Goal: Task Accomplishment & Management: Complete application form

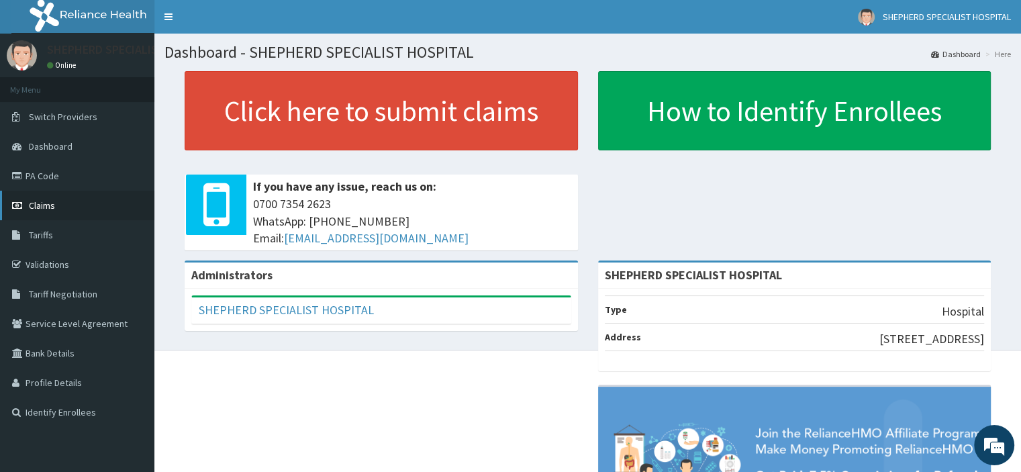
click at [46, 207] on span "Claims" at bounding box center [42, 205] width 26 height 12
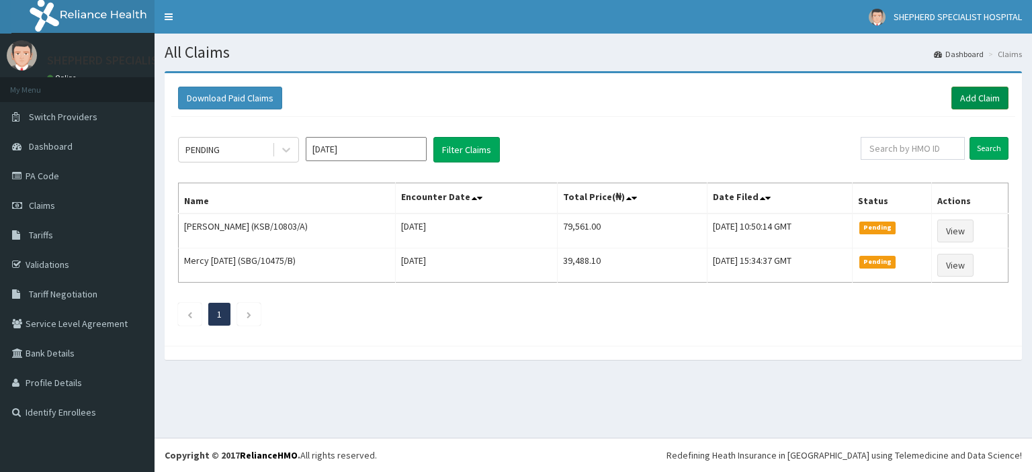
click at [978, 95] on link "Add Claim" at bounding box center [979, 98] width 57 height 23
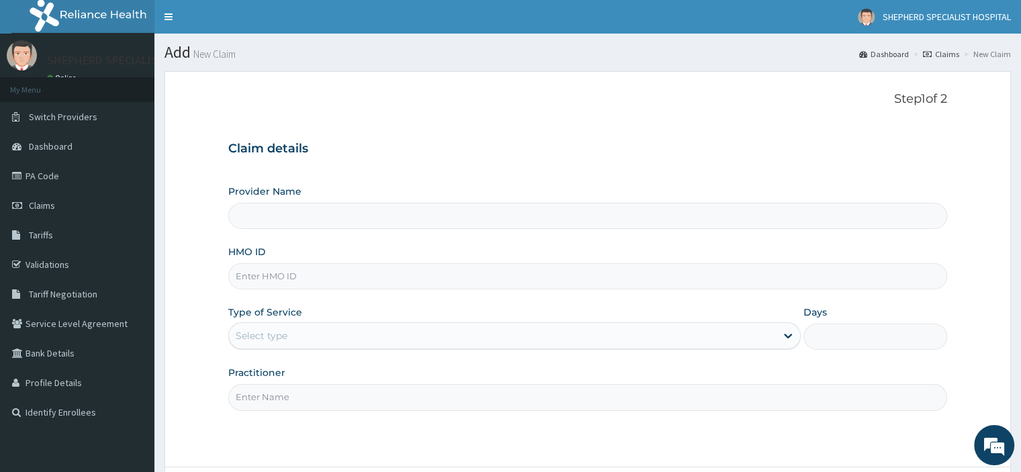
type input "SHEPHERD SPECIALIST HOSPITAL"
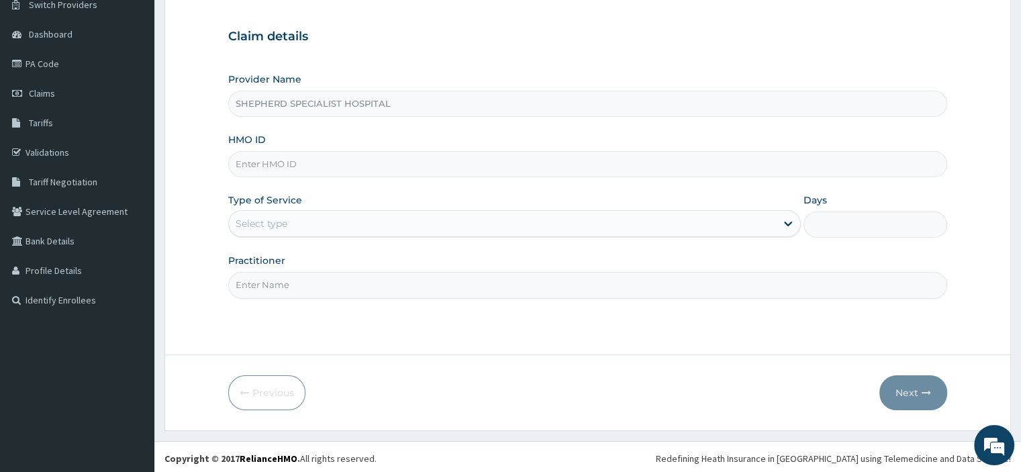
scroll to position [115, 0]
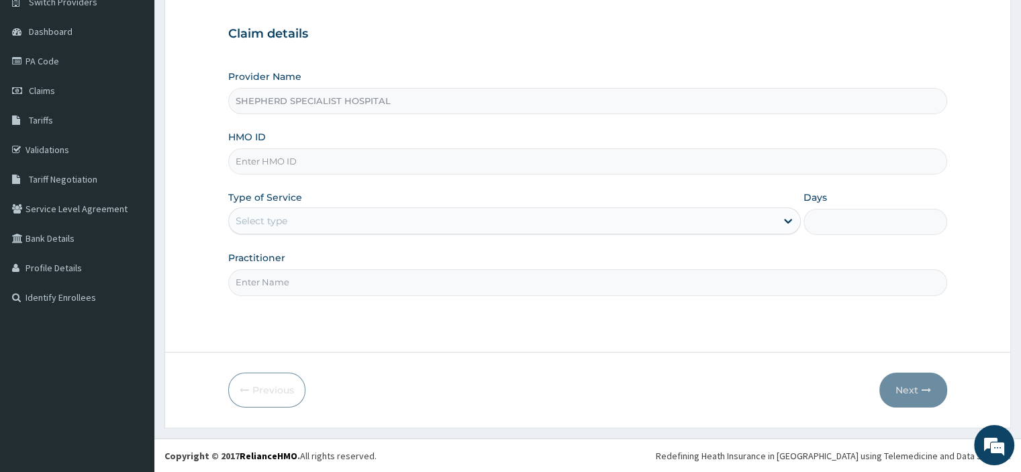
click at [345, 161] on input "HMO ID" at bounding box center [587, 161] width 719 height 26
type input "SLB/10380/A"
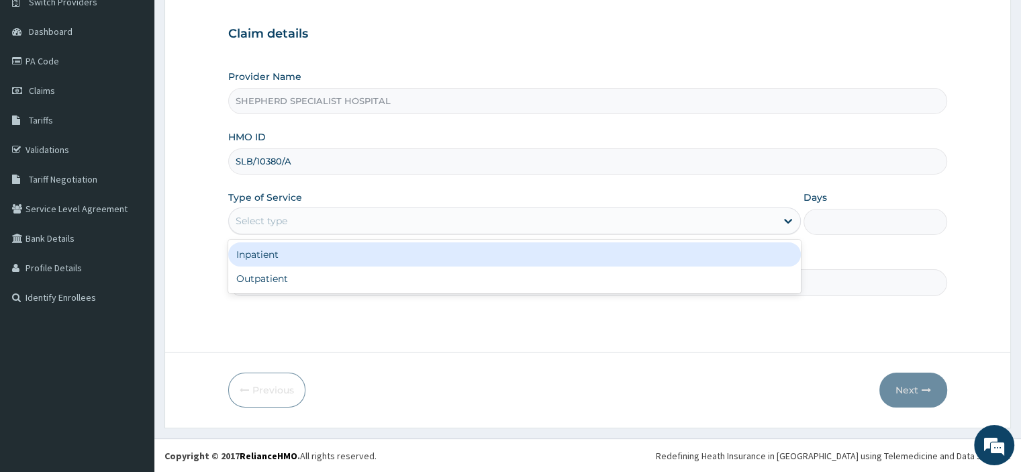
click at [285, 223] on div "Select type" at bounding box center [262, 220] width 52 height 13
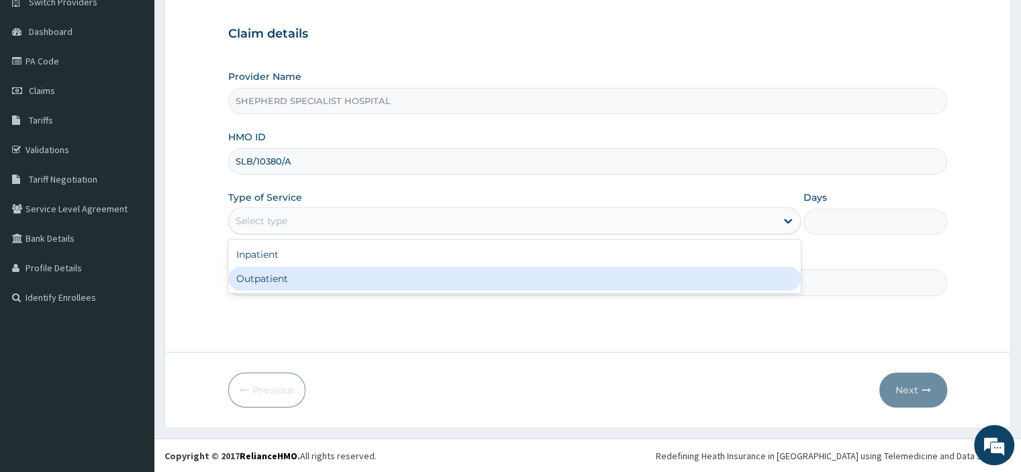
click at [274, 281] on div "Outpatient" at bounding box center [514, 279] width 573 height 24
type input "1"
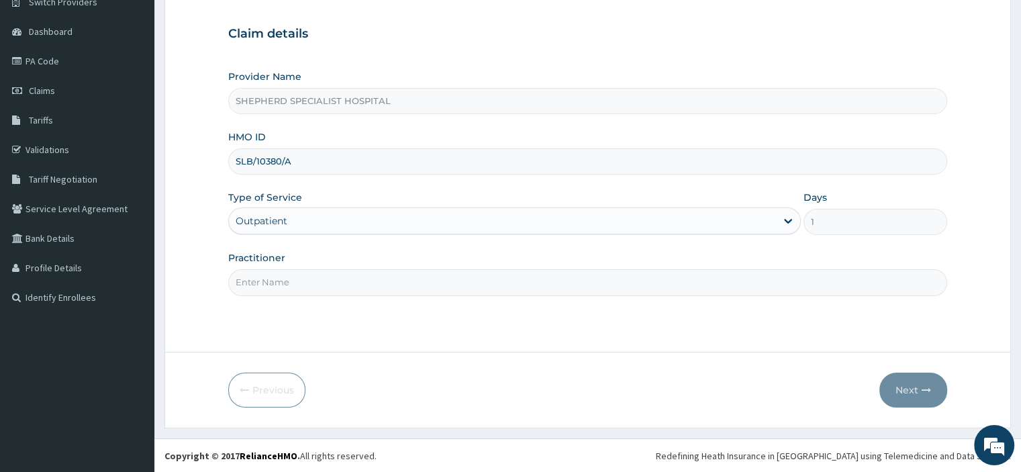
click at [274, 281] on input "Practitioner" at bounding box center [587, 282] width 719 height 26
type input "Prof Iseh"
click at [917, 390] on button "Next" at bounding box center [914, 390] width 68 height 35
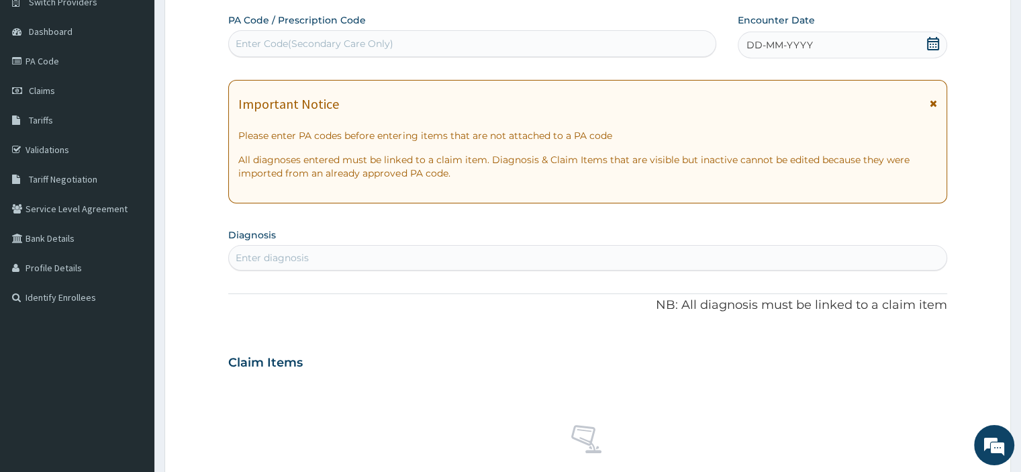
click at [935, 48] on icon at bounding box center [933, 43] width 13 height 13
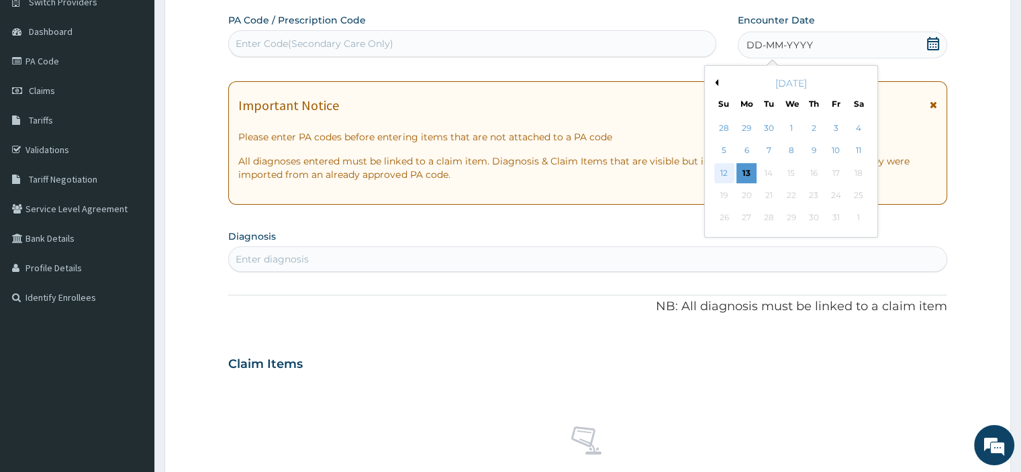
click at [723, 170] on div "12" at bounding box center [725, 173] width 20 height 20
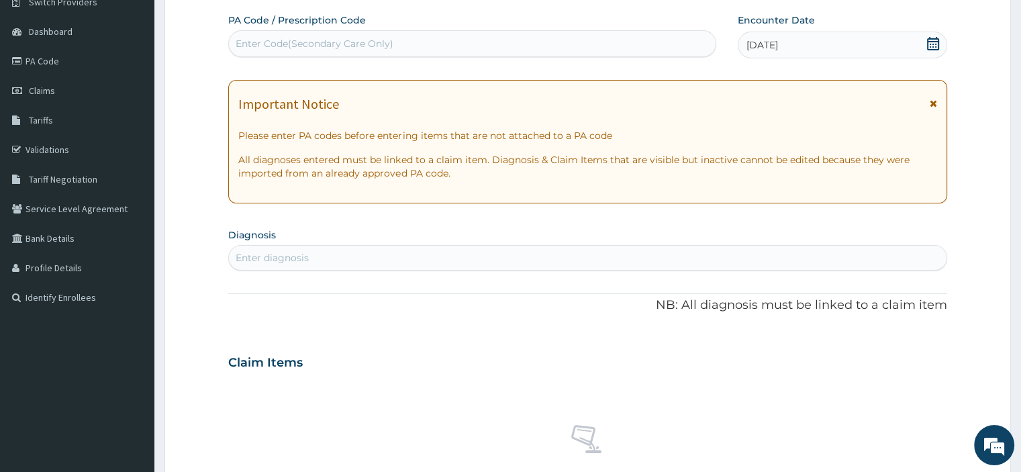
click at [390, 260] on div "Enter diagnosis" at bounding box center [587, 257] width 717 height 21
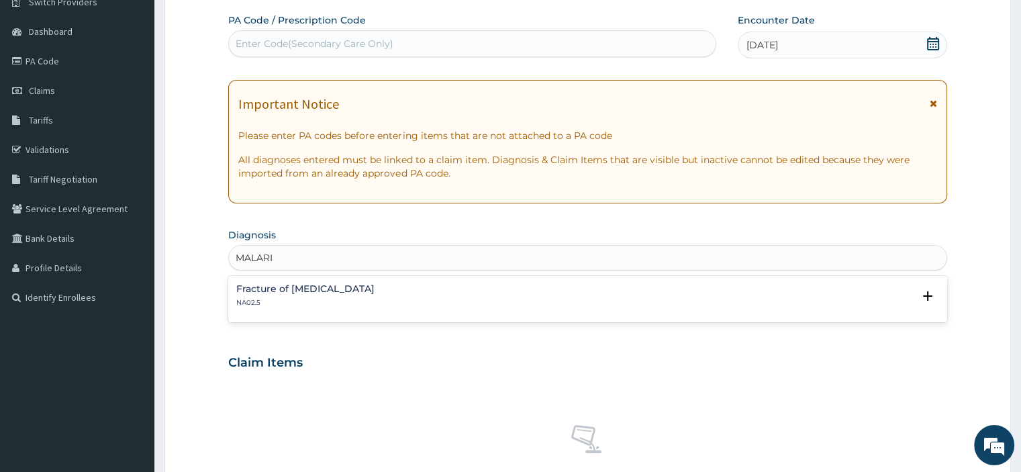
type input "MALARIA"
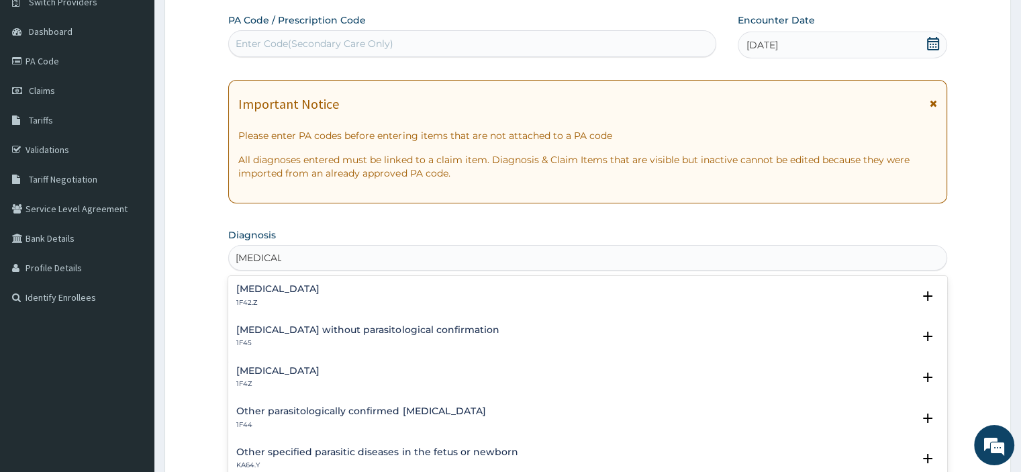
click at [314, 379] on p "1F4Z" at bounding box center [277, 383] width 83 height 9
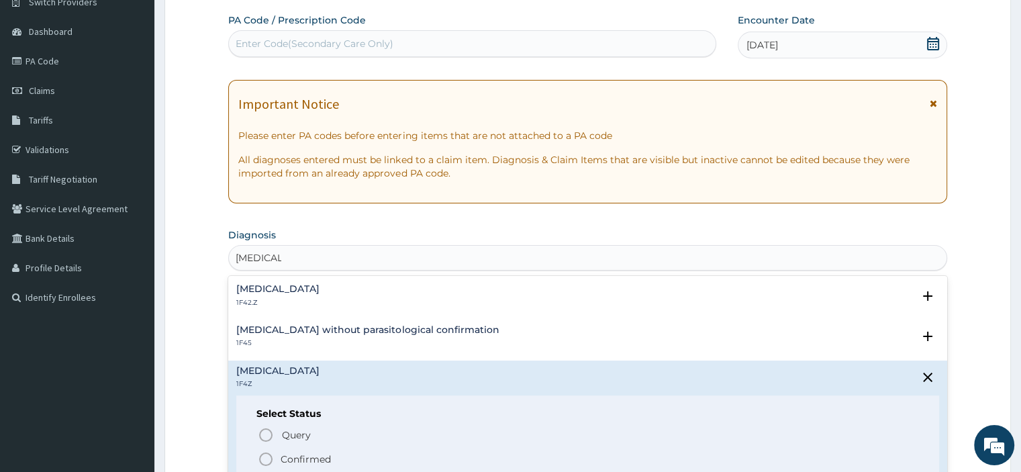
click at [314, 457] on p "Confirmed" at bounding box center [306, 459] width 50 height 13
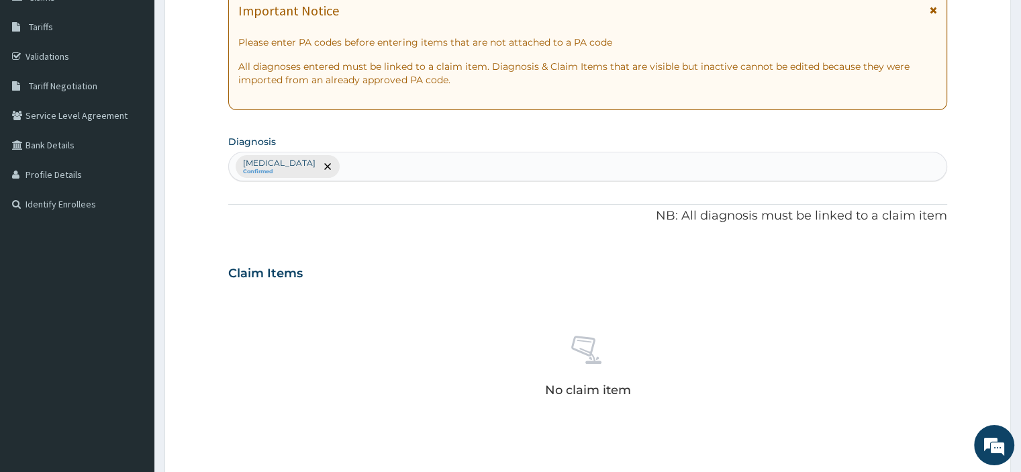
scroll to position [209, 0]
type input "UPPER RESPIRATORY"
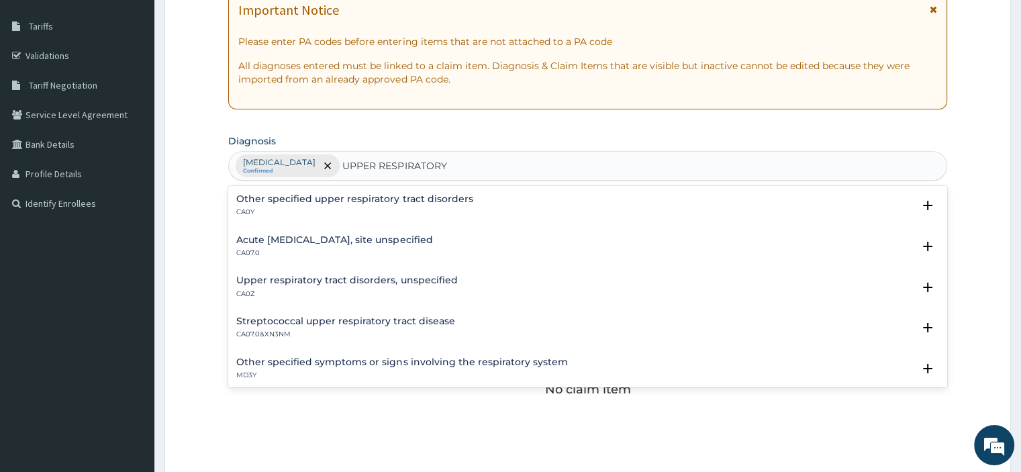
click at [432, 243] on h4 "Acute upper respiratory infection, site unspecified" at bounding box center [334, 240] width 196 height 10
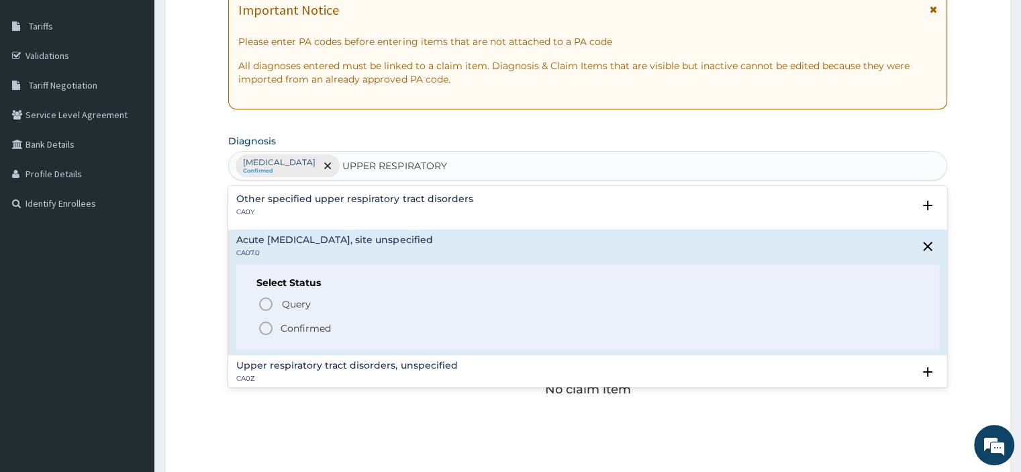
click at [314, 329] on p "Confirmed" at bounding box center [306, 328] width 50 height 13
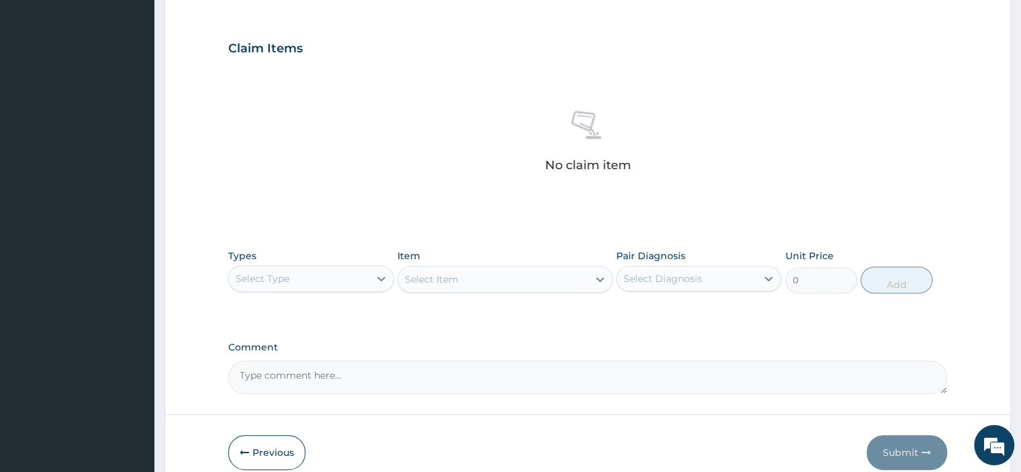
scroll to position [447, 0]
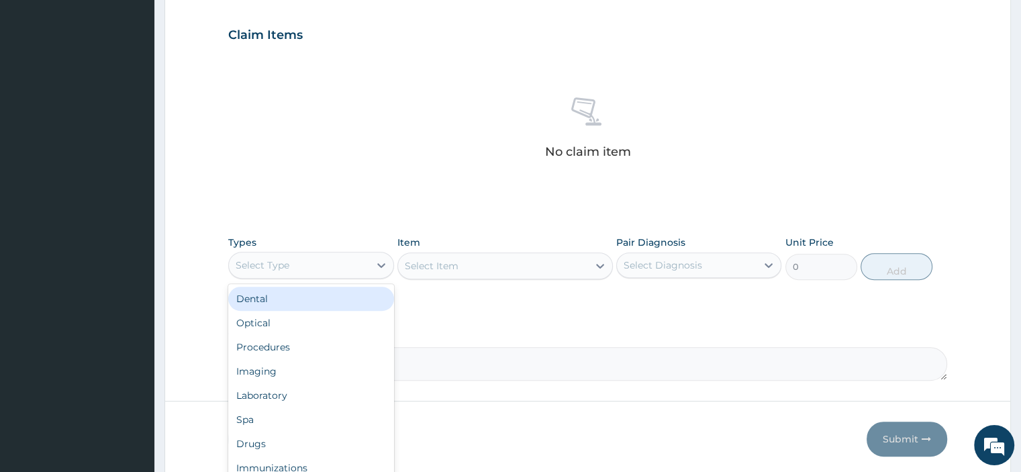
click at [302, 353] on div "Procedures" at bounding box center [310, 347] width 165 height 24
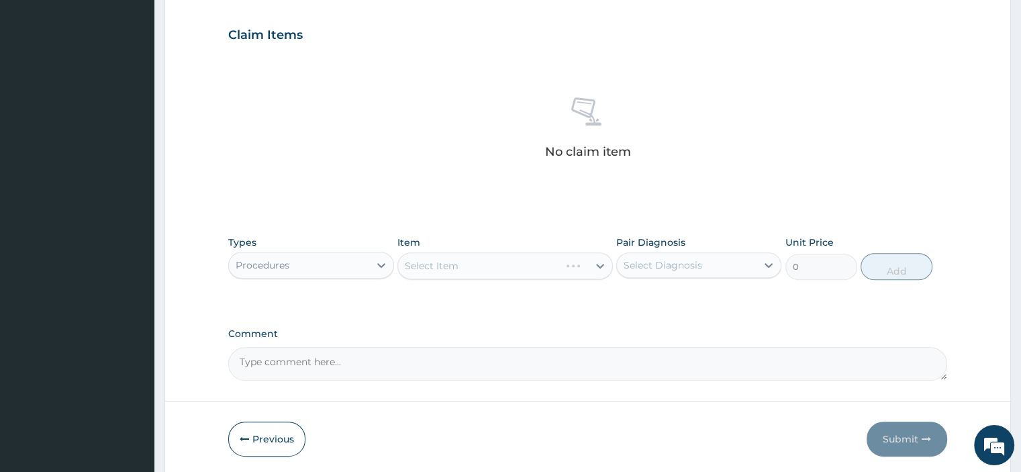
click at [471, 273] on div "Select Item" at bounding box center [506, 266] width 216 height 27
click at [366, 267] on div "Procedures" at bounding box center [299, 265] width 140 height 21
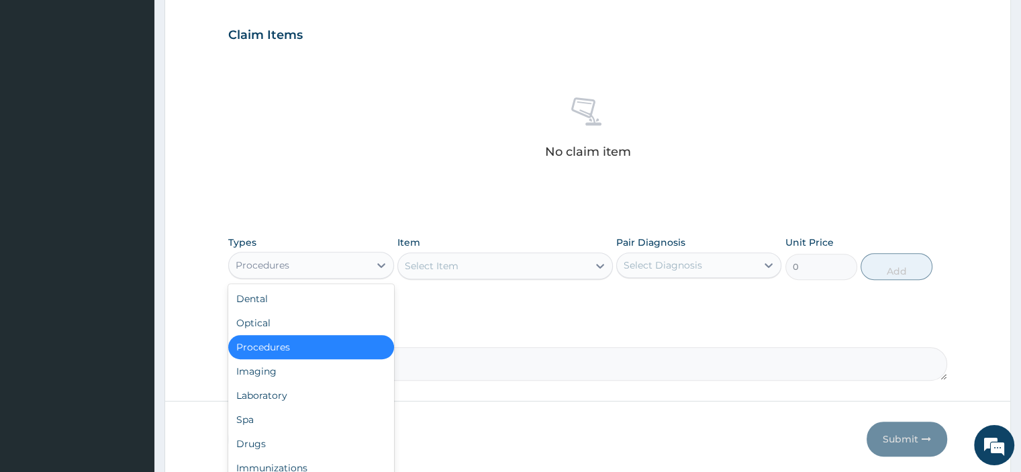
click at [287, 347] on div "Procedures" at bounding box center [310, 347] width 165 height 24
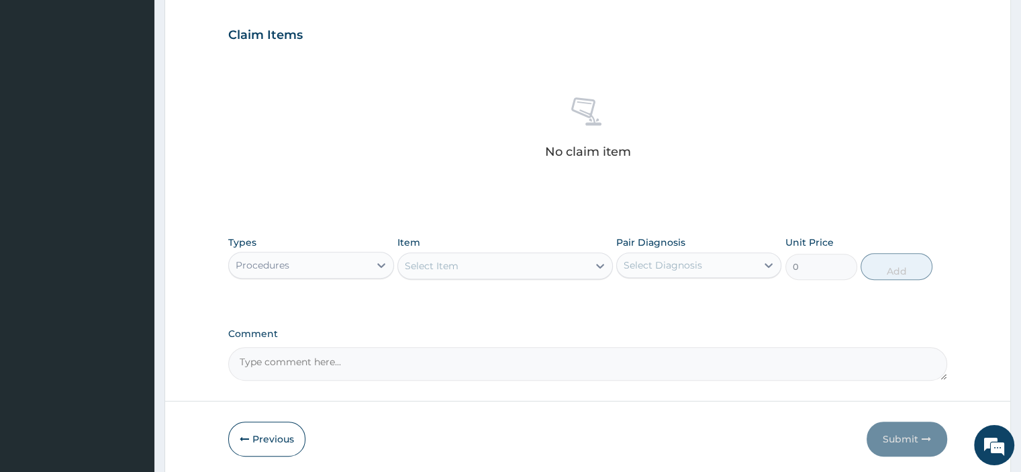
click at [448, 265] on div "Select Item" at bounding box center [432, 265] width 54 height 13
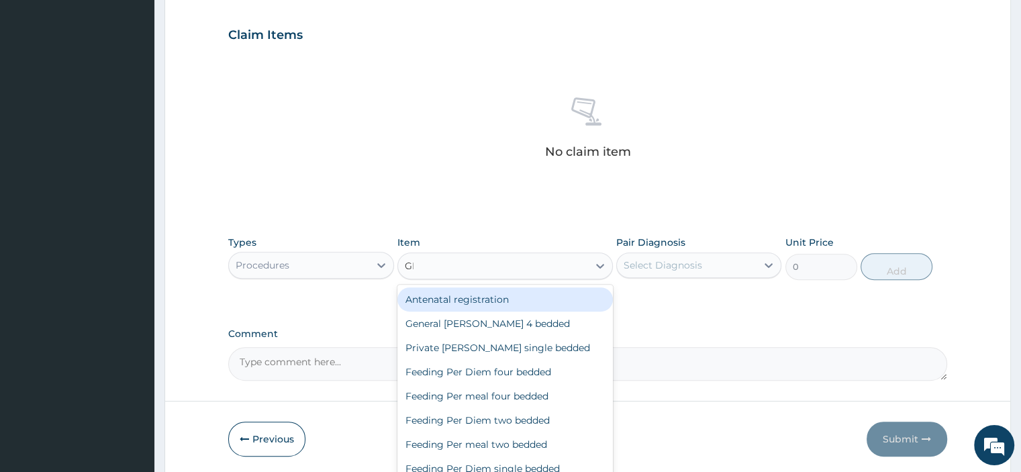
type input "GENE"
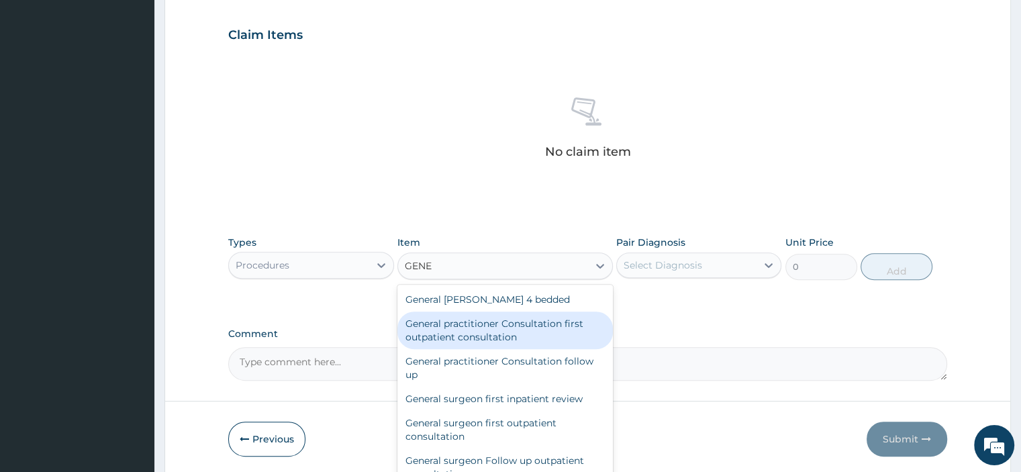
click at [451, 326] on div "General practitioner Consultation first outpatient consultation" at bounding box center [506, 331] width 216 height 38
type input "3795"
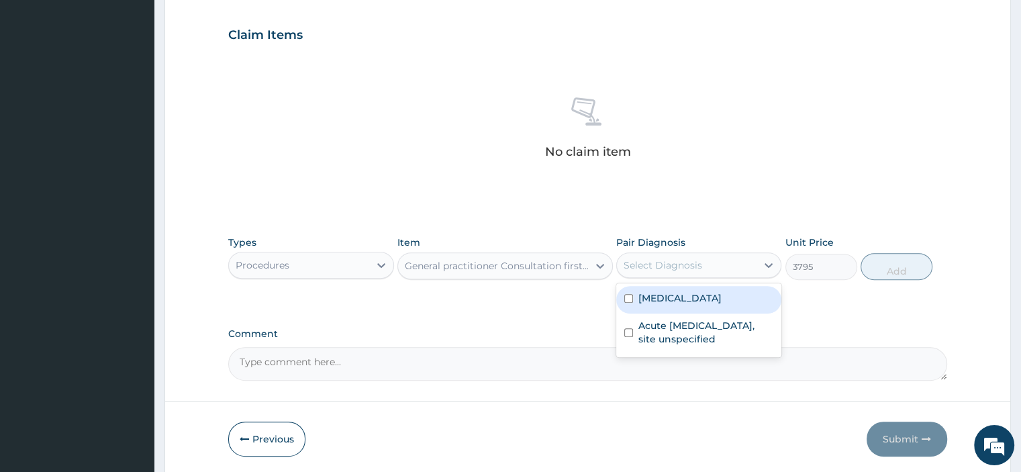
click at [698, 276] on div "Select Diagnosis" at bounding box center [698, 266] width 165 height 26
click at [672, 310] on div "Malaria, unspecified" at bounding box center [698, 300] width 165 height 28
checkbox input "true"
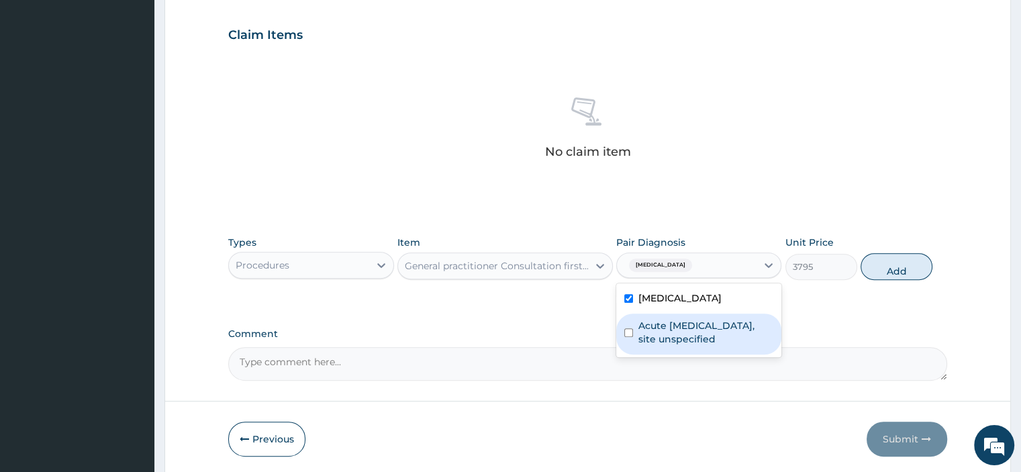
click at [663, 327] on label "Acute upper respiratory infection, site unspecified" at bounding box center [706, 332] width 135 height 27
checkbox input "true"
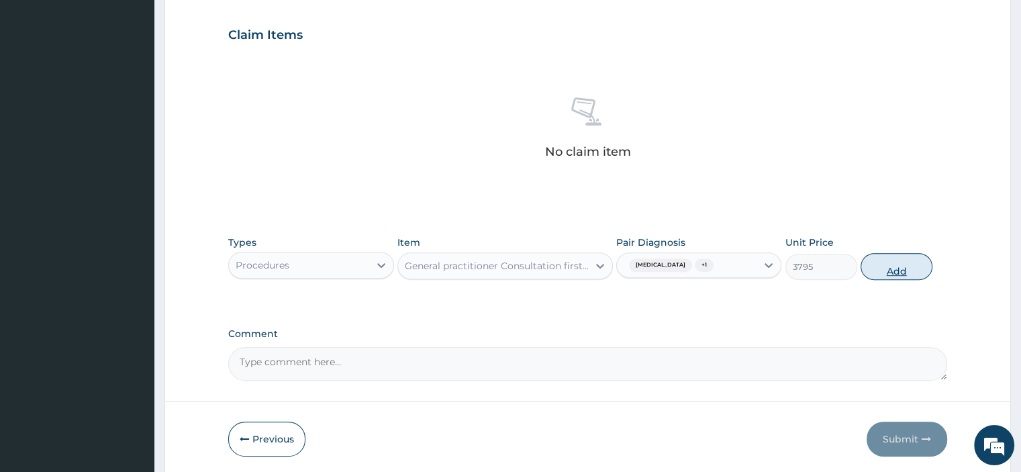
click at [890, 267] on button "Add" at bounding box center [897, 266] width 72 height 27
type input "0"
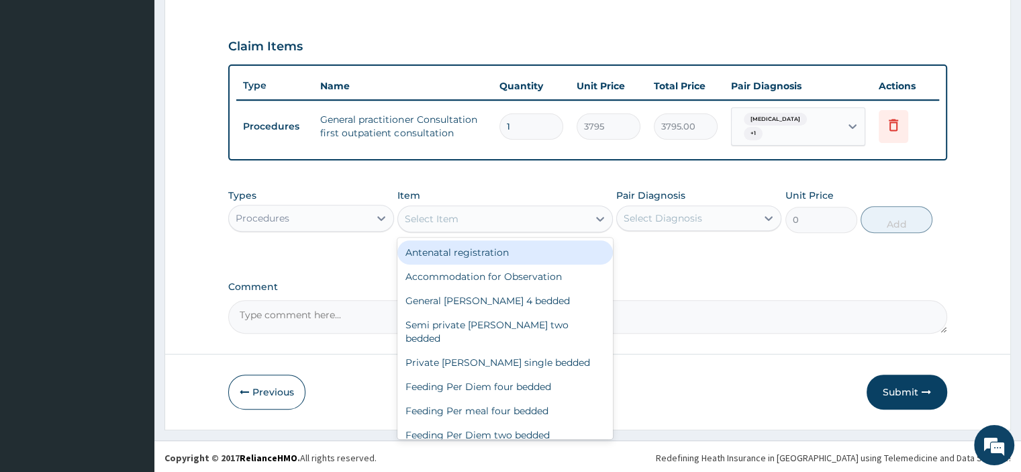
click at [438, 216] on div "Select Item" at bounding box center [432, 218] width 54 height 13
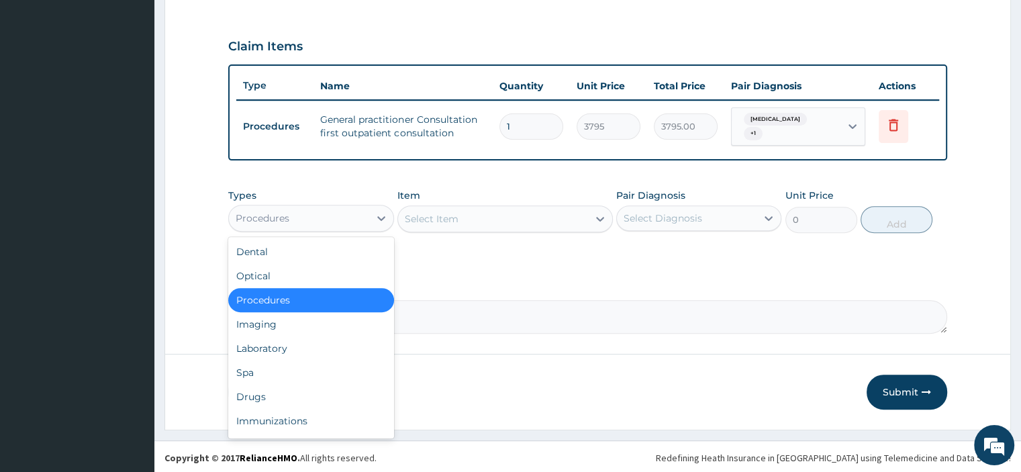
click at [344, 220] on div "Procedures" at bounding box center [299, 218] width 140 height 21
click at [259, 397] on div "Drugs" at bounding box center [310, 397] width 165 height 24
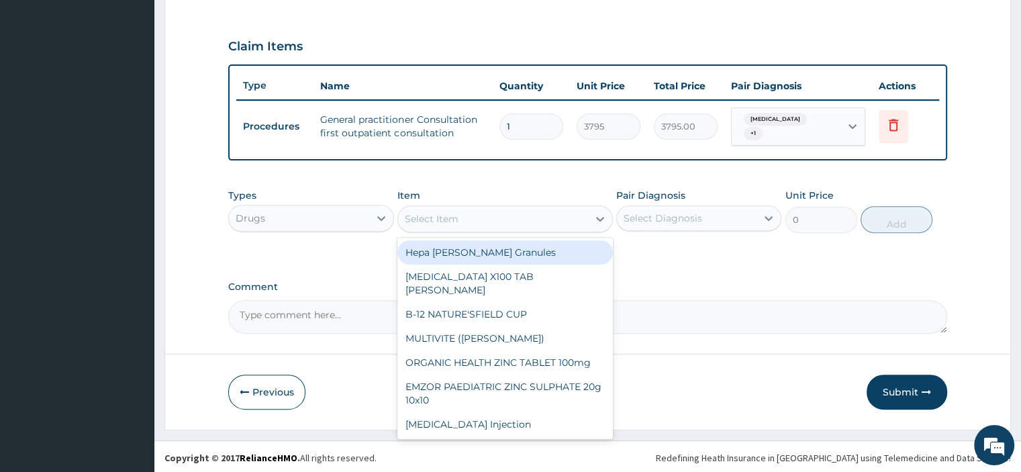
click at [481, 212] on div "Select Item" at bounding box center [493, 218] width 190 height 21
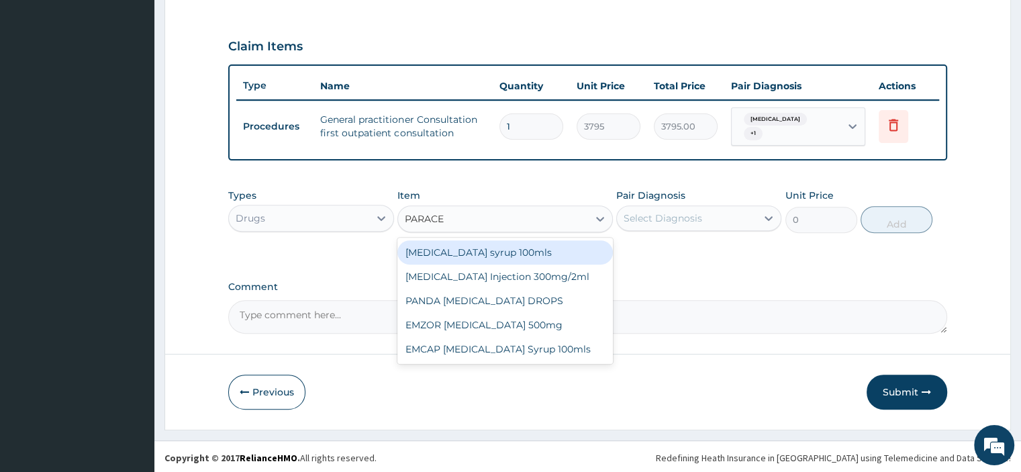
type input "PARACET"
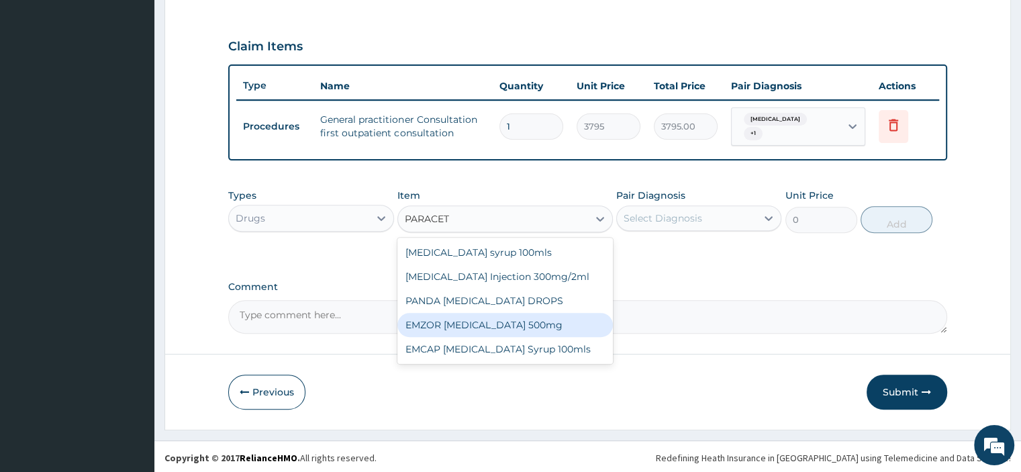
click at [508, 323] on div "EMZOR PARACETAMOL 500mg" at bounding box center [506, 325] width 216 height 24
type input "25.3"
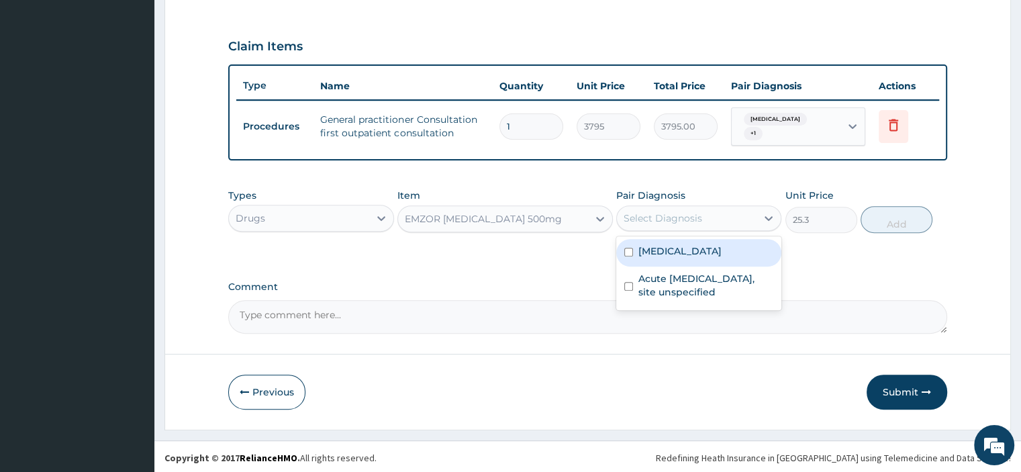
click at [707, 218] on div "Select Diagnosis" at bounding box center [687, 218] width 140 height 21
click at [686, 253] on label "Malaria, unspecified" at bounding box center [680, 250] width 83 height 13
checkbox input "true"
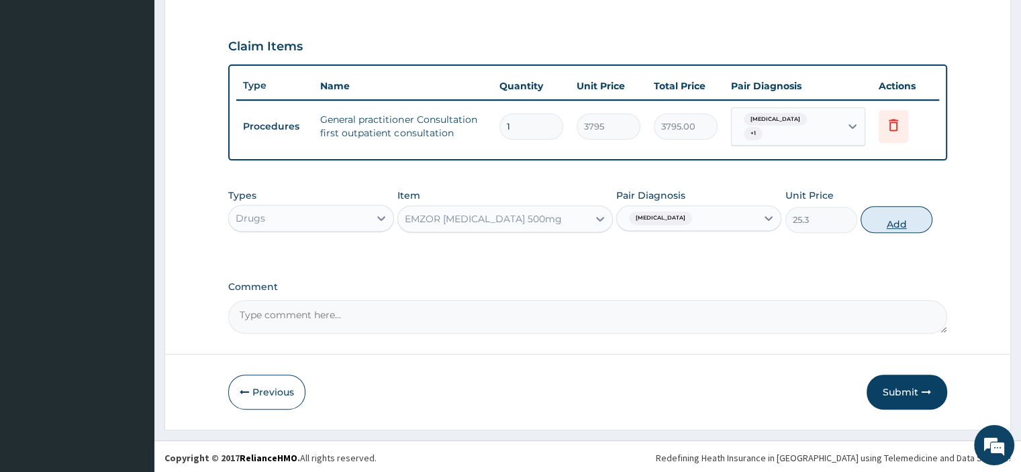
click at [902, 210] on button "Add" at bounding box center [897, 219] width 72 height 27
type input "0"
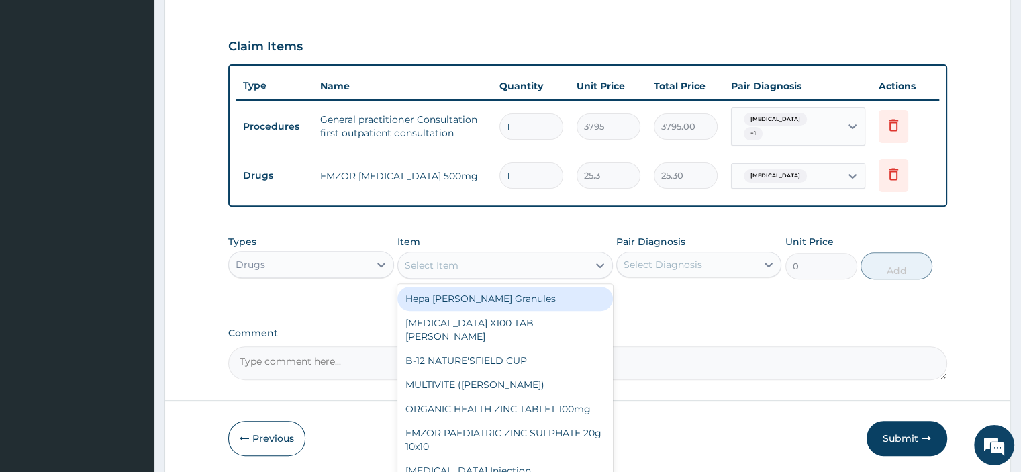
click at [508, 267] on div "Select Item" at bounding box center [493, 265] width 190 height 21
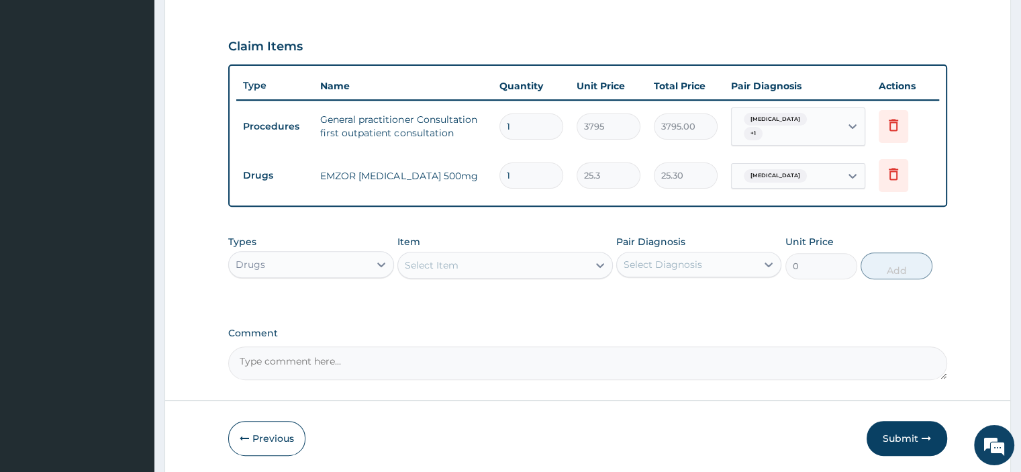
click at [443, 259] on div "Select Item" at bounding box center [432, 265] width 54 height 13
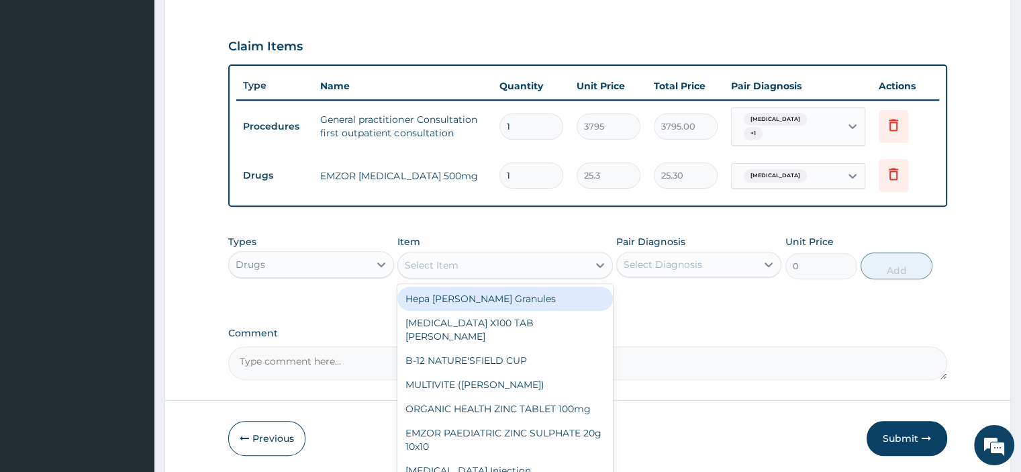
click at [443, 259] on div "Select Item" at bounding box center [432, 265] width 54 height 13
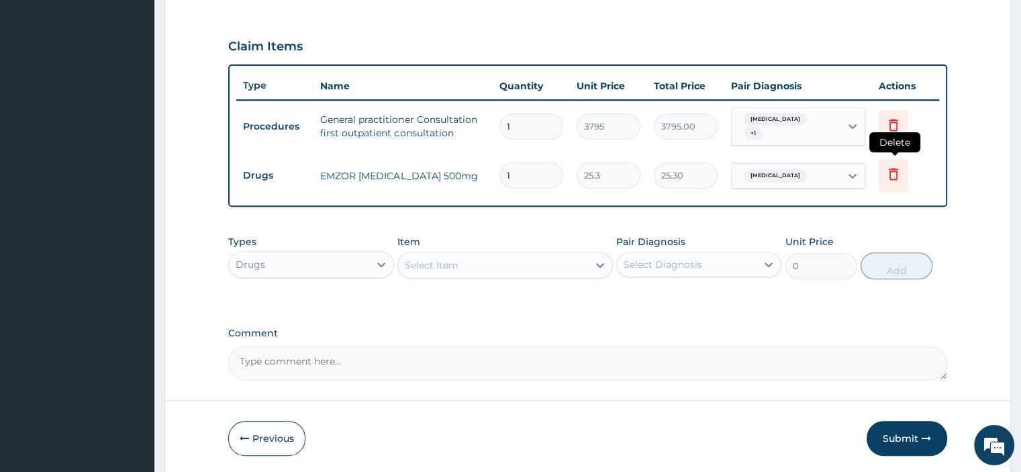
click at [891, 174] on icon at bounding box center [894, 174] width 16 height 16
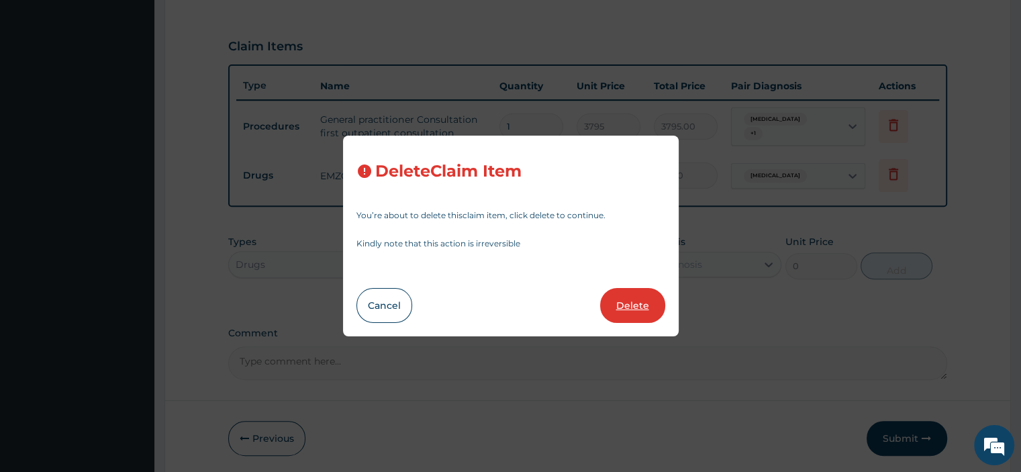
click at [616, 312] on button "Delete" at bounding box center [632, 305] width 65 height 35
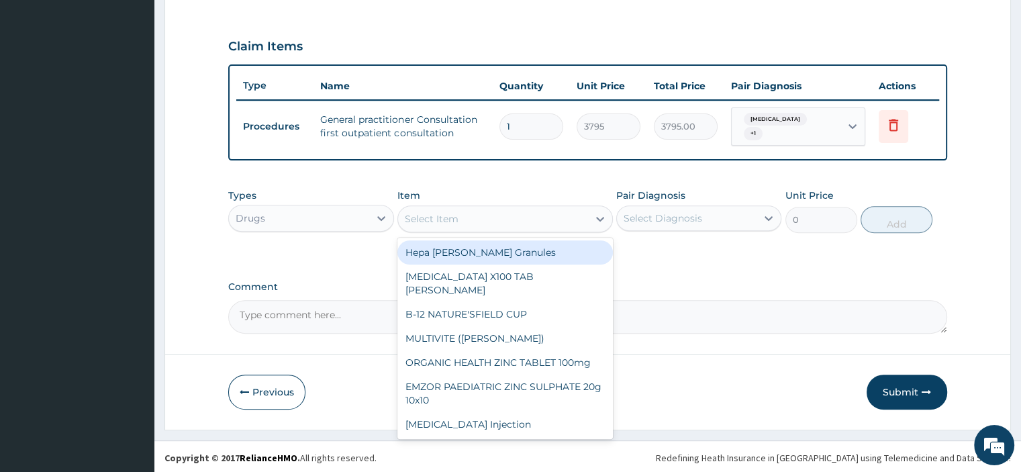
click at [430, 222] on div "Select Item" at bounding box center [432, 218] width 54 height 13
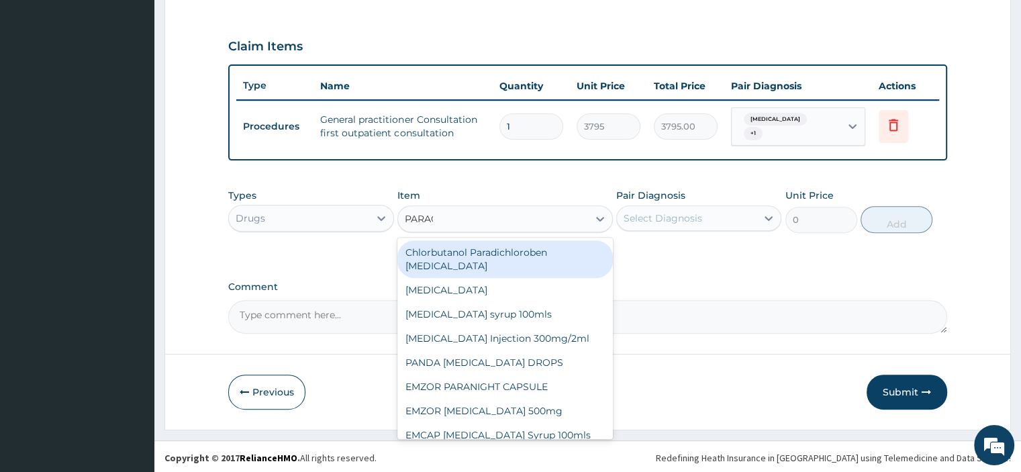
type input "PARACE"
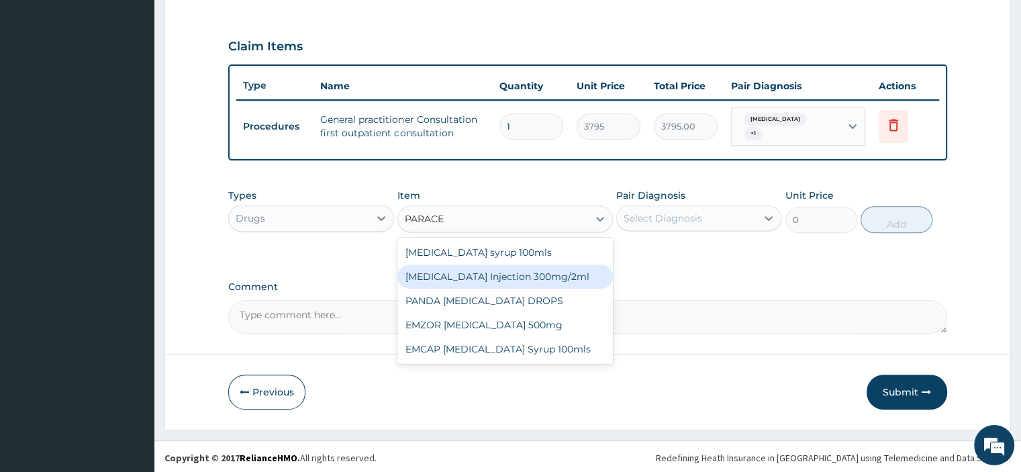
click at [516, 271] on div "PARACETAMOL Injection 300mg/2ml" at bounding box center [506, 277] width 216 height 24
type input "278.3"
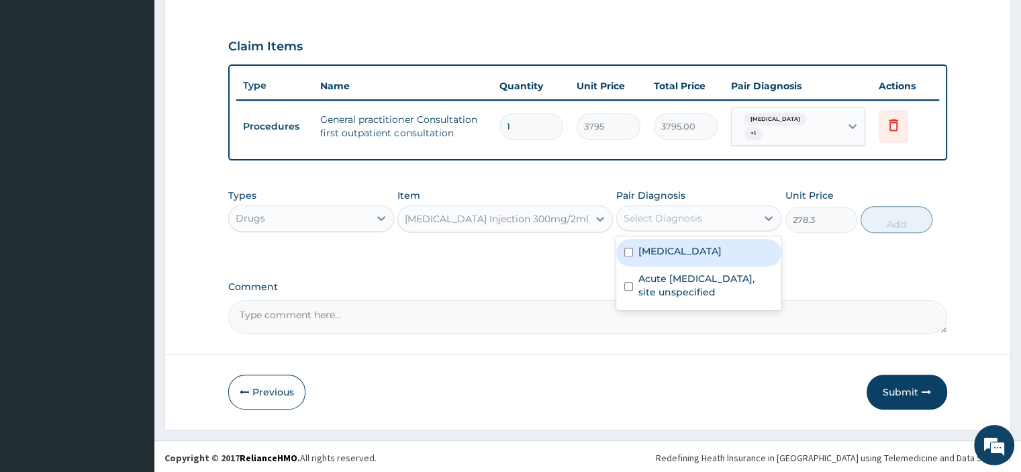
click at [683, 217] on div "Select Diagnosis" at bounding box center [663, 218] width 79 height 13
click at [674, 246] on label "Malaria, unspecified" at bounding box center [680, 250] width 83 height 13
checkbox input "true"
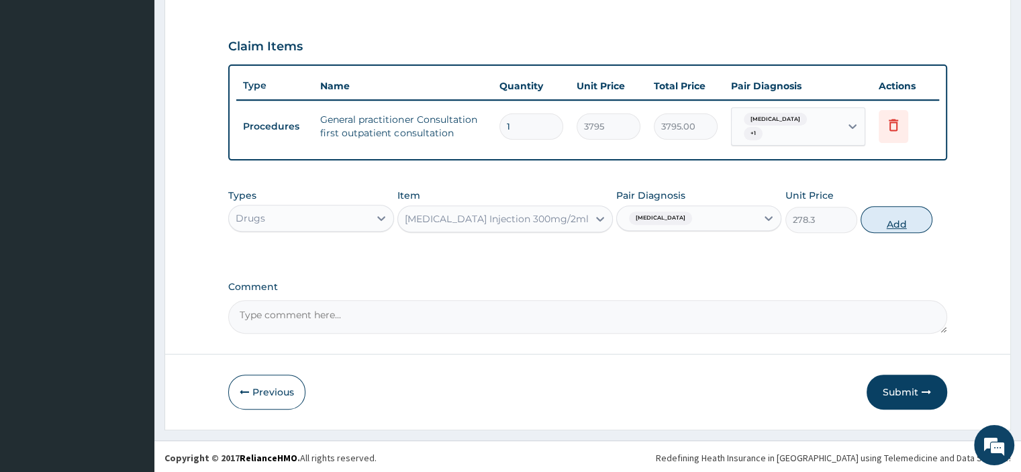
click at [896, 214] on button "Add" at bounding box center [897, 219] width 72 height 27
type input "0"
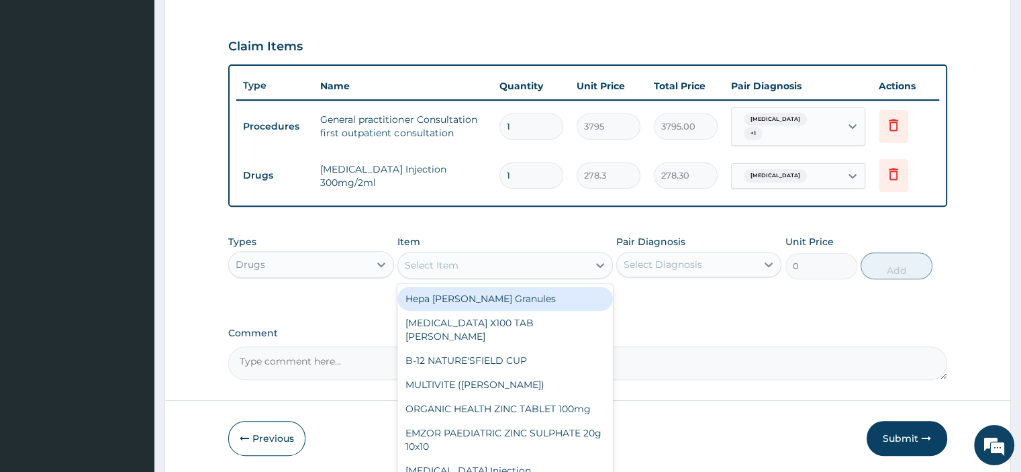
click at [522, 267] on div "Select Item" at bounding box center [493, 265] width 190 height 21
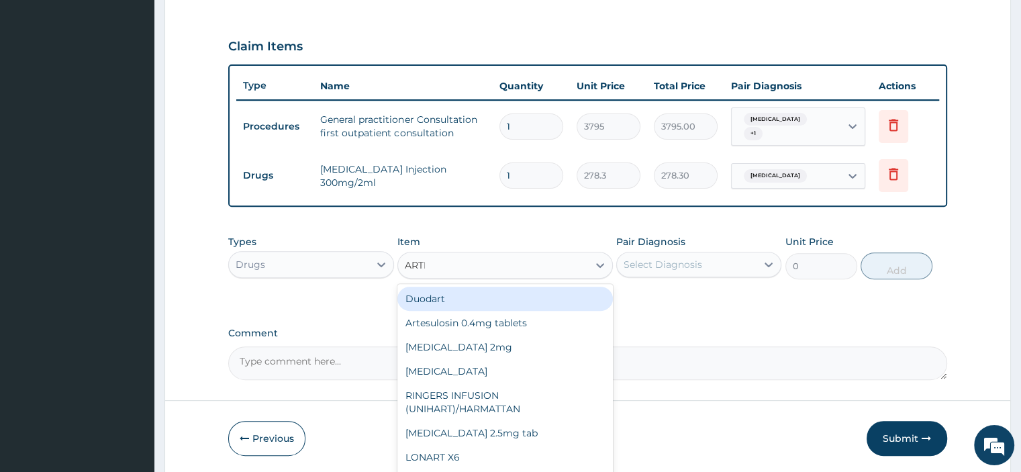
type input "ARTES"
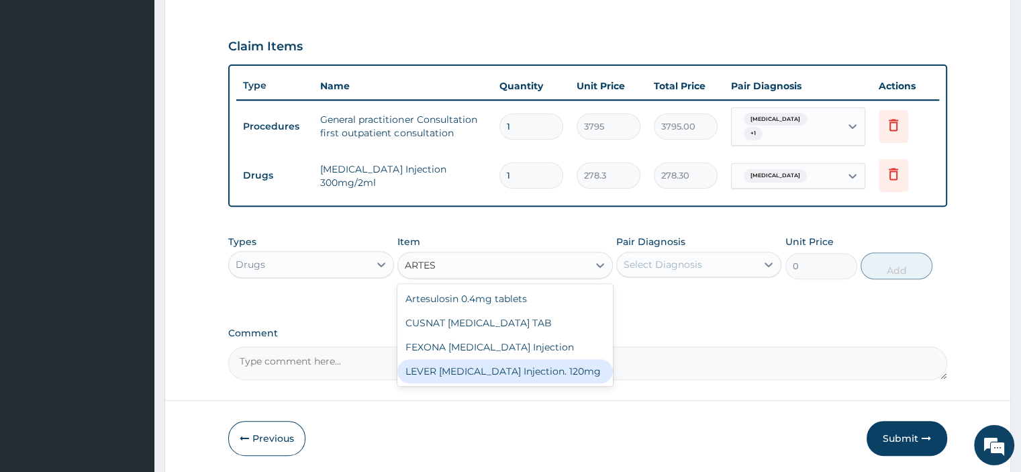
click at [486, 367] on div "LEVER ARTESUNATE Injection. 120mg" at bounding box center [506, 371] width 216 height 24
type input "5000"
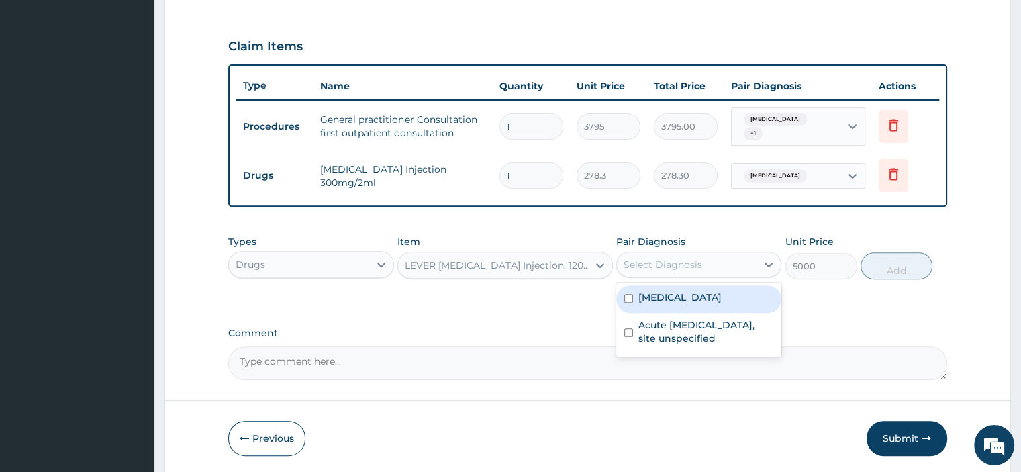
click at [698, 264] on div "Select Diagnosis" at bounding box center [663, 264] width 79 height 13
click at [676, 301] on label "[MEDICAL_DATA]" at bounding box center [680, 297] width 83 height 13
checkbox input "true"
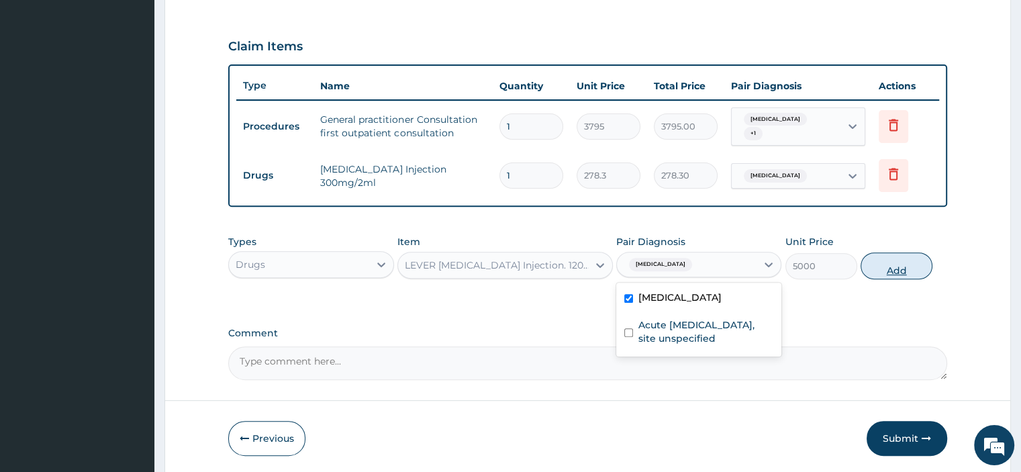
click at [897, 263] on button "Add" at bounding box center [897, 266] width 72 height 27
type input "0"
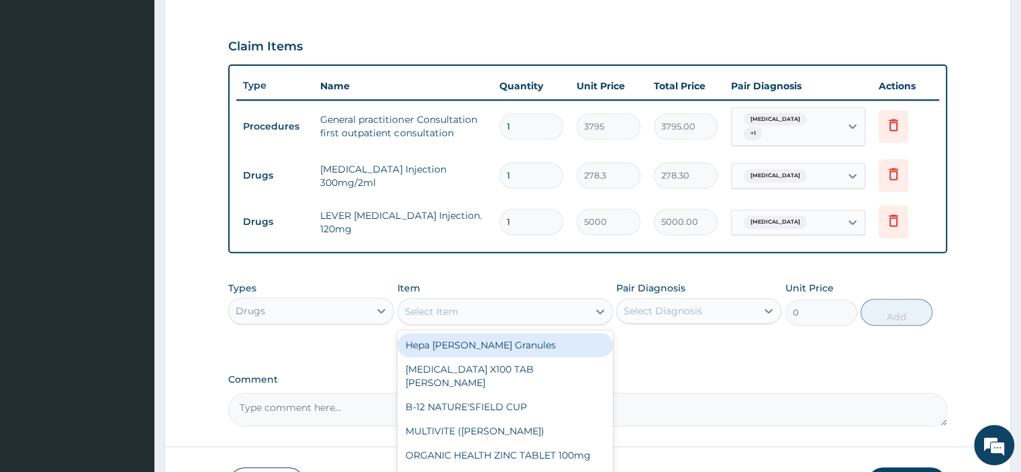
click at [486, 312] on div "Select Item" at bounding box center [493, 311] width 190 height 21
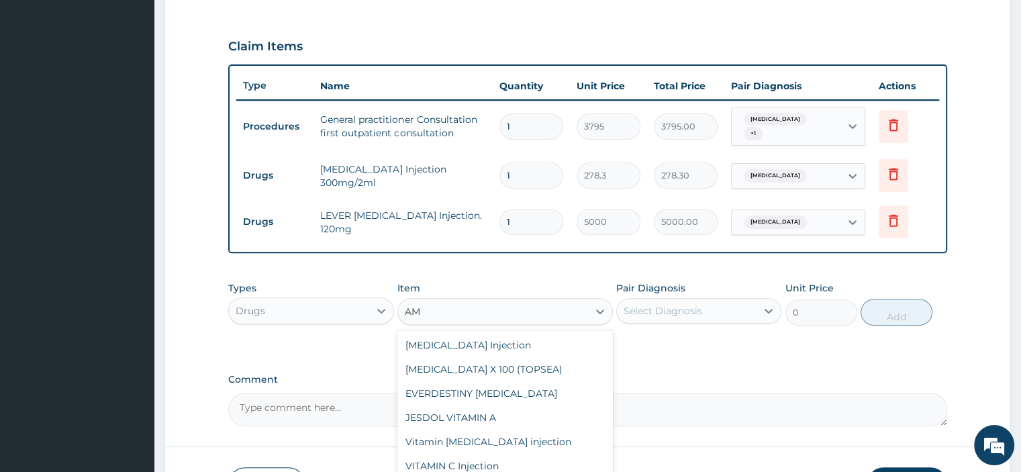
type input "A"
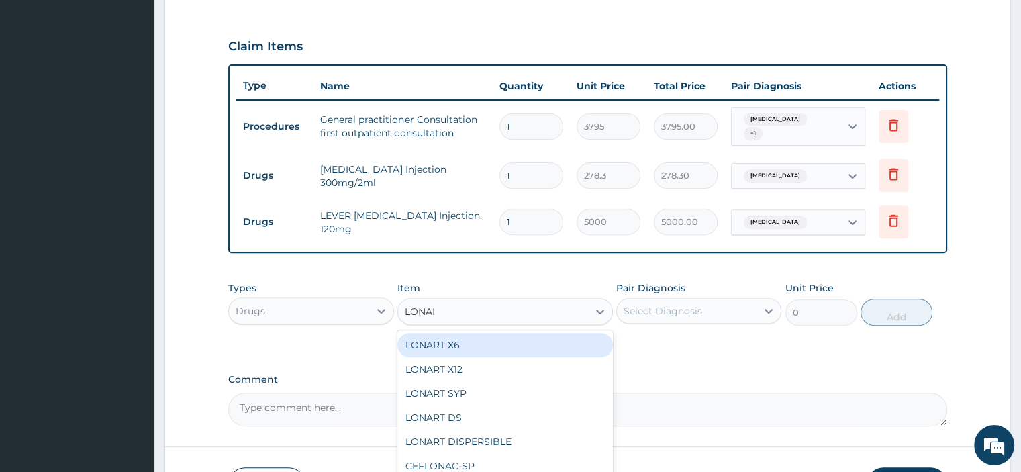
type input "LONART"
click at [482, 345] on div "LONART X6" at bounding box center [506, 345] width 216 height 24
type input "506"
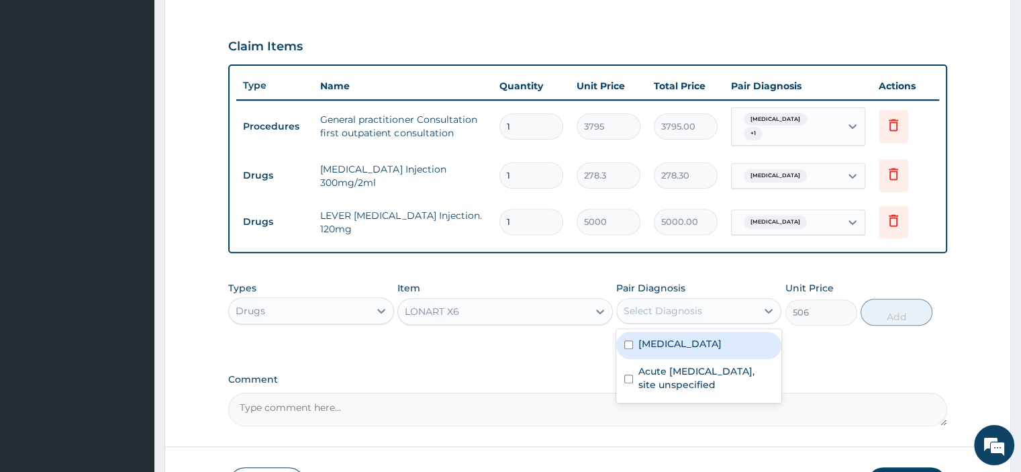
click at [714, 347] on label "[MEDICAL_DATA]" at bounding box center [680, 343] width 83 height 13
checkbox input "true"
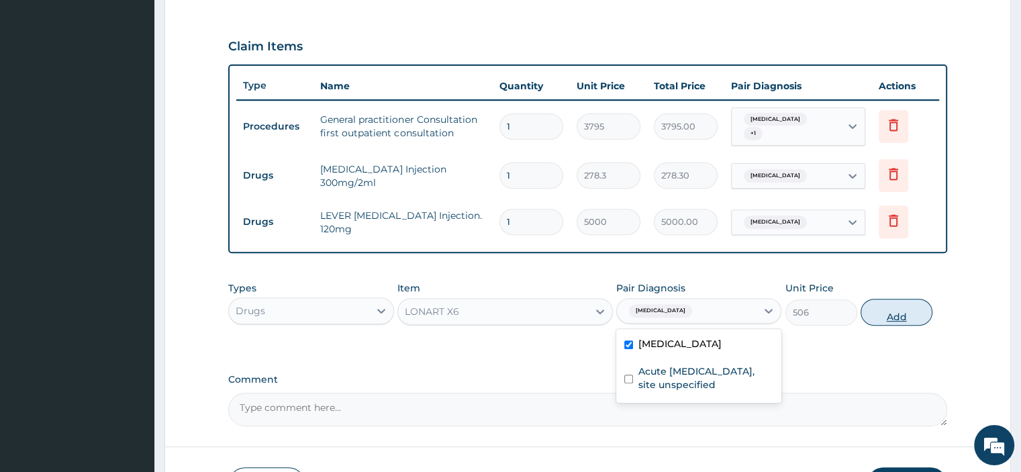
click at [904, 322] on button "Add" at bounding box center [897, 312] width 72 height 27
type input "0"
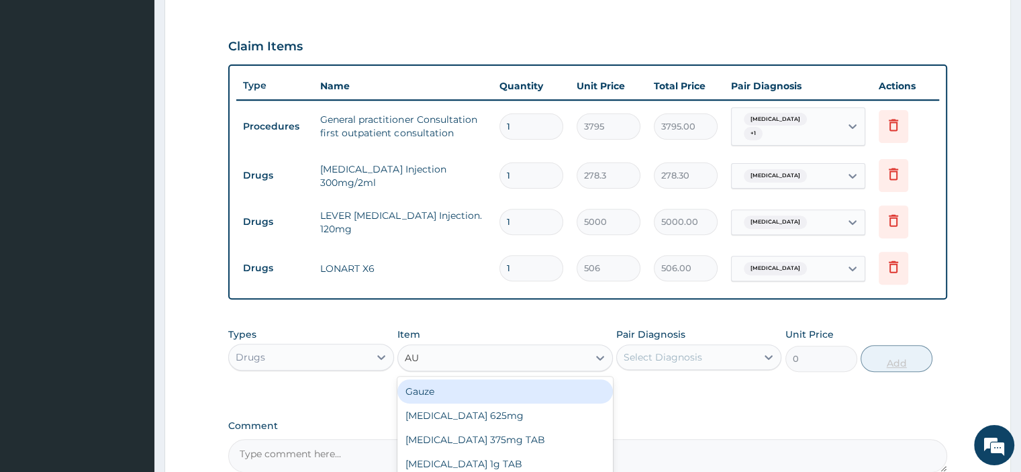
type input "AUG"
click at [508, 439] on div "[MEDICAL_DATA] 1g TAB" at bounding box center [506, 440] width 216 height 24
type input "1581.25"
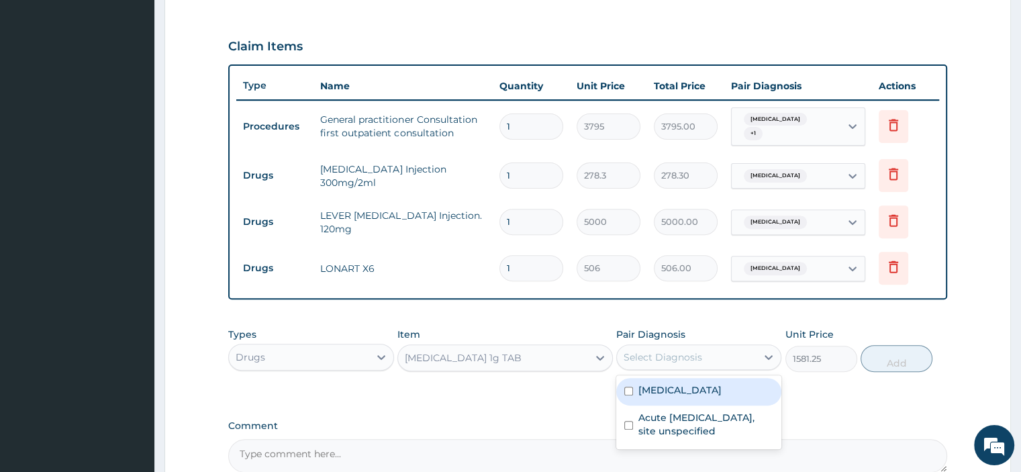
click at [703, 429] on label "Acute [MEDICAL_DATA], site unspecified" at bounding box center [706, 424] width 135 height 27
checkbox input "true"
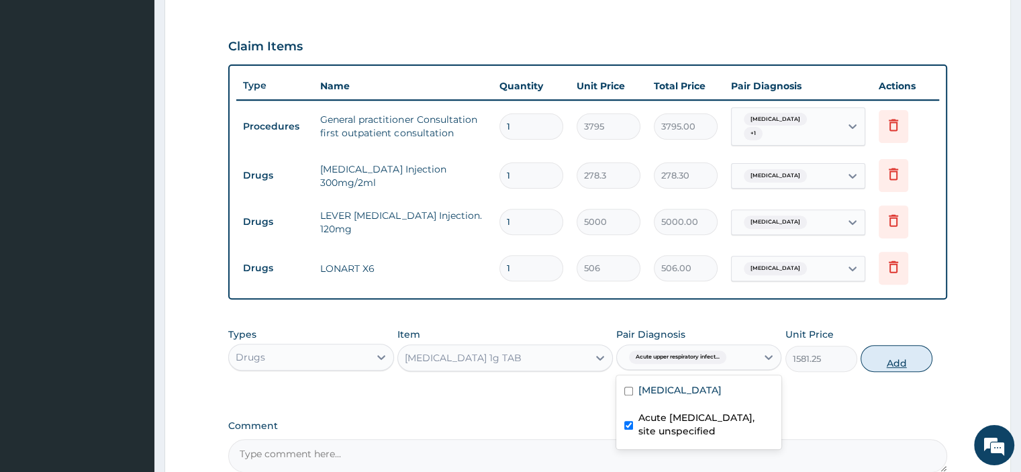
click at [903, 355] on button "Add" at bounding box center [897, 358] width 72 height 27
type input "0"
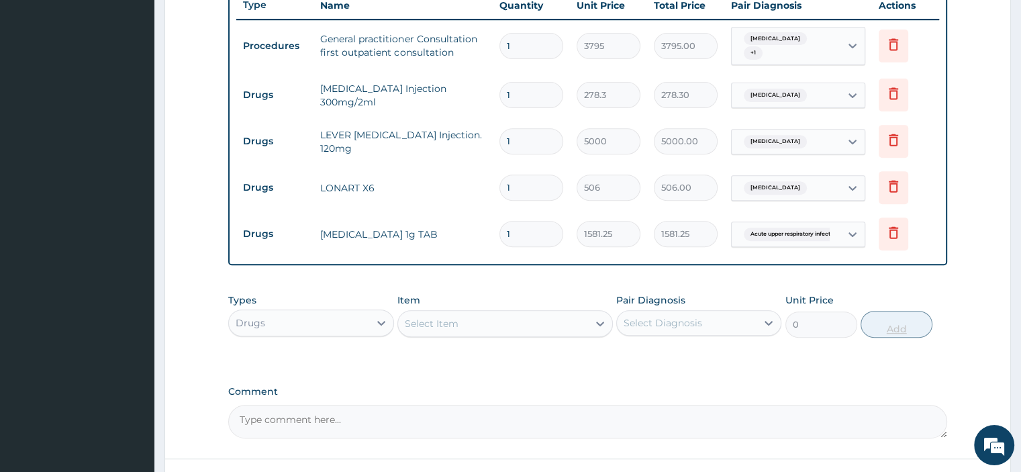
scroll to position [526, 0]
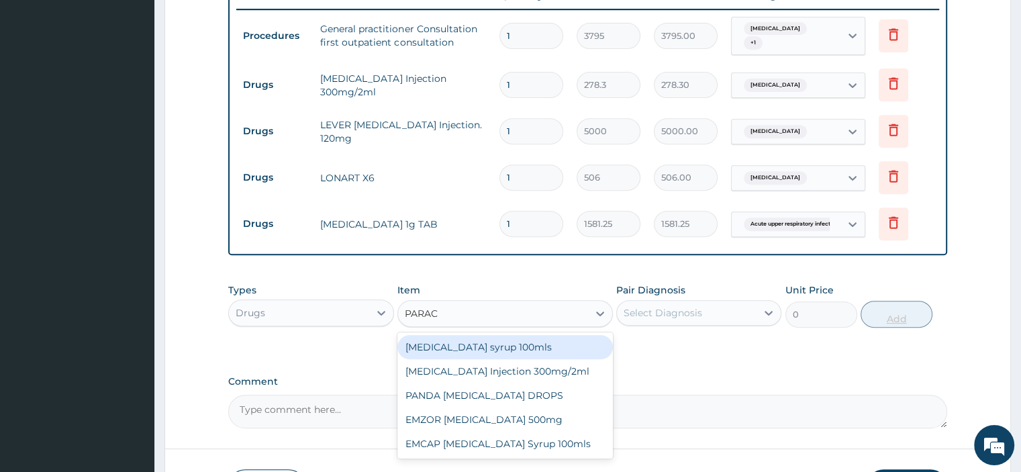
type input "PARACE"
click at [524, 422] on div "EMZOR [MEDICAL_DATA] 500mg" at bounding box center [506, 420] width 216 height 24
type input "25.3"
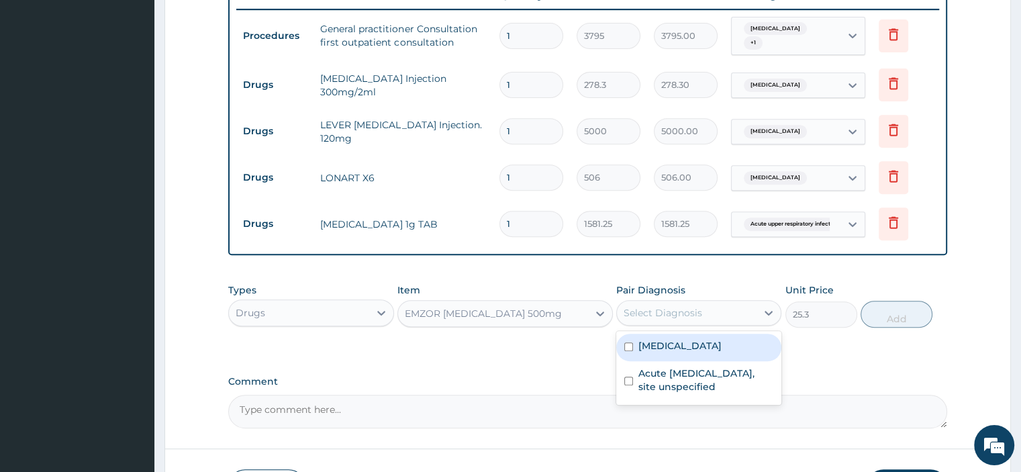
click at [716, 345] on label "[MEDICAL_DATA]" at bounding box center [680, 345] width 83 height 13
checkbox input "true"
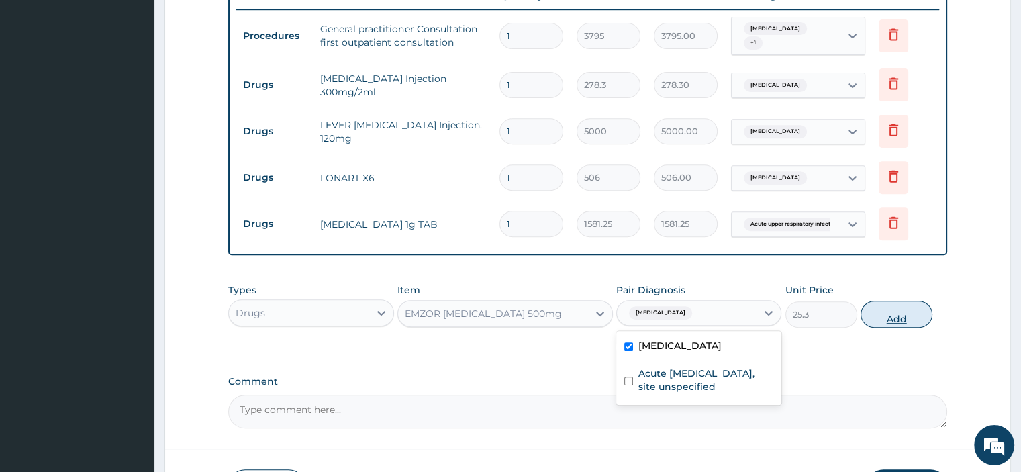
click at [901, 318] on button "Add" at bounding box center [897, 314] width 72 height 27
type input "0"
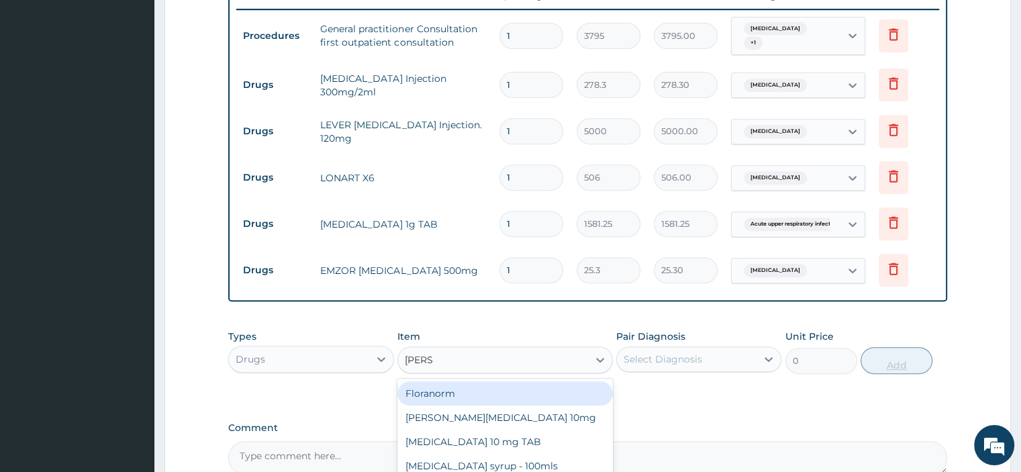
type input "LORAT"
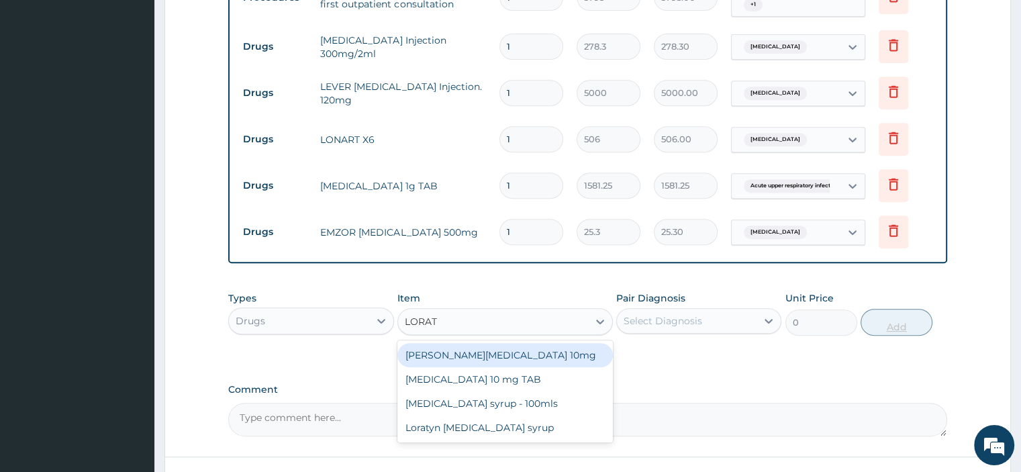
scroll to position [567, 0]
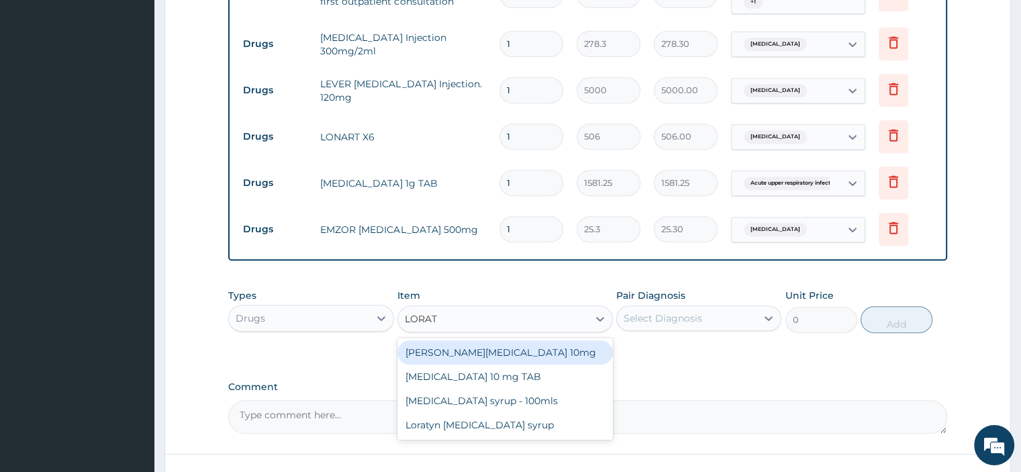
click at [525, 354] on div "[PERSON_NAME][MEDICAL_DATA] 10mg" at bounding box center [506, 352] width 216 height 24
type input "94.875"
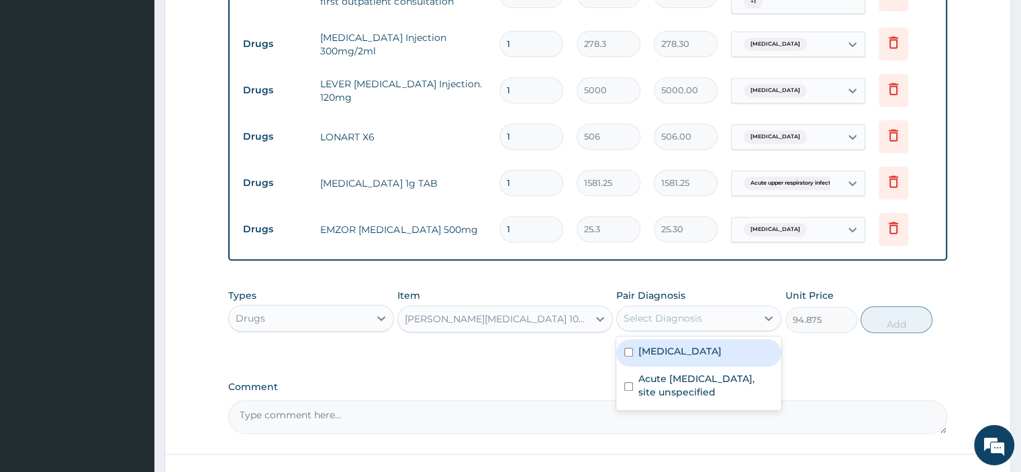
click at [715, 383] on label "Acute [MEDICAL_DATA], site unspecified" at bounding box center [706, 385] width 135 height 27
checkbox input "true"
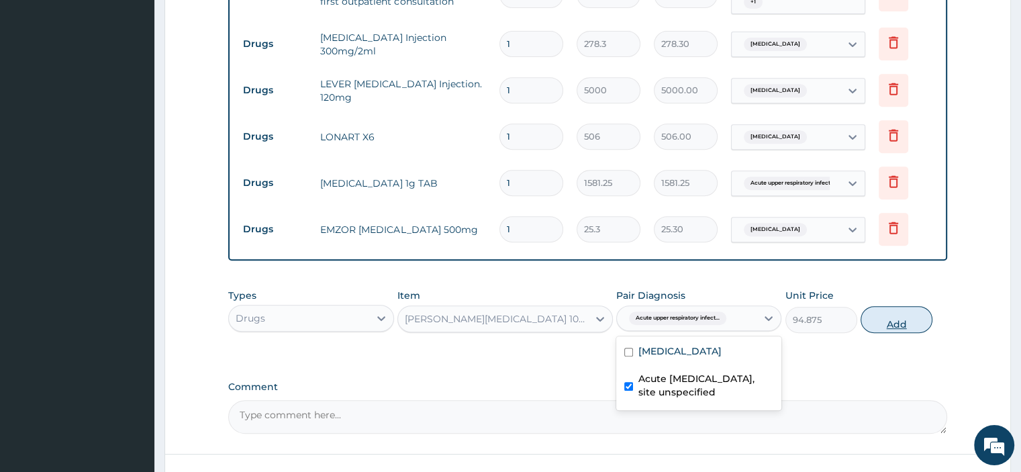
click at [902, 321] on button "Add" at bounding box center [897, 319] width 72 height 27
type input "0"
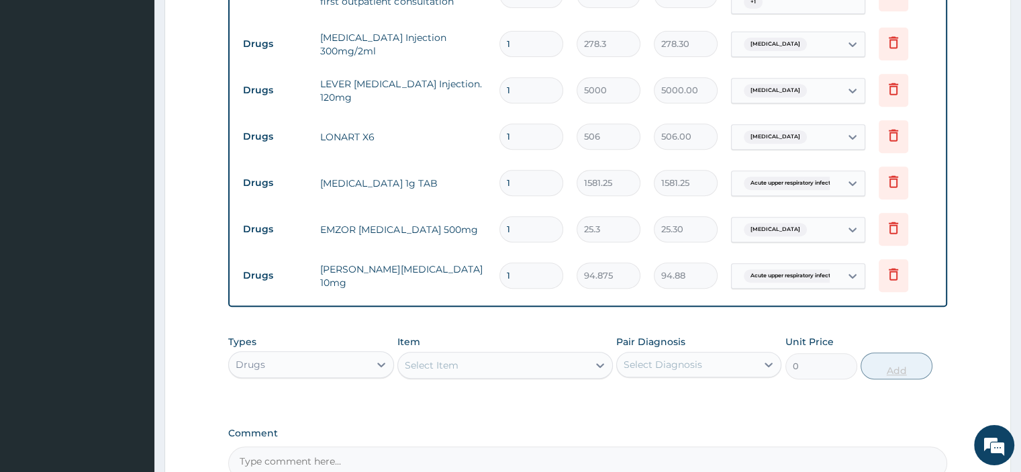
type input "0.00"
type input "3"
type input "284.63"
type input "3"
click at [529, 229] on input "1" at bounding box center [532, 229] width 64 height 26
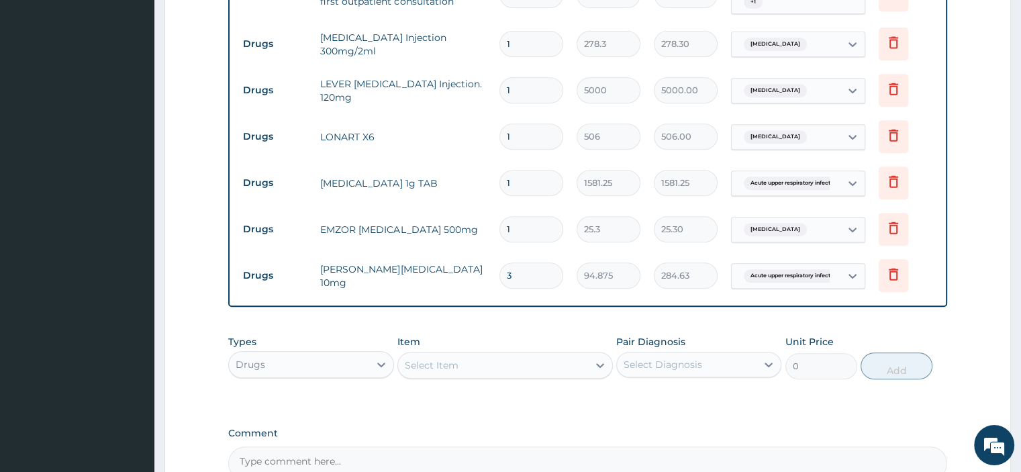
type input "18"
type input "455.40"
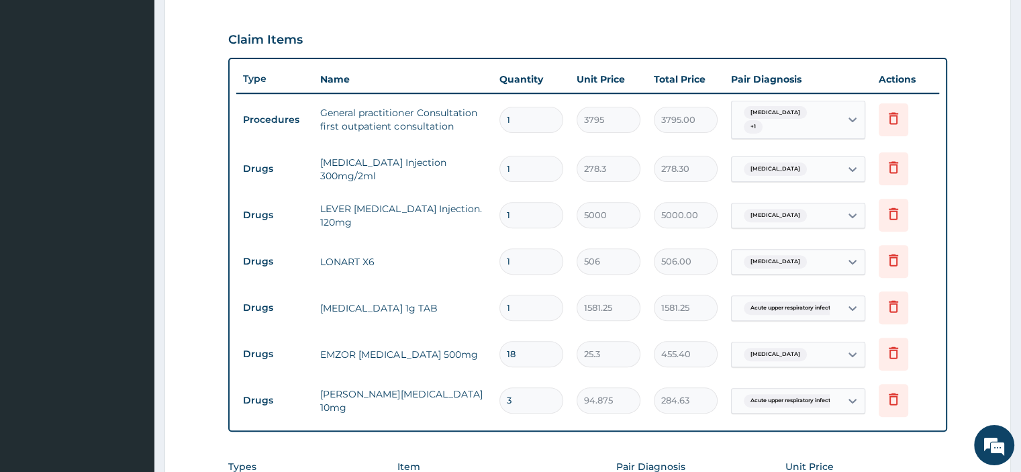
scroll to position [441, 0]
type input "18"
click at [522, 308] on input "1" at bounding box center [532, 308] width 64 height 26
type input "10"
type input "15812.50"
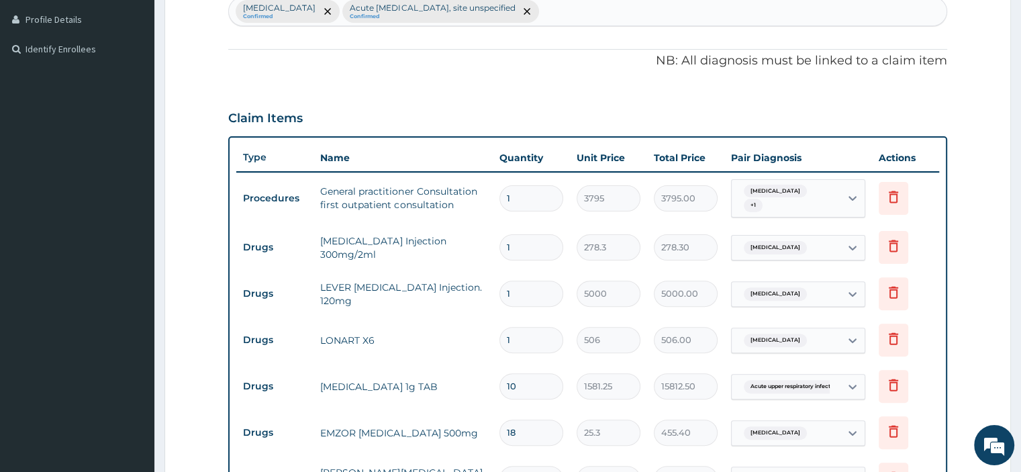
scroll to position [362, 0]
type input "10"
click at [525, 344] on input "1" at bounding box center [532, 341] width 64 height 26
type input "0.00"
type input "6"
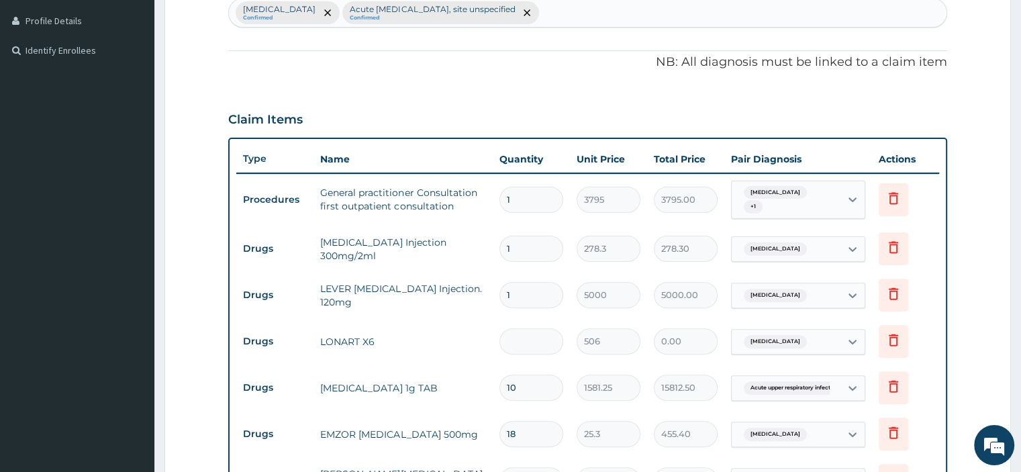
type input "3036.00"
type input "6"
click at [537, 287] on input "1" at bounding box center [532, 295] width 64 height 26
type input "0.00"
type input "3"
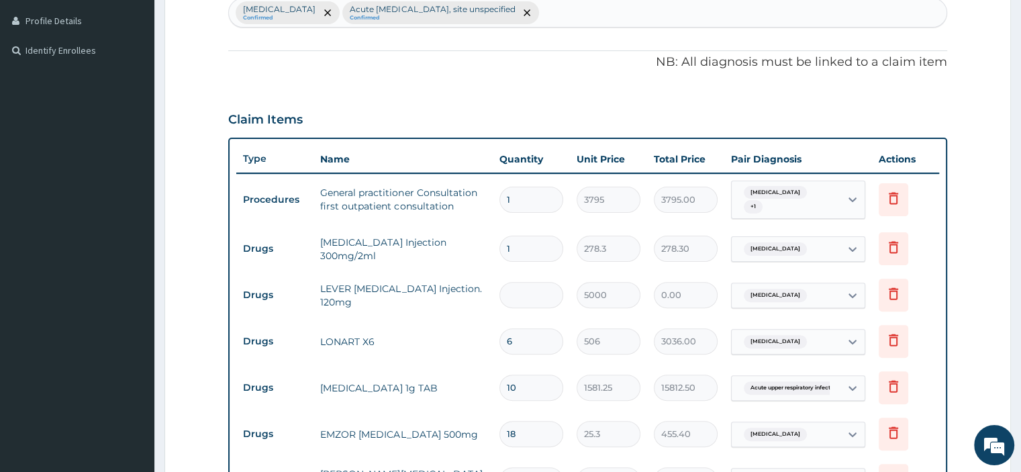
type input "15000.00"
type input "3"
click at [521, 250] on input "1" at bounding box center [532, 249] width 64 height 26
type input "0.00"
type input "2"
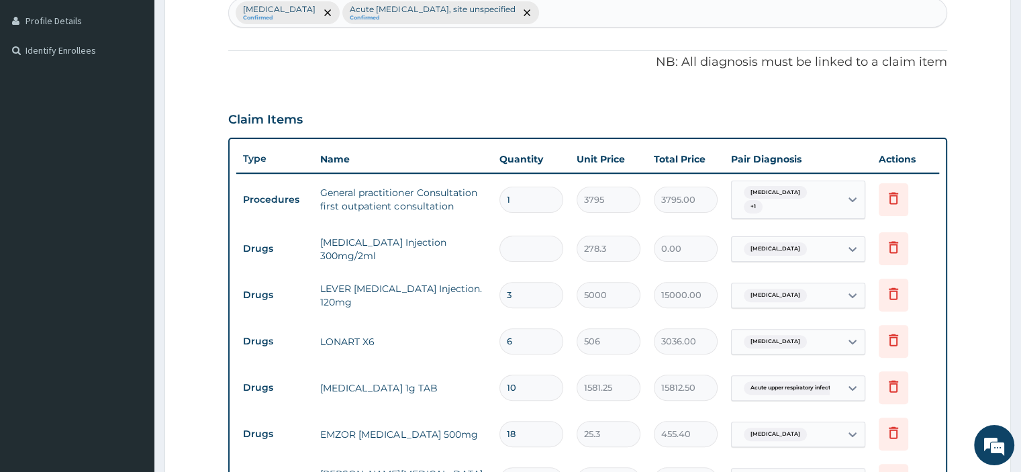
type input "556.60"
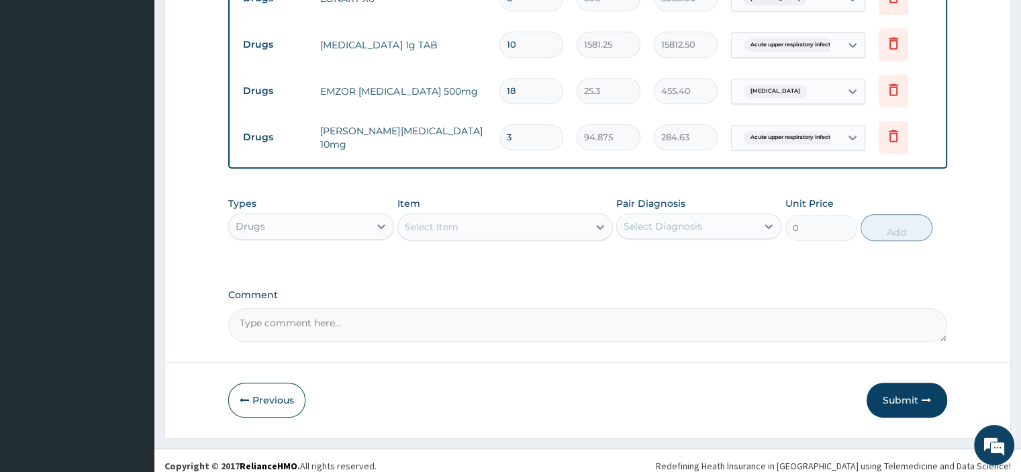
scroll to position [713, 0]
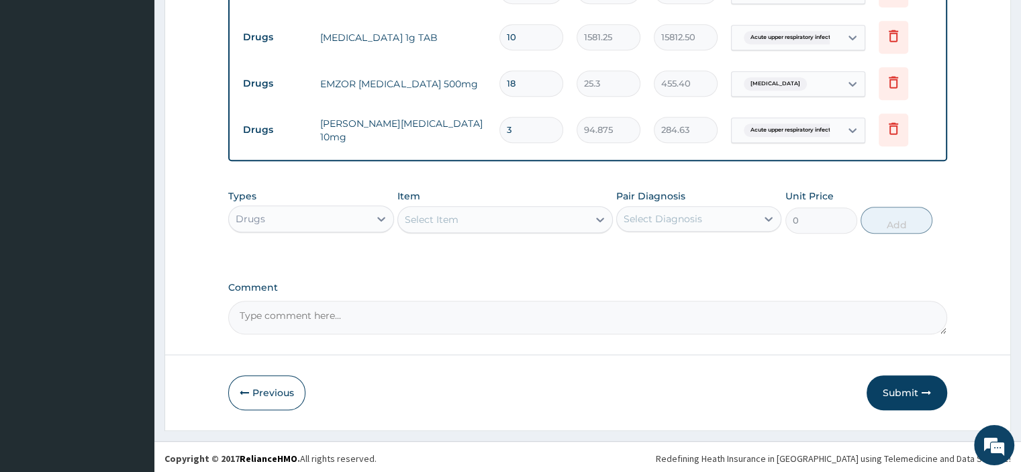
type input "2"
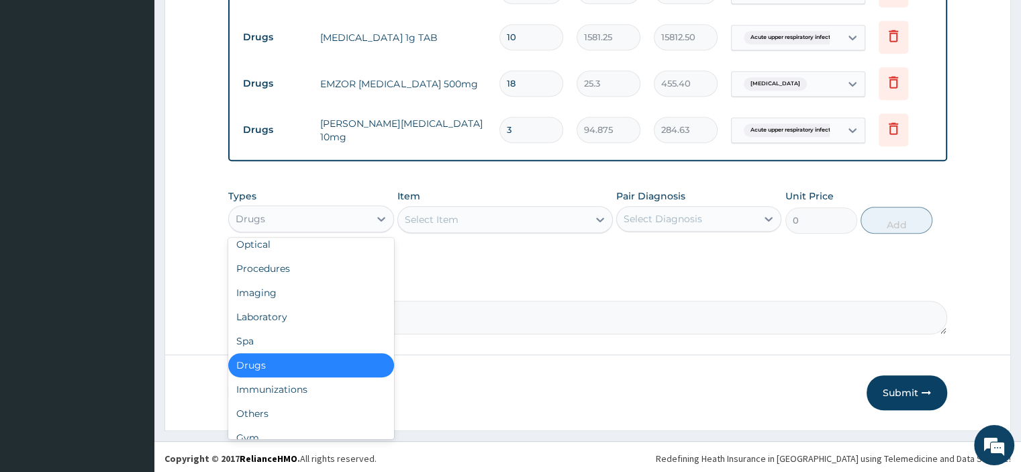
scroll to position [46, 0]
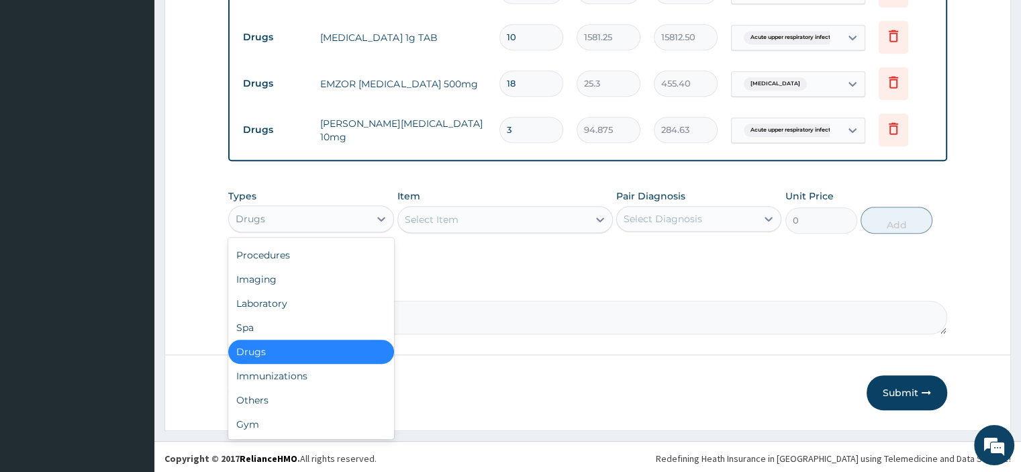
click at [304, 298] on div "Laboratory" at bounding box center [310, 303] width 165 height 24
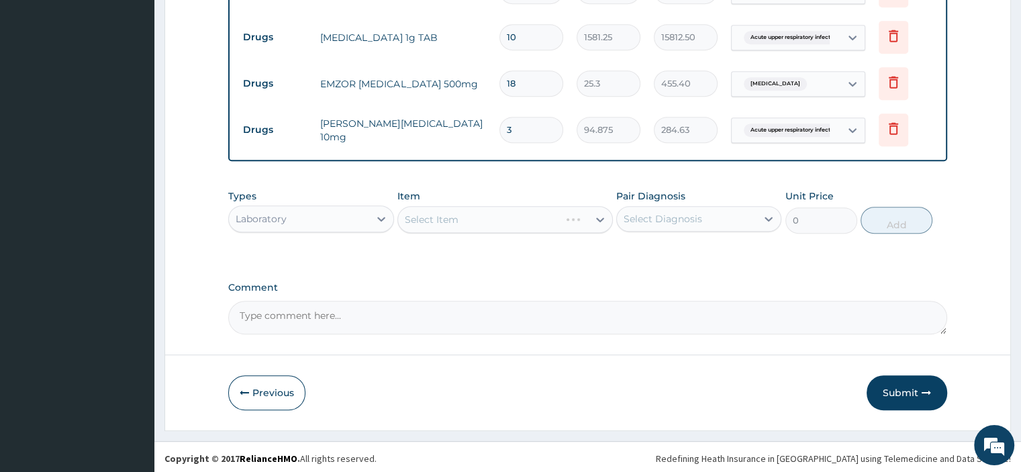
click at [490, 222] on div "Select Item" at bounding box center [506, 219] width 216 height 27
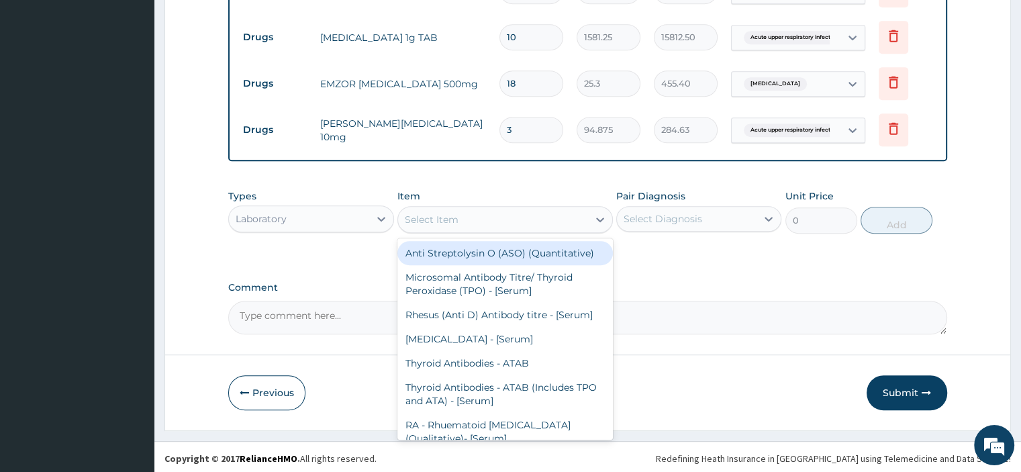
click at [526, 213] on div "Select Item" at bounding box center [493, 219] width 190 height 21
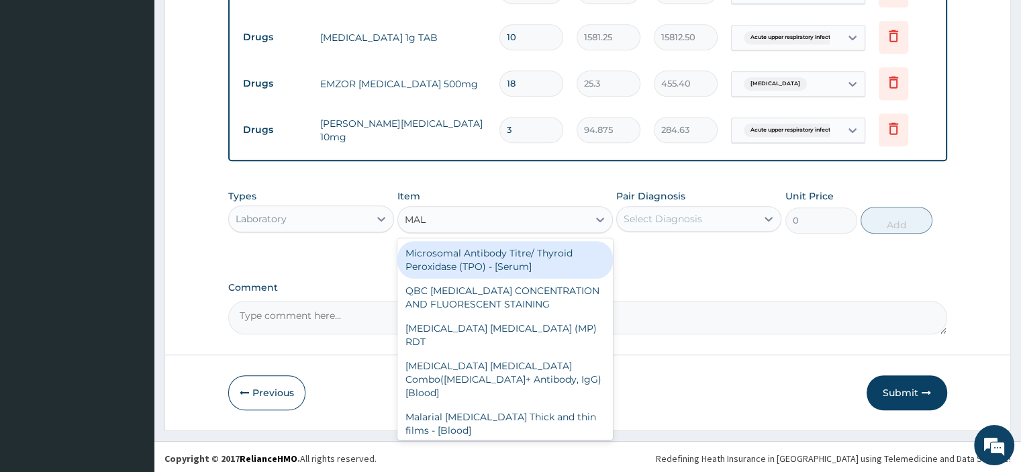
type input "MALA"
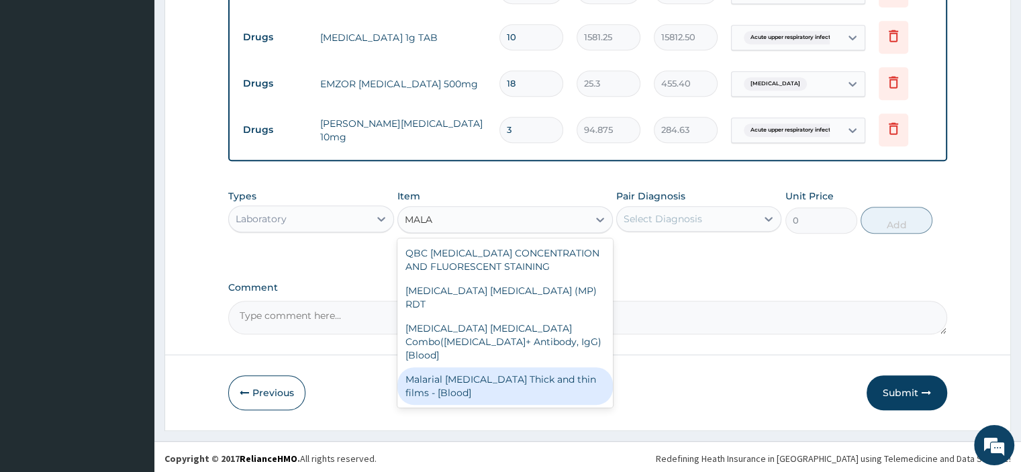
click at [465, 367] on div "Malarial Parasite Thick and thin films - [Blood]" at bounding box center [506, 386] width 216 height 38
type input "1725"
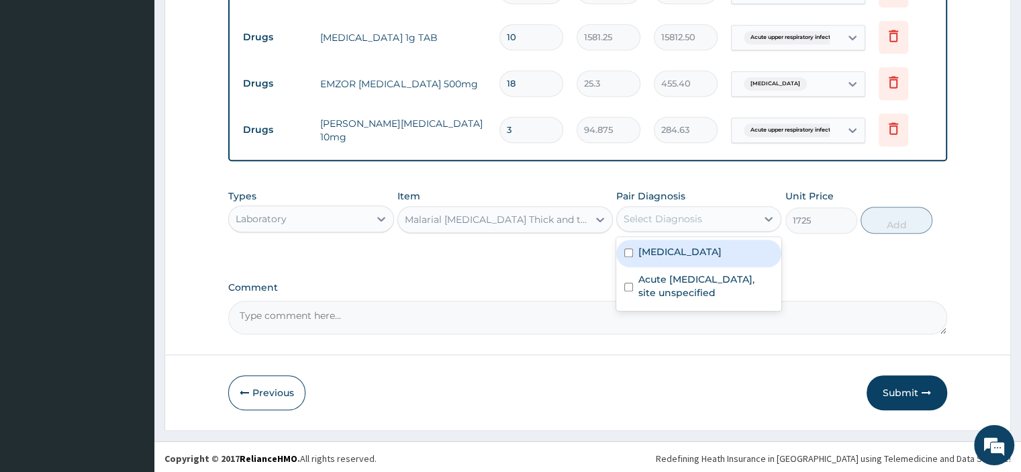
click at [727, 212] on div "Select Diagnosis" at bounding box center [687, 218] width 140 height 21
click at [690, 257] on div "[MEDICAL_DATA]" at bounding box center [698, 254] width 165 height 28
checkbox input "true"
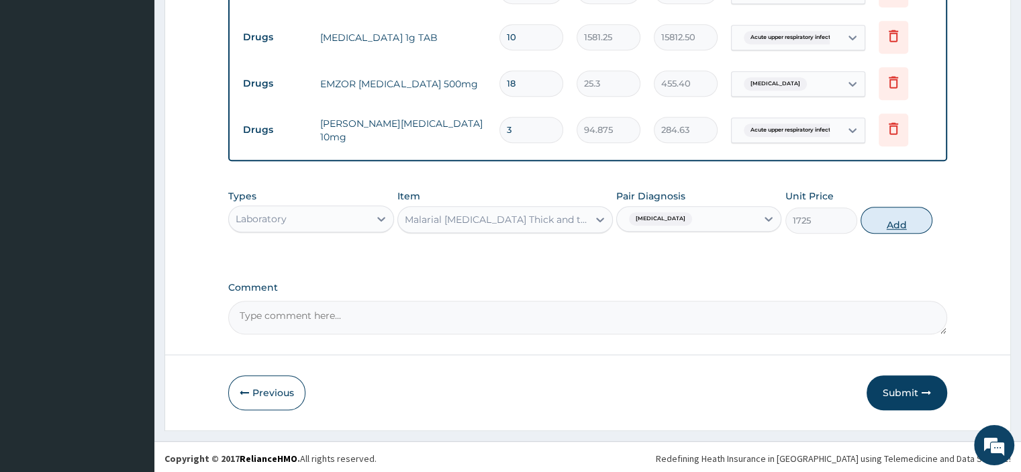
click at [911, 217] on button "Add" at bounding box center [897, 220] width 72 height 27
type input "0"
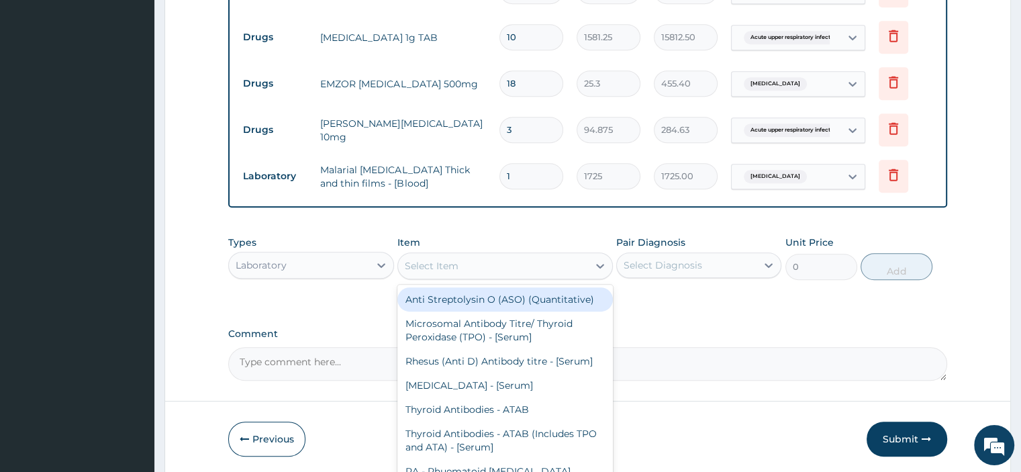
click at [445, 271] on div "Select Item" at bounding box center [493, 265] width 190 height 21
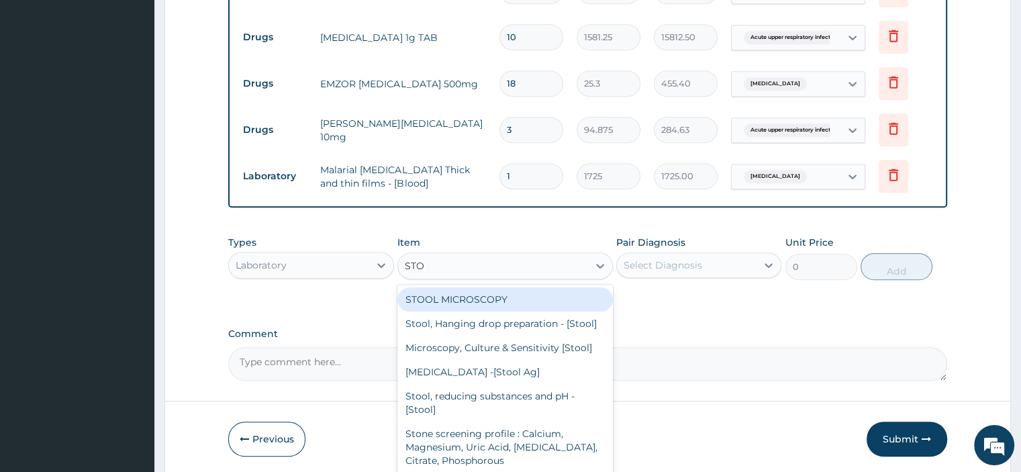
type input "STOO"
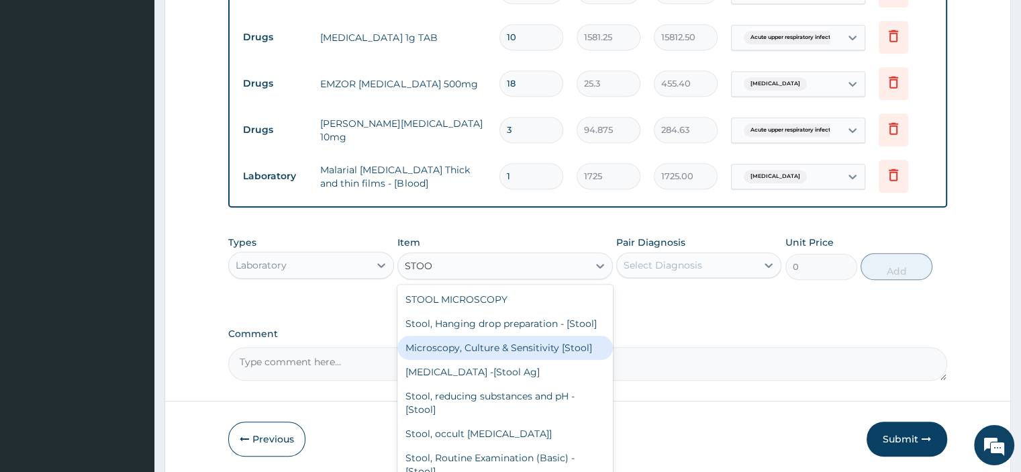
click at [506, 360] on div "Microscopy, Culture & Sensitivity [Stool]" at bounding box center [506, 348] width 216 height 24
type input "5175"
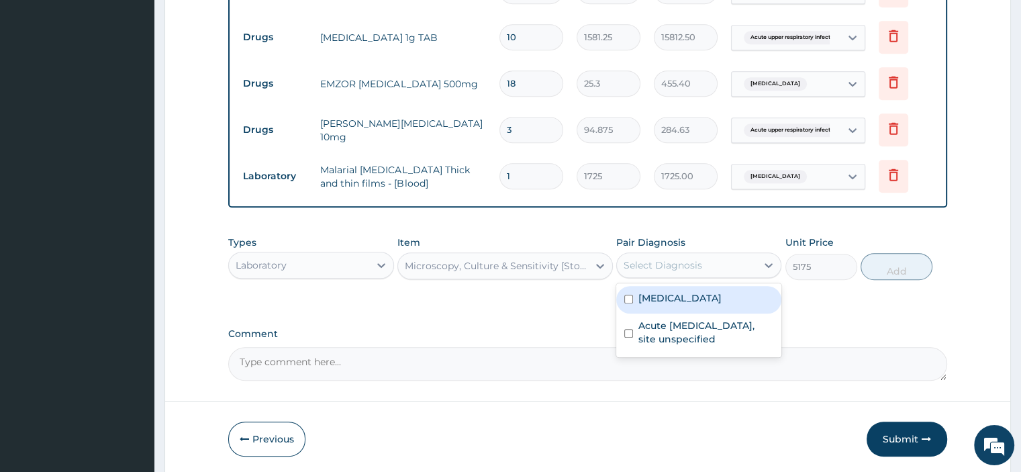
click at [711, 262] on div "Select Diagnosis" at bounding box center [687, 265] width 140 height 21
click at [661, 297] on label "[MEDICAL_DATA]" at bounding box center [680, 297] width 83 height 13
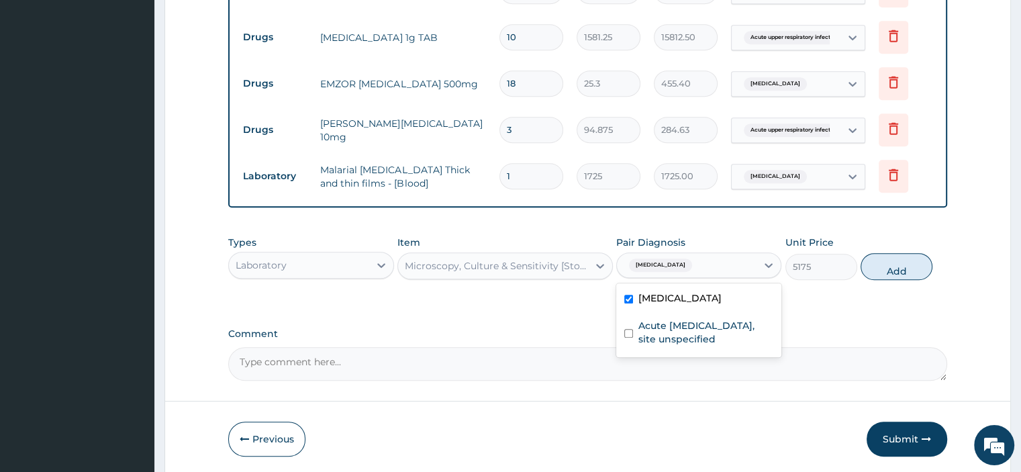
click at [668, 297] on label "[MEDICAL_DATA]" at bounding box center [680, 297] width 83 height 13
checkbox input "false"
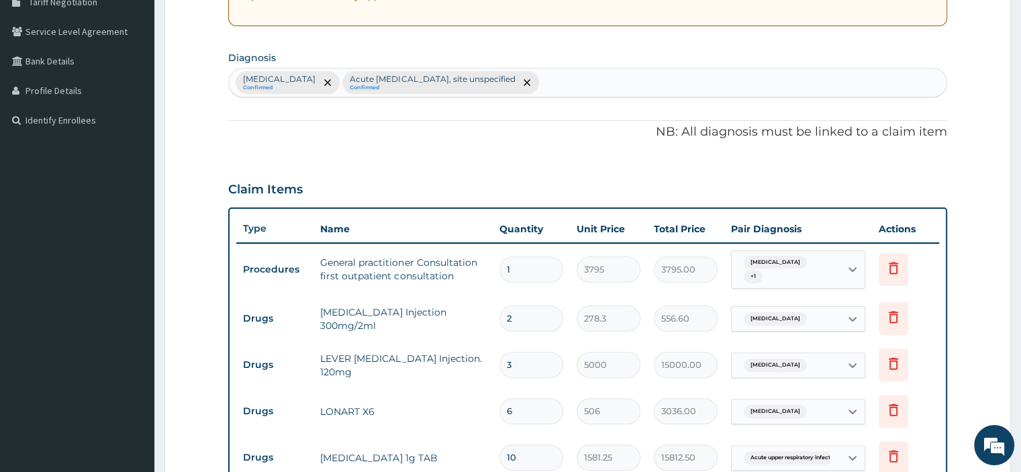
scroll to position [287, 0]
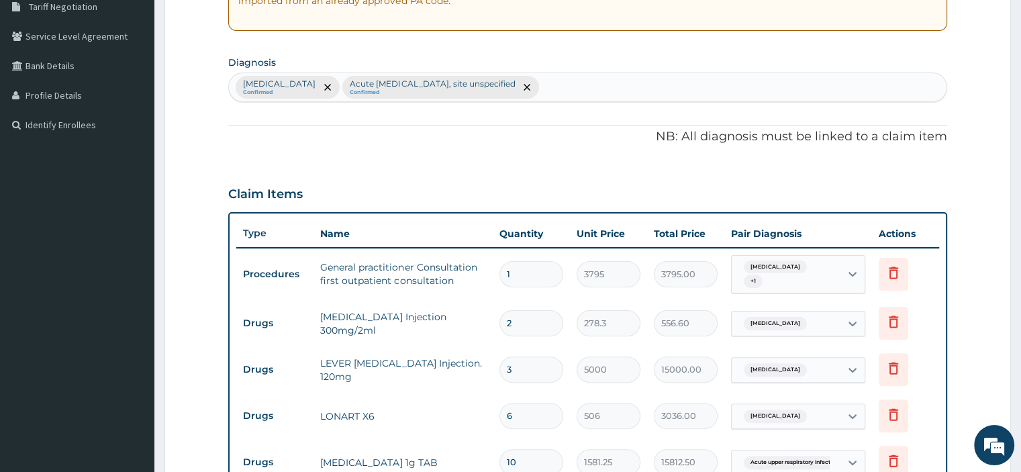
click at [637, 85] on div "Malaria, unspecified Confirmed Acute upper respiratory infection, site unspecif…" at bounding box center [587, 87] width 717 height 28
type input "TYPHO"
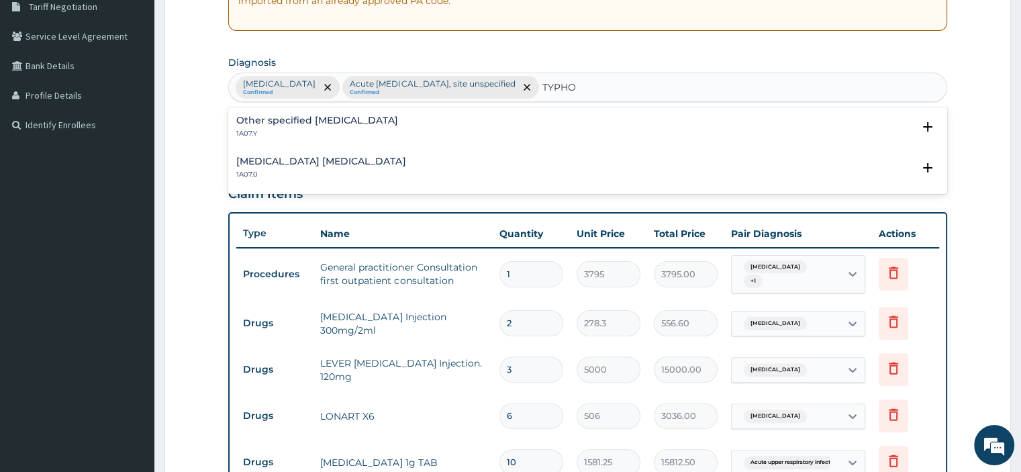
click at [347, 123] on h4 "Other specified [MEDICAL_DATA]" at bounding box center [317, 121] width 162 height 10
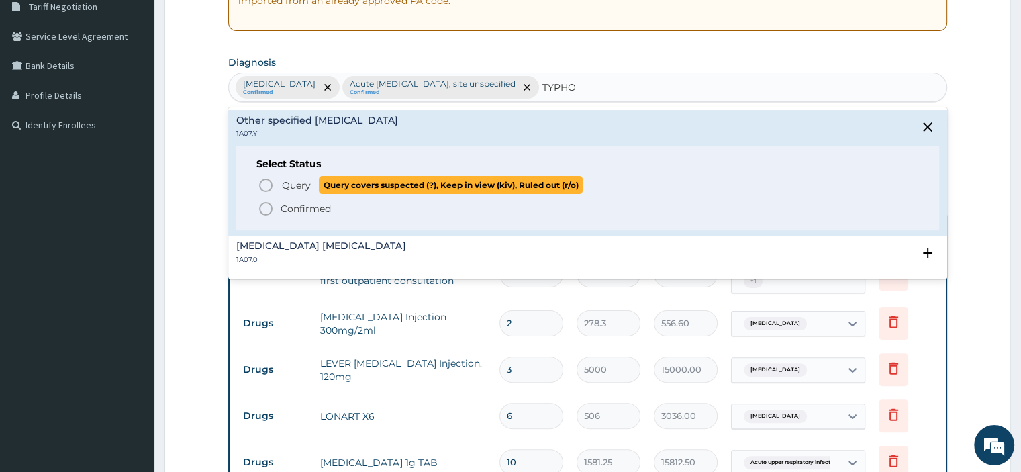
click at [308, 185] on span "Query" at bounding box center [296, 185] width 29 height 13
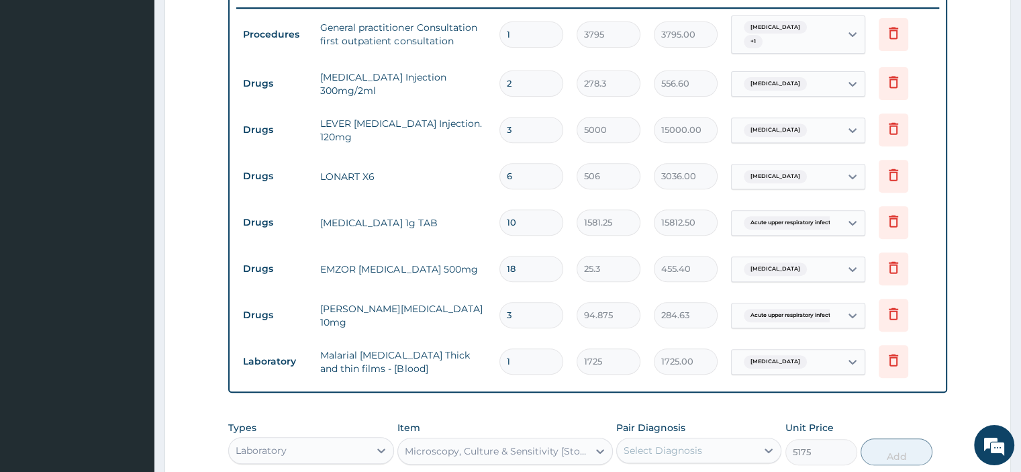
scroll to position [694, 0]
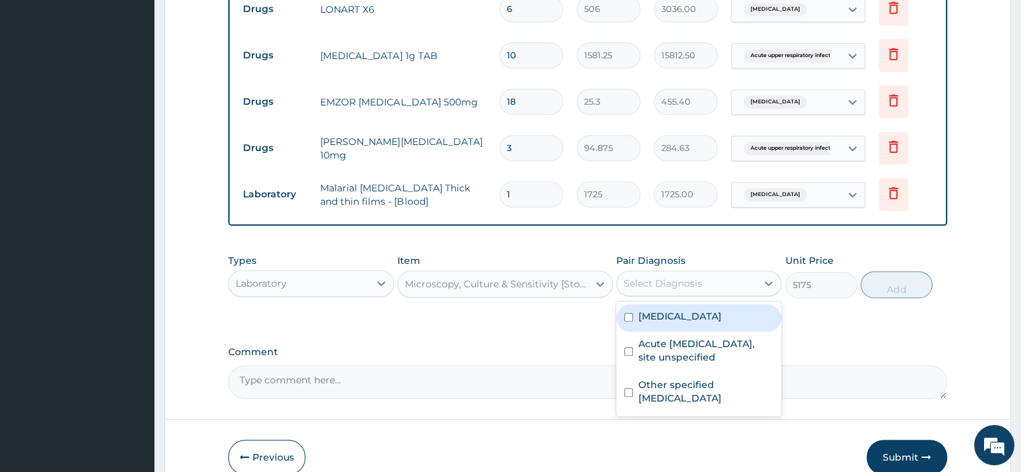
click at [705, 280] on div "Select Diagnosis" at bounding box center [687, 283] width 140 height 21
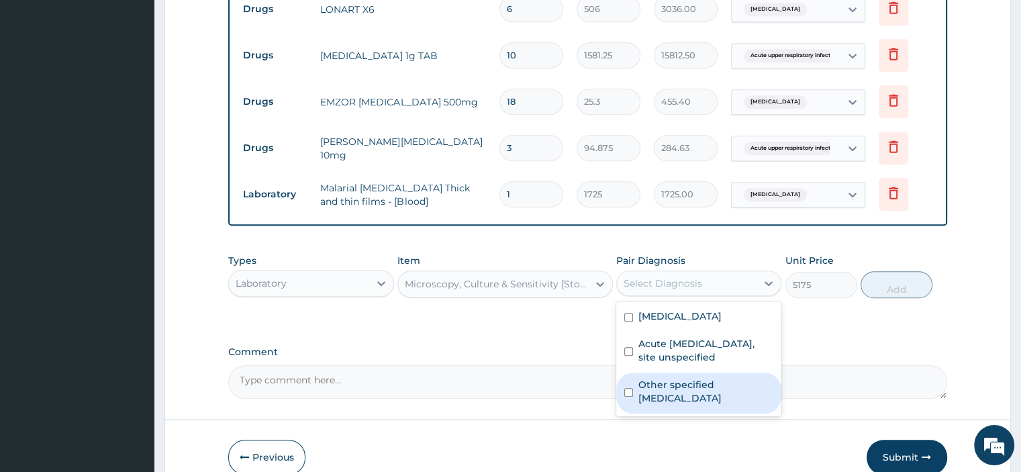
click at [662, 384] on label "Other specified [MEDICAL_DATA]" at bounding box center [706, 391] width 135 height 27
checkbox input "true"
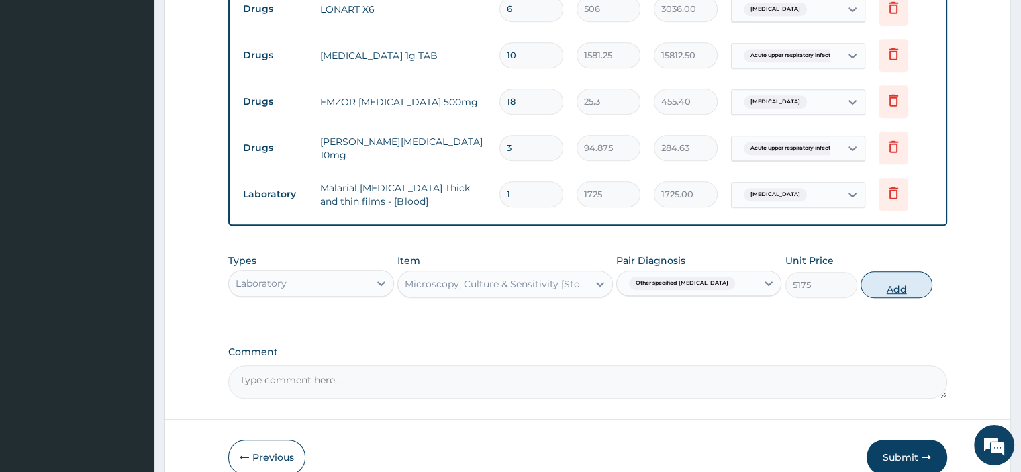
click at [895, 280] on button "Add" at bounding box center [897, 284] width 72 height 27
type input "0"
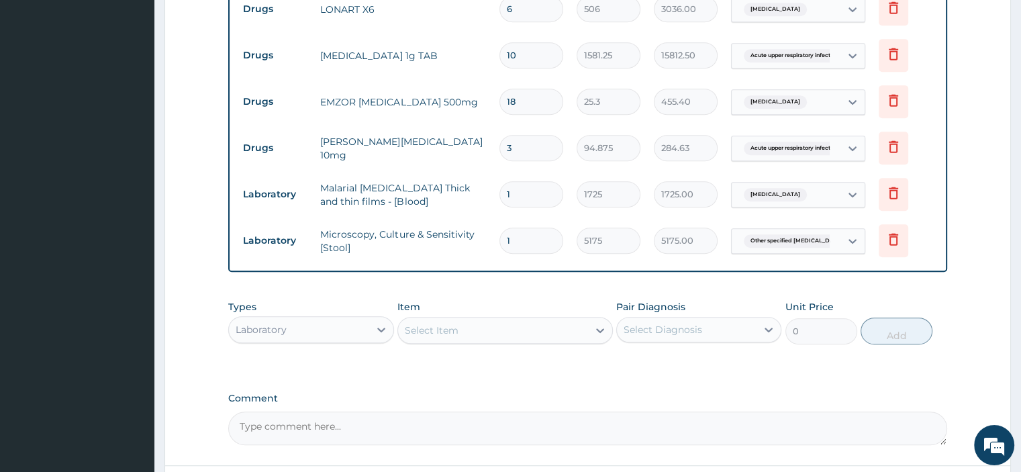
scroll to position [805, 0]
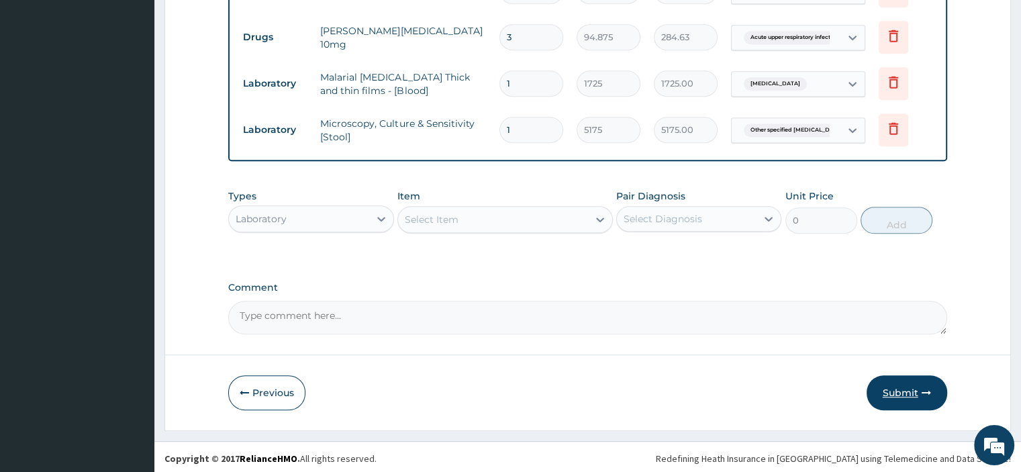
click at [892, 385] on button "Submit" at bounding box center [907, 392] width 81 height 35
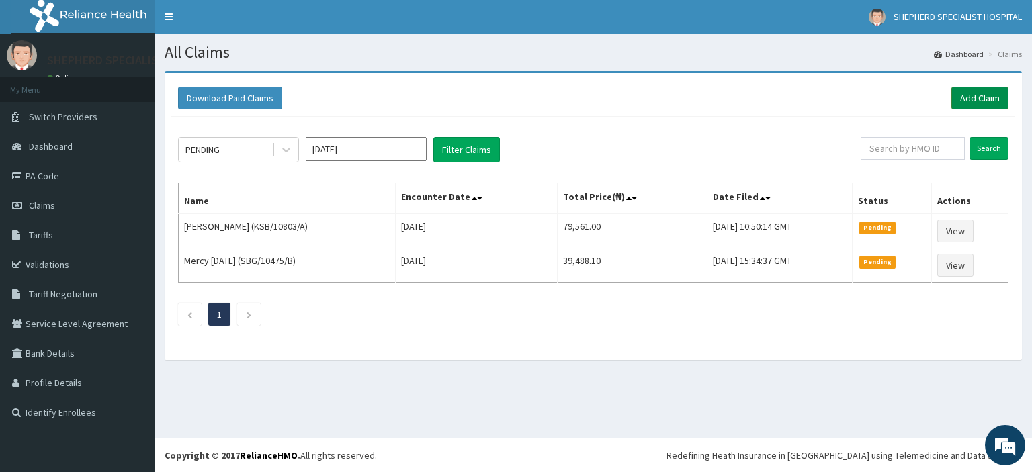
click at [984, 99] on link "Add Claim" at bounding box center [979, 98] width 57 height 23
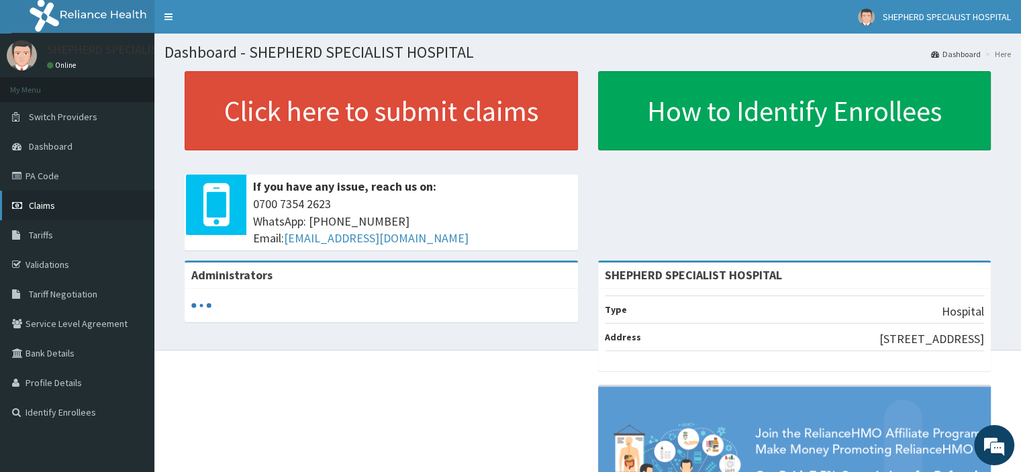
click at [42, 203] on span "Claims" at bounding box center [42, 205] width 26 height 12
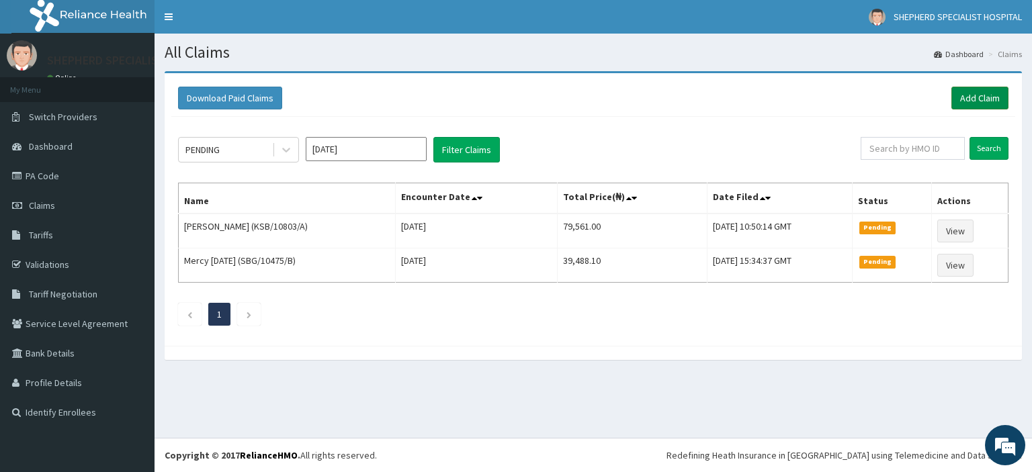
click at [978, 105] on link "Add Claim" at bounding box center [979, 98] width 57 height 23
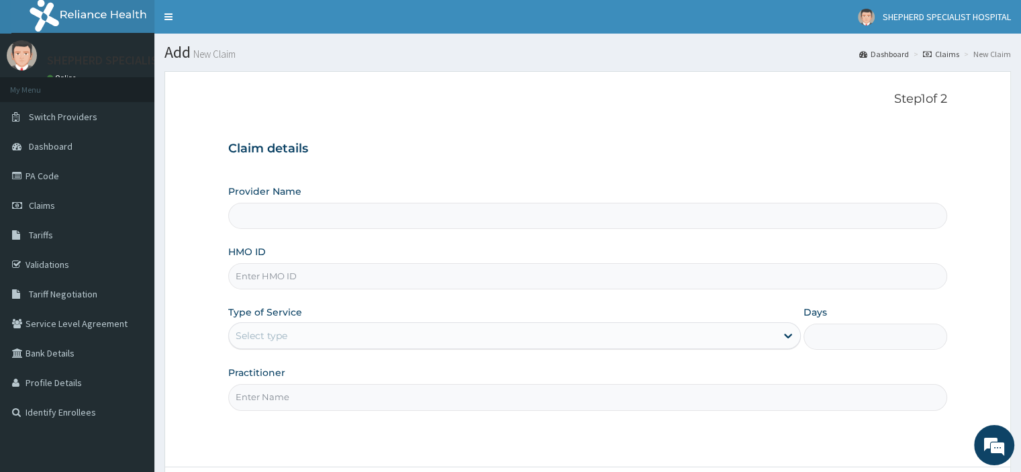
type input "SHEPHERD SPECIALIST HOSPITAL"
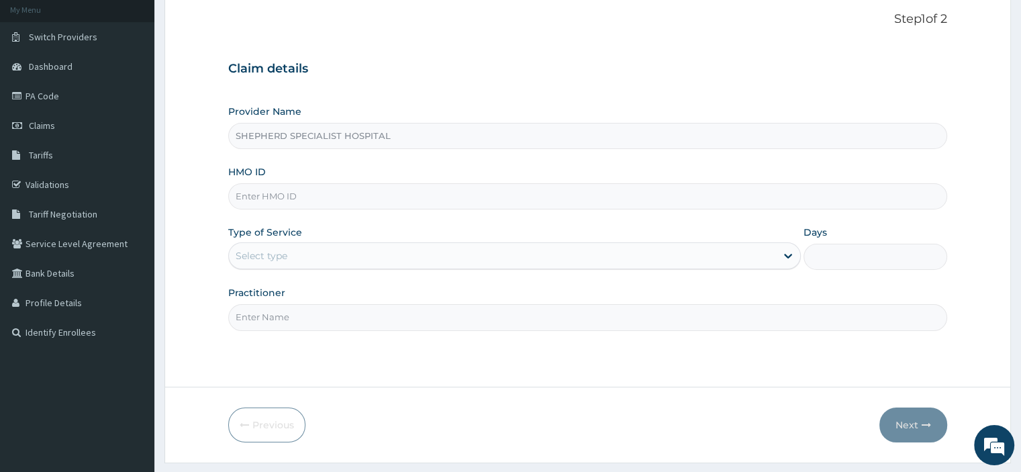
scroll to position [94, 0]
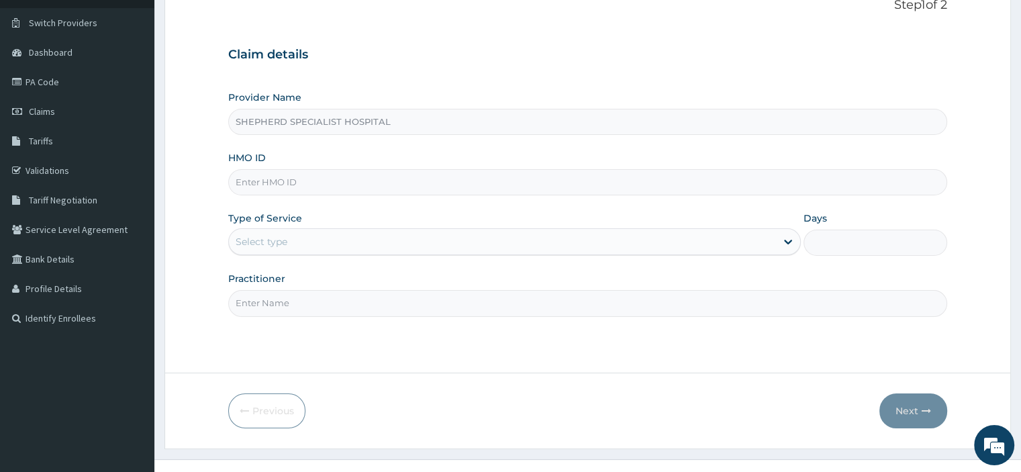
click at [369, 182] on input "HMO ID" at bounding box center [587, 182] width 719 height 26
type input "GBI/10121/C"
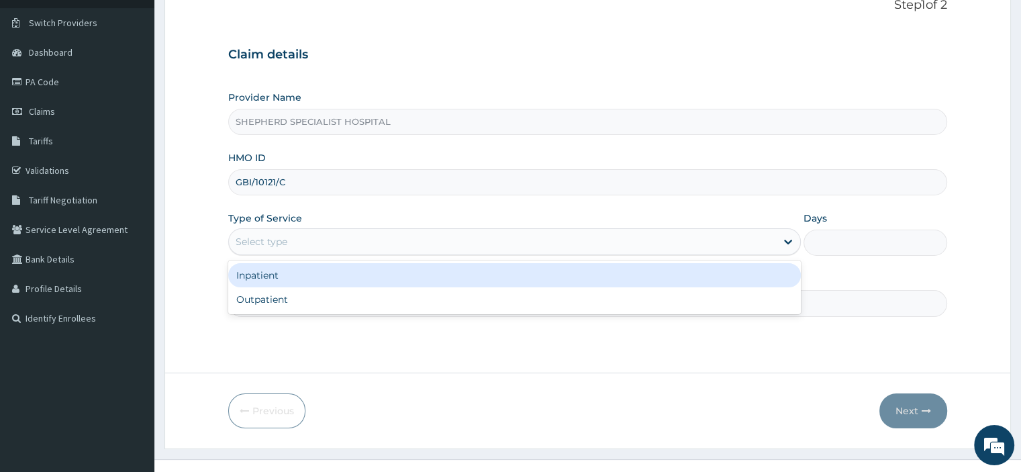
click at [406, 302] on div "Outpatient" at bounding box center [514, 299] width 573 height 24
type input "1"
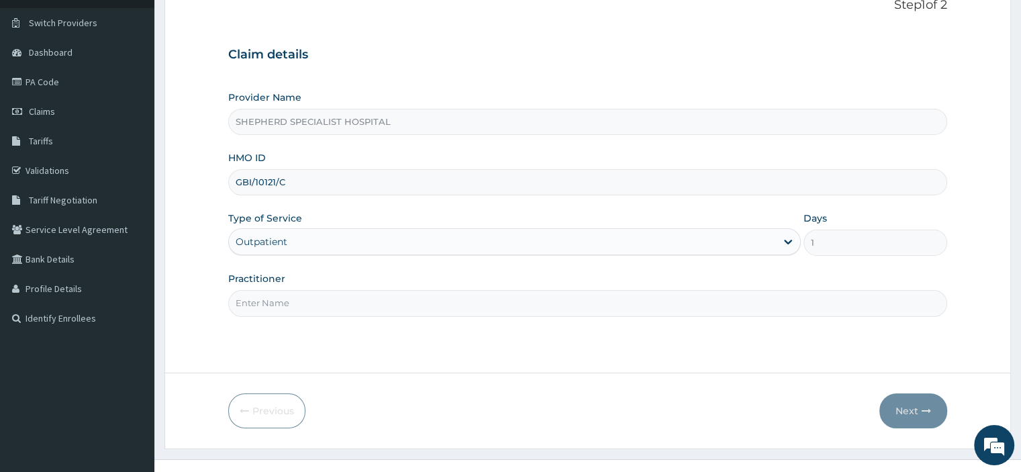
click at [481, 307] on input "Practitioner" at bounding box center [587, 303] width 719 height 26
type input "Dr Paul"
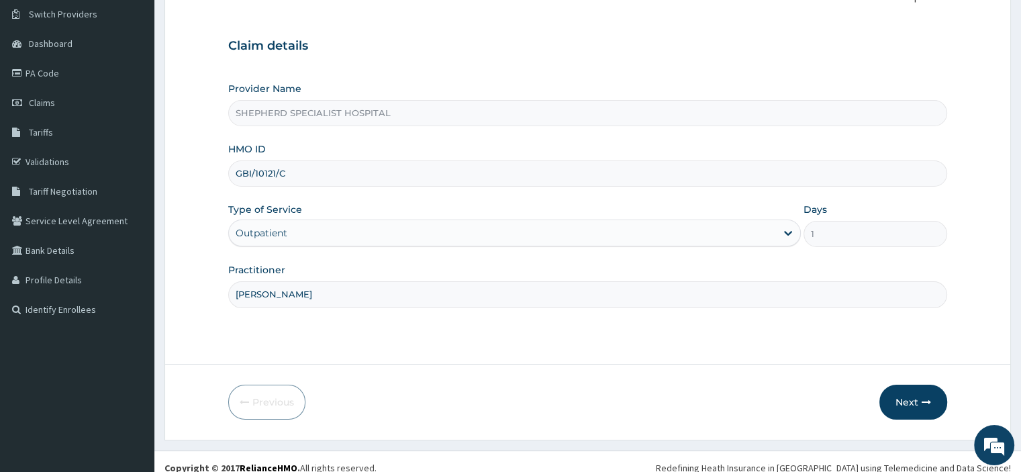
scroll to position [115, 0]
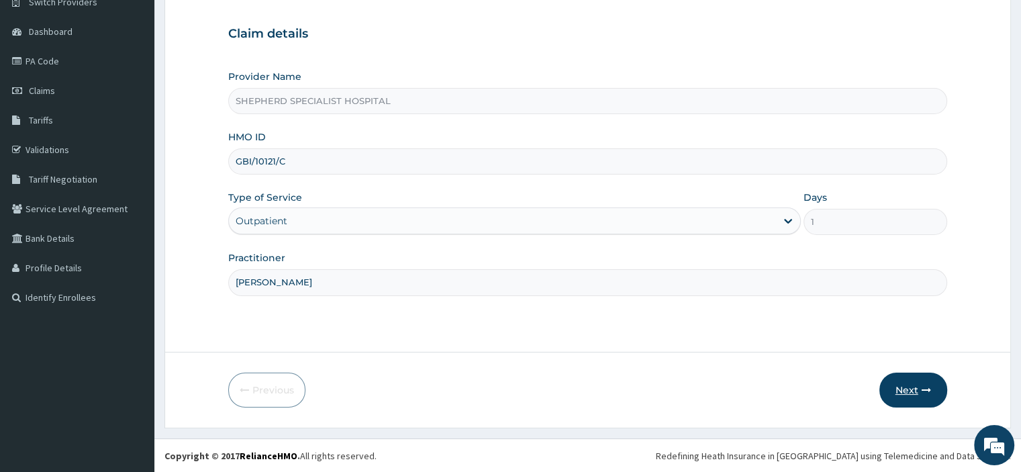
click at [922, 389] on icon "button" at bounding box center [926, 389] width 9 height 9
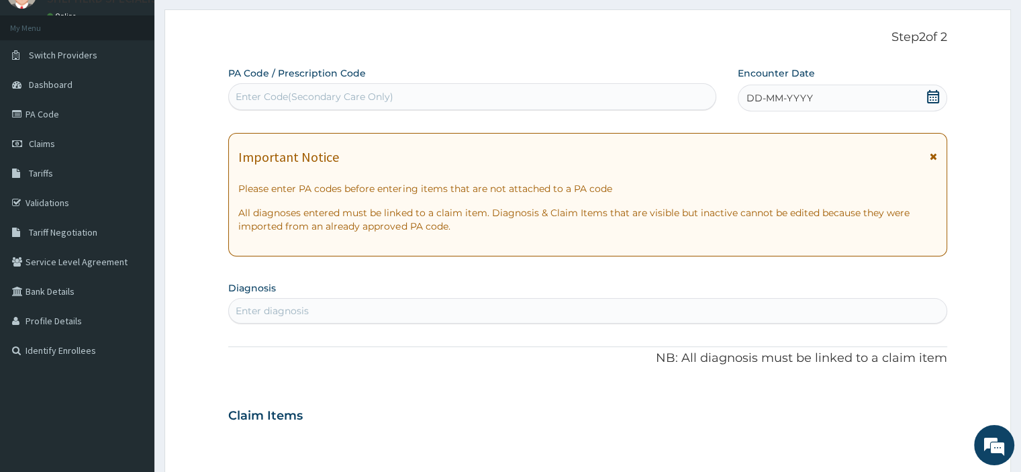
scroll to position [70, 0]
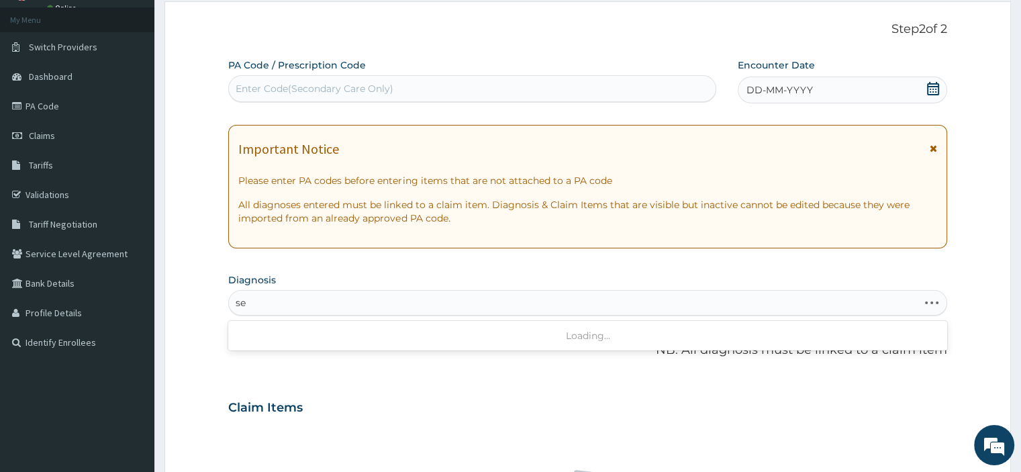
type input "s"
type input "malaria"
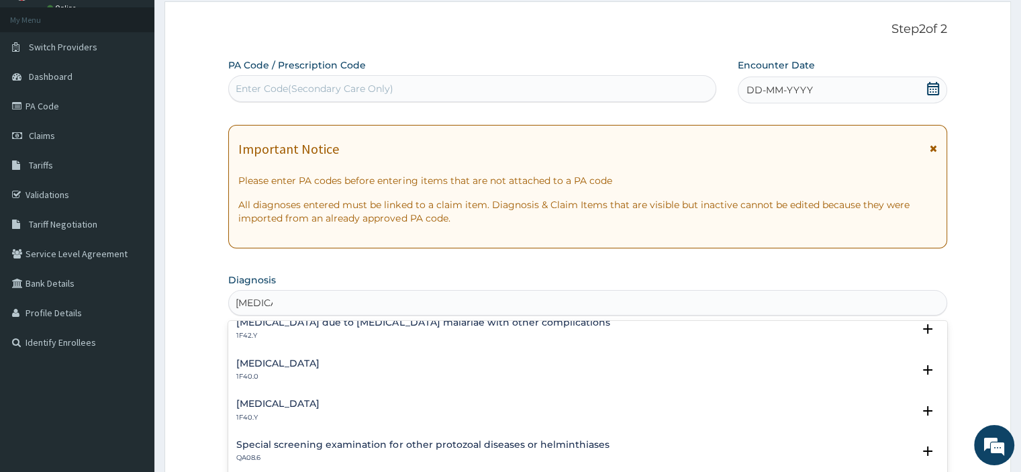
scroll to position [434, 0]
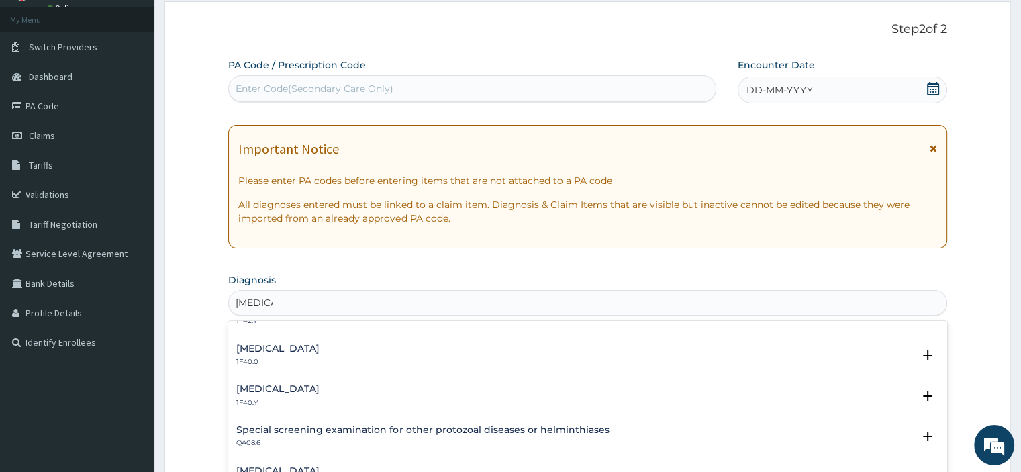
click at [320, 401] on p "1F40.Y" at bounding box center [277, 402] width 83 height 9
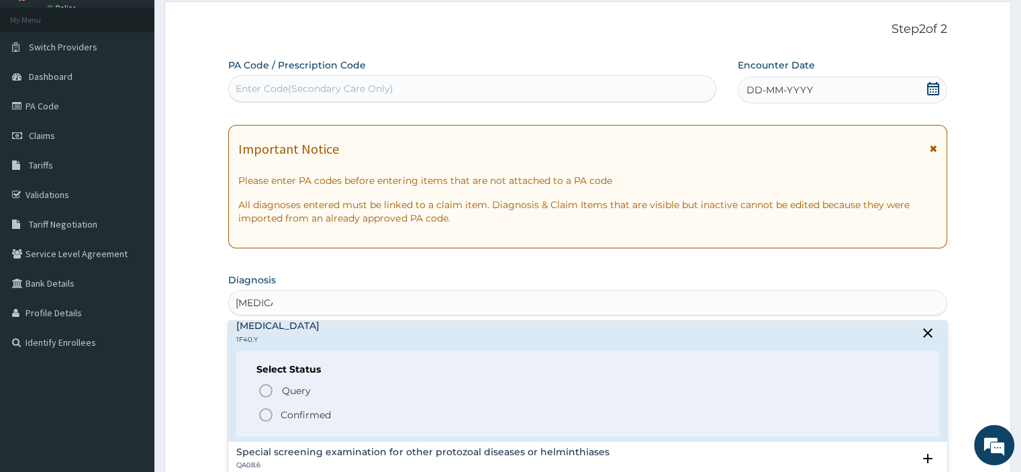
scroll to position [529, 0]
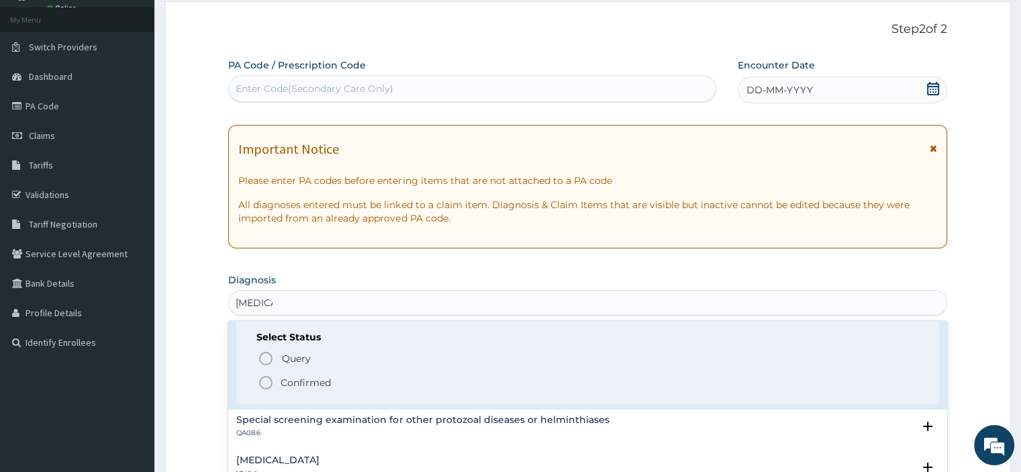
click at [322, 388] on span "Confirmed" at bounding box center [588, 383] width 661 height 16
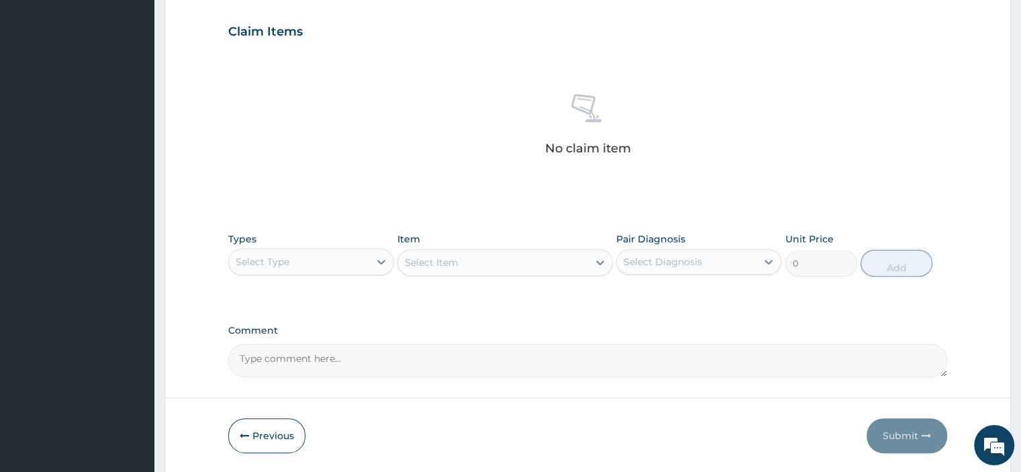
scroll to position [494, 0]
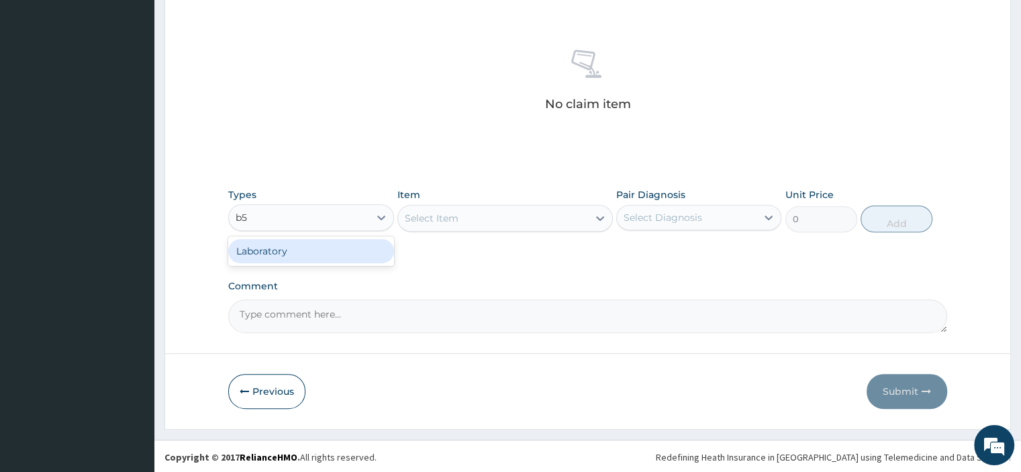
type input "b"
type input "g"
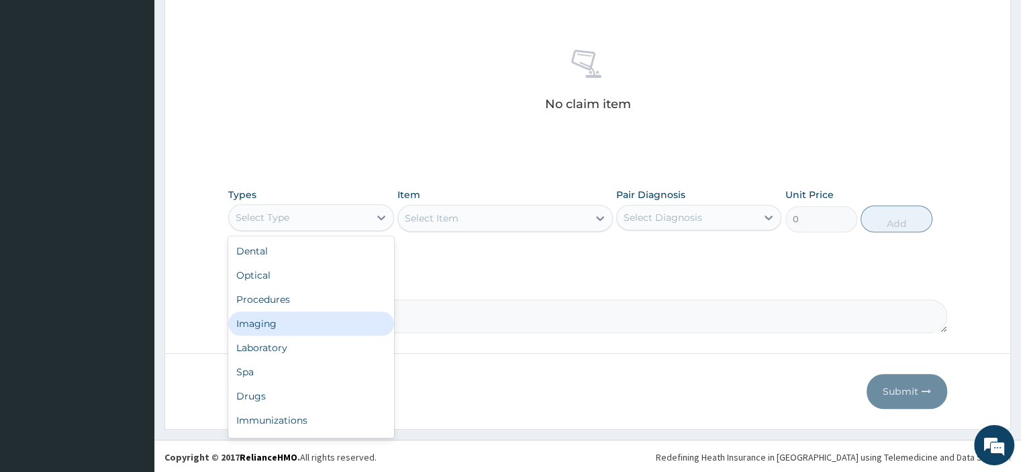
click at [312, 295] on div "Procedures" at bounding box center [310, 299] width 165 height 24
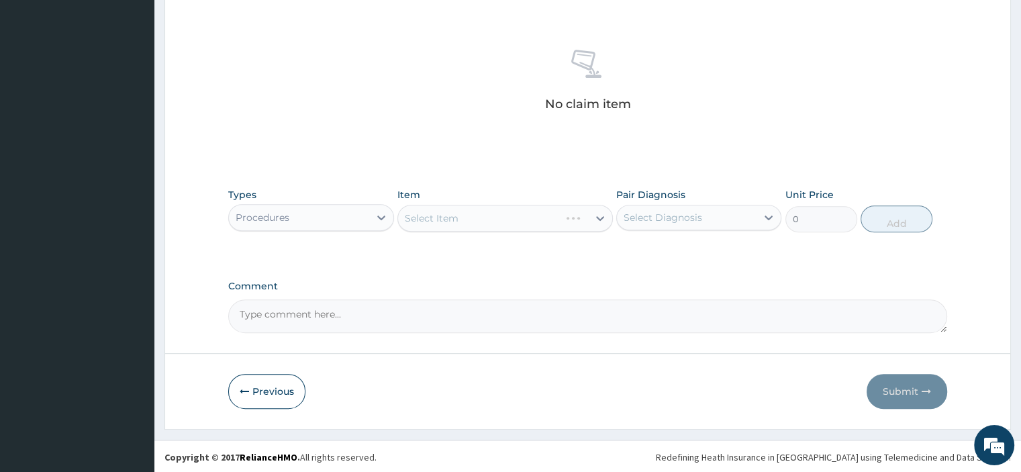
click at [493, 218] on div "Select Item" at bounding box center [506, 218] width 216 height 27
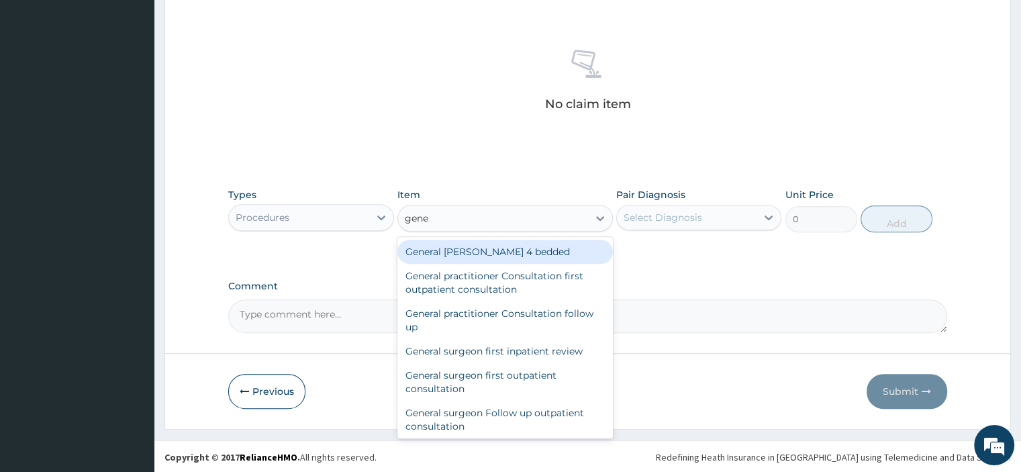
type input "gener"
click at [537, 281] on div "General practitioner Consultation first outpatient consultation" at bounding box center [506, 283] width 216 height 38
type input "3795"
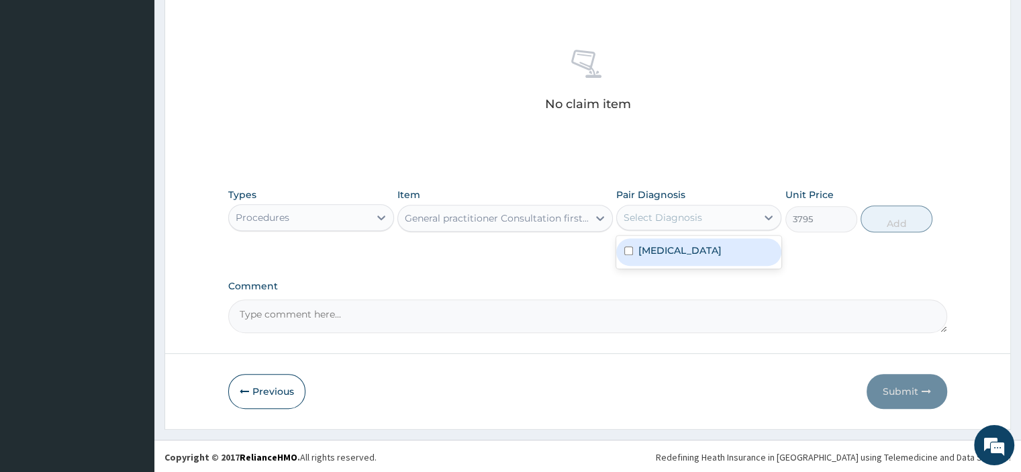
click at [722, 255] on label "[MEDICAL_DATA]" at bounding box center [680, 250] width 83 height 13
checkbox input "true"
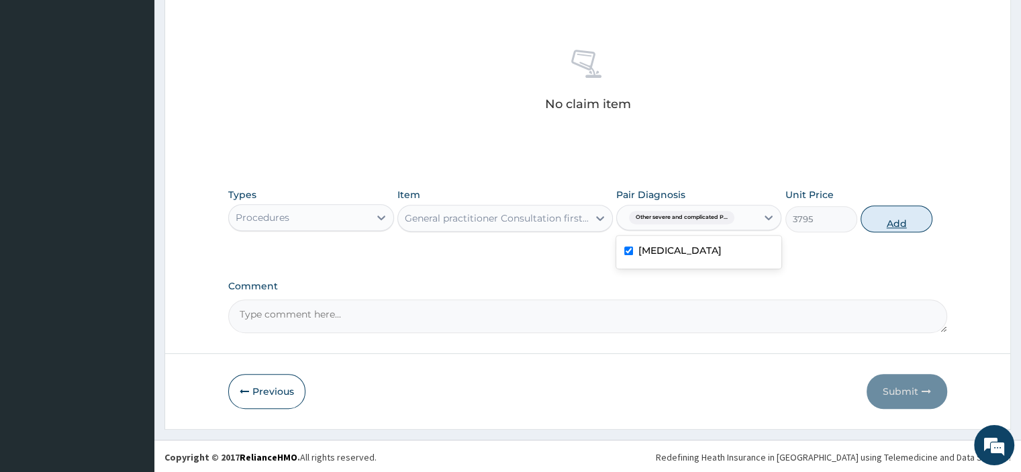
click at [874, 219] on button "Add" at bounding box center [897, 218] width 72 height 27
type input "0"
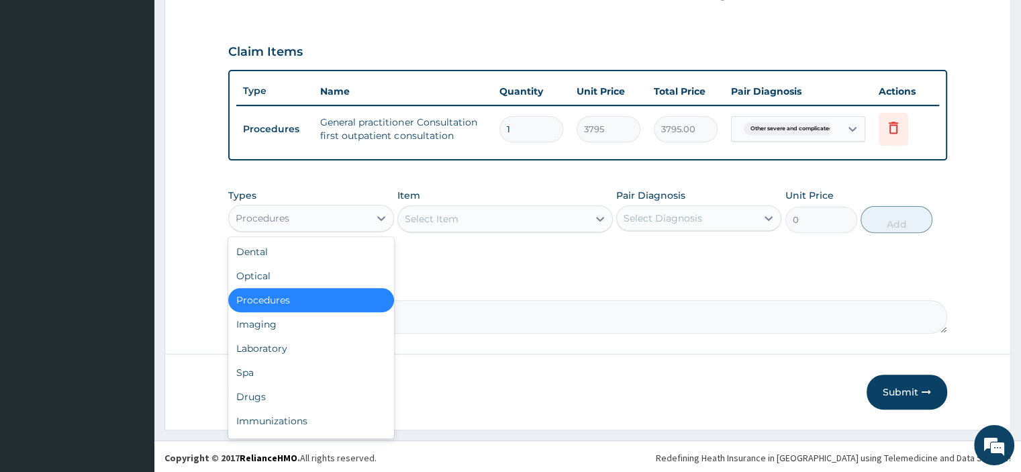
click at [312, 355] on div "Laboratory" at bounding box center [310, 348] width 165 height 24
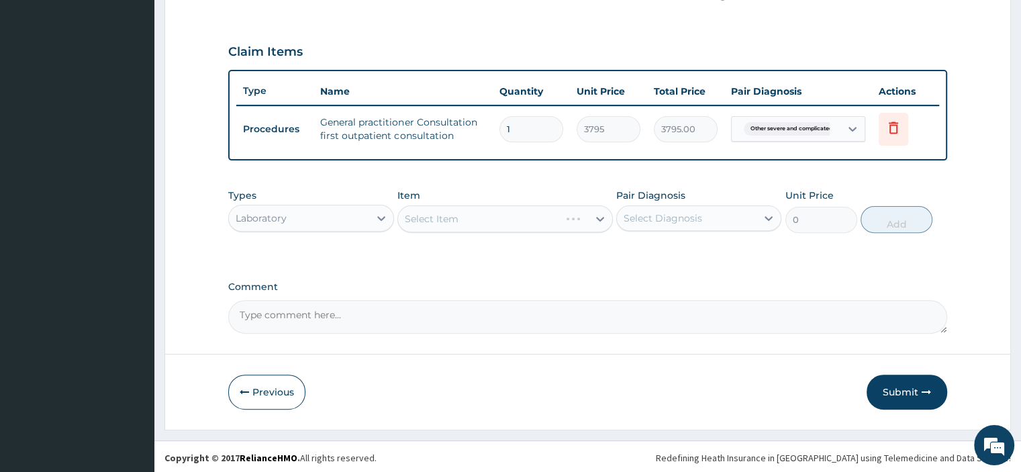
click at [531, 217] on div "Select Item" at bounding box center [506, 218] width 216 height 27
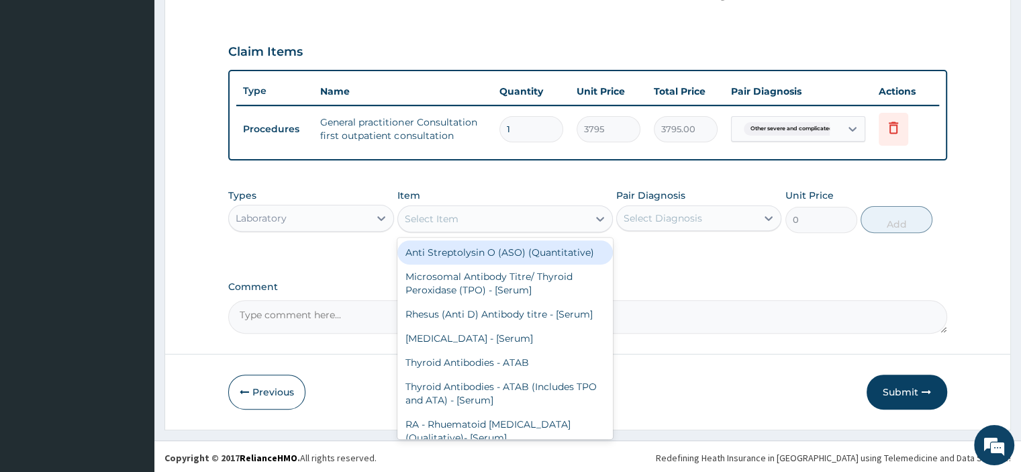
click at [496, 213] on div "Select Item" at bounding box center [493, 218] width 190 height 21
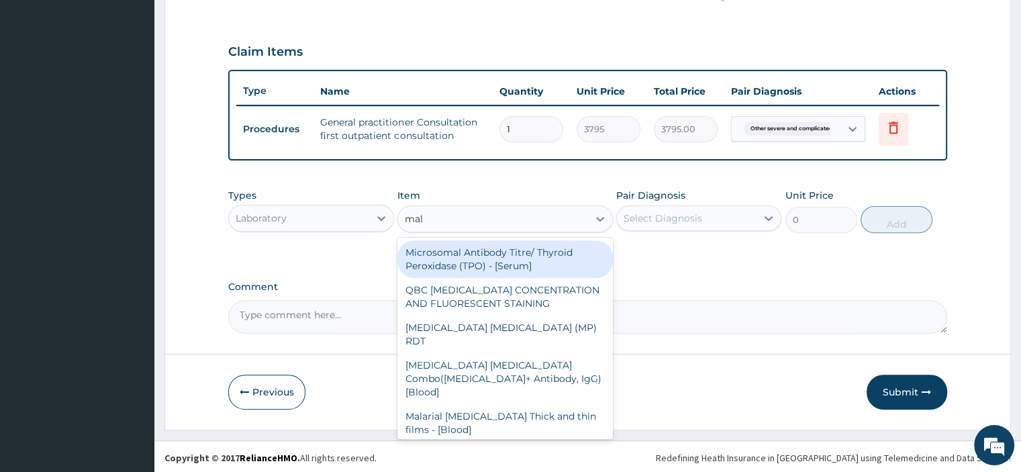
type input "mala"
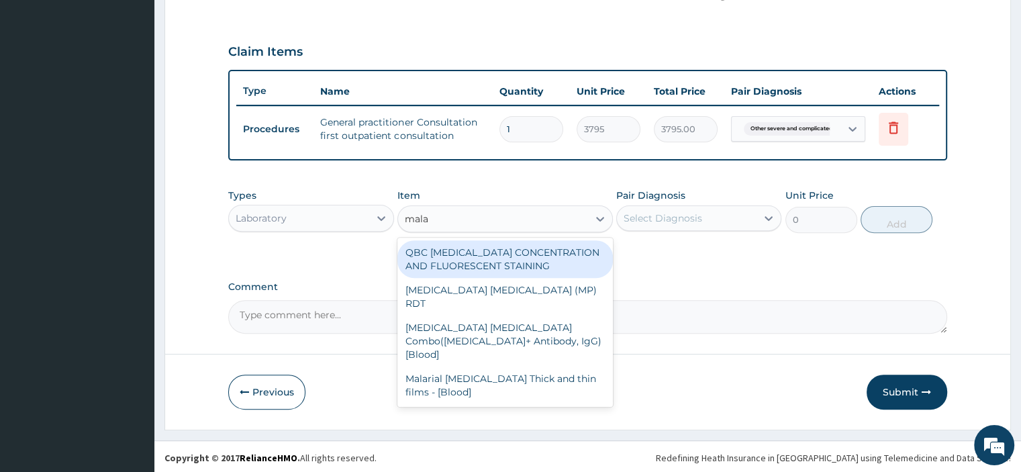
click at [508, 367] on div "Malarial Parasite Thick and thin films - [Blood]" at bounding box center [506, 386] width 216 height 38
type input "1725"
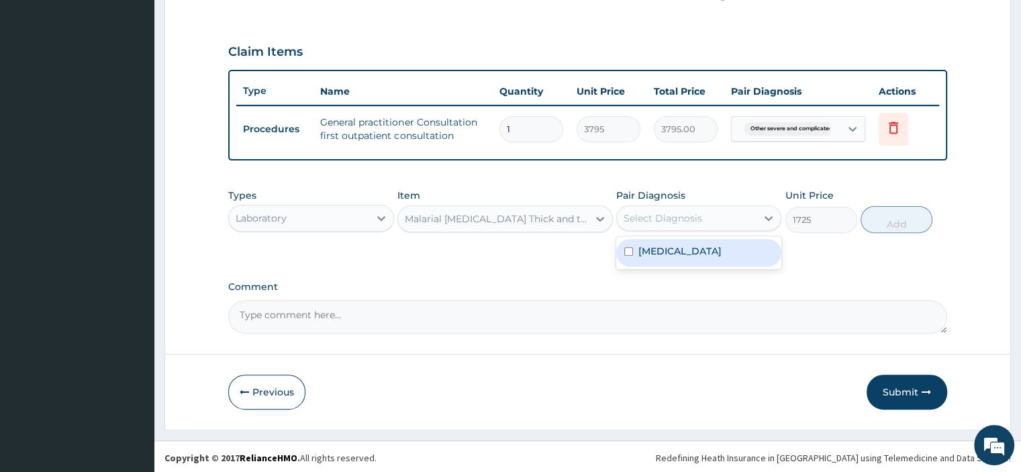
click at [722, 257] on label "[MEDICAL_DATA]" at bounding box center [680, 250] width 83 height 13
checkbox input "true"
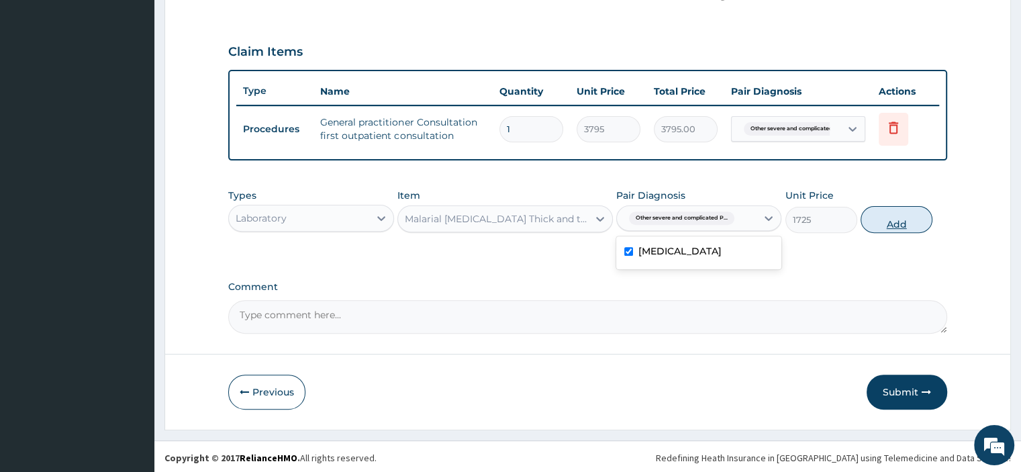
click at [915, 223] on button "Add" at bounding box center [897, 219] width 72 height 27
type input "0"
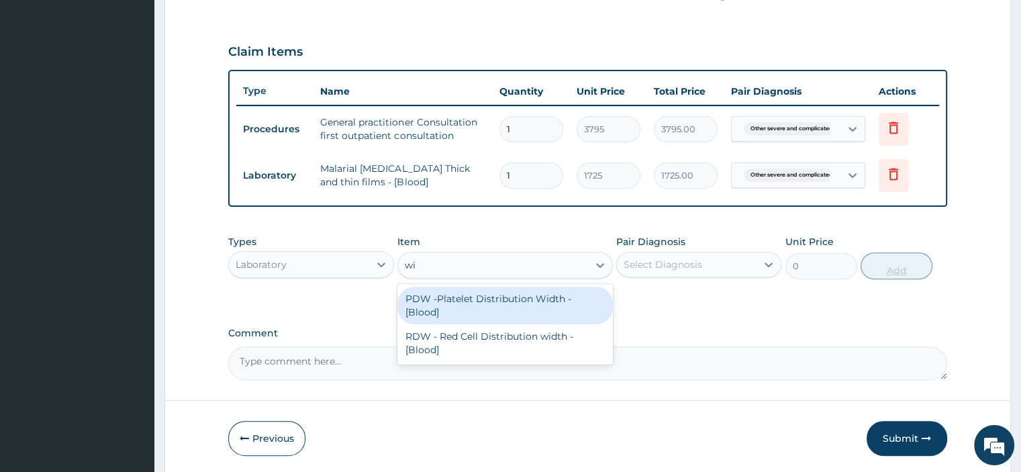
type input "w"
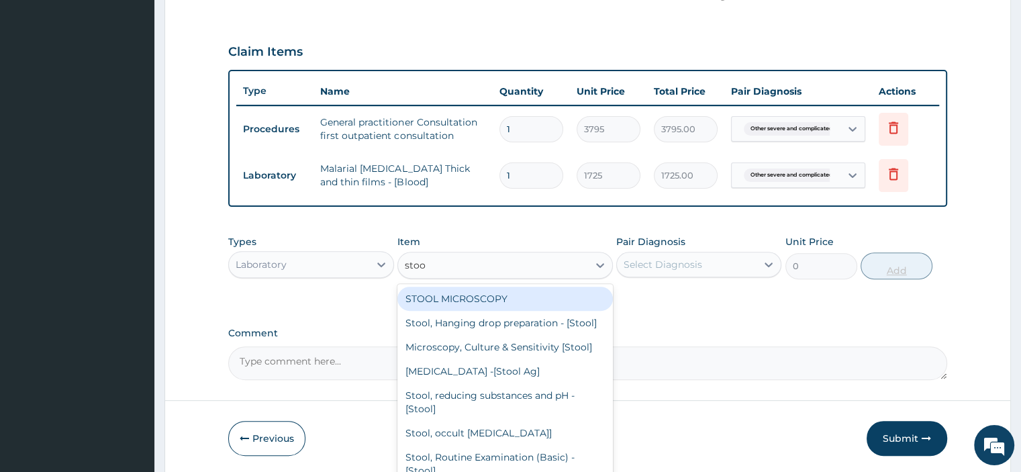
type input "stool"
click at [559, 355] on div "Microscopy, Culture & Sensitivity [Stool]" at bounding box center [506, 347] width 216 height 24
type input "5175"
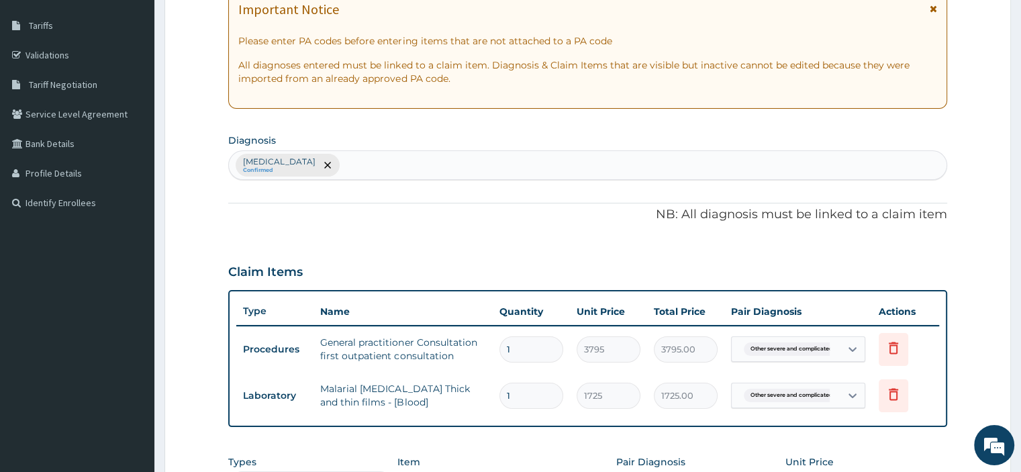
scroll to position [197, 0]
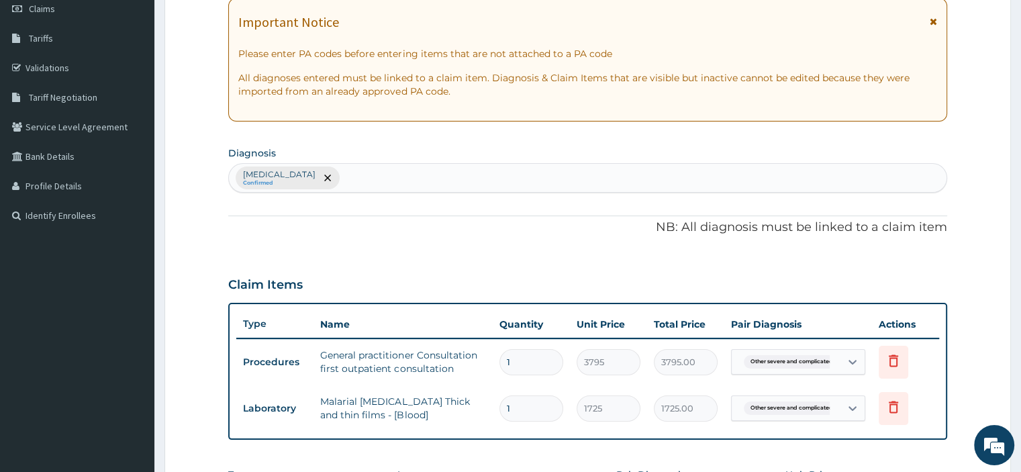
type input "s"
type input "typho"
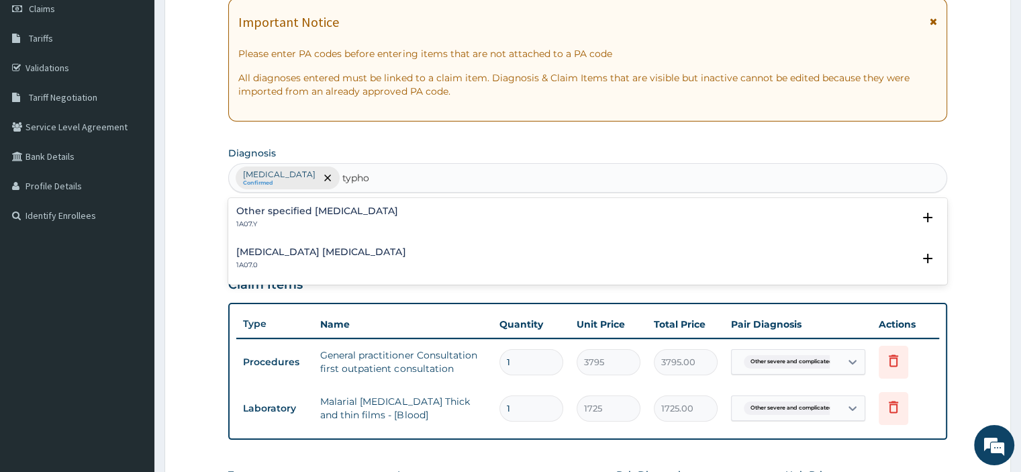
click at [351, 212] on h4 "Other specified [MEDICAL_DATA]" at bounding box center [317, 211] width 162 height 10
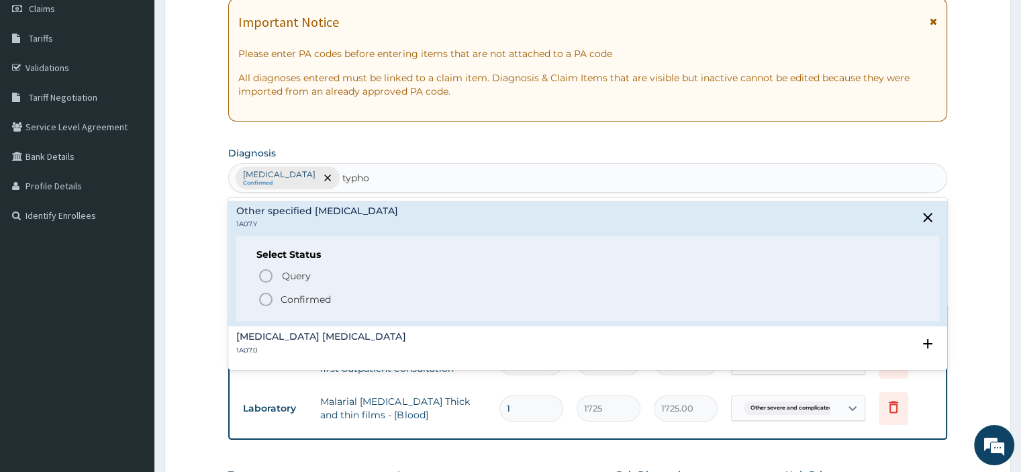
click at [304, 277] on span "Query" at bounding box center [296, 275] width 29 height 13
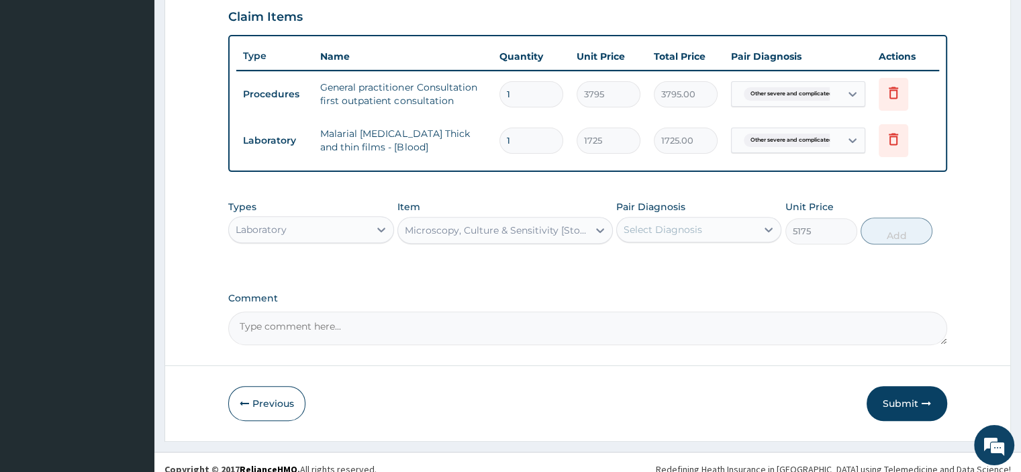
scroll to position [467, 0]
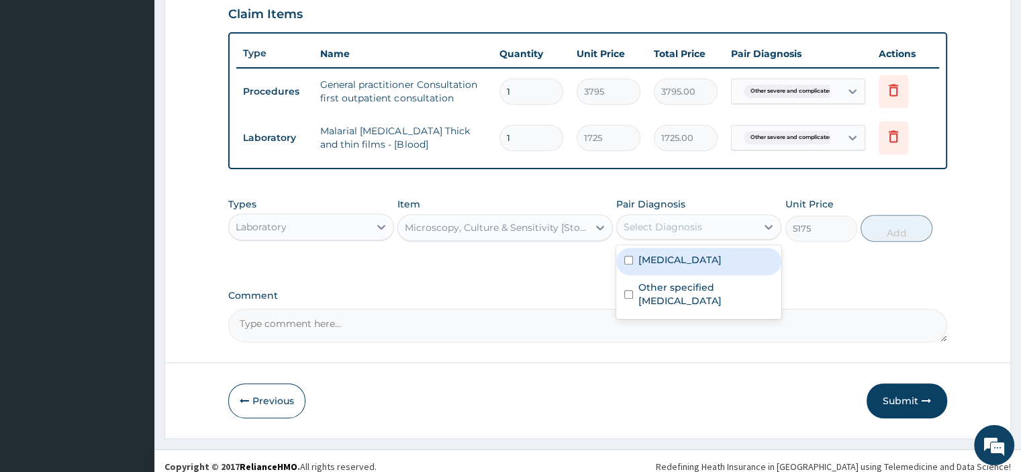
click at [731, 308] on label "Other specified [MEDICAL_DATA]" at bounding box center [706, 294] width 135 height 27
checkbox input "true"
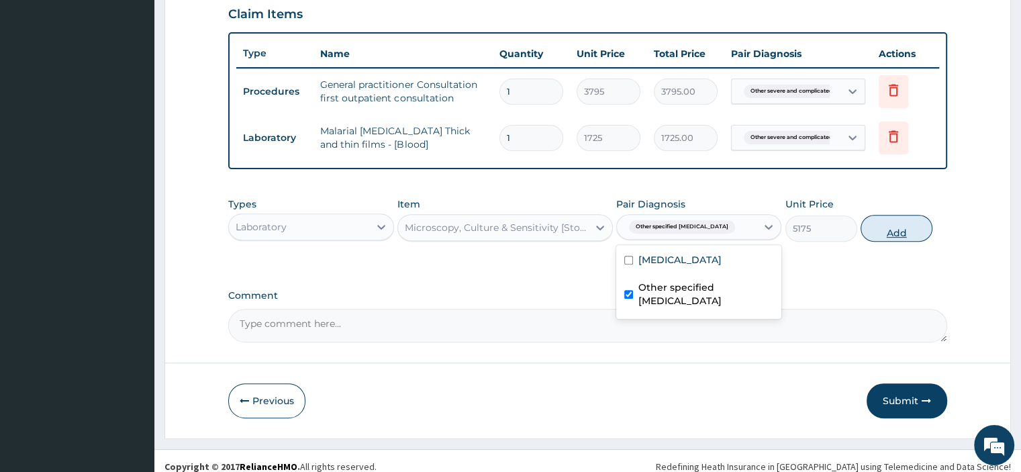
click at [906, 230] on button "Add" at bounding box center [897, 228] width 72 height 27
type input "0"
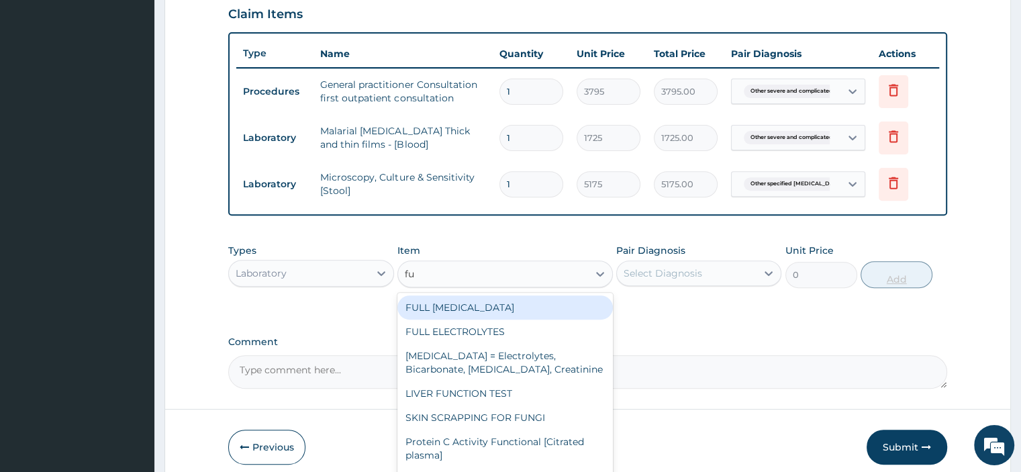
type input "f"
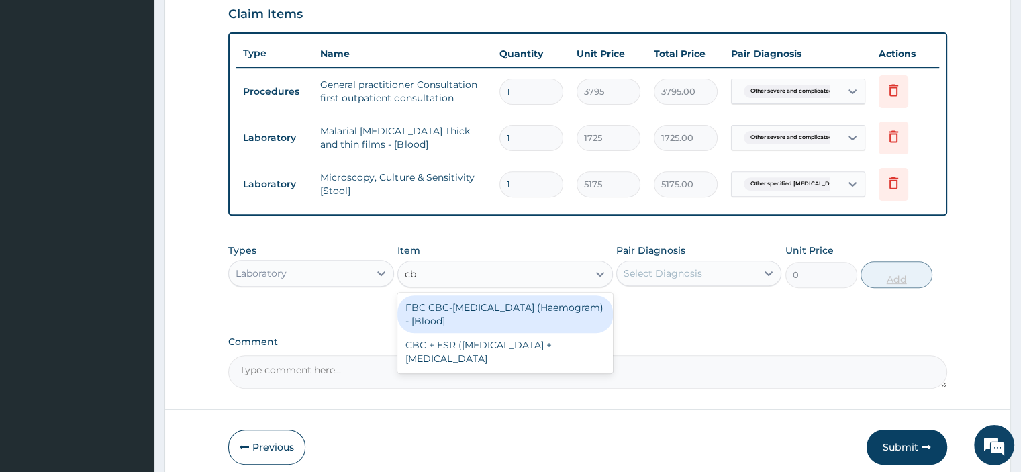
type input "cbc"
click at [515, 309] on div "FBC CBC-Complete Blood Count (Haemogram) - [Blood]" at bounding box center [506, 314] width 216 height 38
type input "4600"
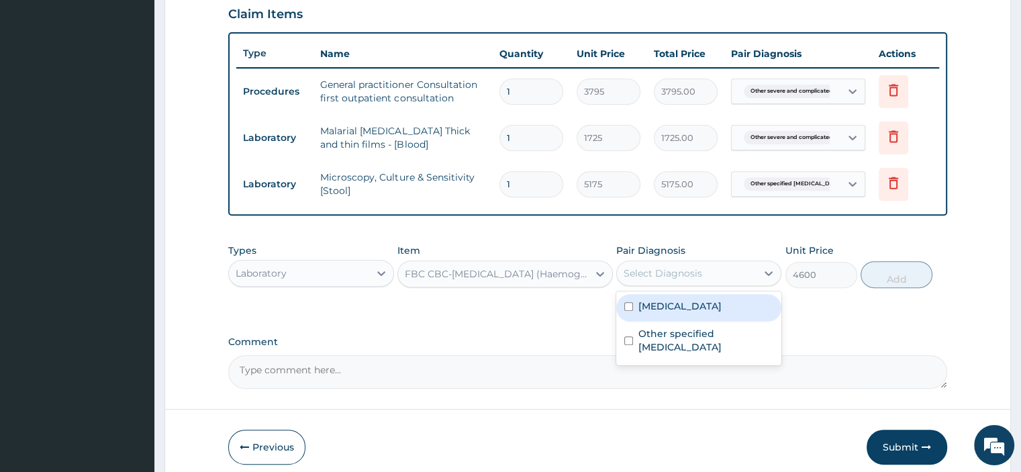
click at [722, 313] on label "[MEDICAL_DATA]" at bounding box center [680, 306] width 83 height 13
checkbox input "true"
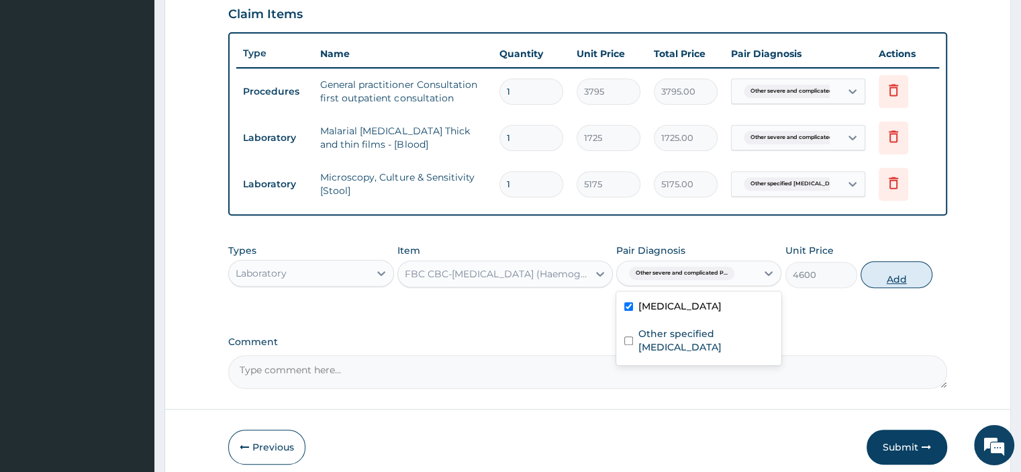
click at [909, 273] on button "Add" at bounding box center [897, 274] width 72 height 27
type input "0"
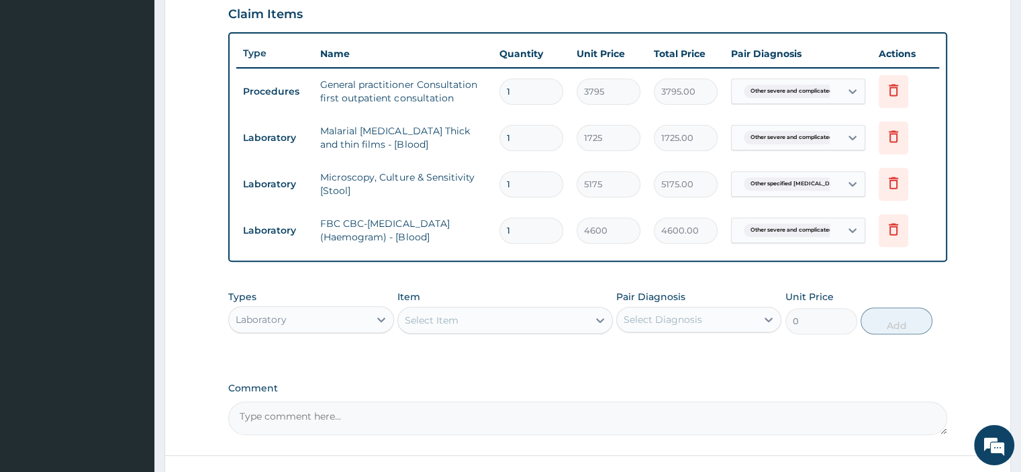
click at [455, 316] on div "Select Item" at bounding box center [432, 320] width 54 height 13
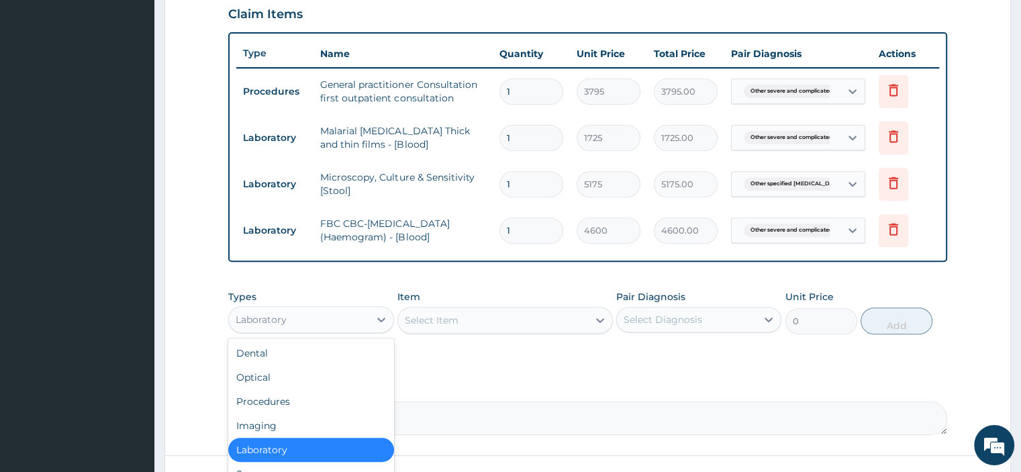
click at [341, 318] on div "Laboratory" at bounding box center [299, 319] width 140 height 21
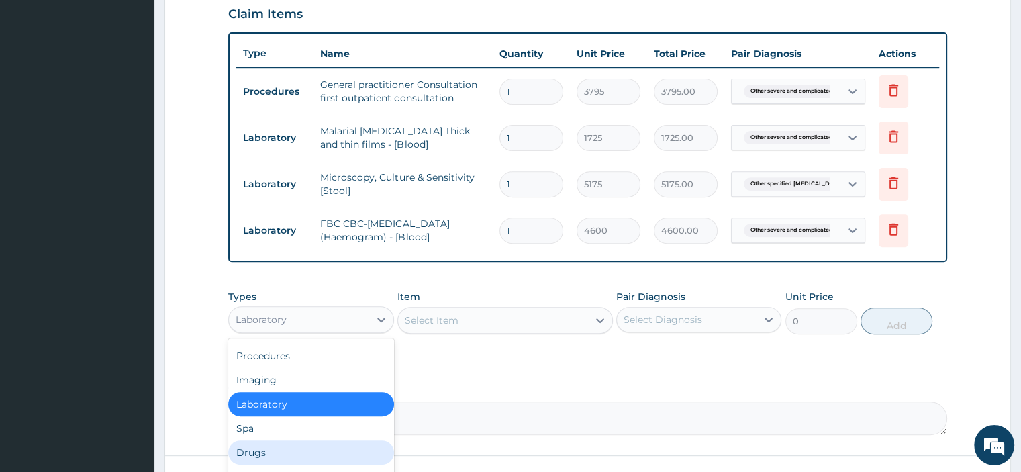
click at [257, 443] on div "Drugs" at bounding box center [310, 453] width 165 height 24
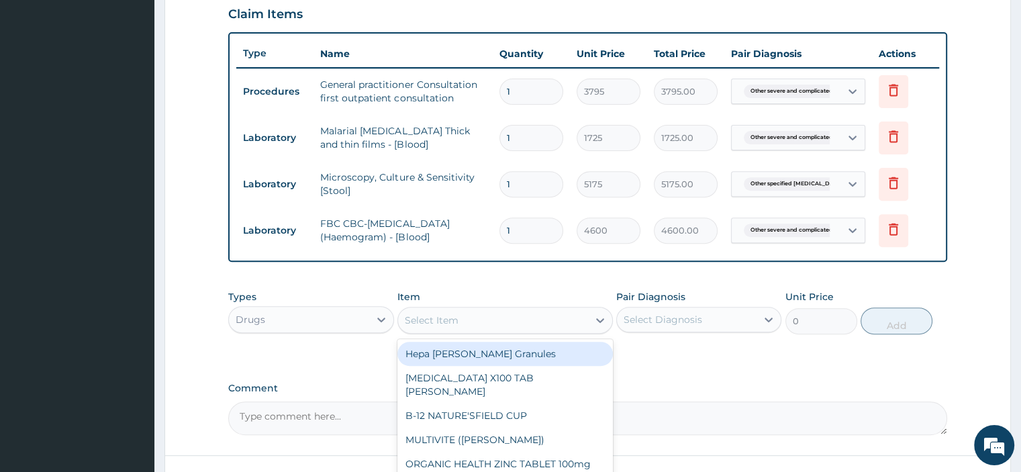
click at [462, 322] on div "Select Item" at bounding box center [493, 320] width 190 height 21
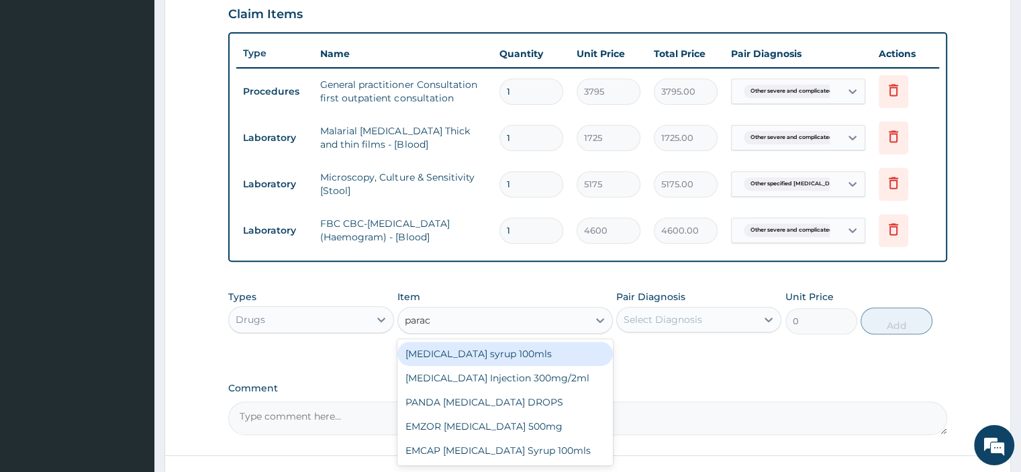
type input "parace"
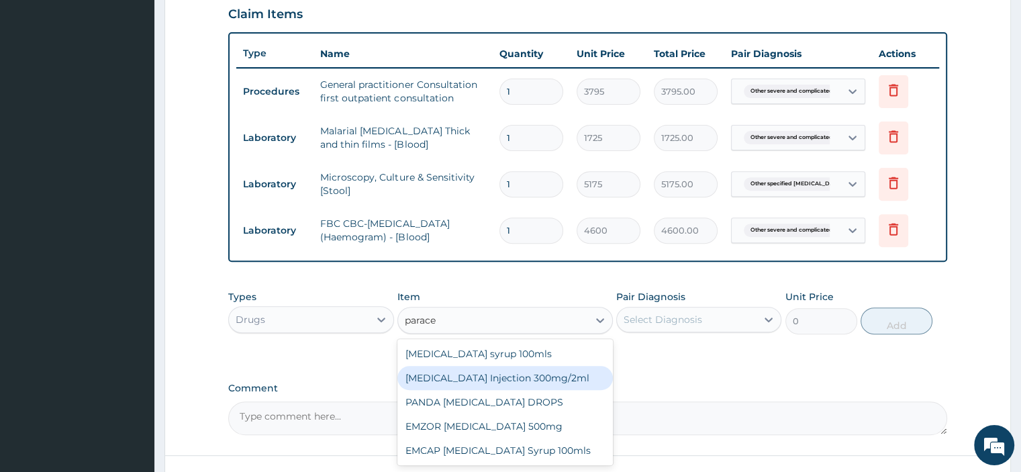
click at [547, 377] on div "PARACETAMOL Injection 300mg/2ml" at bounding box center [506, 378] width 216 height 24
type input "278.3"
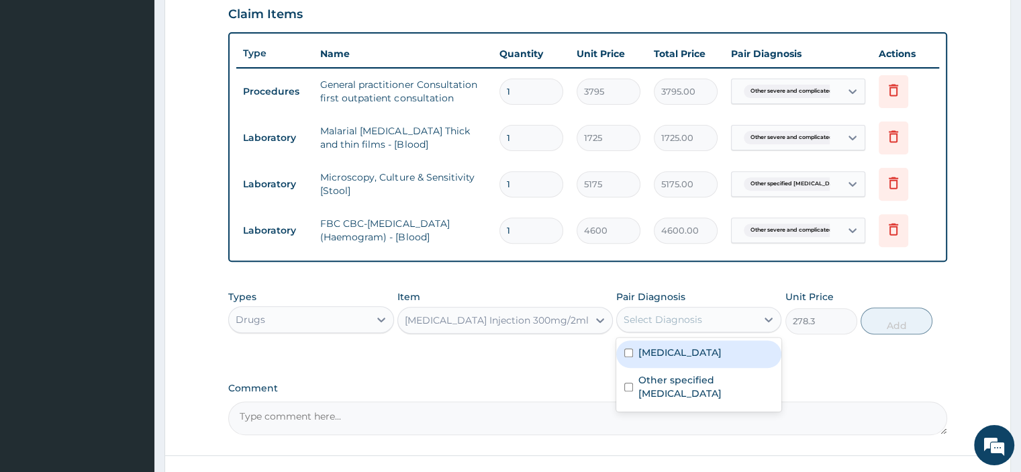
click at [682, 310] on div "Select Diagnosis" at bounding box center [687, 319] width 140 height 21
click at [680, 359] on label "Other severe and complicated Plasmodium falciparum malaria" at bounding box center [680, 352] width 83 height 13
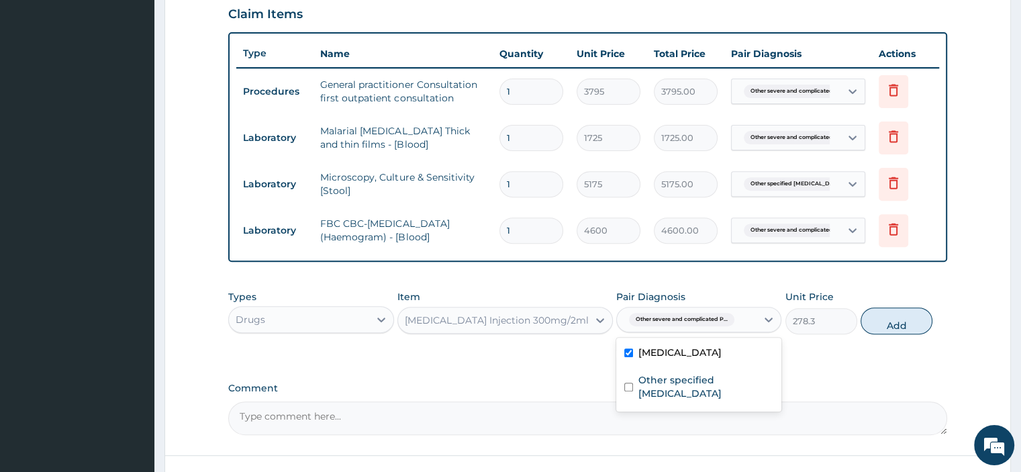
click at [689, 359] on label "Other severe and complicated Plasmodium falciparum malaria" at bounding box center [680, 352] width 83 height 13
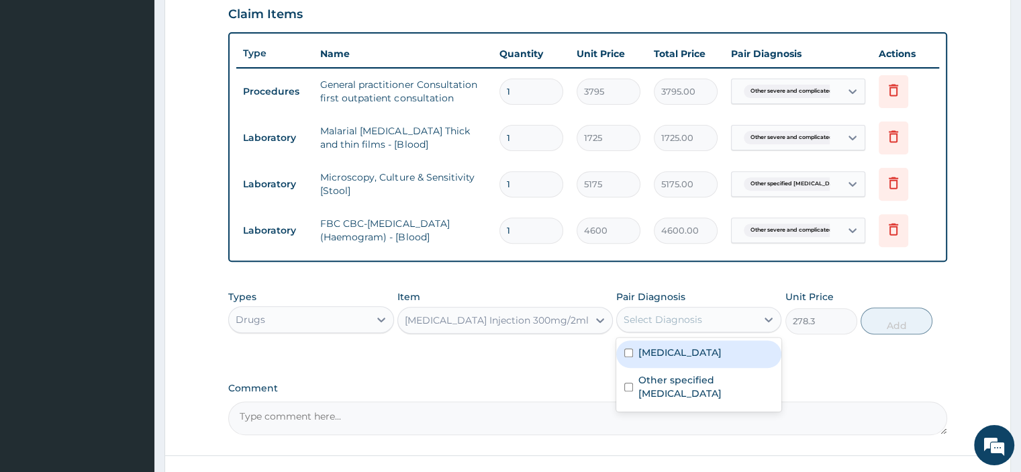
click at [678, 359] on label "Other severe and complicated Plasmodium falciparum malaria" at bounding box center [680, 352] width 83 height 13
checkbox input "true"
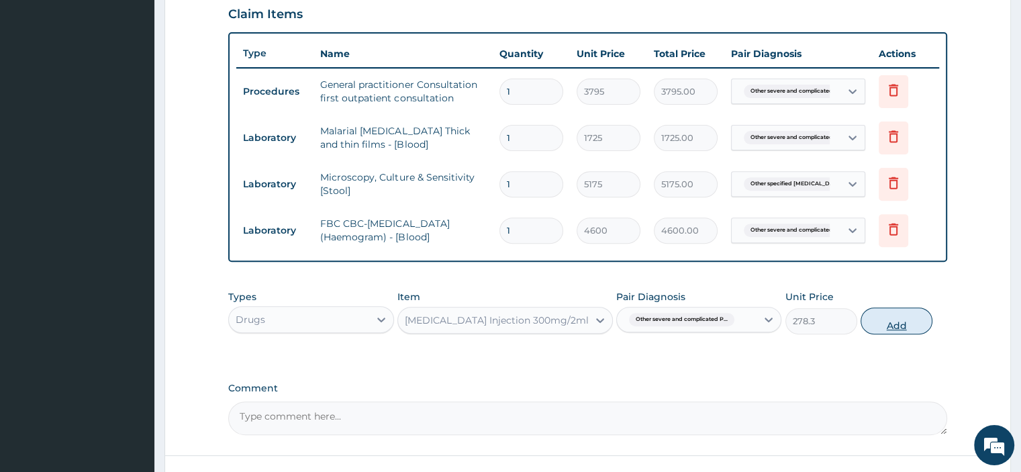
click at [901, 315] on button "Add" at bounding box center [897, 321] width 72 height 27
type input "0"
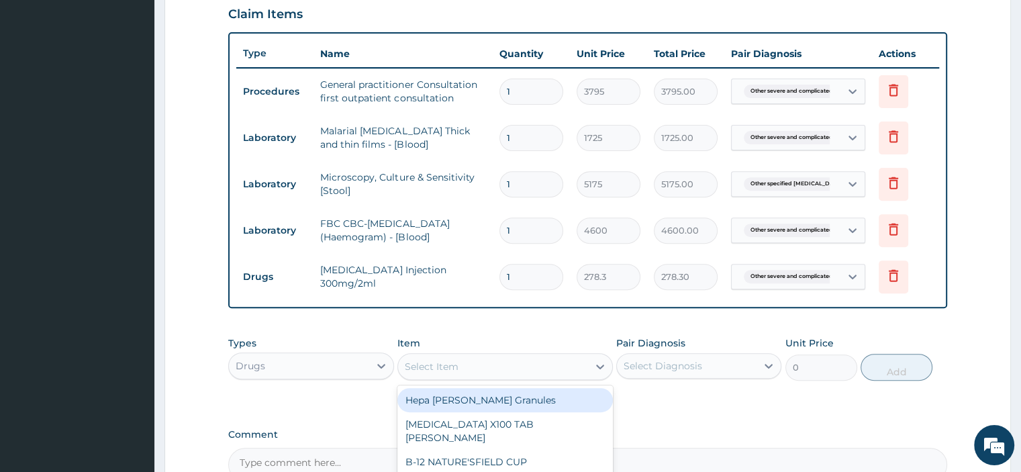
click at [434, 369] on div "Select Item" at bounding box center [432, 366] width 54 height 13
type input "artes"
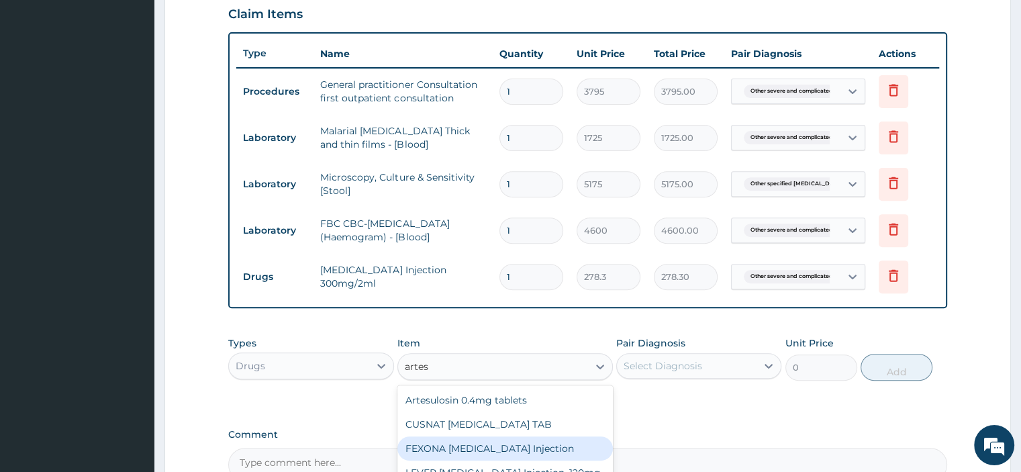
click at [477, 445] on div "FEXONA [MEDICAL_DATA] Injection" at bounding box center [506, 449] width 216 height 24
type input "4000"
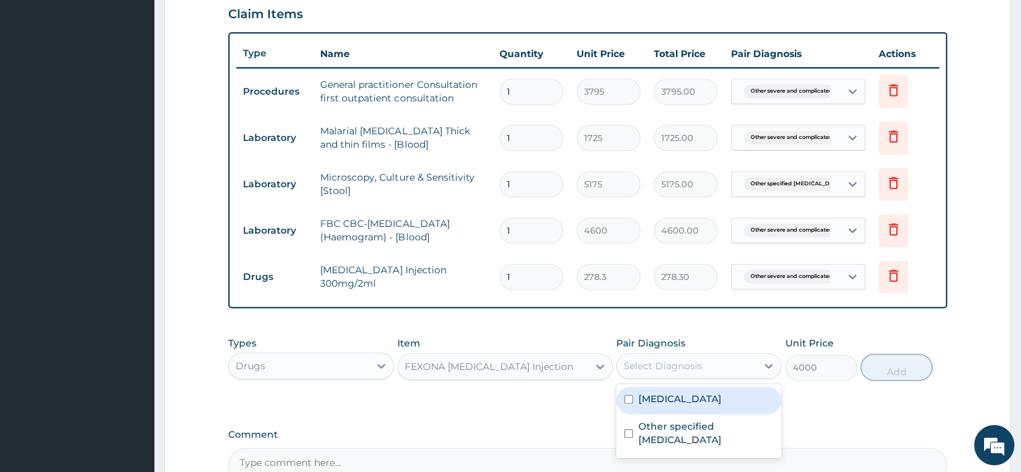
click at [693, 361] on div "Select Diagnosis" at bounding box center [663, 365] width 79 height 13
click at [663, 406] on label "Other severe and complicated Plasmodium falciparum malaria" at bounding box center [680, 398] width 83 height 13
checkbox input "true"
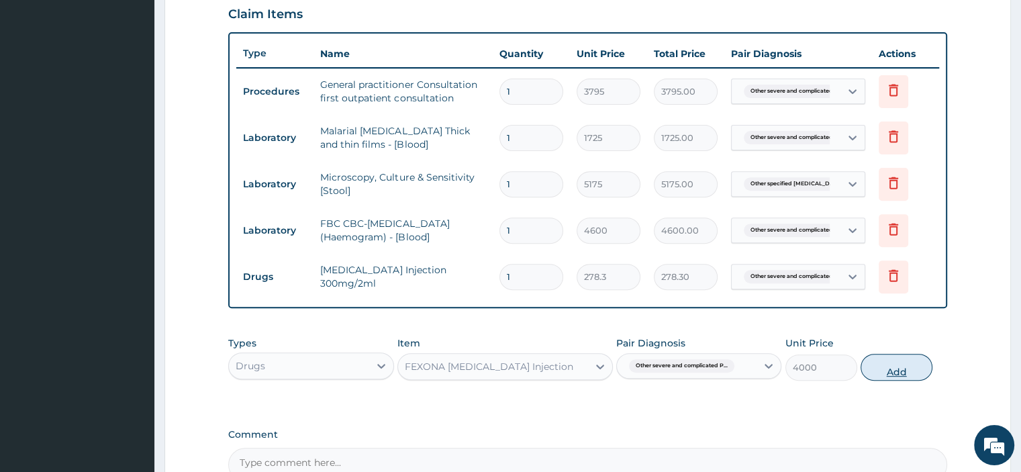
click at [893, 367] on button "Add" at bounding box center [897, 367] width 72 height 27
type input "0"
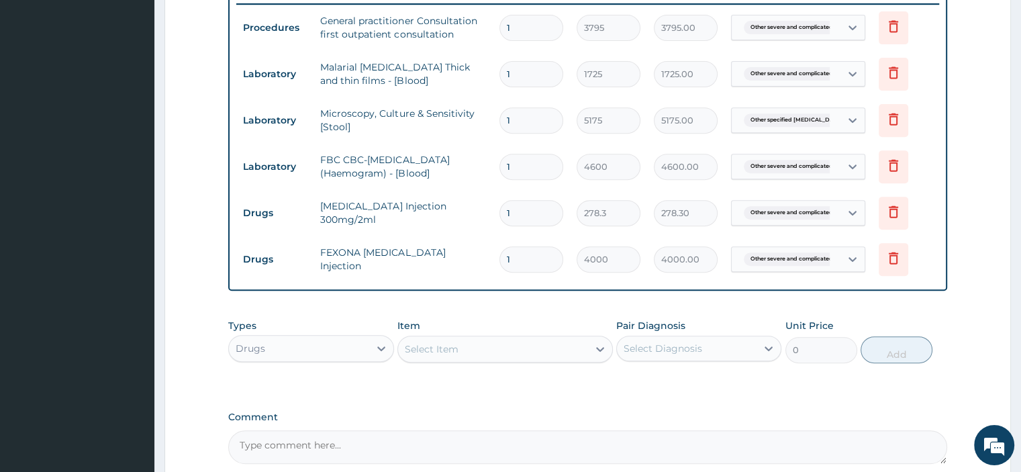
scroll to position [535, 0]
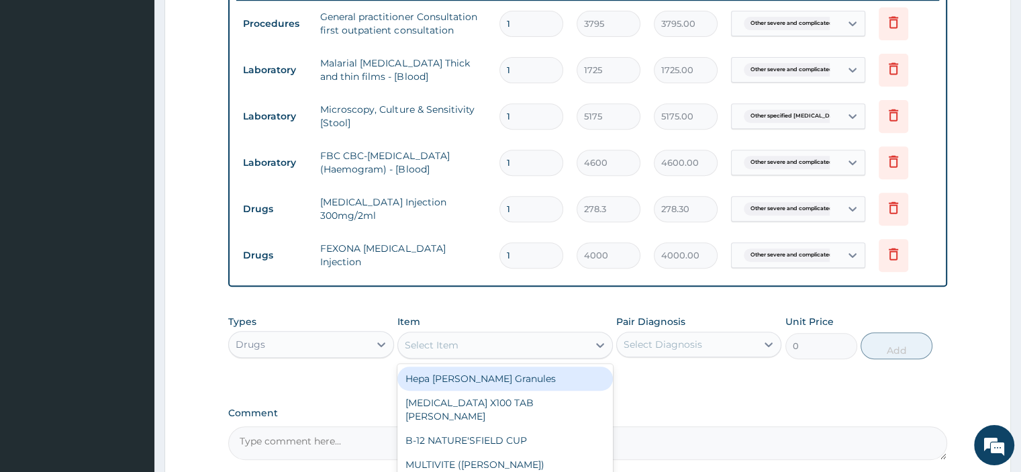
click at [427, 338] on div "Select Item" at bounding box center [432, 344] width 54 height 13
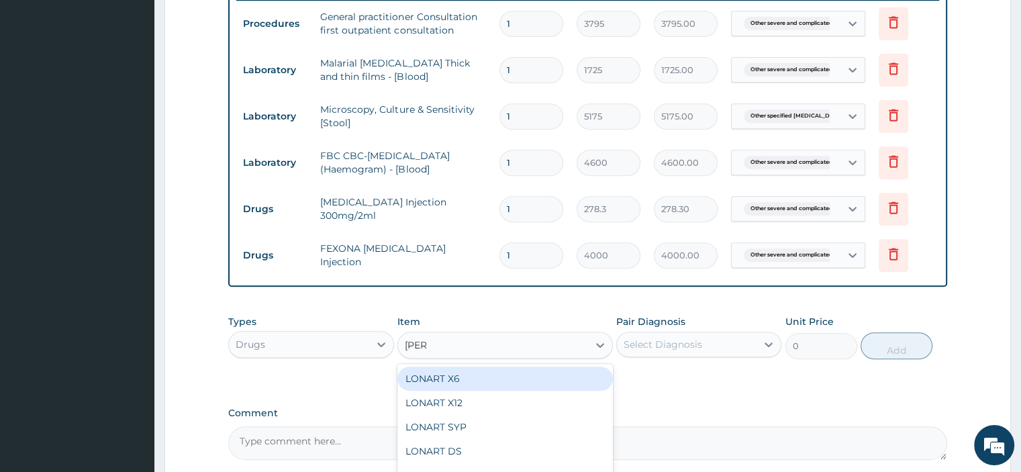
type input "lonar"
click at [459, 370] on div "LONART X6" at bounding box center [506, 379] width 216 height 24
type input "506"
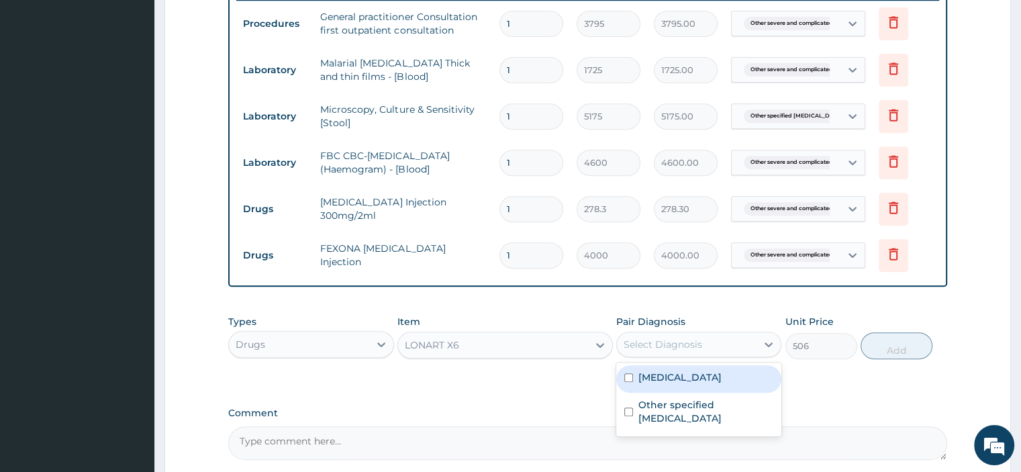
click at [701, 343] on div "Select Diagnosis" at bounding box center [663, 344] width 79 height 13
click at [672, 384] on label "Other severe and complicated Plasmodium falciparum malaria" at bounding box center [680, 377] width 83 height 13
checkbox input "true"
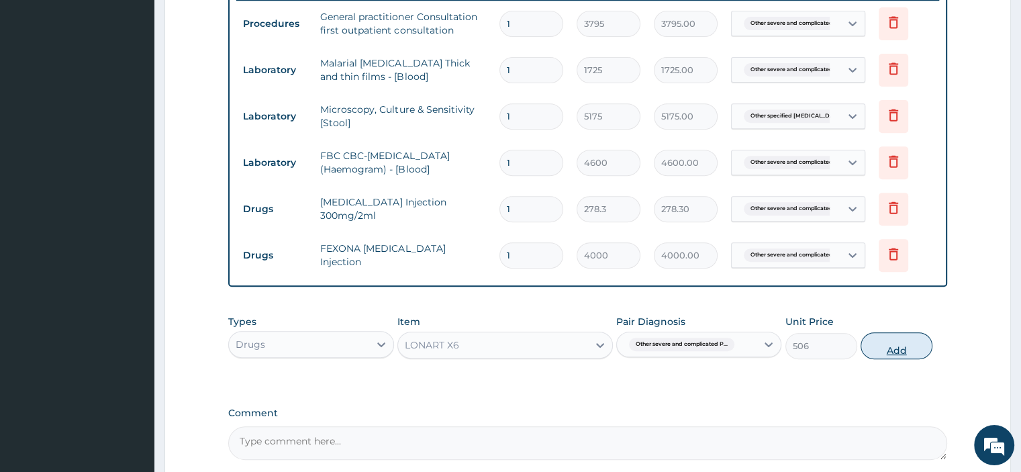
click at [899, 345] on button "Add" at bounding box center [897, 345] width 72 height 27
type input "0"
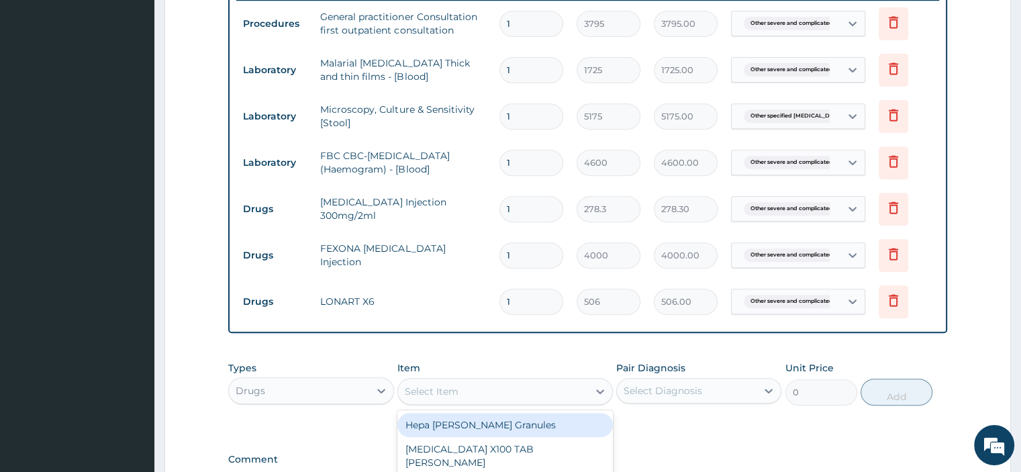
click at [438, 400] on div "Select Item" at bounding box center [506, 391] width 216 height 27
type input "parace"
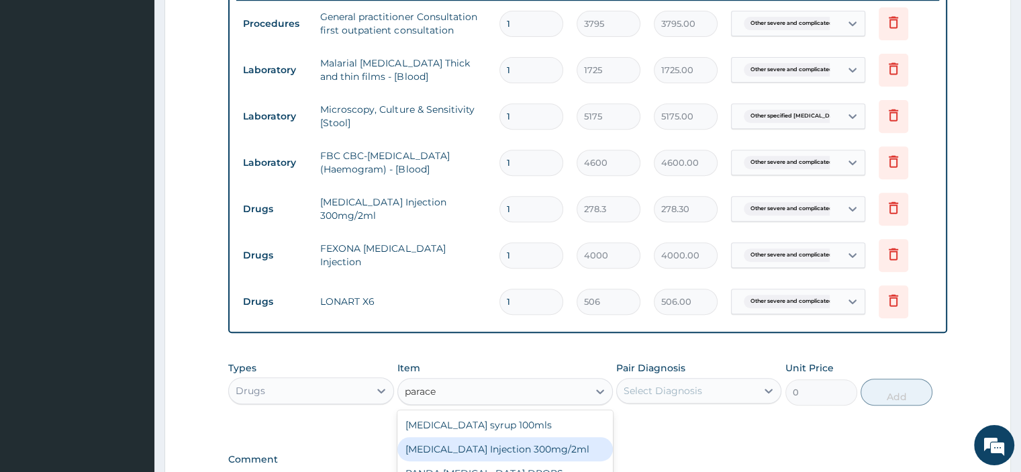
click at [546, 446] on div "PARACETAMOL Injection 300mg/2ml" at bounding box center [506, 449] width 216 height 24
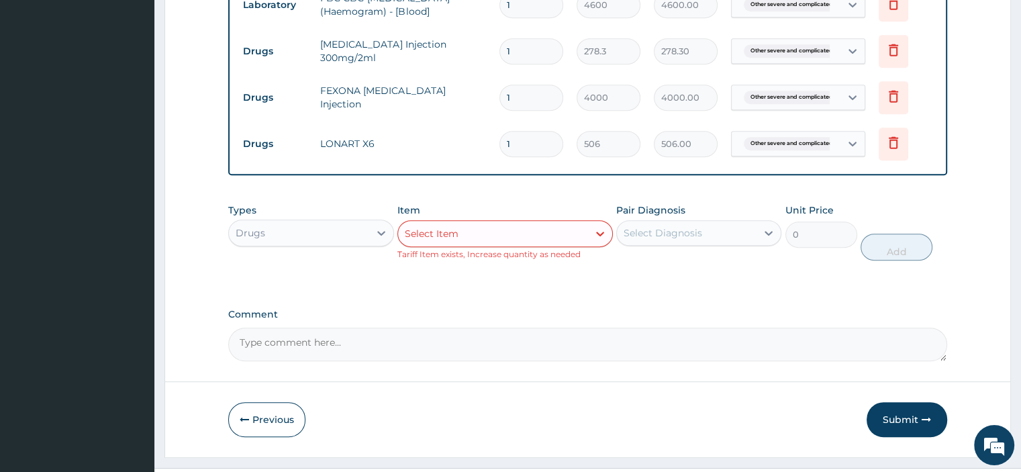
scroll to position [717, 0]
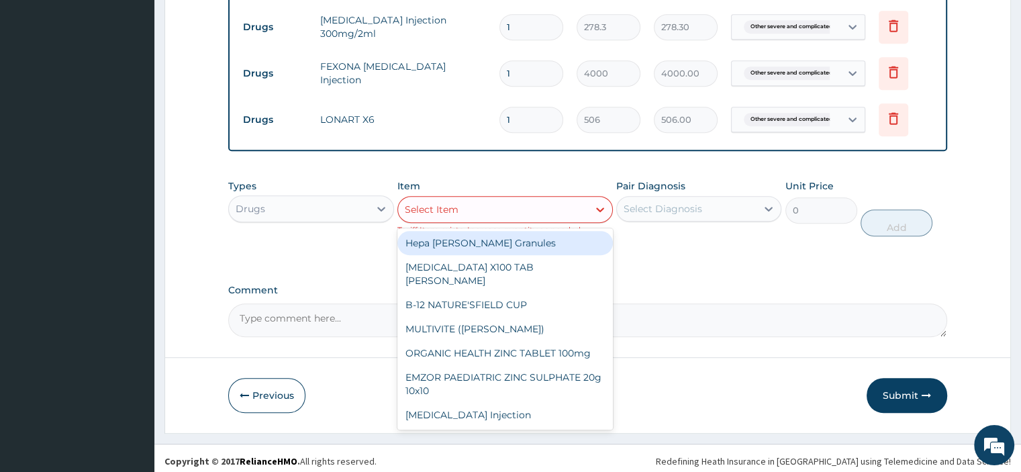
click at [514, 212] on div "Select Item" at bounding box center [493, 209] width 190 height 21
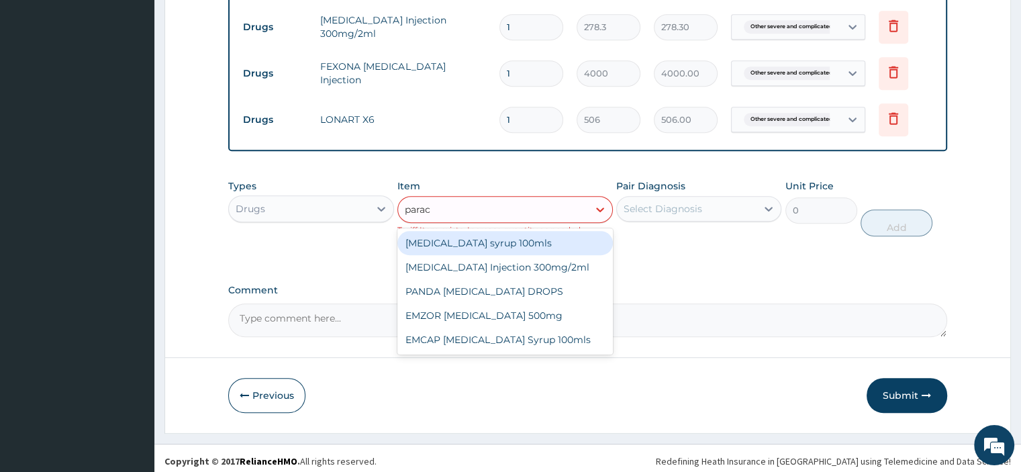
type input "parace"
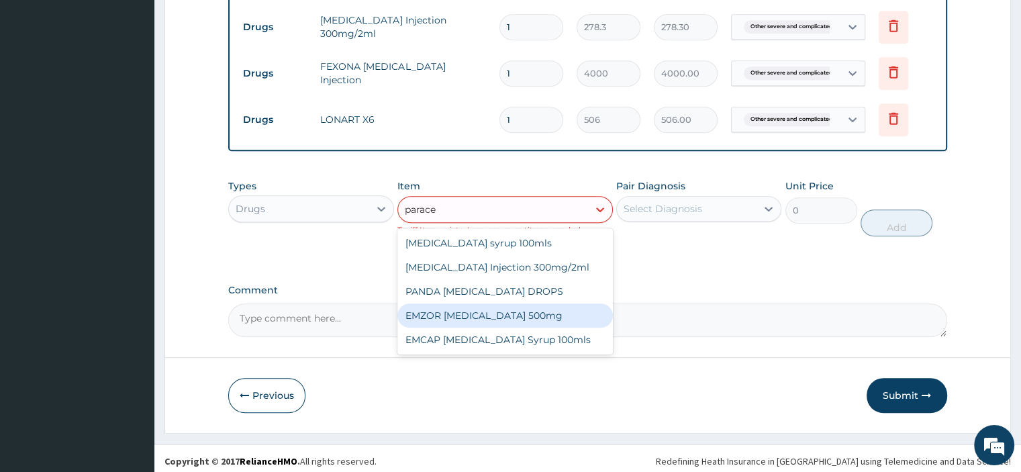
click at [477, 304] on div "EMZOR PARACETAMOL 500mg" at bounding box center [506, 316] width 216 height 24
type input "25.3"
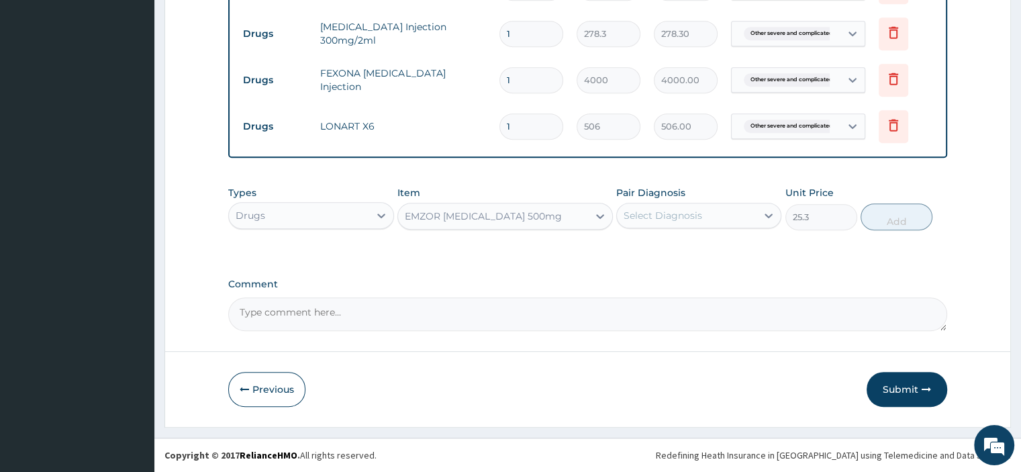
scroll to position [707, 0]
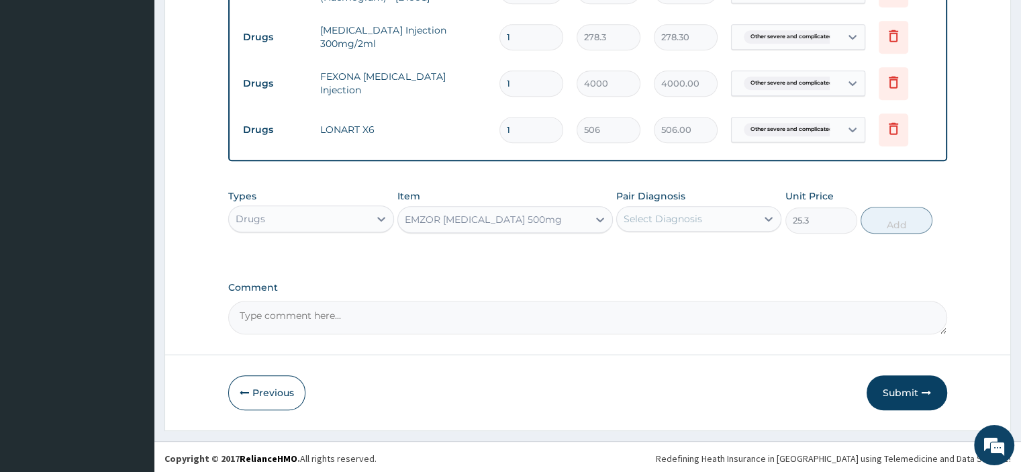
click at [684, 212] on div "Select Diagnosis" at bounding box center [663, 218] width 79 height 13
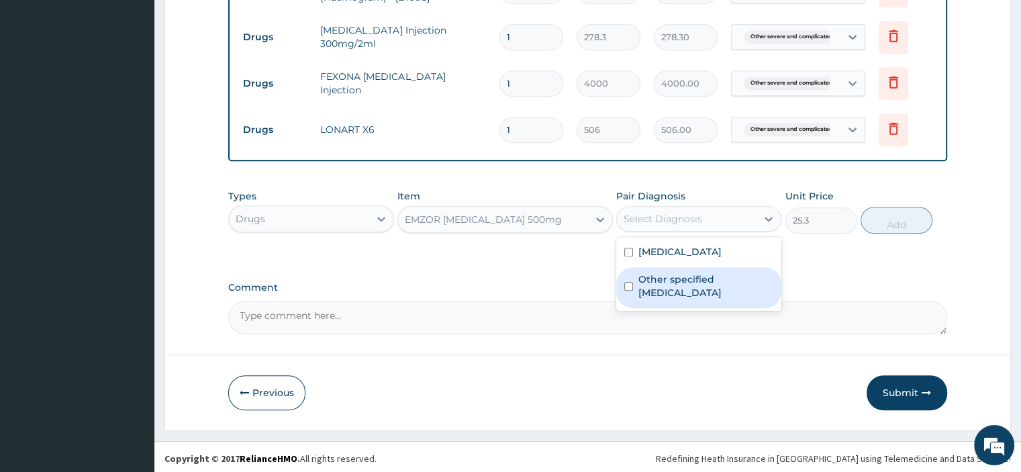
click at [677, 300] on label "Other specified typhoid fever" at bounding box center [706, 286] width 135 height 27
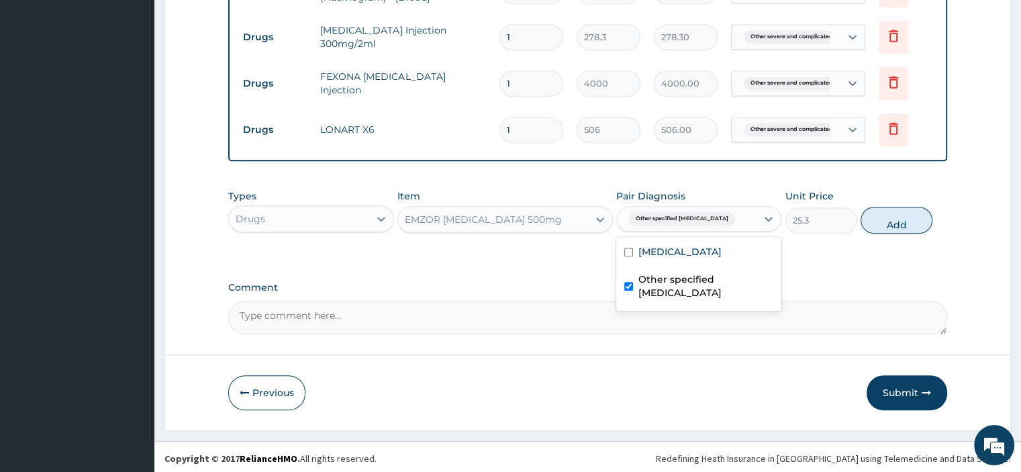
click at [677, 300] on label "Other specified typhoid fever" at bounding box center [706, 286] width 135 height 27
checkbox input "false"
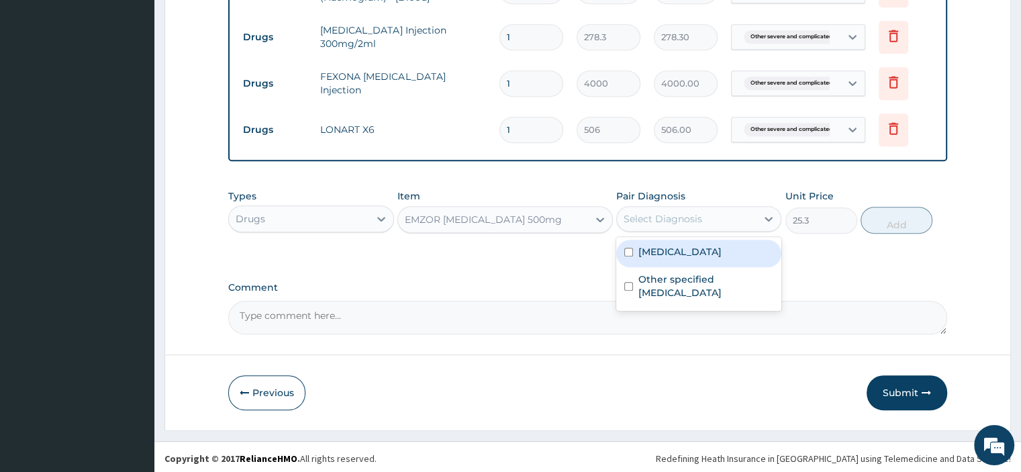
click at [682, 259] on label "Other severe and complicated Plasmodium falciparum malaria" at bounding box center [680, 251] width 83 height 13
checkbox input "true"
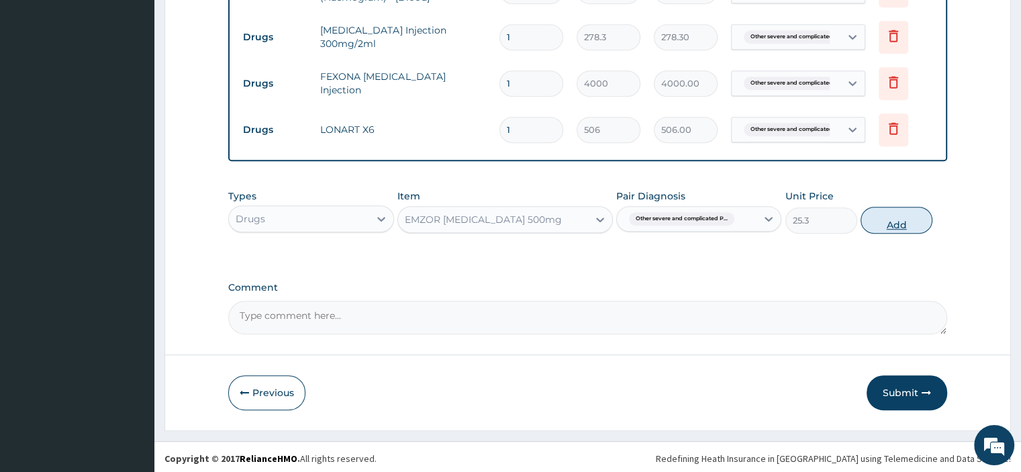
click at [910, 222] on button "Add" at bounding box center [897, 220] width 72 height 27
type input "0"
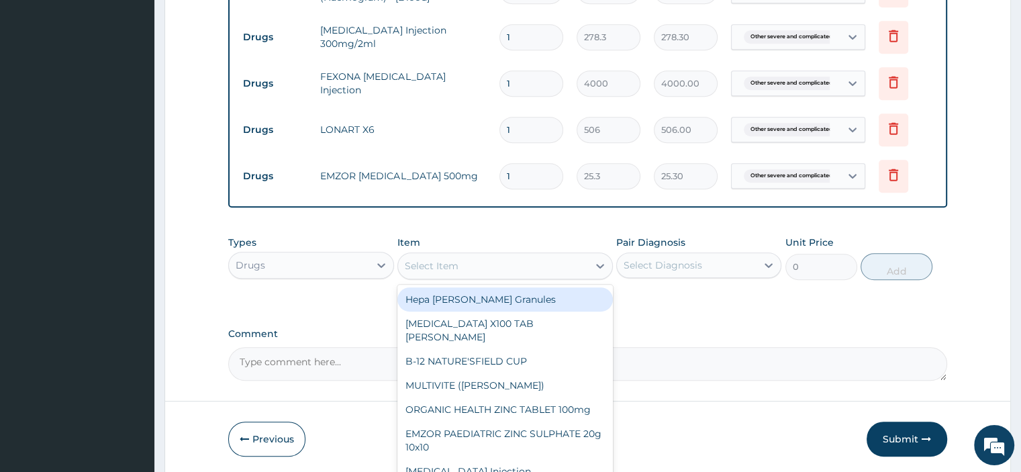
click at [467, 266] on div "Select Item" at bounding box center [493, 265] width 190 height 21
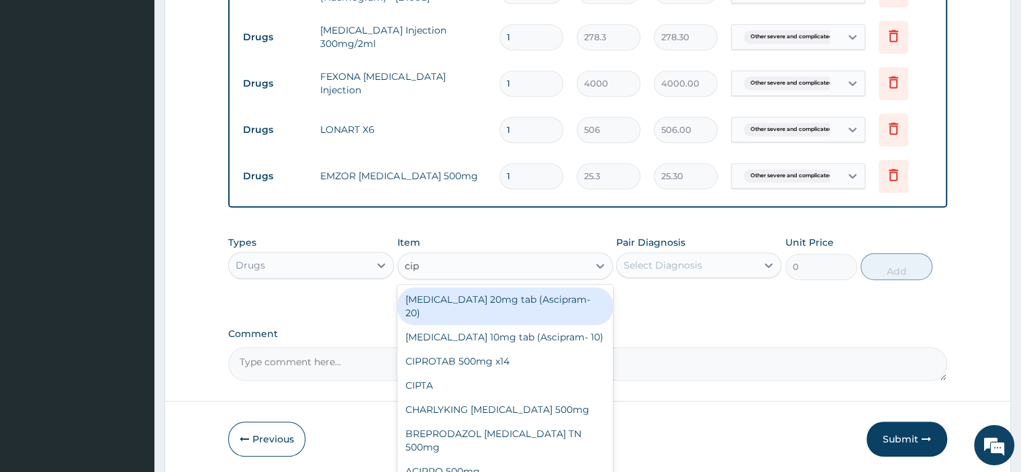
type input "cipr"
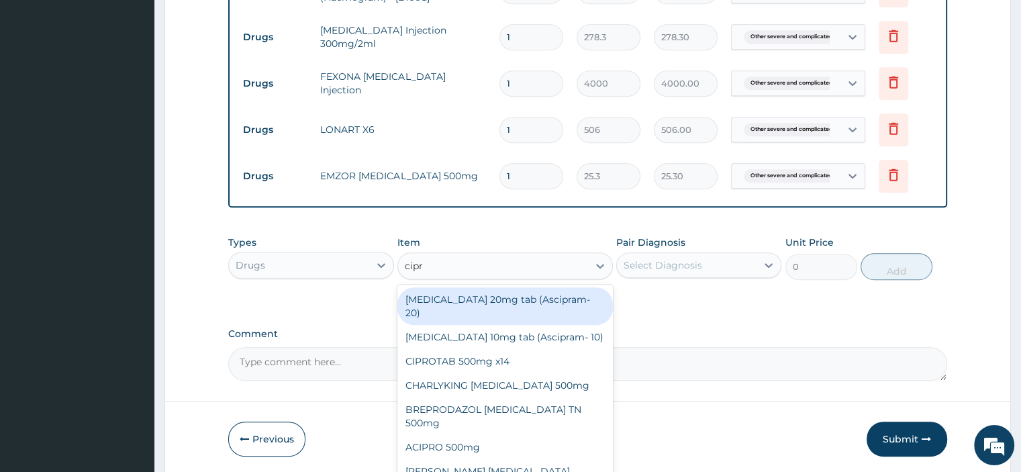
click at [502, 349] on div "CIPROTAB 500mg x14" at bounding box center [506, 361] width 216 height 24
type input "341.55"
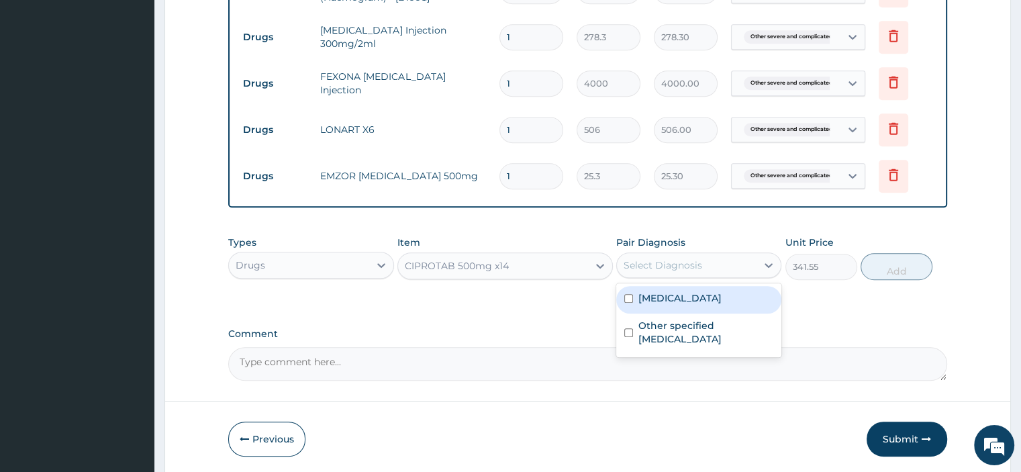
click at [726, 346] on label "Other specified typhoid fever" at bounding box center [706, 332] width 135 height 27
checkbox input "true"
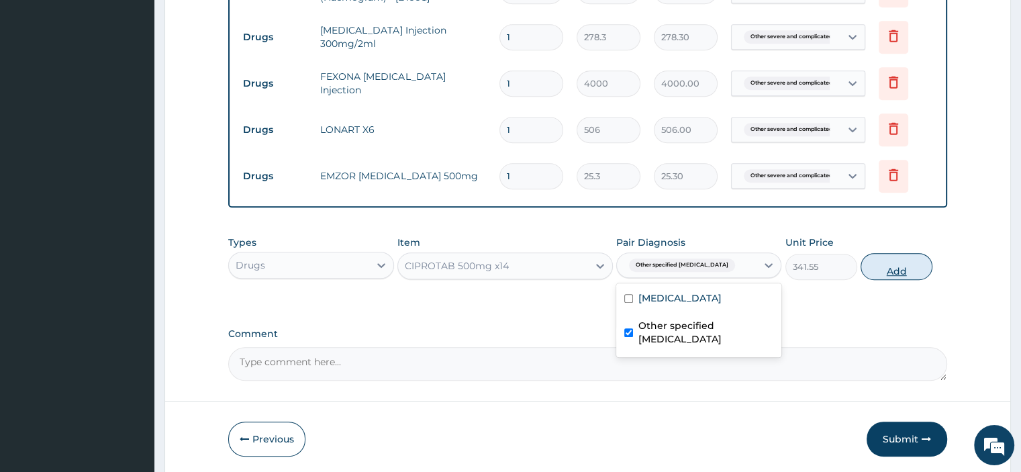
click at [895, 266] on button "Add" at bounding box center [897, 266] width 72 height 27
type input "0"
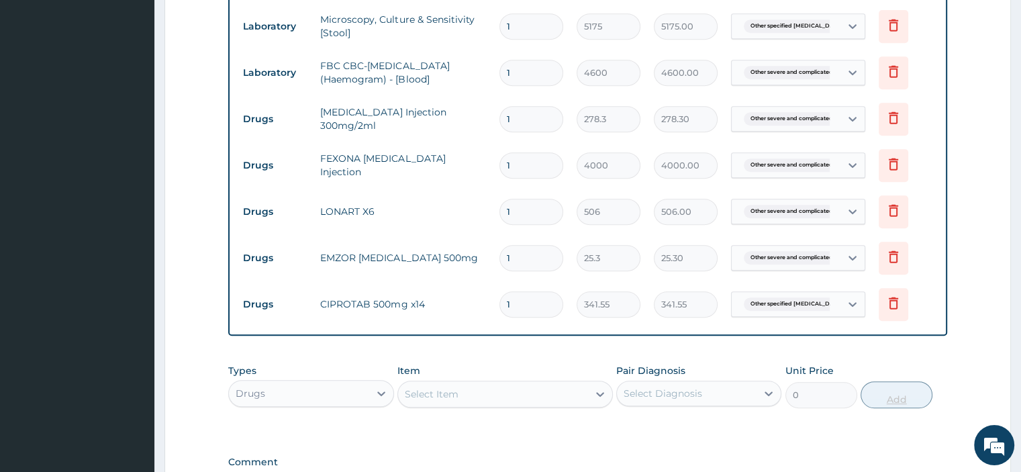
scroll to position [625, 0]
type input "14"
type input "4781.70"
type input "14"
click at [530, 259] on input "1" at bounding box center [532, 259] width 64 height 26
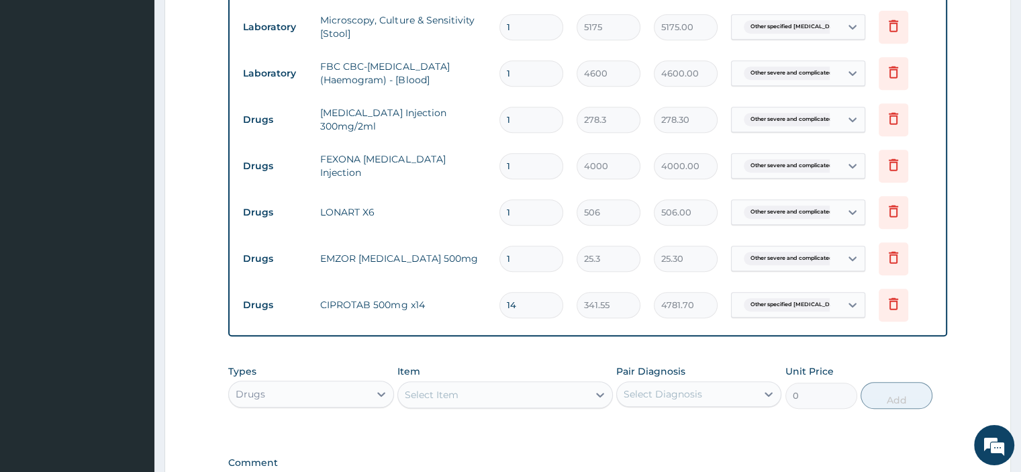
type input "18"
type input "455.40"
type input "18"
click at [532, 215] on input "1" at bounding box center [532, 212] width 64 height 26
type input "0.00"
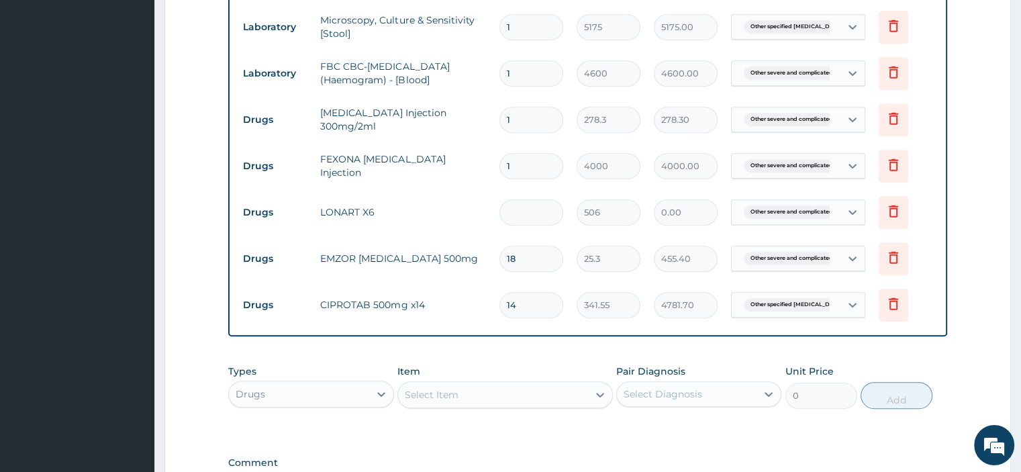
type input "6"
type input "3036.00"
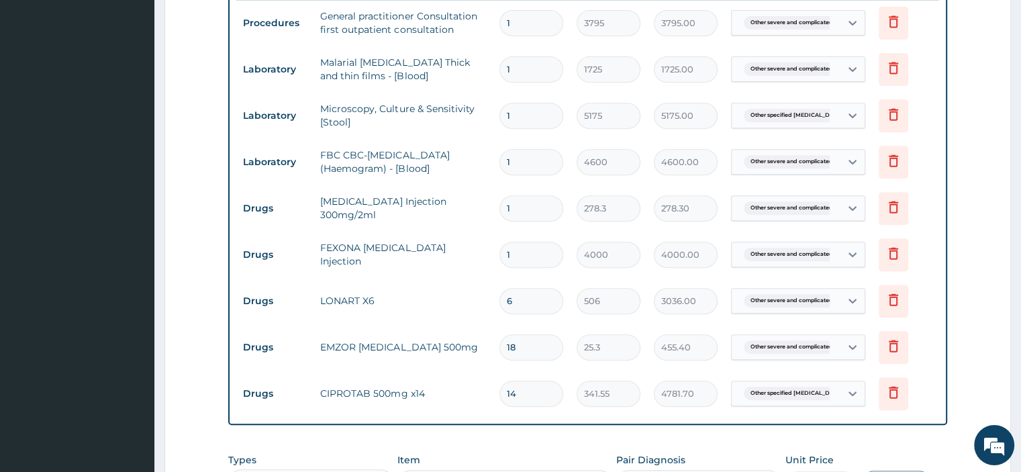
scroll to position [533, 0]
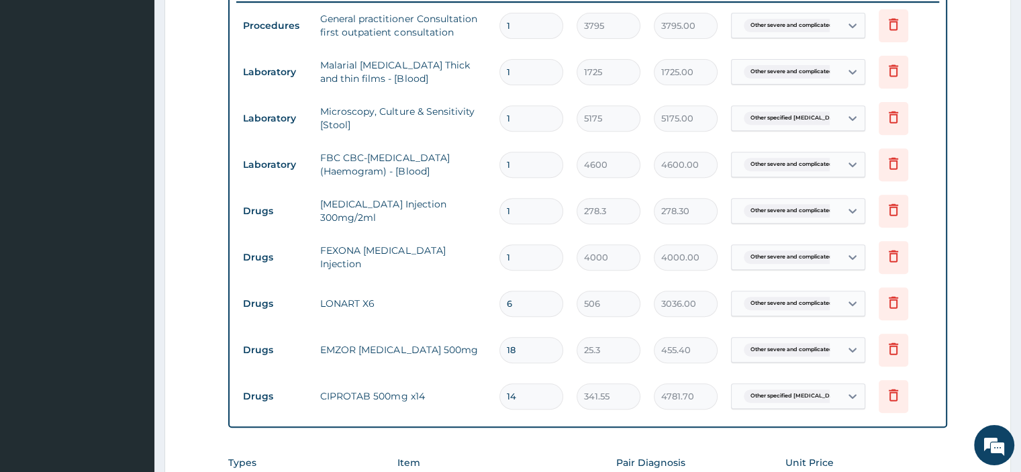
type input "6"
click at [530, 258] on input "1" at bounding box center [532, 257] width 64 height 26
type input "0.00"
type input "3"
type input "12000.00"
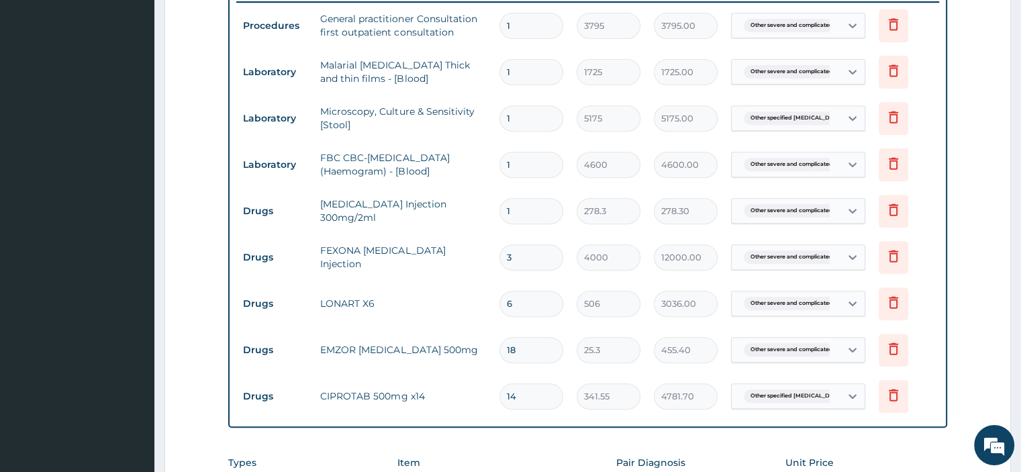
type input "3"
click at [526, 209] on input "1" at bounding box center [532, 211] width 64 height 26
type input "0.00"
type input "2"
type input "556.60"
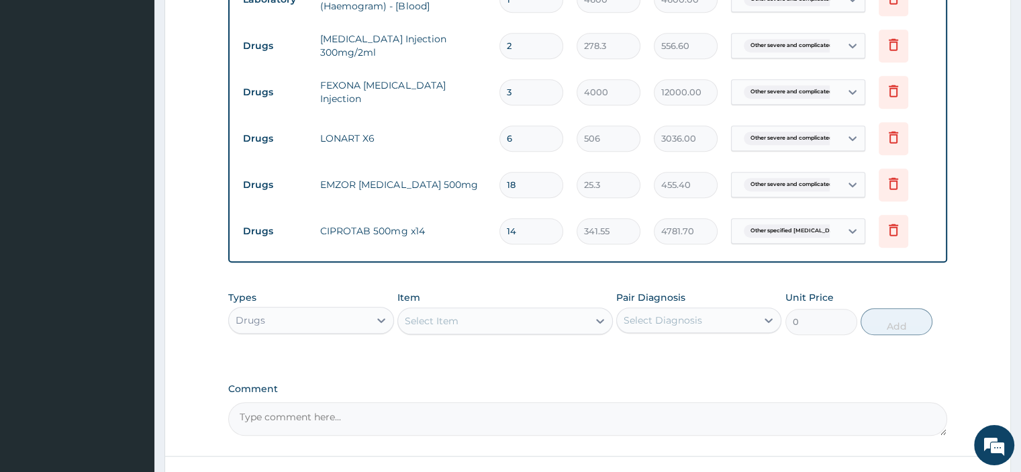
scroll to position [800, 0]
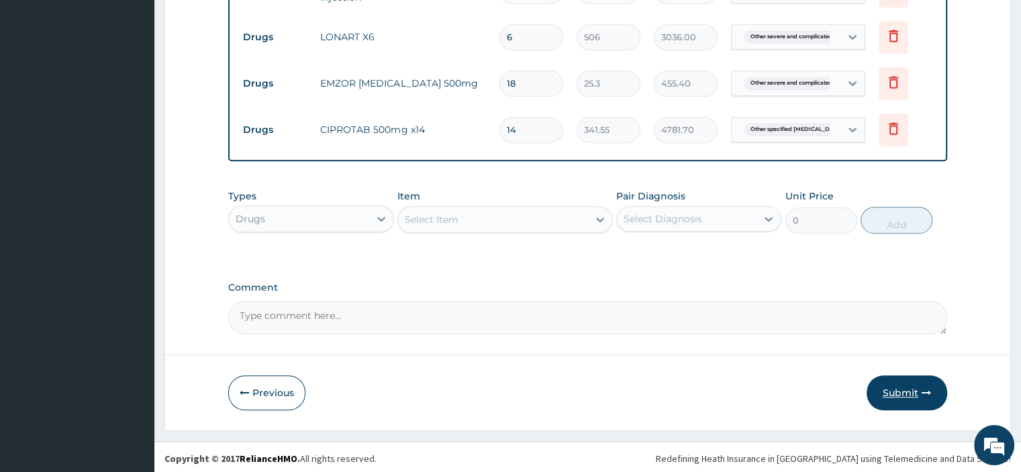
type input "2"
click at [916, 396] on button "Submit" at bounding box center [907, 392] width 81 height 35
click at [902, 390] on button "Submit" at bounding box center [907, 392] width 81 height 35
click at [899, 387] on button "Submit" at bounding box center [907, 392] width 81 height 35
click at [901, 387] on button "Submit" at bounding box center [907, 392] width 81 height 35
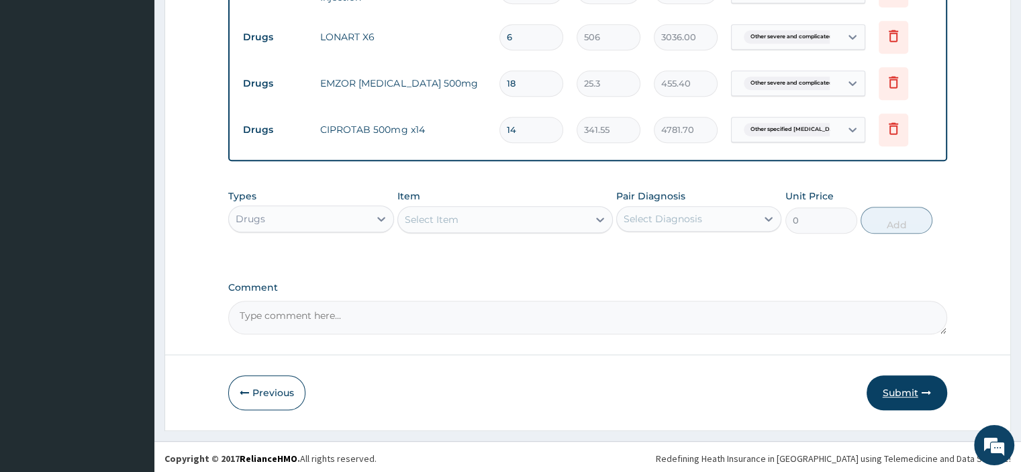
click at [899, 385] on button "Submit" at bounding box center [907, 392] width 81 height 35
click at [879, 390] on button "Submit" at bounding box center [907, 392] width 81 height 35
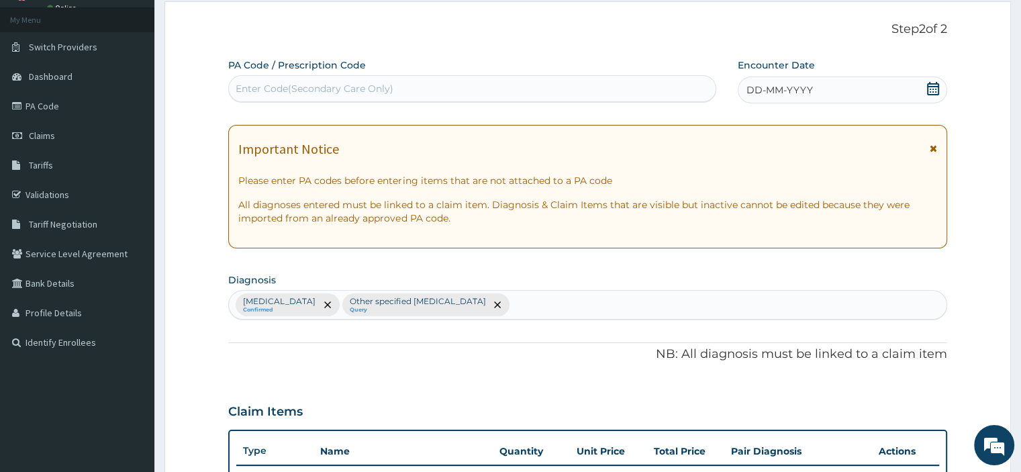
scroll to position [0, 0]
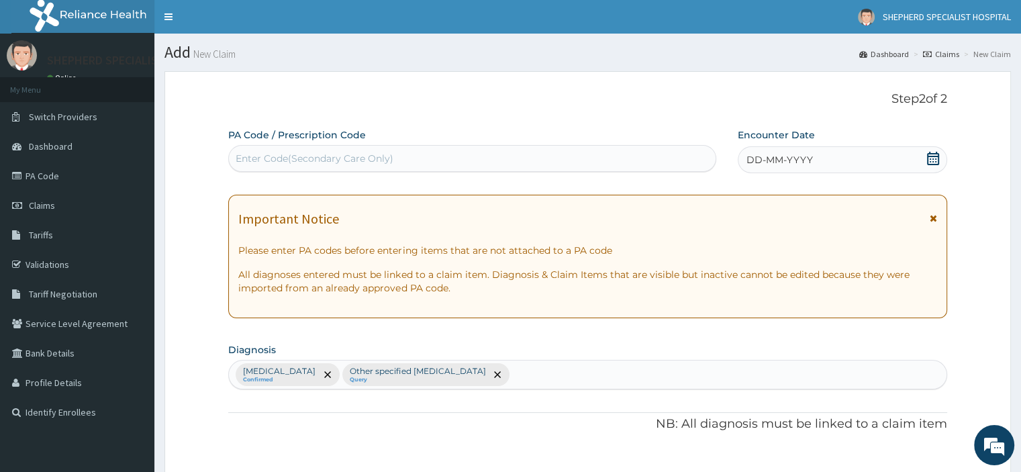
click at [936, 158] on icon at bounding box center [933, 158] width 12 height 13
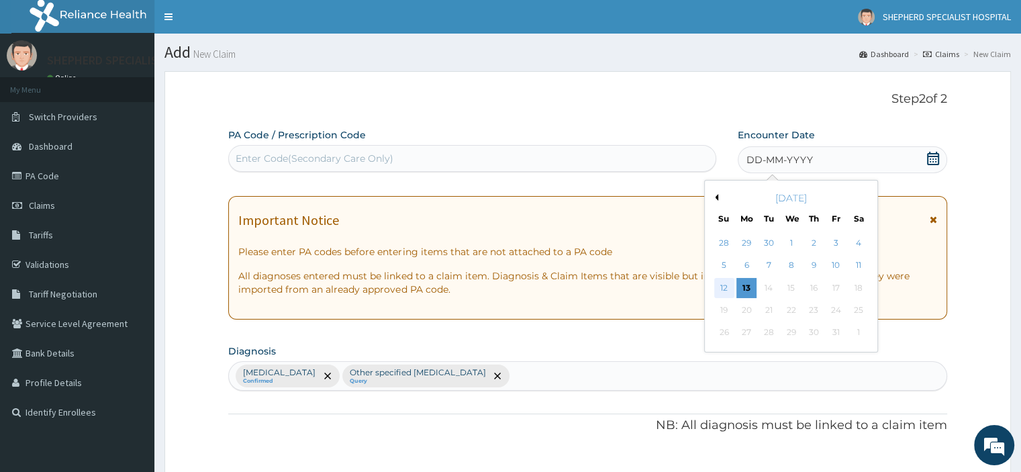
click at [723, 278] on div "12" at bounding box center [725, 288] width 20 height 20
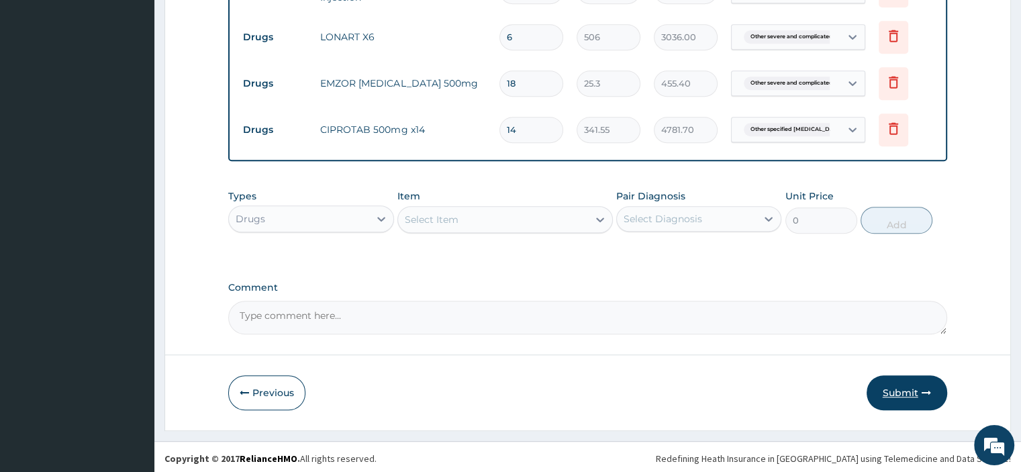
click at [910, 390] on button "Submit" at bounding box center [907, 392] width 81 height 35
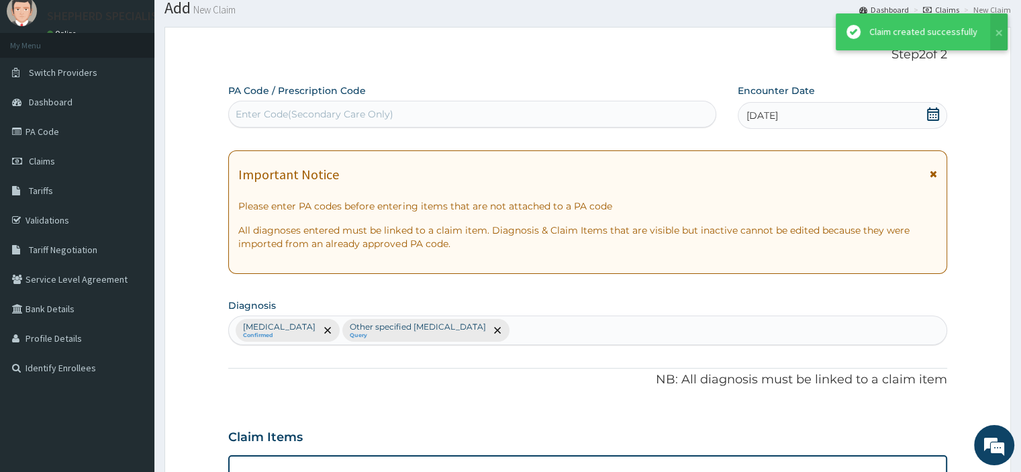
scroll to position [800, 0]
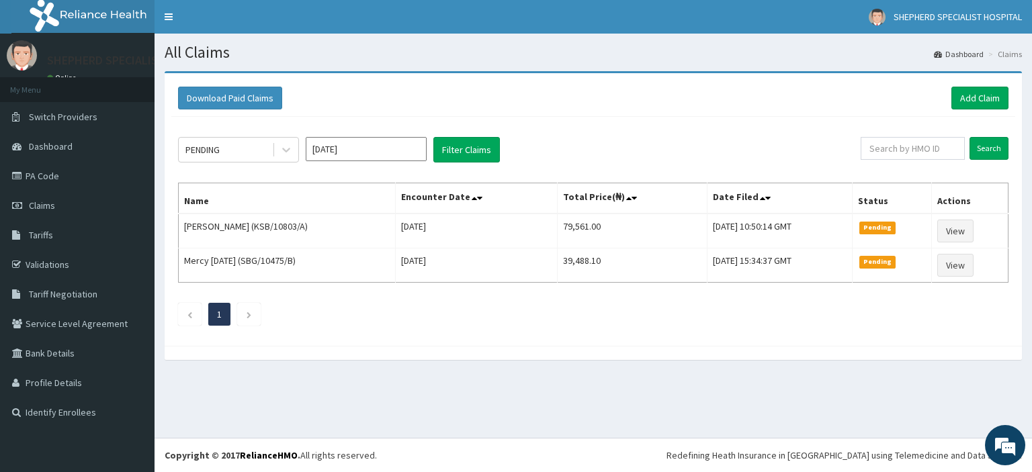
click at [789, 354] on div at bounding box center [593, 353] width 857 height 14
click at [988, 97] on link "Add Claim" at bounding box center [979, 98] width 57 height 23
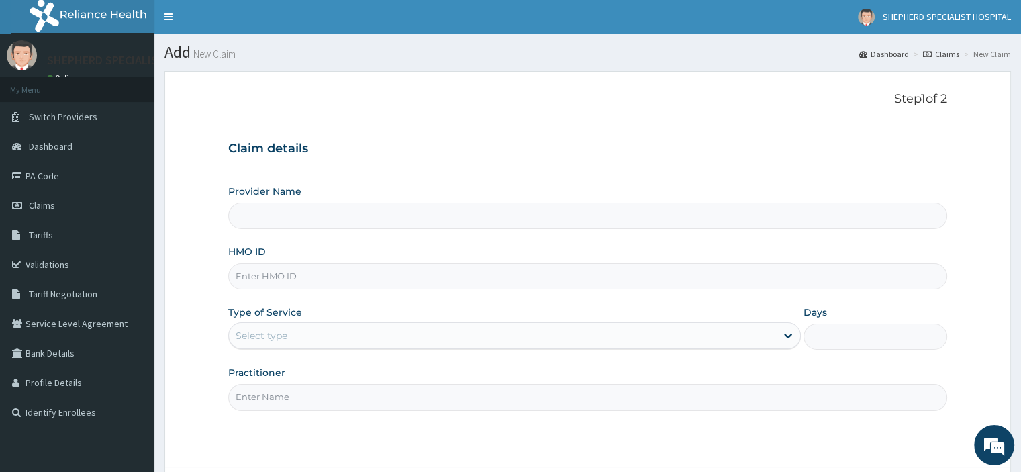
click at [424, 220] on input "Provider Name" at bounding box center [587, 216] width 719 height 26
type input "SHEPHERD SPECIALIST HOSPITAL"
click at [317, 275] on input "HMO ID" at bounding box center [587, 276] width 719 height 26
type input "c"
type input "CYU/10091/B"
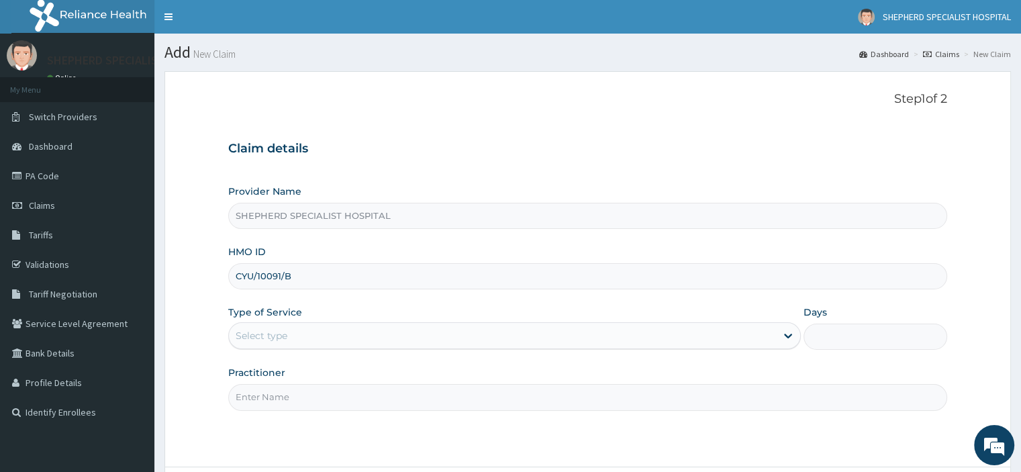
drag, startPoint x: 305, startPoint y: 274, endPoint x: 207, endPoint y: 278, distance: 98.1
click at [207, 278] on form "Step 1 of 2 Claim details Provider Name SHEPHERD SPECIALIST HOSPITAL HMO ID CYU…" at bounding box center [588, 306] width 847 height 471
click at [261, 284] on input "HMO ID" at bounding box center [587, 276] width 719 height 26
click at [43, 181] on link "PA Code" at bounding box center [77, 176] width 154 height 30
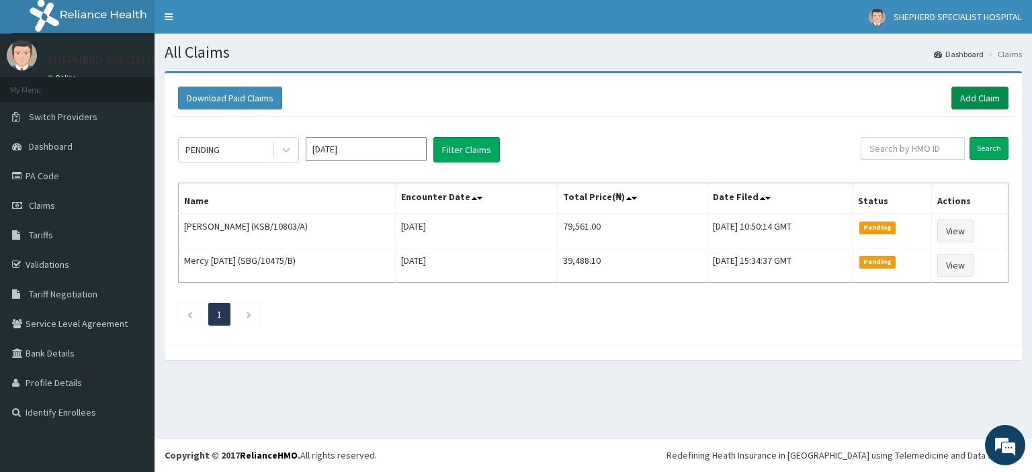
click at [984, 103] on link "Add Claim" at bounding box center [979, 98] width 57 height 23
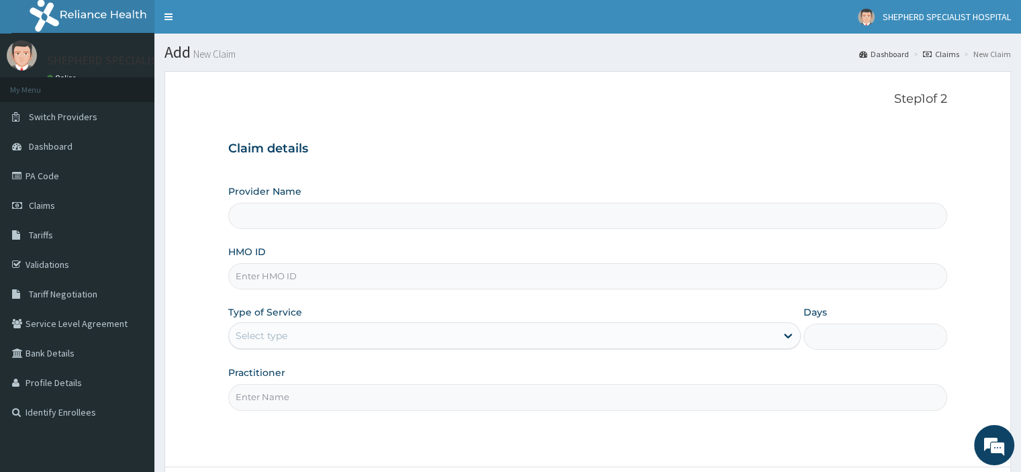
click at [325, 221] on input "Provider Name" at bounding box center [587, 216] width 719 height 26
click at [293, 274] on input "HMO ID" at bounding box center [587, 276] width 719 height 26
paste input "CYU/10091/B"
type input "CYU/10091/B"
type input "SHEPHERD SPECIALIST HOSPITAL"
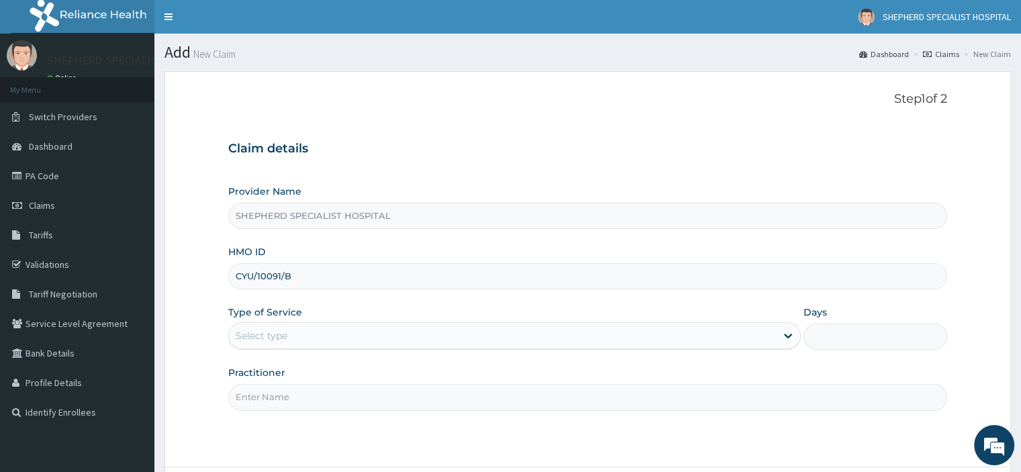
type input "CYU/10091/B"
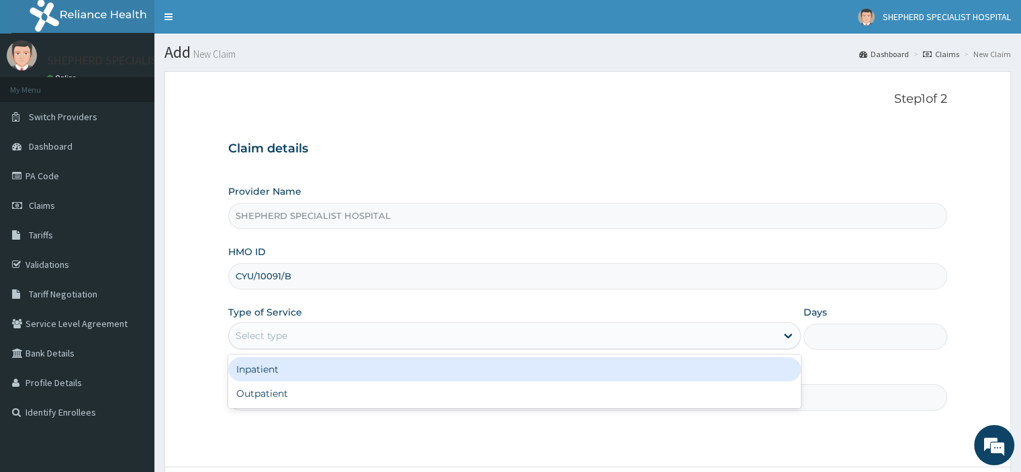
click at [302, 335] on div "Select type" at bounding box center [502, 335] width 547 height 21
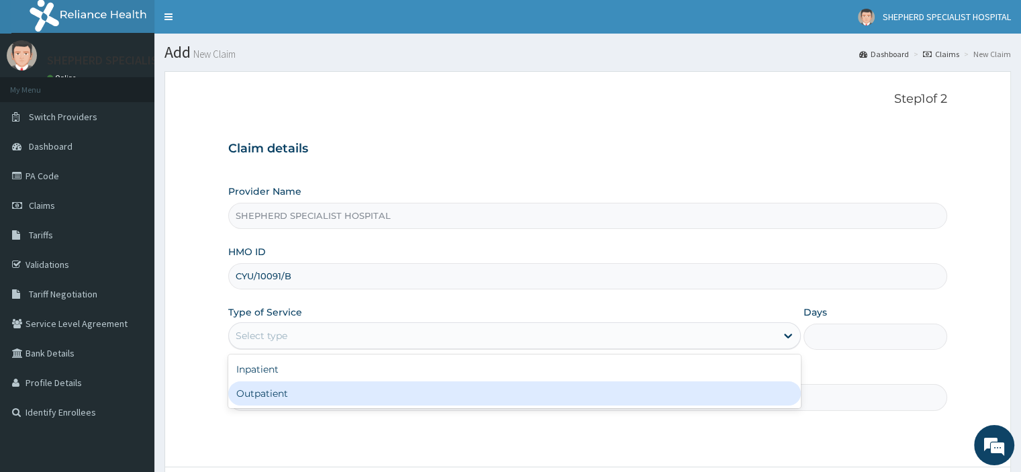
click at [292, 394] on div "Outpatient" at bounding box center [514, 393] width 573 height 24
type input "1"
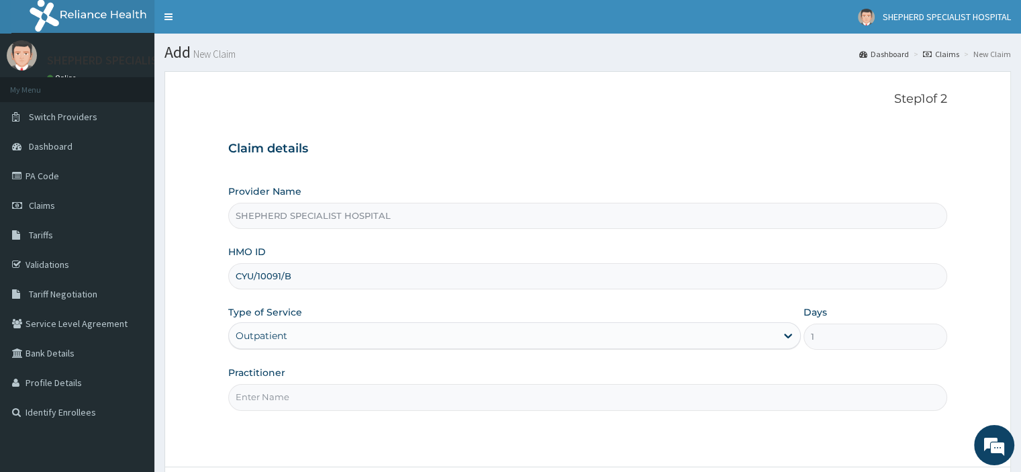
click at [292, 394] on input "Practitioner" at bounding box center [587, 397] width 719 height 26
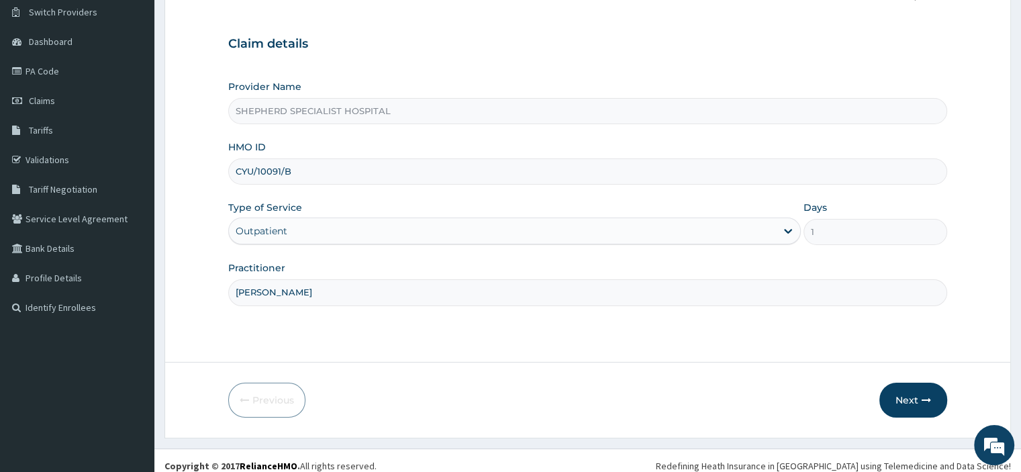
scroll to position [115, 0]
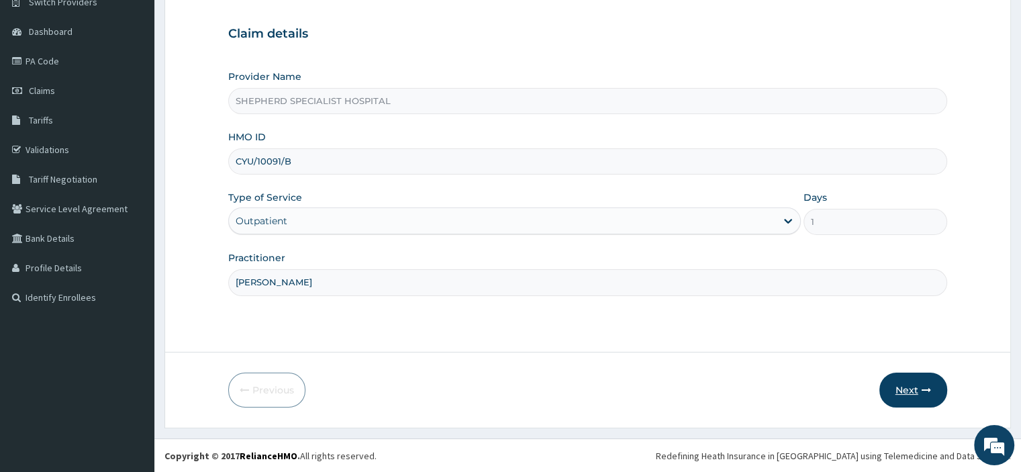
type input "[PERSON_NAME]"
click at [913, 391] on button "Next" at bounding box center [914, 390] width 68 height 35
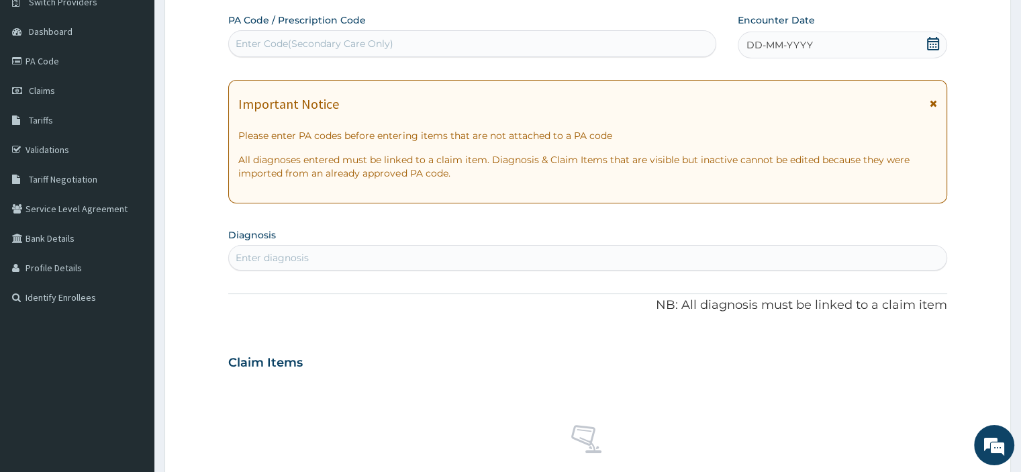
click at [927, 42] on icon at bounding box center [933, 43] width 12 height 13
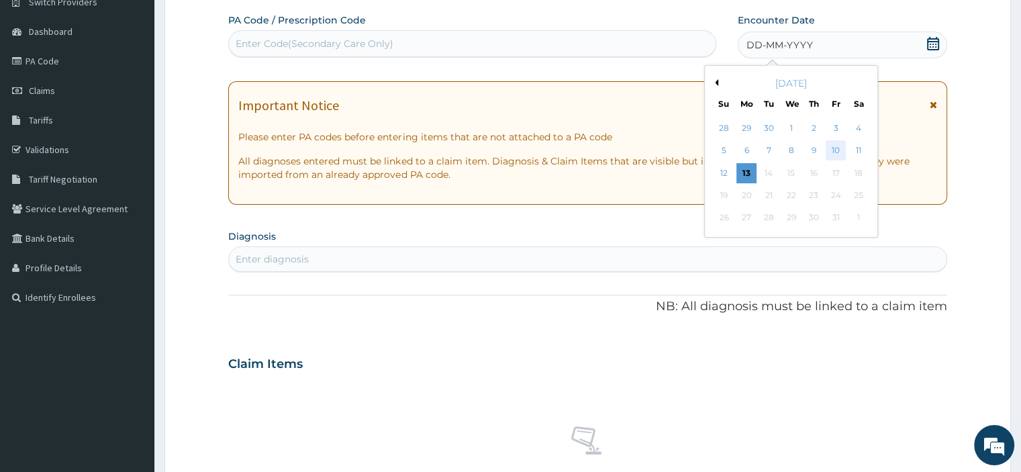
click at [835, 152] on div "10" at bounding box center [836, 151] width 20 height 20
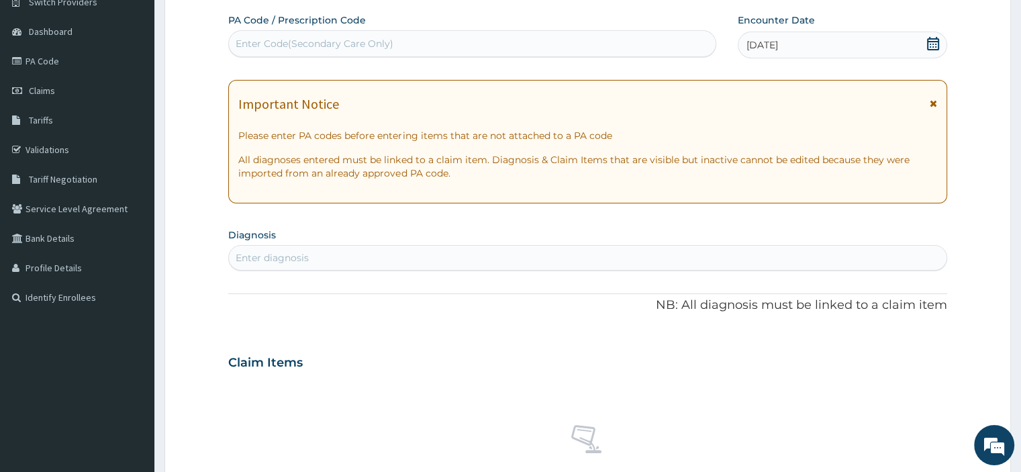
click at [323, 256] on div "Enter diagnosis" at bounding box center [587, 257] width 717 height 21
type input "m"
type input "[MEDICAL_DATA]"
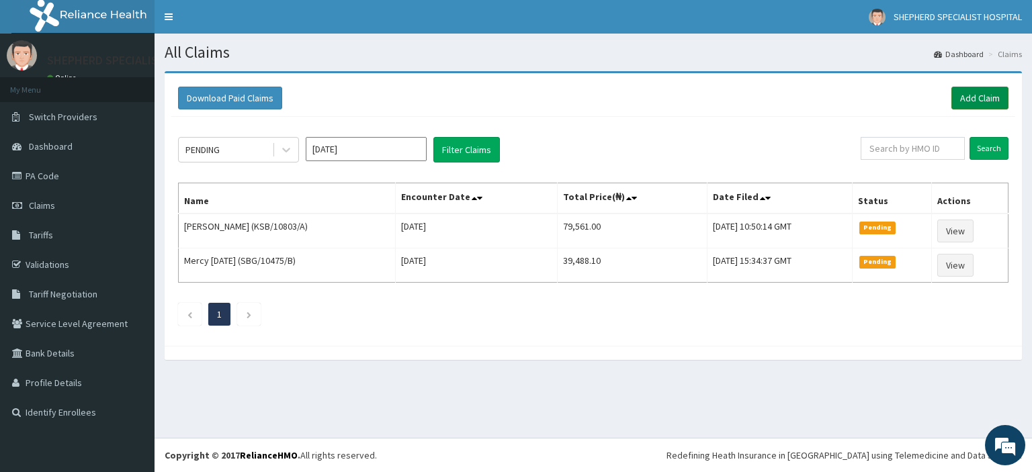
click at [973, 92] on link "Add Claim" at bounding box center [979, 98] width 57 height 23
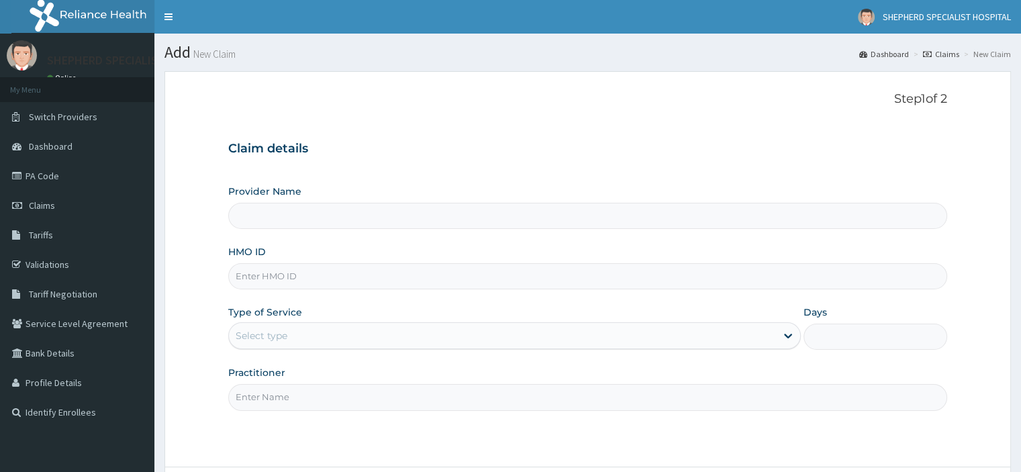
type input "SHEPHERD SPECIALIST HOSPITAL"
click at [269, 278] on input "HMO ID" at bounding box center [587, 276] width 719 height 26
paste input "CYU/10091/B"
type input "CYU/10091/B"
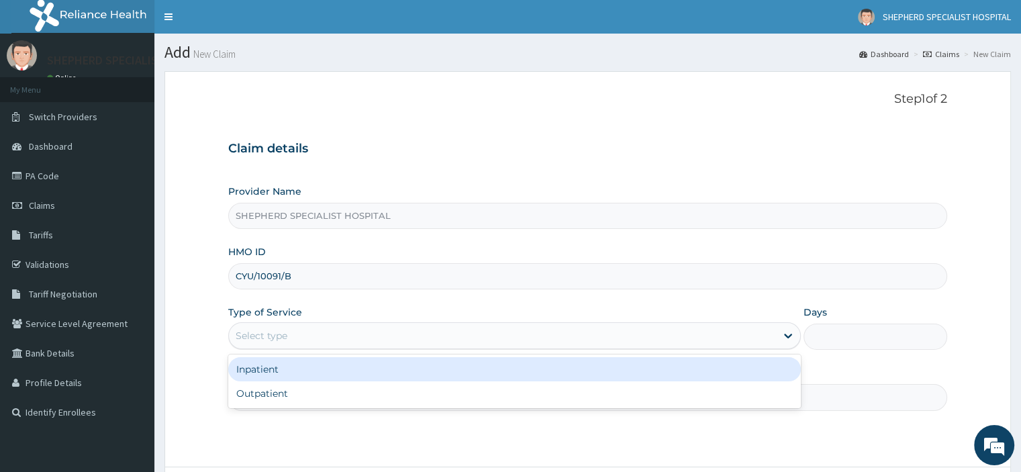
click at [290, 342] on div "Select type" at bounding box center [502, 335] width 547 height 21
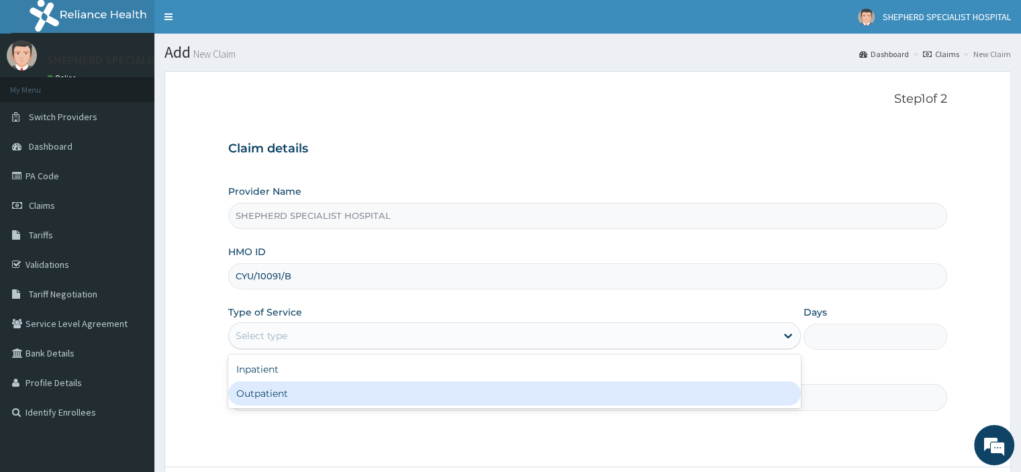
click at [277, 392] on div "Outpatient" at bounding box center [514, 393] width 573 height 24
type input "1"
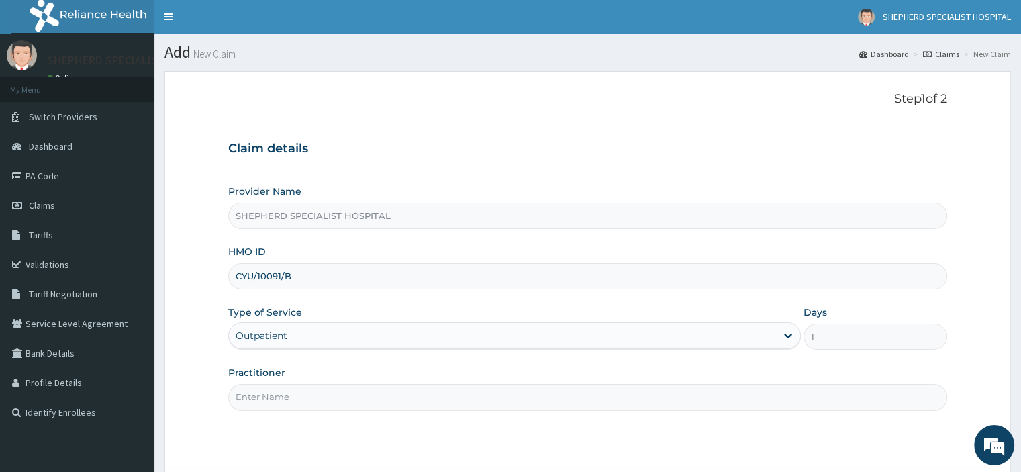
click at [304, 392] on input "Practitioner" at bounding box center [587, 397] width 719 height 26
type input "[PERSON_NAME]"
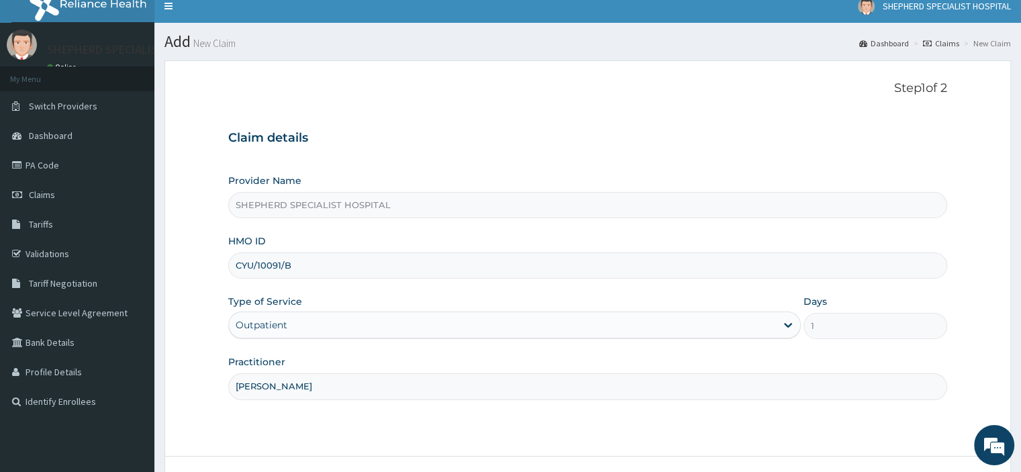
scroll to position [54, 0]
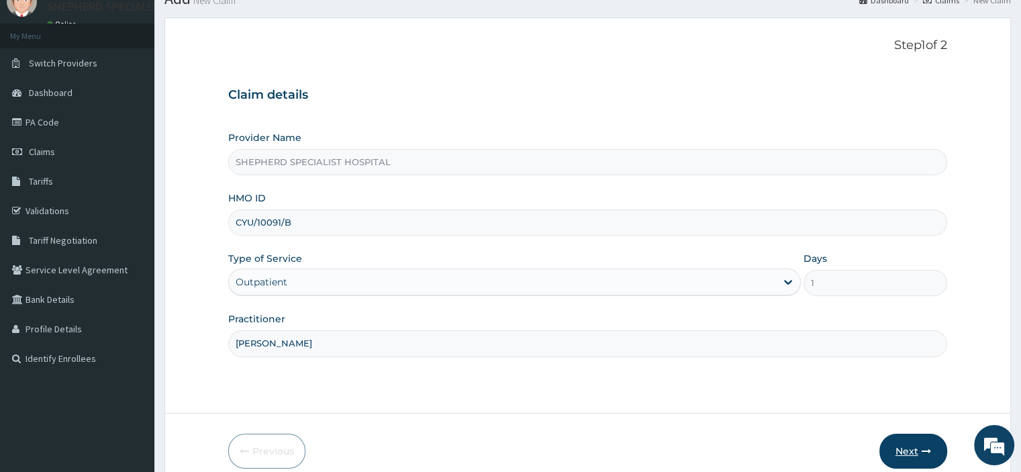
click at [909, 458] on button "Next" at bounding box center [914, 451] width 68 height 35
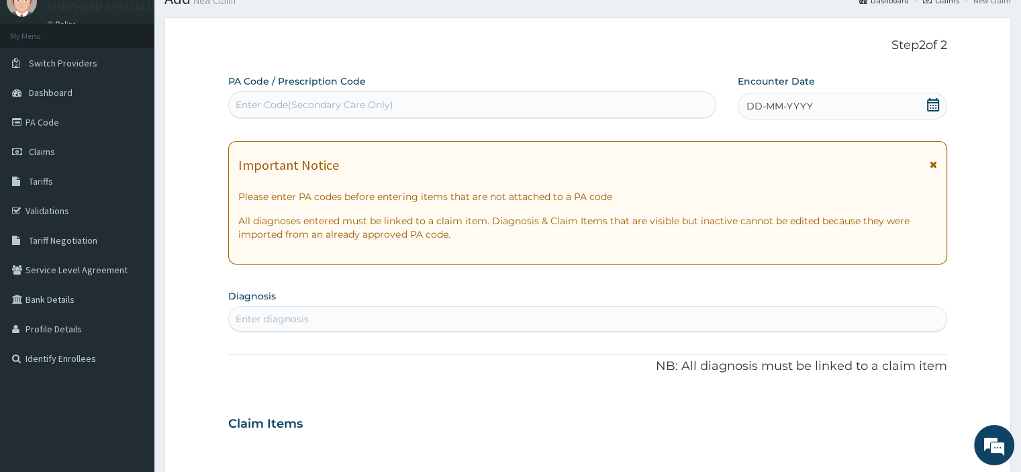
click at [935, 114] on div "DD-MM-YYYY" at bounding box center [842, 106] width 209 height 27
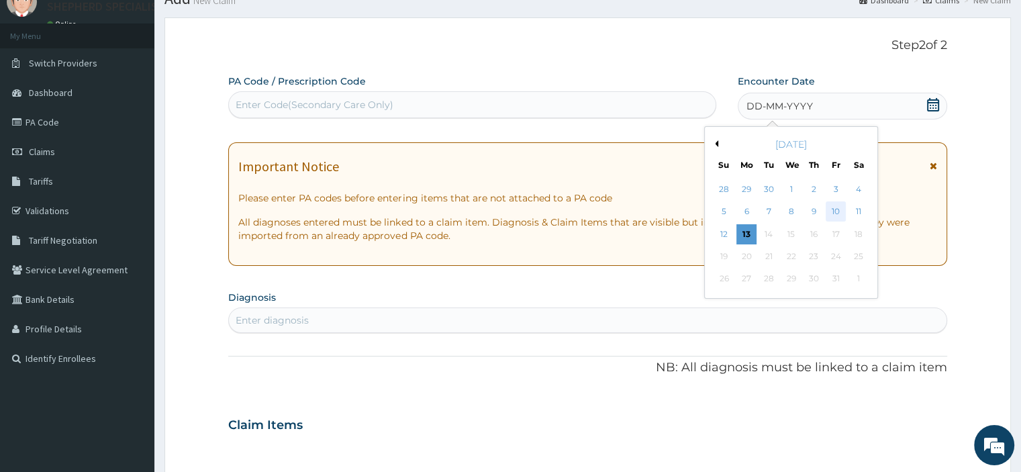
click at [838, 215] on div "10" at bounding box center [836, 212] width 20 height 20
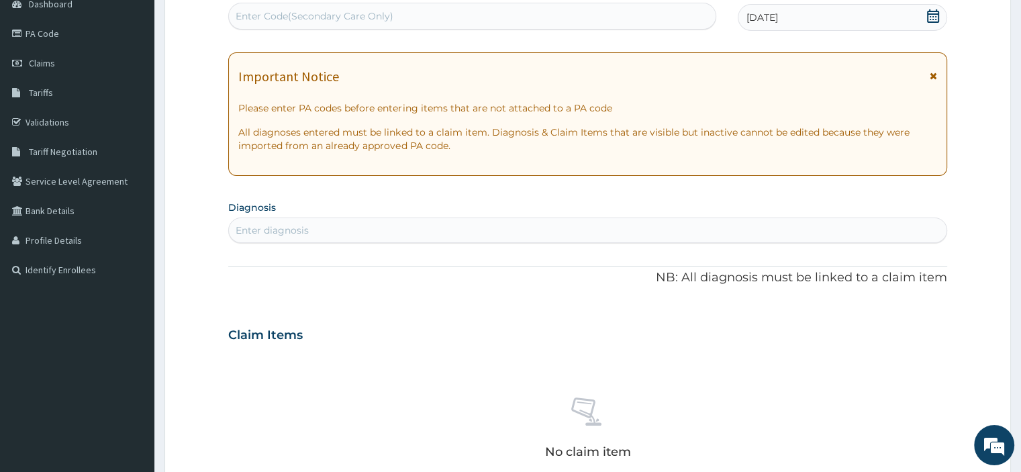
scroll to position [169, 0]
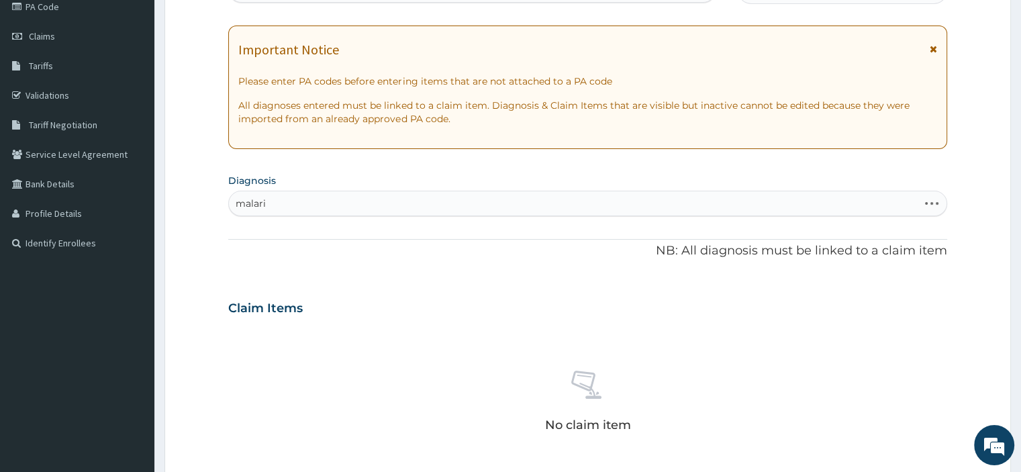
type input "[MEDICAL_DATA]"
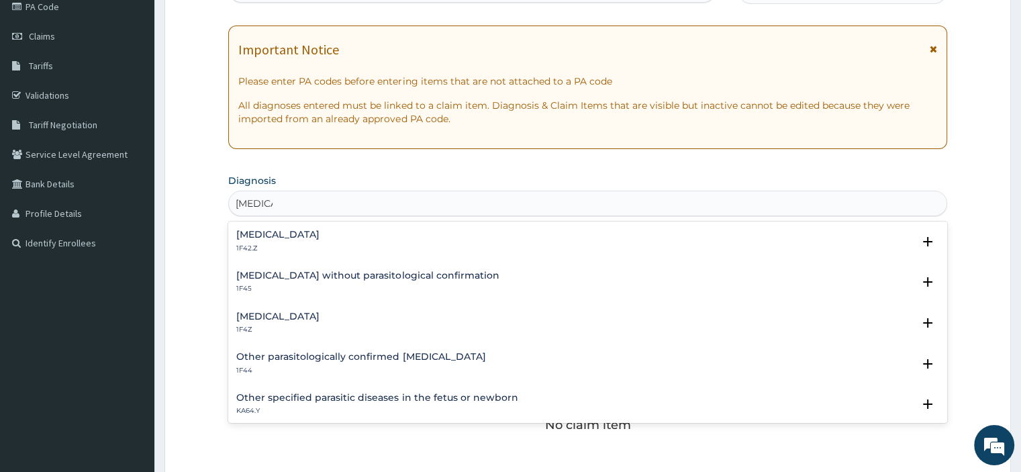
click at [320, 315] on h4 "[MEDICAL_DATA]" at bounding box center [277, 317] width 83 height 10
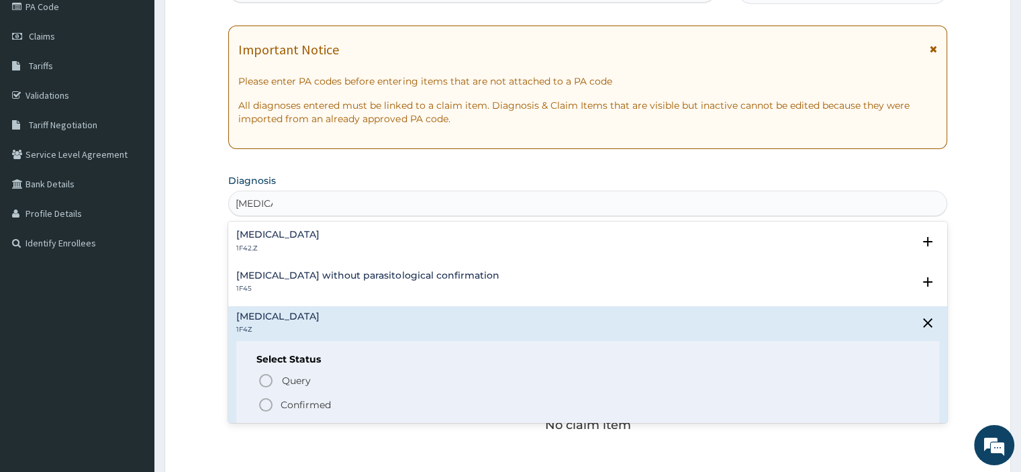
click at [323, 404] on p "Confirmed" at bounding box center [306, 404] width 50 height 13
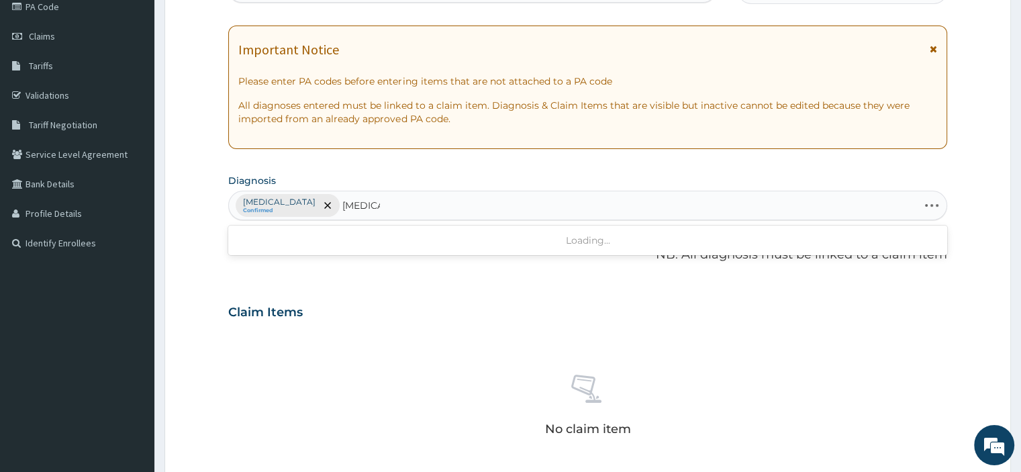
type input "typhoid"
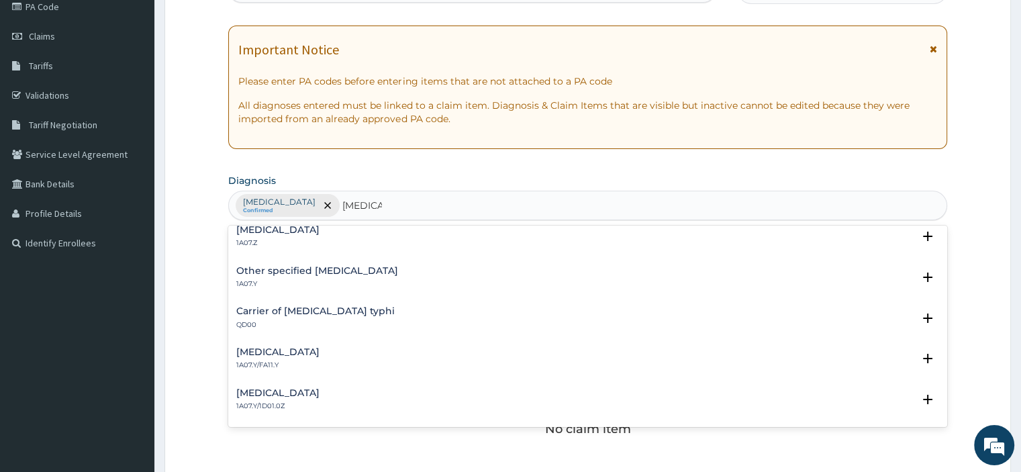
scroll to position [0, 0]
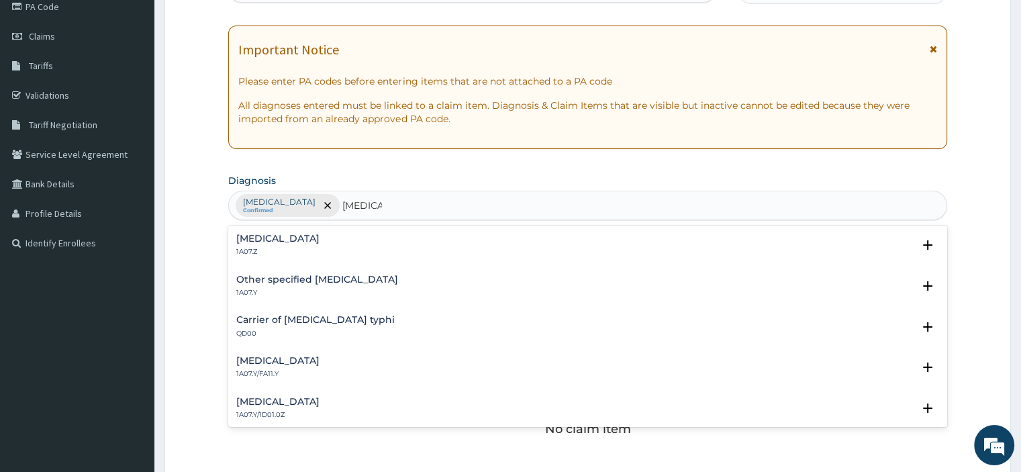
click at [320, 240] on h4 "[MEDICAL_DATA]" at bounding box center [277, 239] width 83 height 10
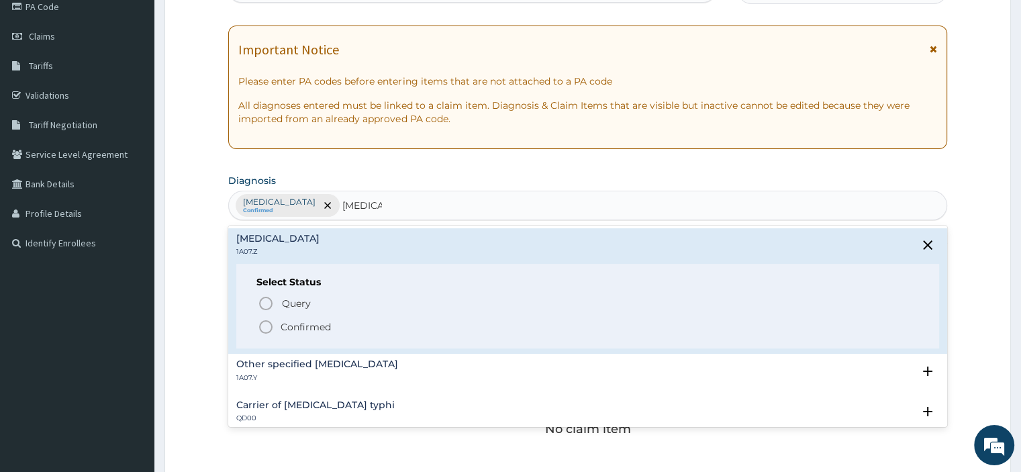
click at [301, 329] on p "Confirmed" at bounding box center [306, 326] width 50 height 13
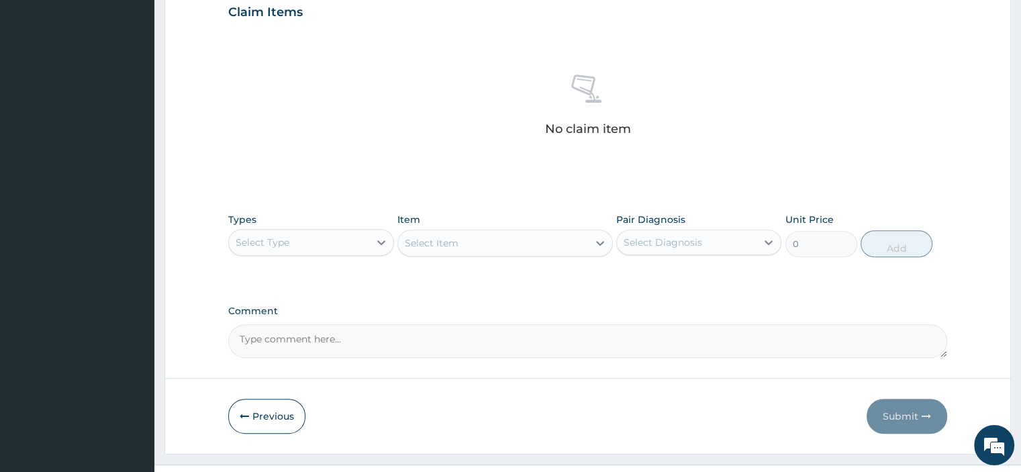
scroll to position [494, 0]
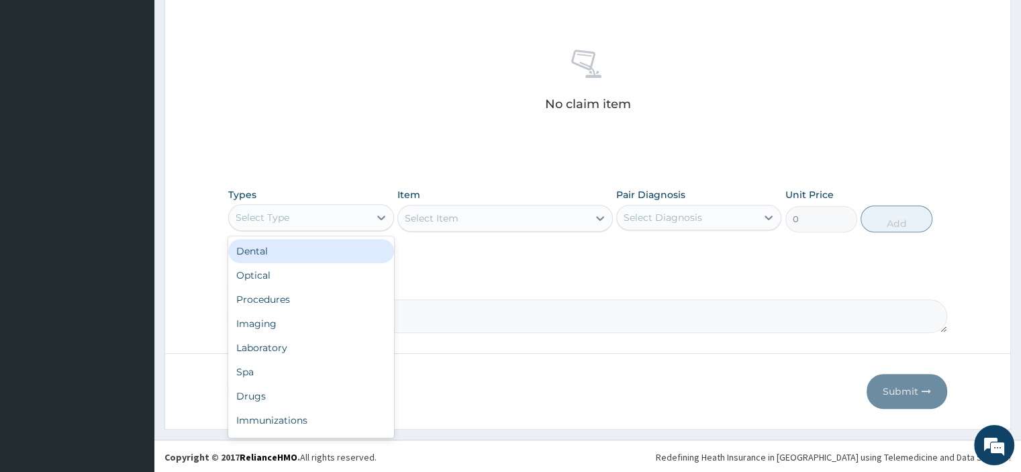
click at [347, 293] on div "Procedures" at bounding box center [310, 299] width 165 height 24
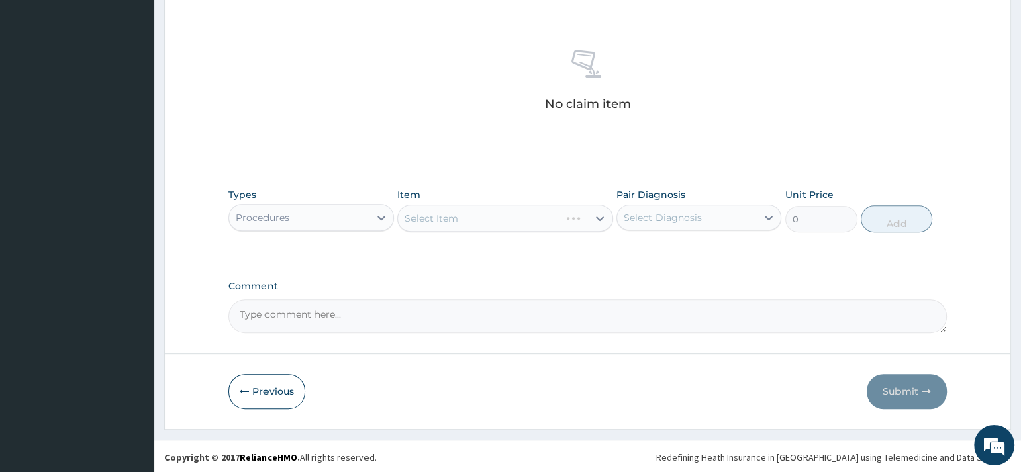
click at [508, 218] on div "Select Item" at bounding box center [506, 218] width 216 height 27
click at [560, 218] on div "Select Item" at bounding box center [506, 218] width 216 height 27
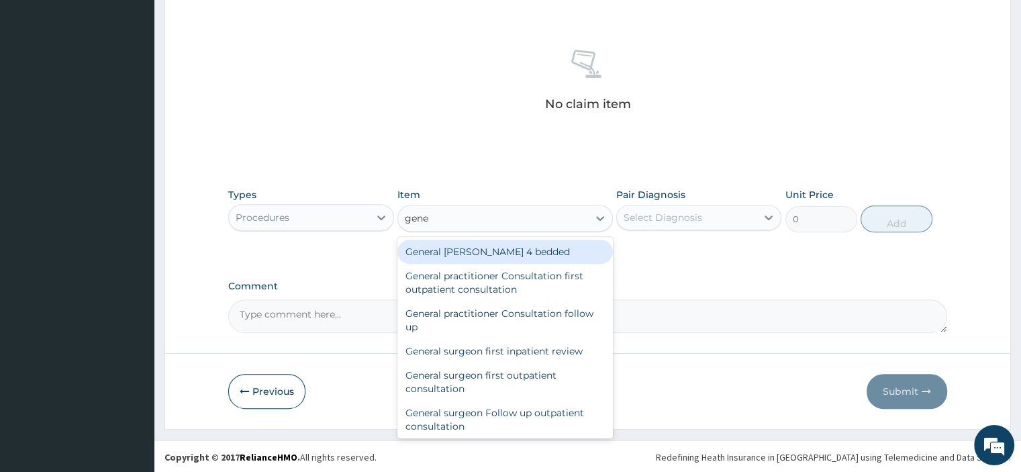
type input "gener"
click at [529, 280] on div "General practitioner Consultation first outpatient consultation" at bounding box center [506, 283] width 216 height 38
type input "3795"
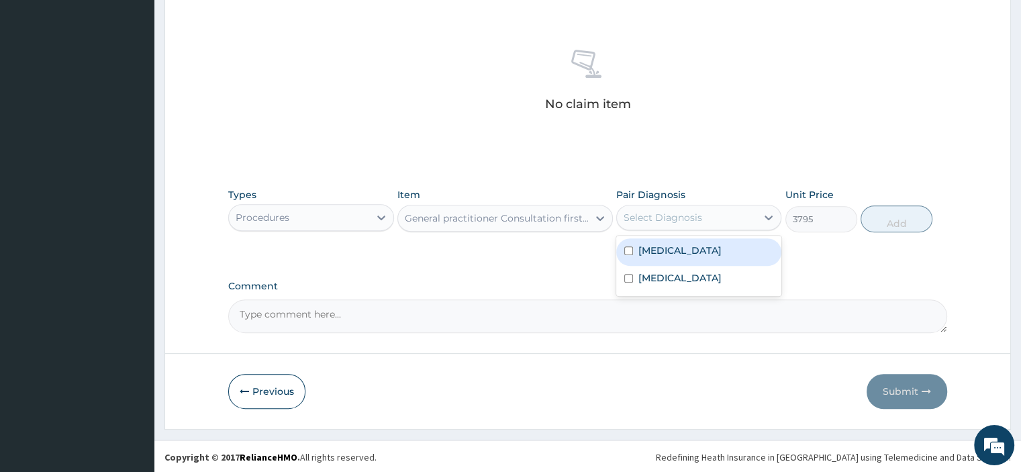
click at [719, 253] on label "[MEDICAL_DATA]" at bounding box center [680, 250] width 83 height 13
checkbox input "true"
click at [709, 279] on label "[MEDICAL_DATA]" at bounding box center [680, 277] width 83 height 13
checkbox input "true"
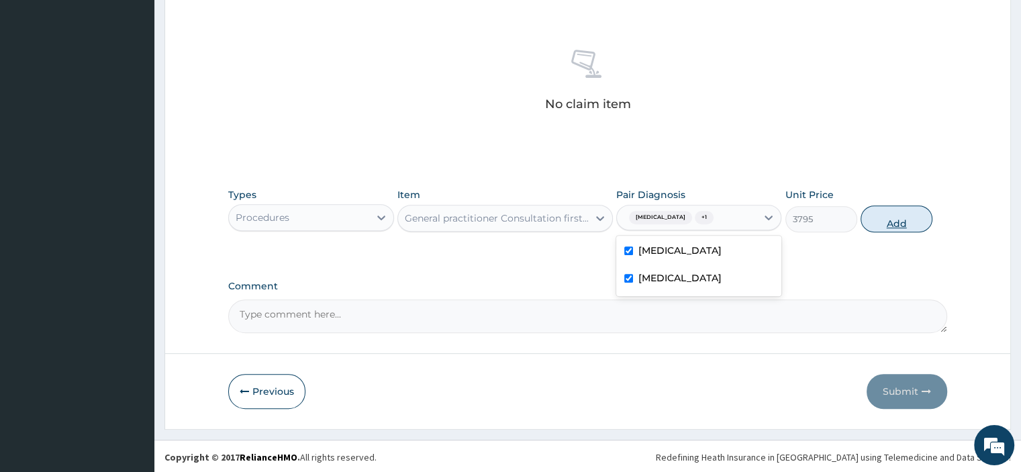
click at [902, 226] on button "Add" at bounding box center [897, 218] width 72 height 27
type input "0"
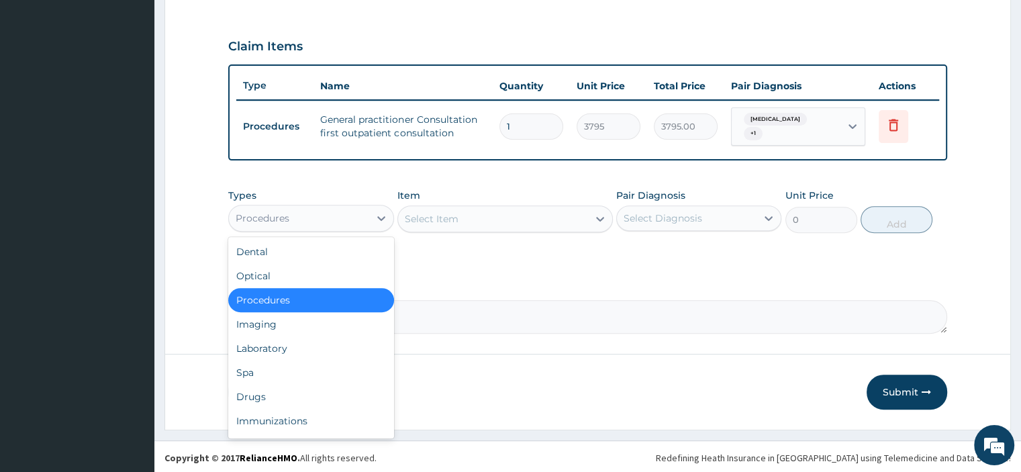
click at [312, 345] on div "Laboratory" at bounding box center [310, 348] width 165 height 24
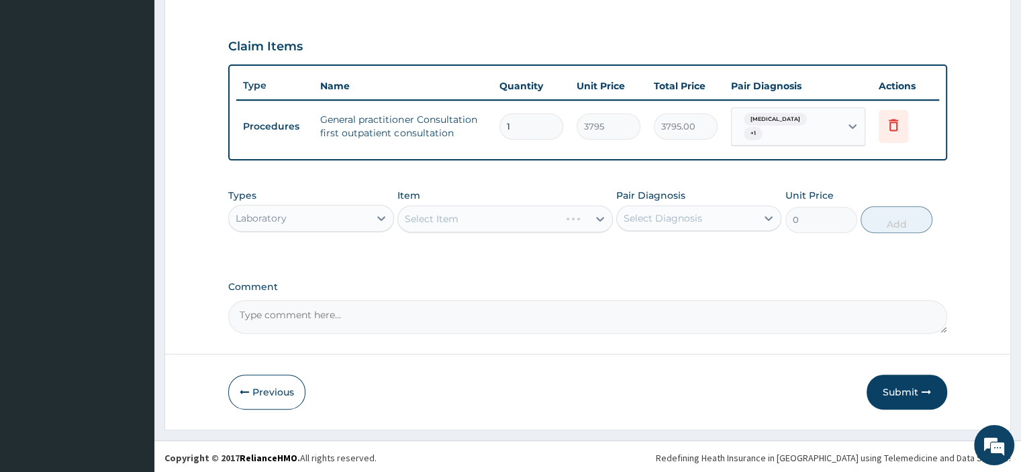
click at [496, 222] on div "Select Item" at bounding box center [506, 218] width 216 height 27
click at [535, 214] on div "Select Item" at bounding box center [506, 218] width 216 height 27
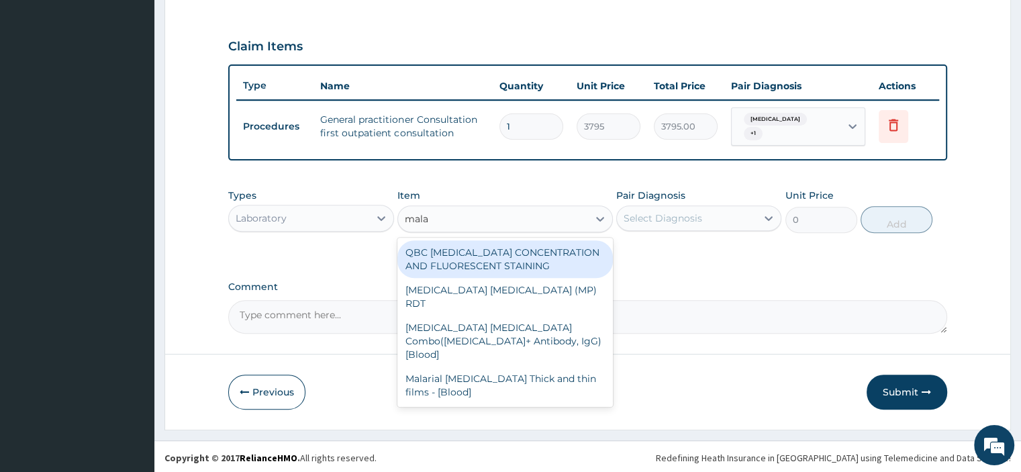
type input "malar"
click at [539, 367] on div "Malarial Parasite Thick and thin films - [Blood]" at bounding box center [506, 386] width 216 height 38
type input "1725"
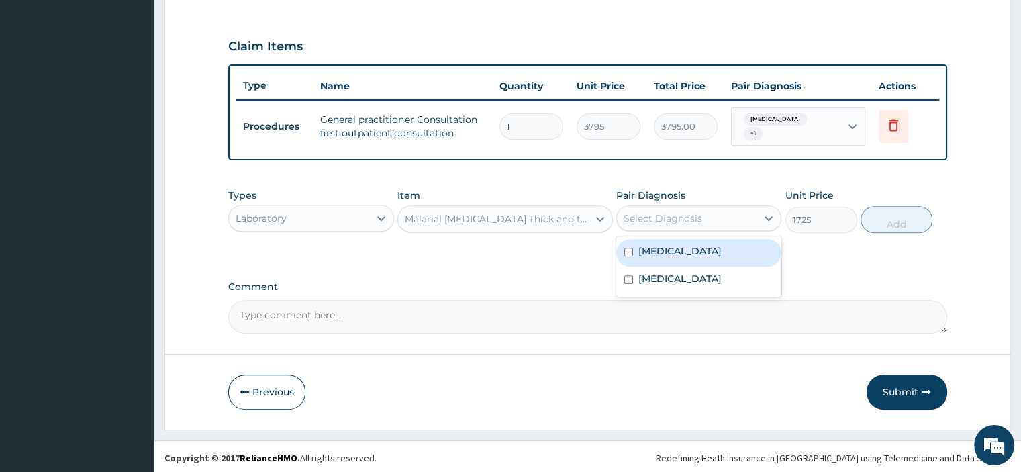
click at [711, 250] on label "[MEDICAL_DATA]" at bounding box center [680, 250] width 83 height 13
checkbox input "true"
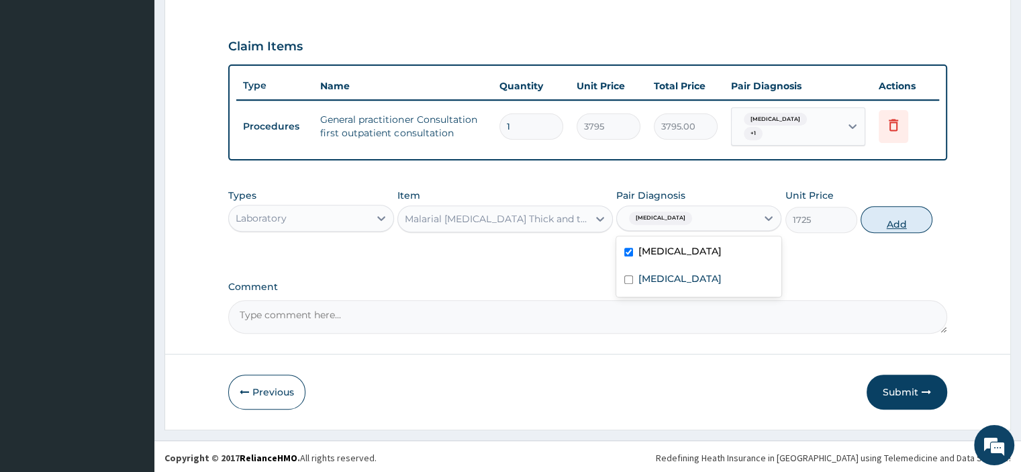
click at [914, 218] on button "Add" at bounding box center [897, 219] width 72 height 27
type input "0"
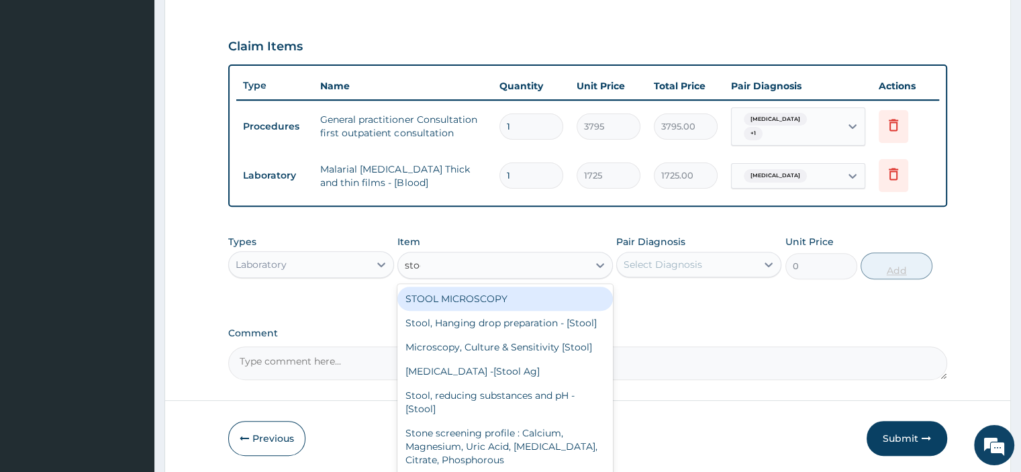
type input "stool"
click at [549, 359] on div "Microscopy, Culture & Sensitivity [Stool]" at bounding box center [506, 347] width 216 height 24
type input "5175"
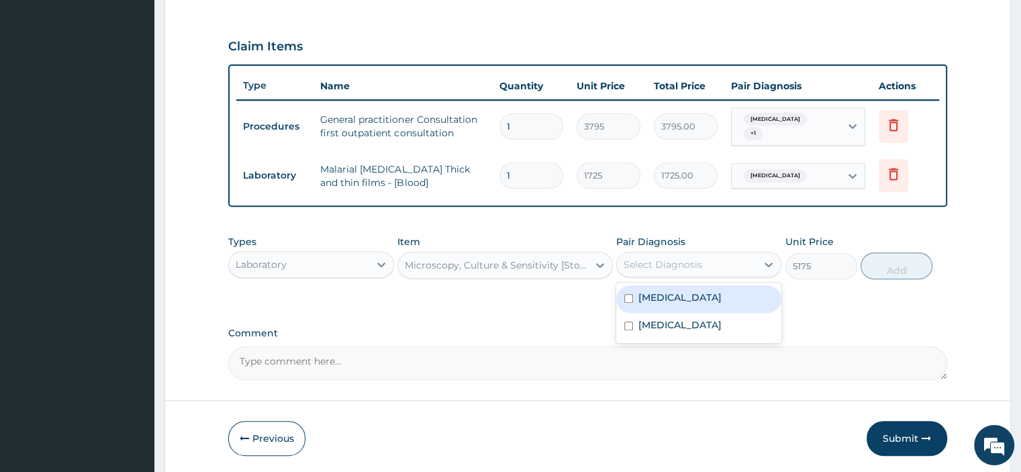
click at [711, 327] on label "[MEDICAL_DATA]" at bounding box center [680, 324] width 83 height 13
checkbox input "true"
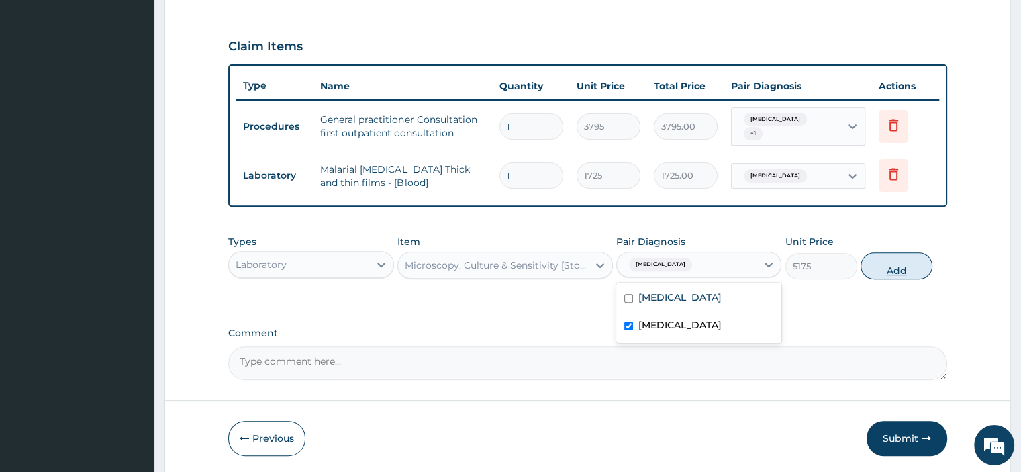
click at [909, 274] on button "Add" at bounding box center [897, 266] width 72 height 27
type input "0"
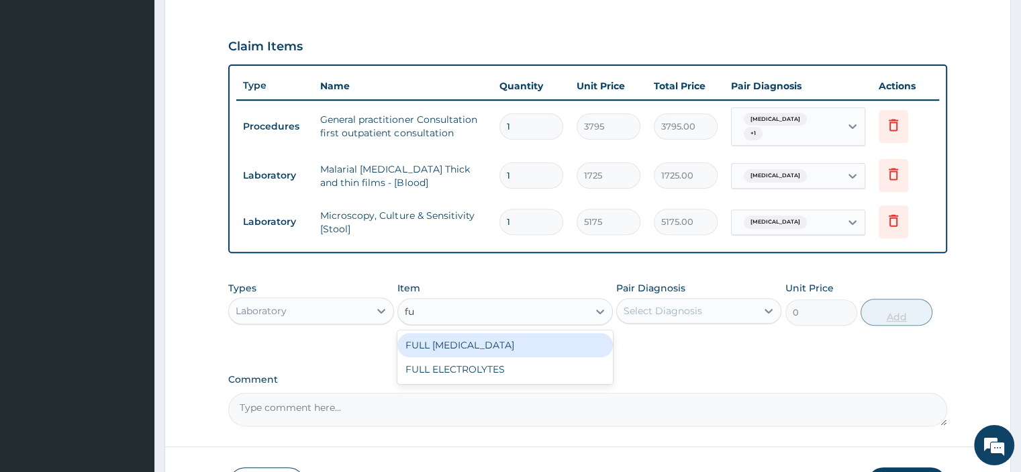
type input "f"
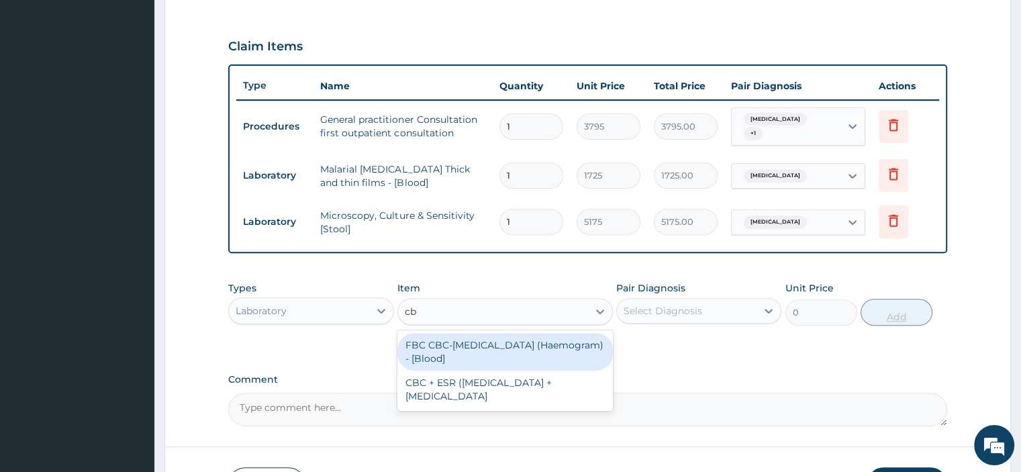
type input "cbc"
click at [544, 340] on div "FBC CBC-Complete Blood Count (Haemogram) - [Blood]" at bounding box center [506, 352] width 216 height 38
type input "4600"
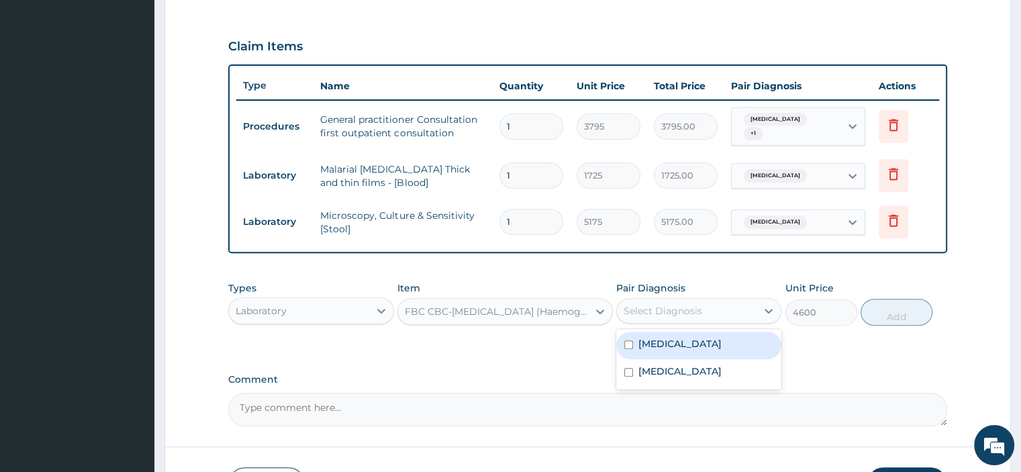
click at [706, 369] on label "Typhoid fever, unspecified" at bounding box center [680, 371] width 83 height 13
checkbox input "true"
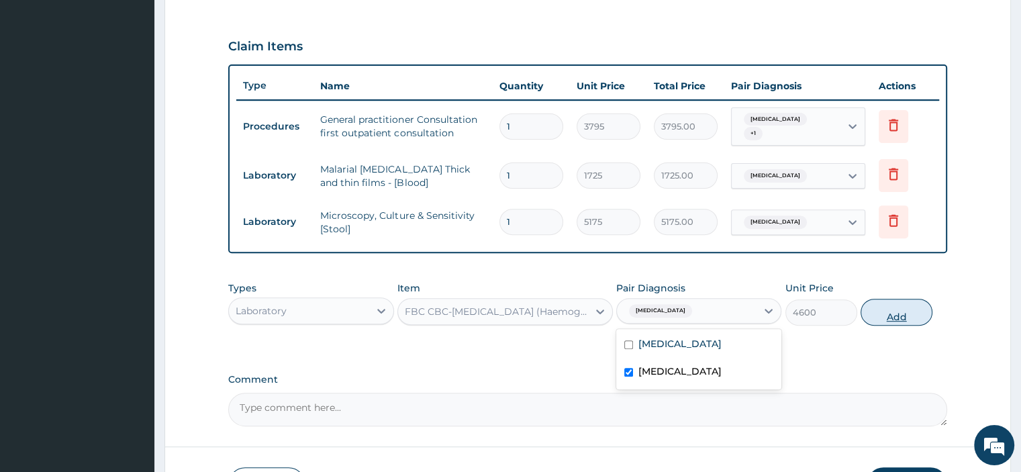
click at [909, 315] on button "Add" at bounding box center [897, 312] width 72 height 27
type input "0"
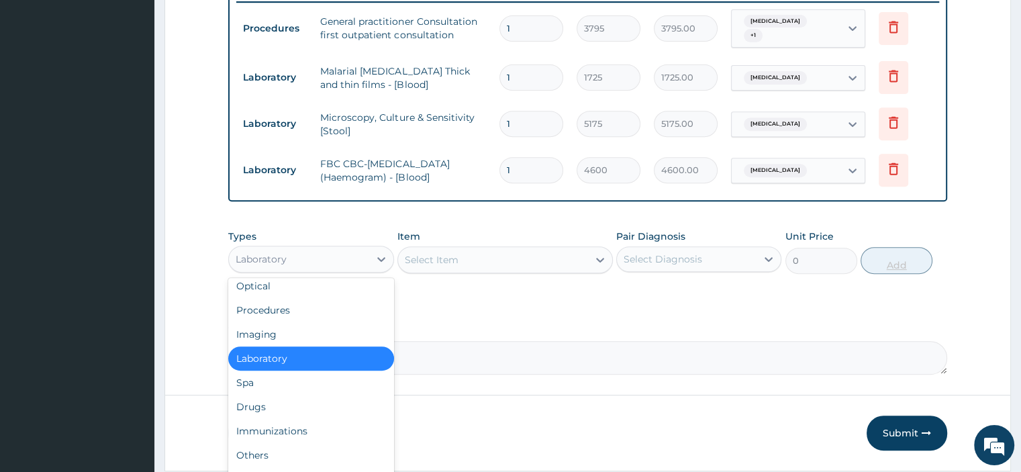
scroll to position [46, 0]
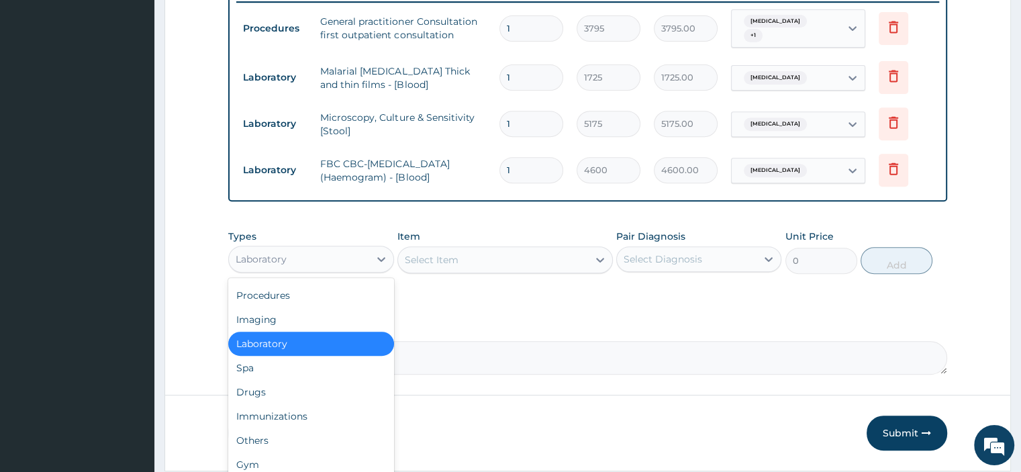
click at [306, 390] on div "Drugs" at bounding box center [310, 392] width 165 height 24
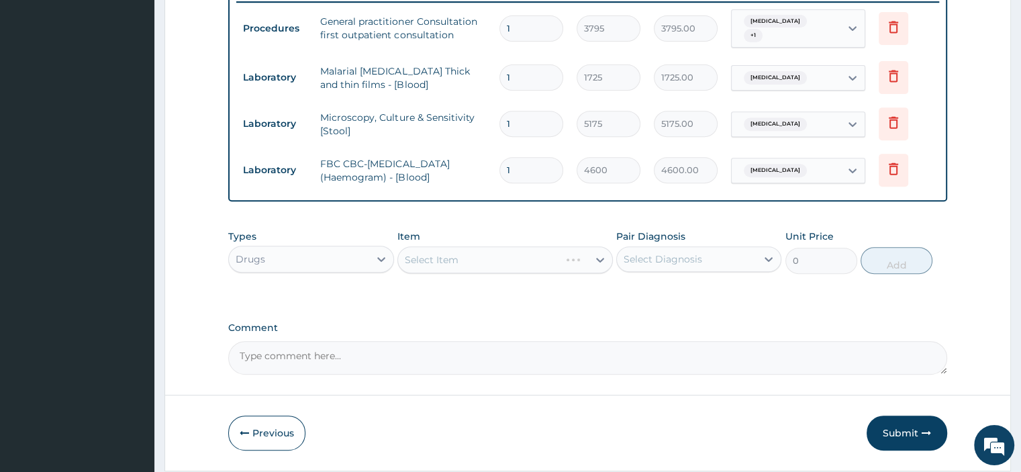
click at [502, 268] on div "Select Item" at bounding box center [506, 259] width 216 height 27
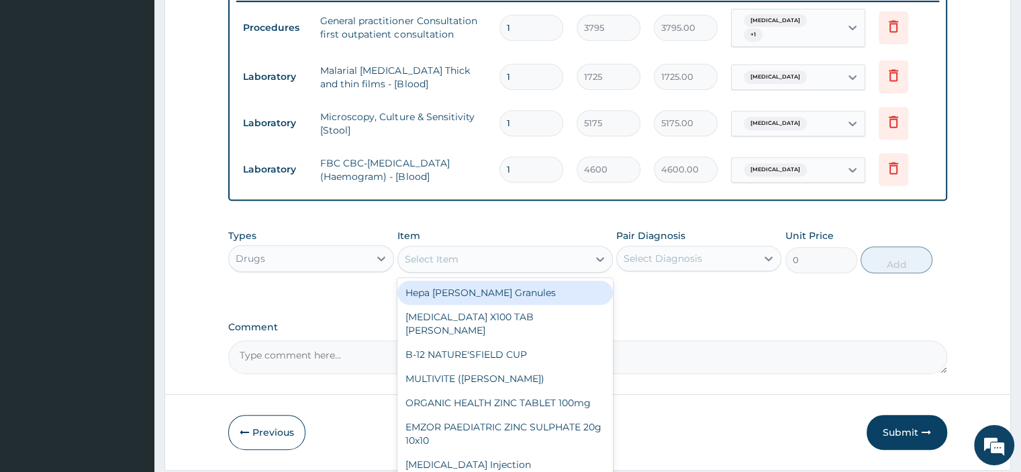
scroll to position [574, 0]
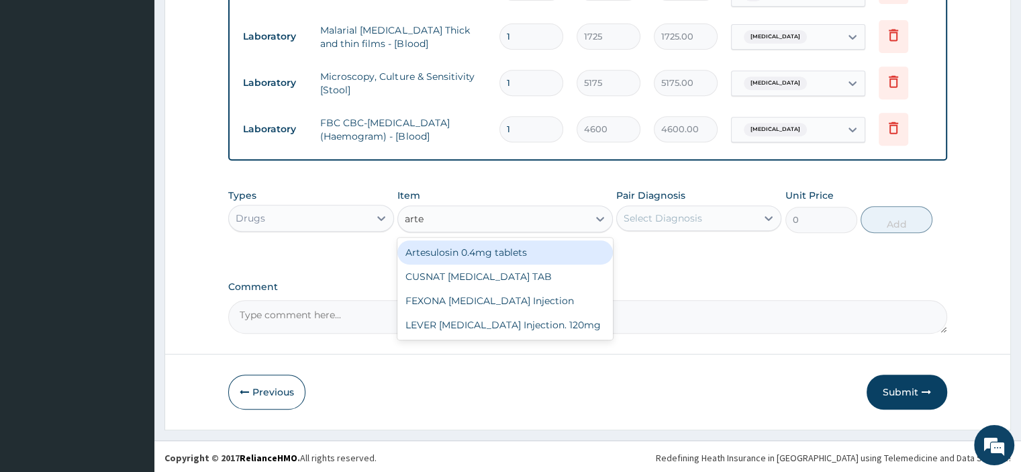
type input "artes"
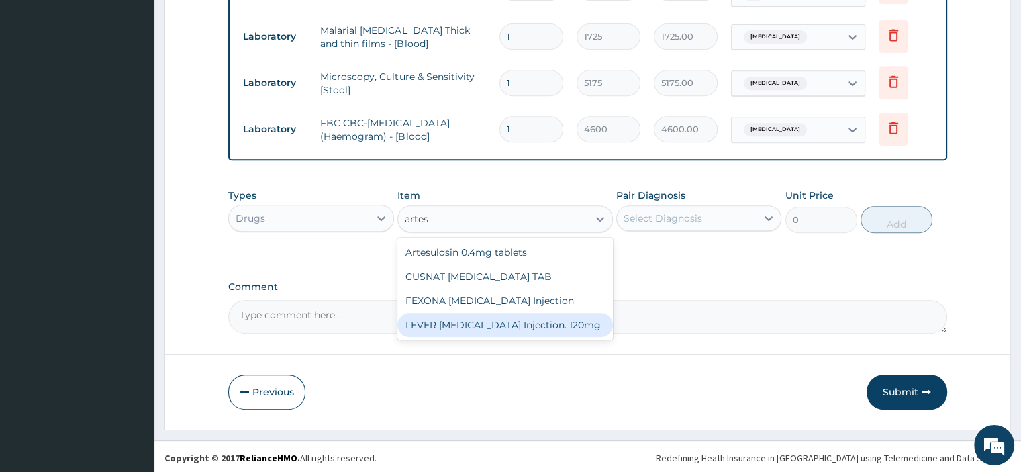
click at [508, 326] on div "LEVER [MEDICAL_DATA] Injection. 120mg" at bounding box center [506, 325] width 216 height 24
type input "5000"
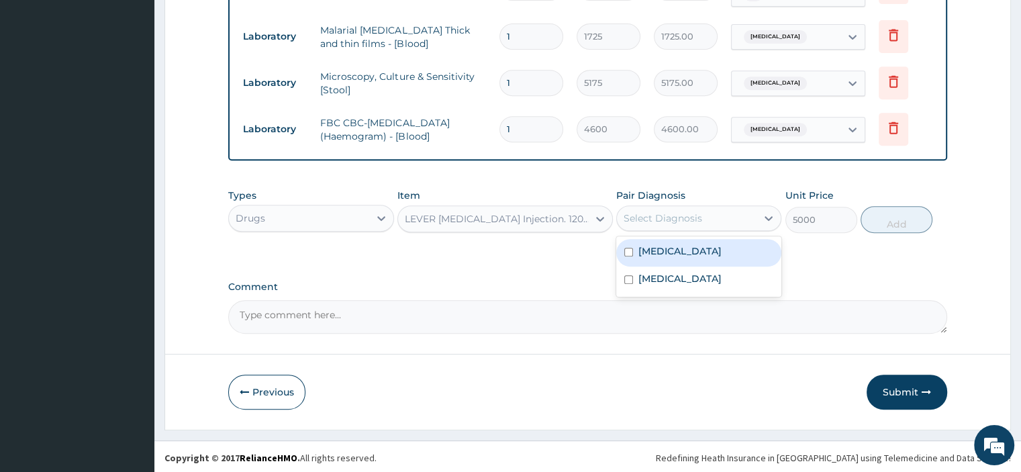
click at [749, 218] on div "Select Diagnosis" at bounding box center [687, 218] width 140 height 21
click at [692, 247] on label "Malaria, unspecified" at bounding box center [680, 250] width 83 height 13
checkbox input "true"
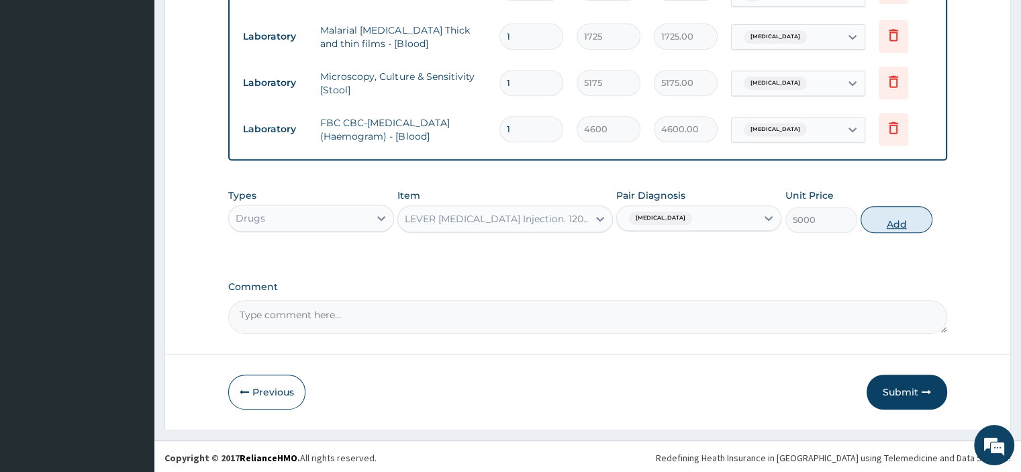
click at [901, 220] on button "Add" at bounding box center [897, 219] width 72 height 27
type input "0"
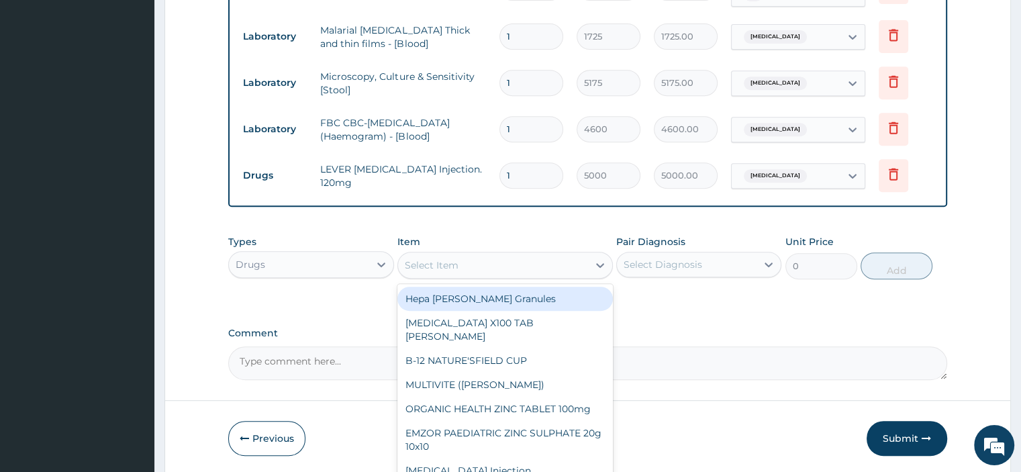
click at [495, 265] on div "Select Item" at bounding box center [493, 265] width 190 height 21
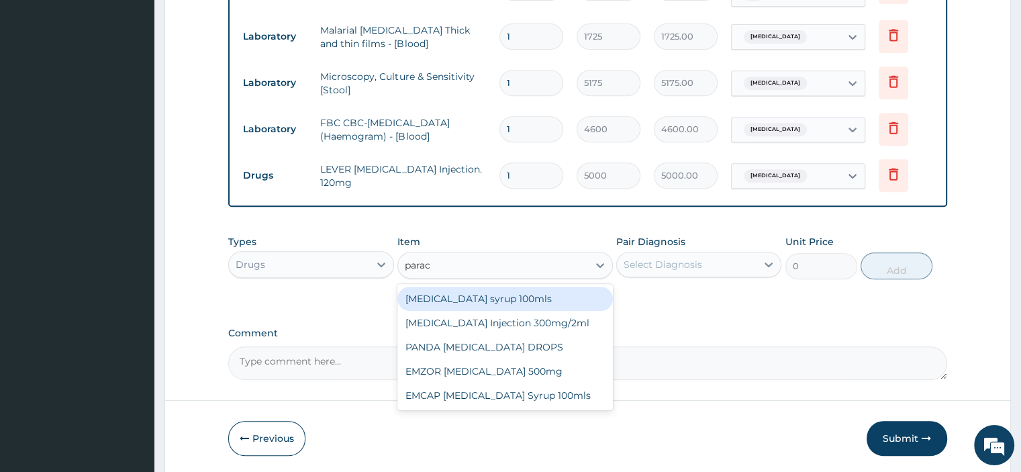
type input "parace"
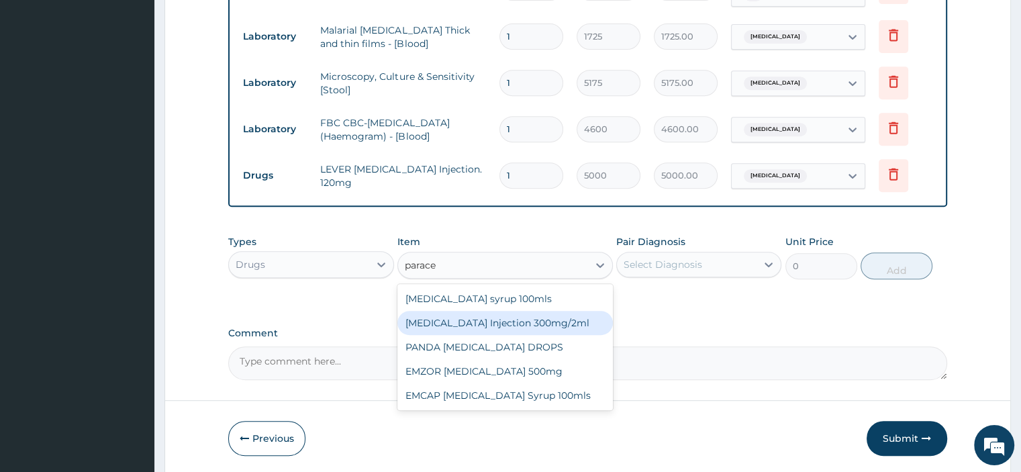
click at [480, 318] on div "[MEDICAL_DATA] Injection 300mg/2ml" at bounding box center [506, 323] width 216 height 24
type input "278.3"
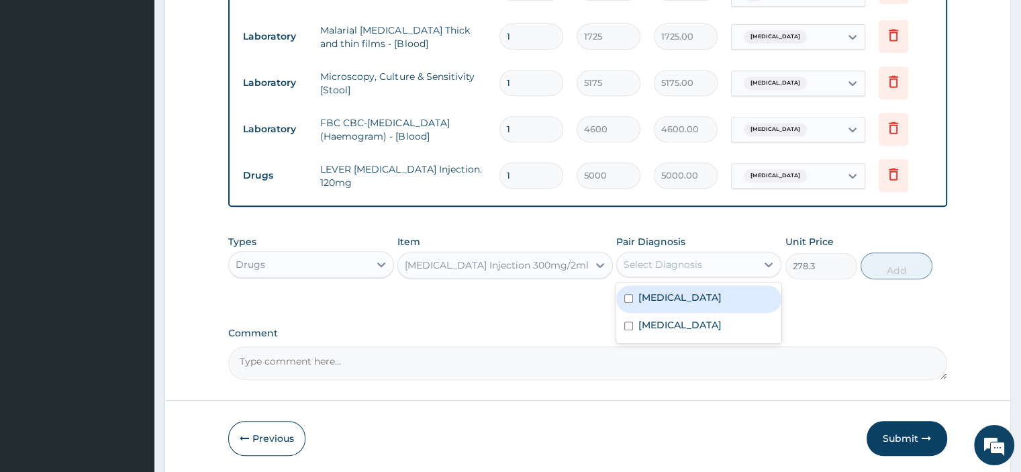
click at [690, 258] on div "Select Diagnosis" at bounding box center [663, 264] width 79 height 13
click at [672, 303] on div "Malaria, unspecified" at bounding box center [698, 299] width 165 height 28
checkbox input "true"
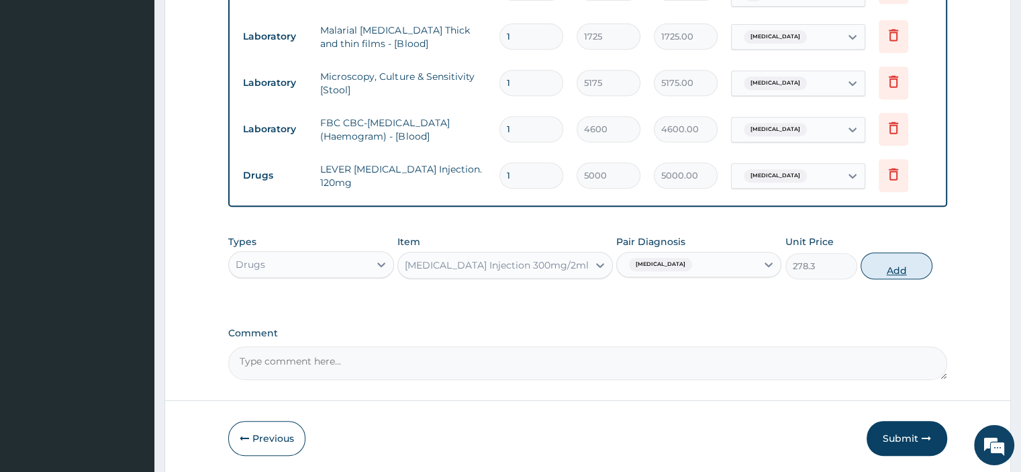
click at [892, 265] on button "Add" at bounding box center [897, 266] width 72 height 27
type input "0"
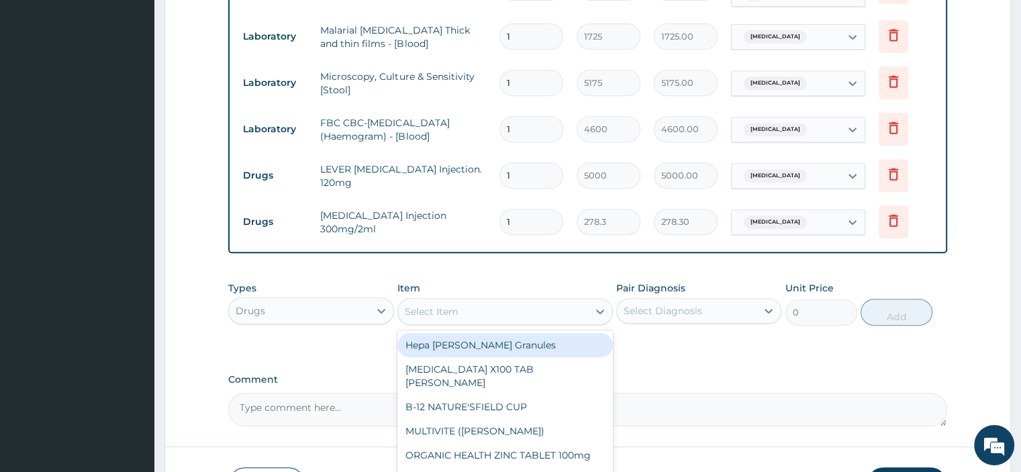
click at [543, 308] on div "Select Item" at bounding box center [493, 311] width 190 height 21
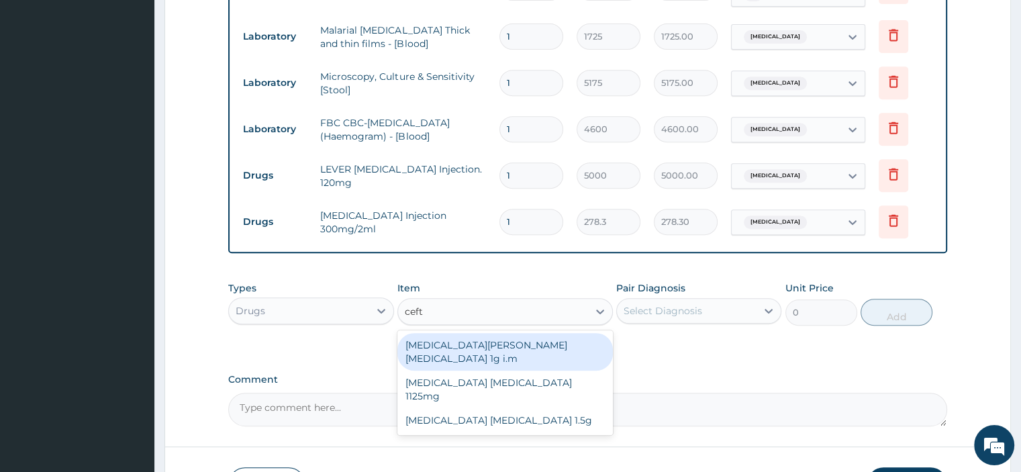
type input "ceftr"
click at [529, 371] on div "Ceftriaxone Tazobactam 1125mg" at bounding box center [506, 390] width 216 height 38
type input "4500"
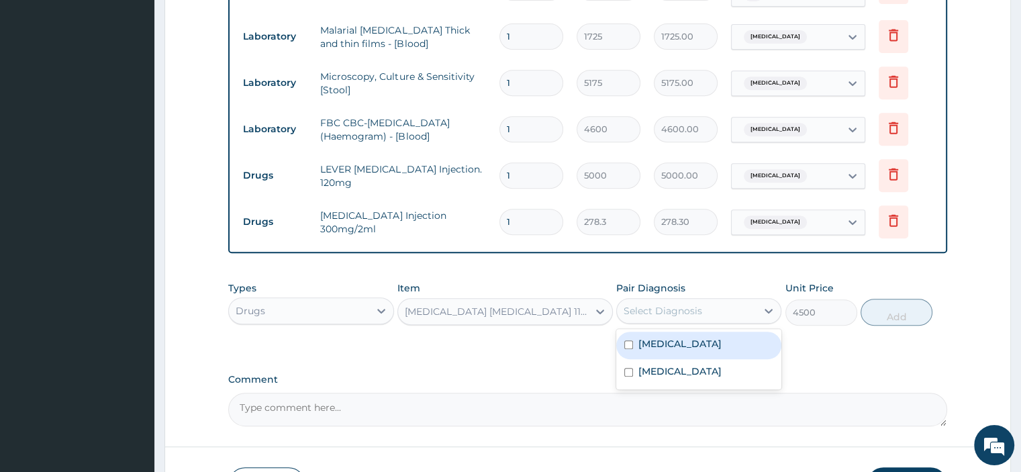
click at [713, 340] on label "Malaria, unspecified" at bounding box center [680, 343] width 83 height 13
checkbox input "true"
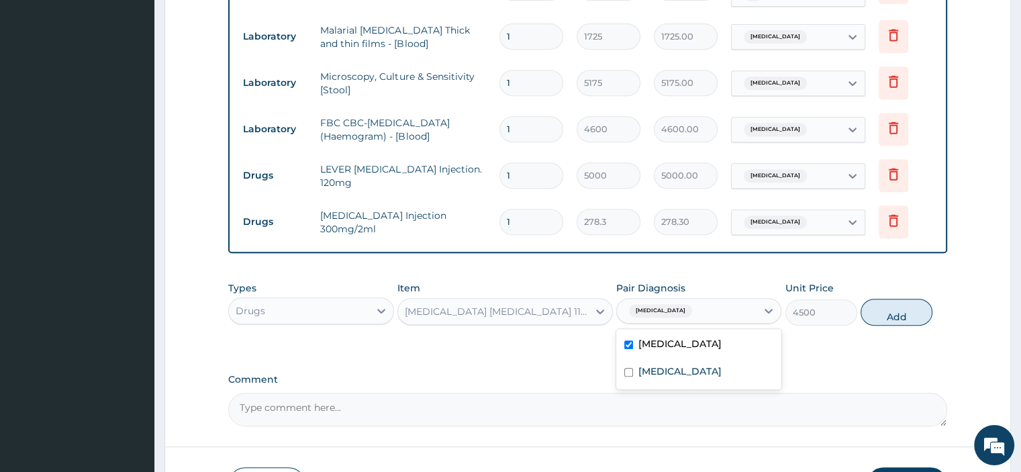
click at [711, 376] on div "Typhoid fever, unspecified" at bounding box center [698, 373] width 165 height 28
checkbox input "true"
click at [711, 340] on label "Malaria, unspecified" at bounding box center [680, 343] width 83 height 13
checkbox input "false"
click at [901, 315] on button "Add" at bounding box center [897, 312] width 72 height 27
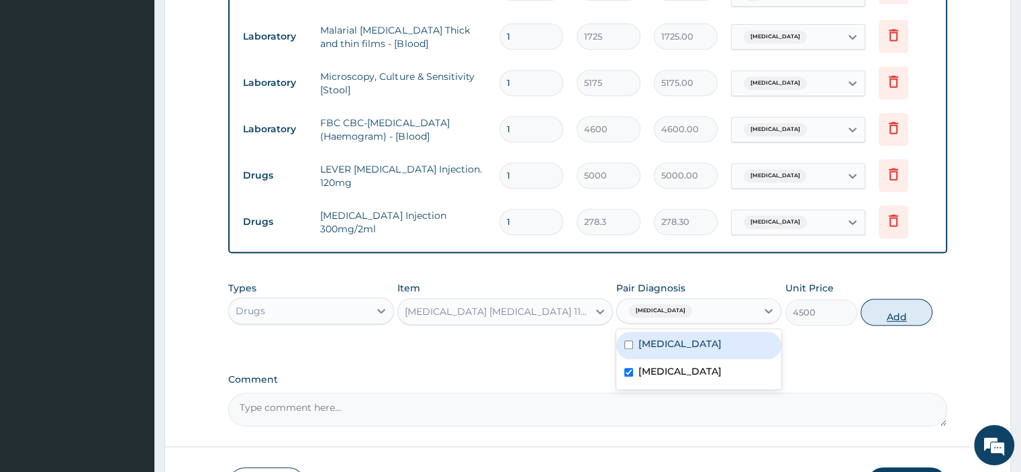
type input "0"
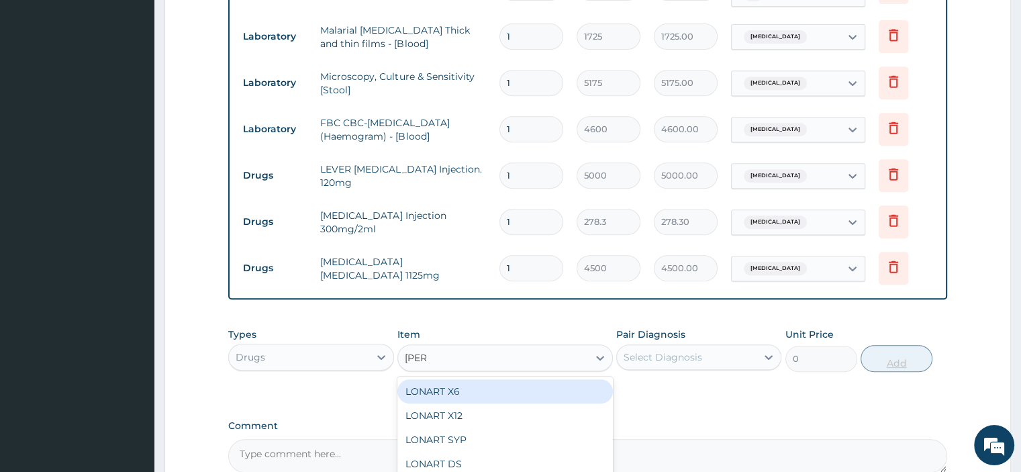
type input "lonar"
click at [526, 392] on div "LONART X6" at bounding box center [506, 391] width 216 height 24
type input "506"
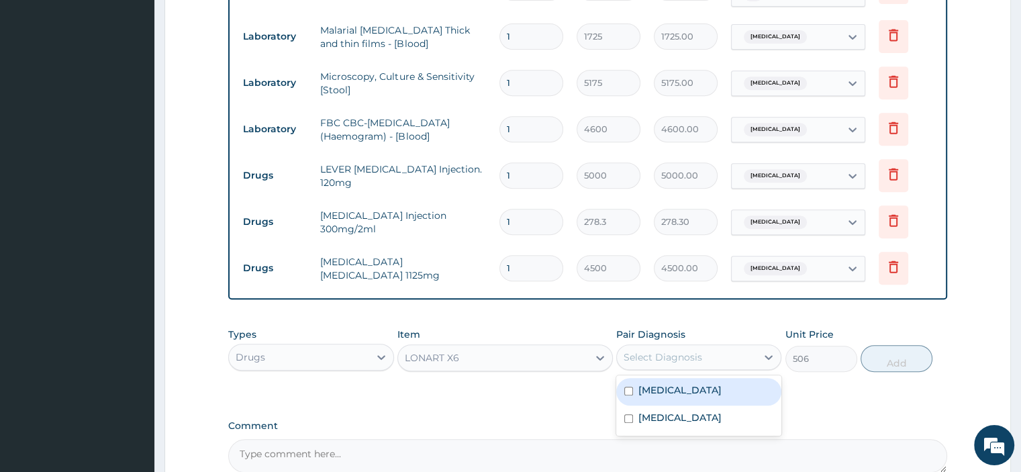
click at [706, 389] on label "Malaria, unspecified" at bounding box center [680, 389] width 83 height 13
checkbox input "true"
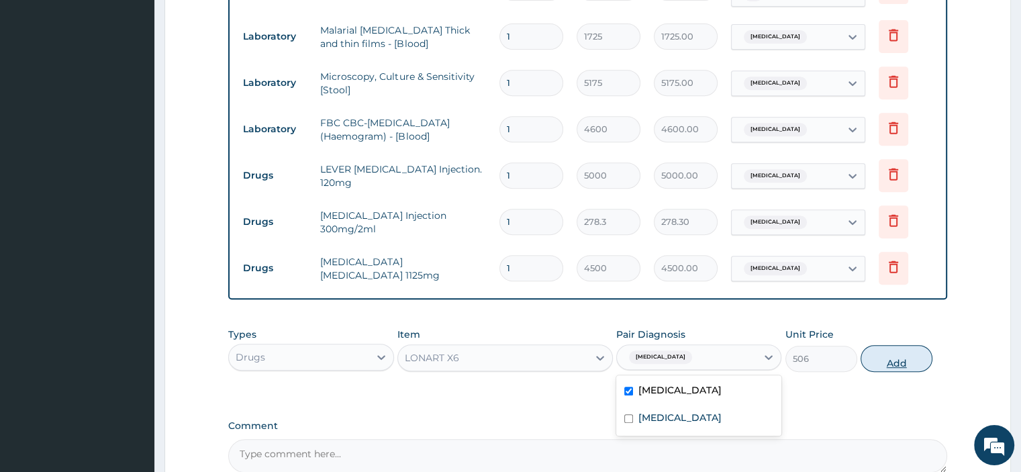
click at [909, 367] on button "Add" at bounding box center [897, 358] width 72 height 27
type input "0"
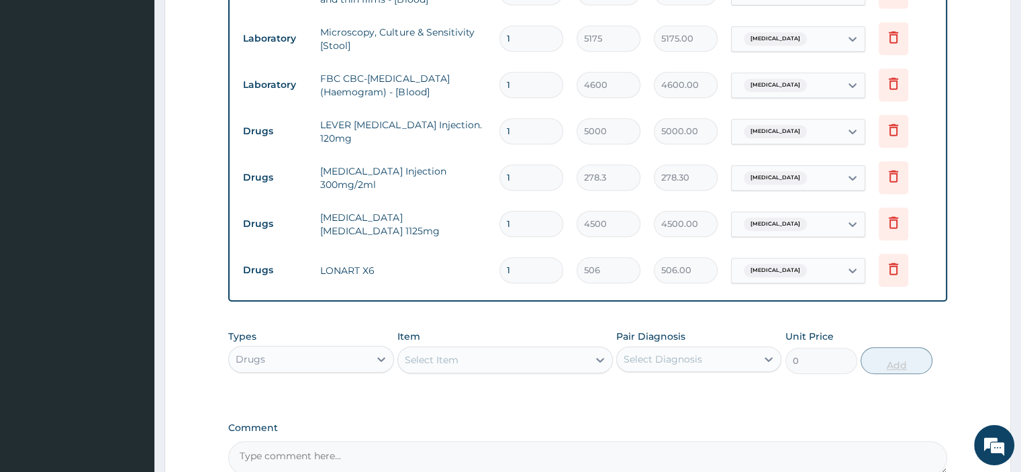
scroll to position [631, 0]
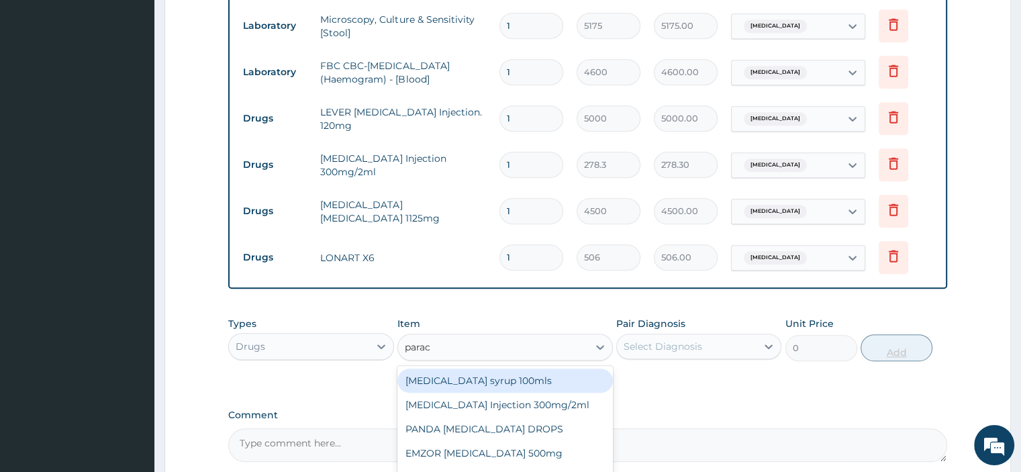
type input "parace"
click at [518, 452] on div "EMZOR PARACETAMOL 500mg" at bounding box center [506, 453] width 216 height 24
type input "25.3"
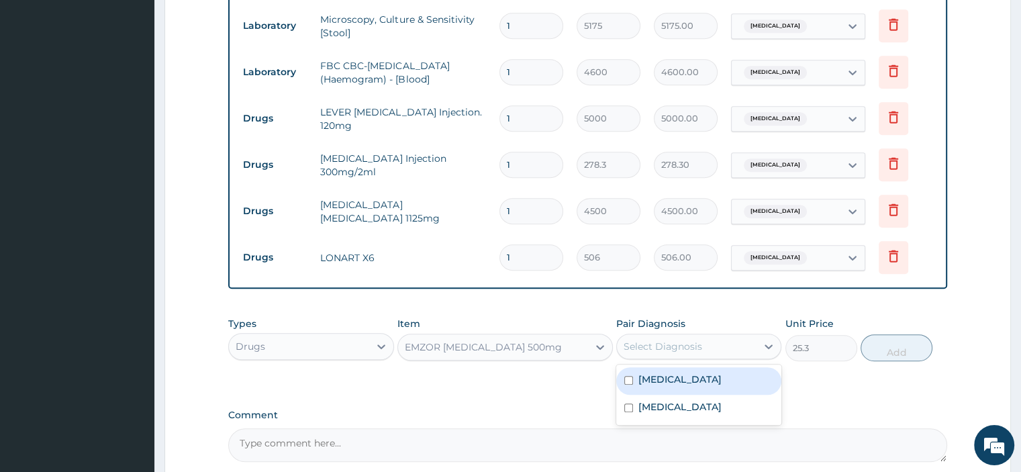
click at [705, 375] on label "Malaria, unspecified" at bounding box center [680, 379] width 83 height 13
checkbox input "true"
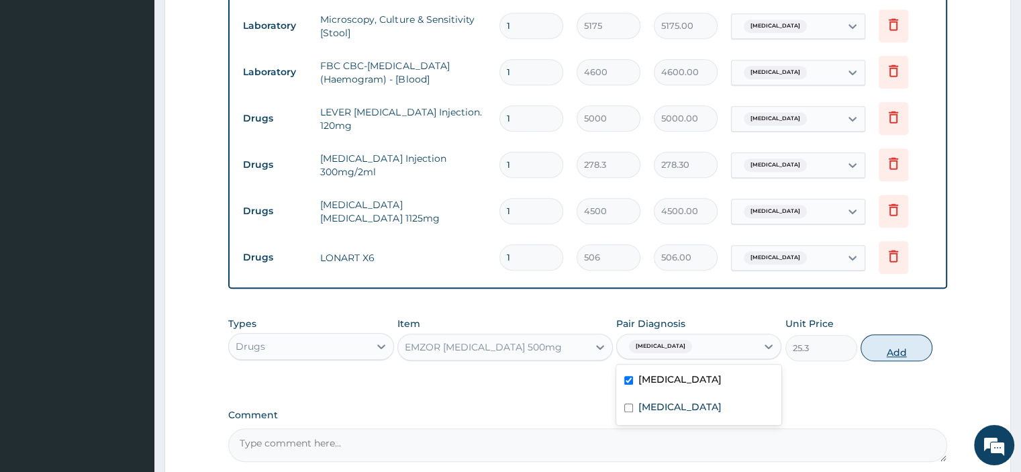
click at [903, 354] on button "Add" at bounding box center [897, 347] width 72 height 27
type input "0"
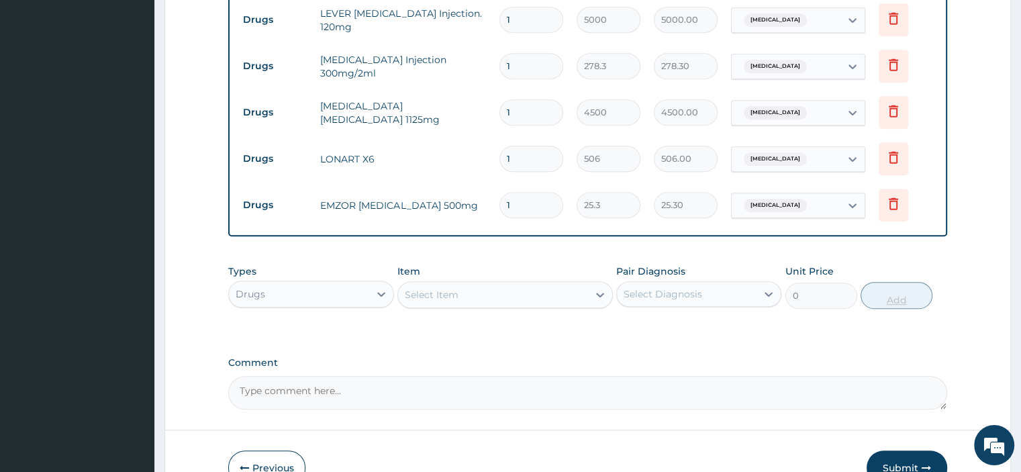
scroll to position [737, 0]
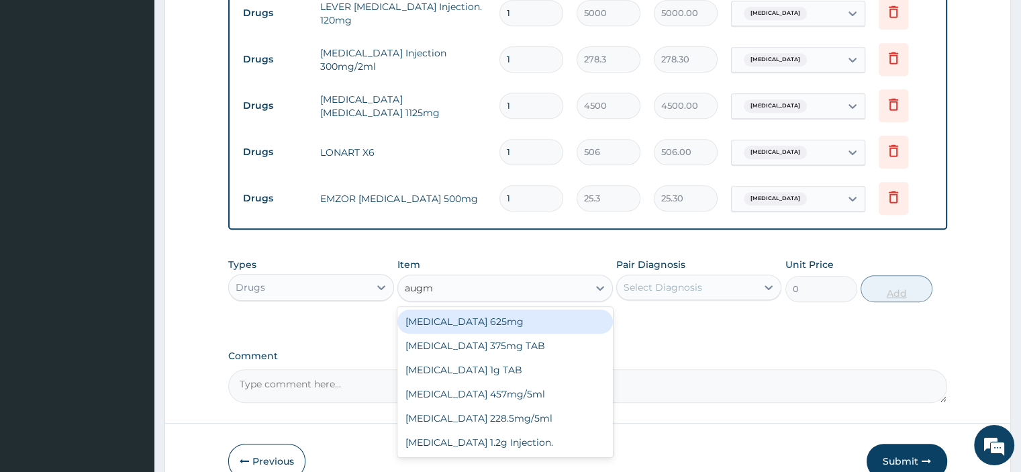
type input "augme"
click at [516, 370] on div "AUGMENTIN 1g TAB" at bounding box center [506, 370] width 216 height 24
type input "1581.25"
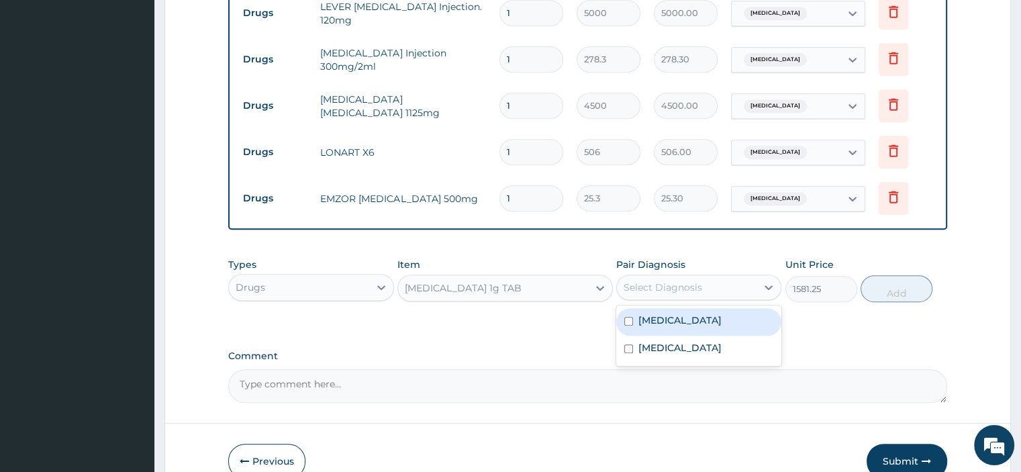
click at [720, 317] on label "Malaria, unspecified" at bounding box center [680, 320] width 83 height 13
checkbox input "true"
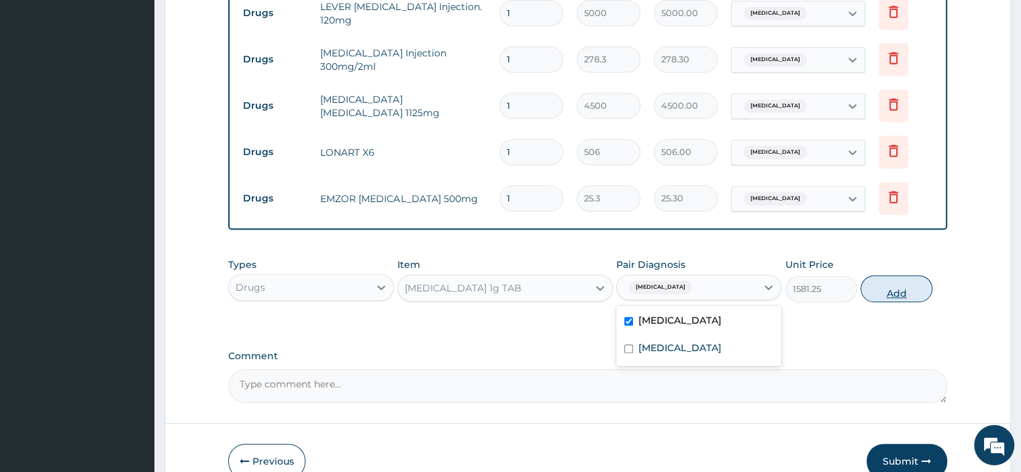
click at [905, 285] on button "Add" at bounding box center [897, 288] width 72 height 27
type input "0"
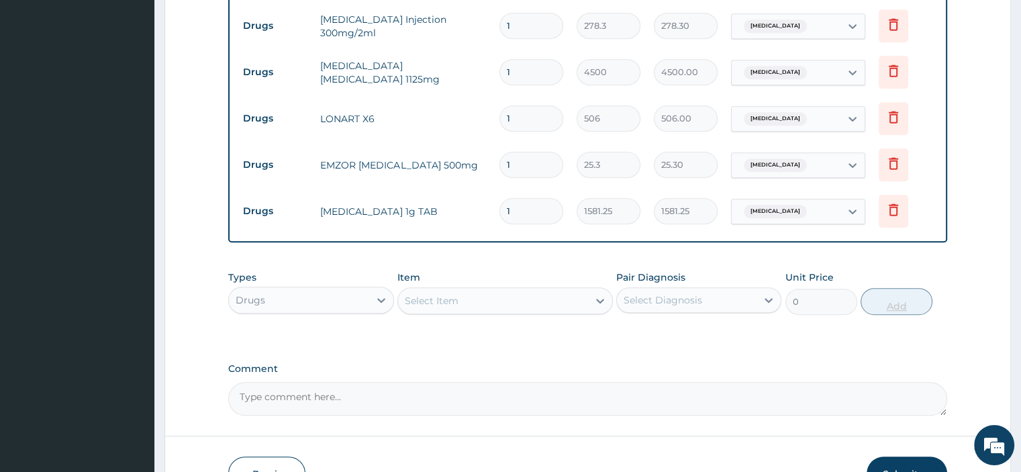
scroll to position [793, 0]
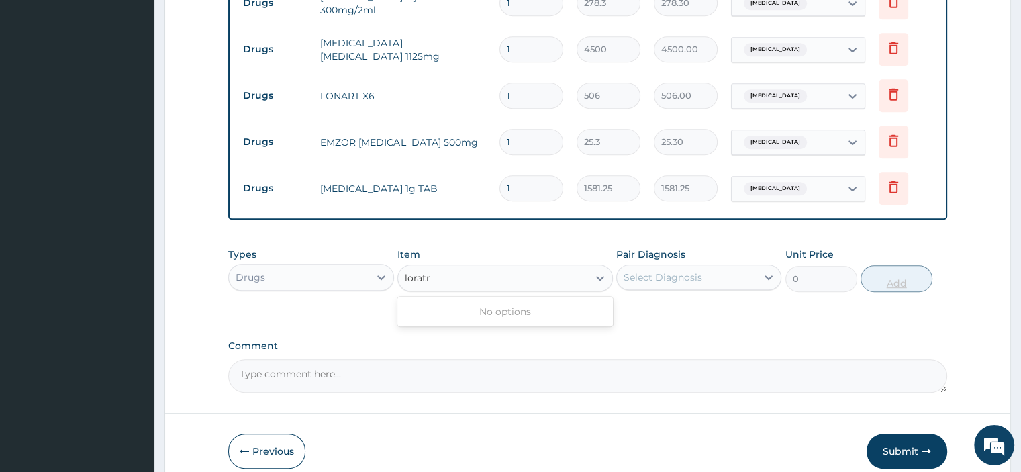
type input "lorat"
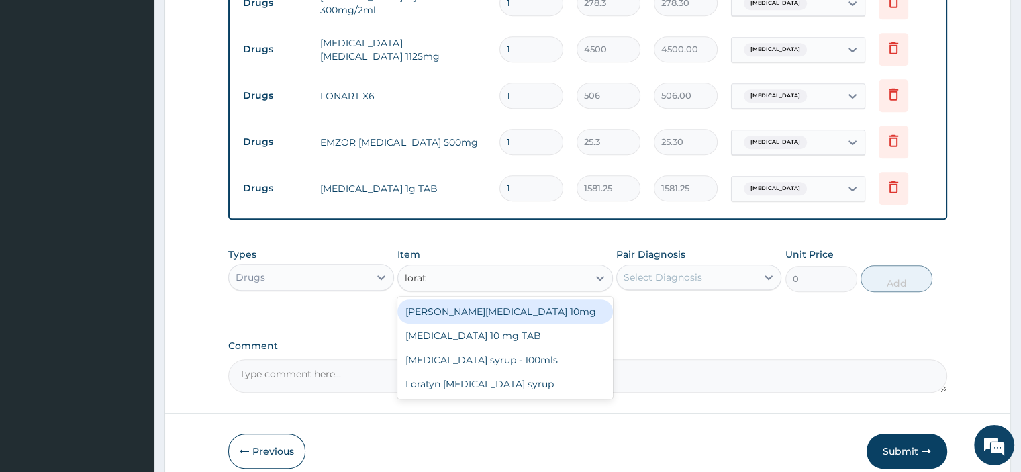
click at [524, 307] on div "Loratyn Loratadine 10mg" at bounding box center [506, 312] width 216 height 24
type input "94.875"
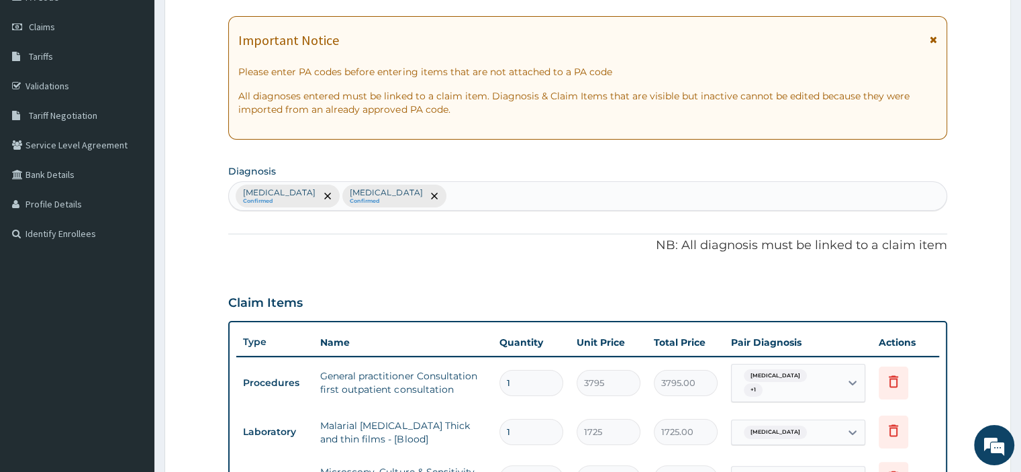
scroll to position [178, 0]
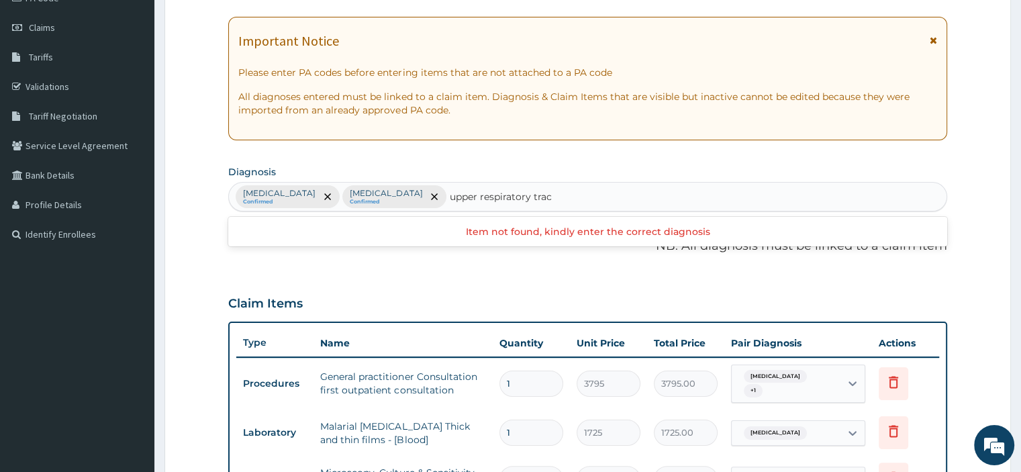
type input "upper respiratory tract"
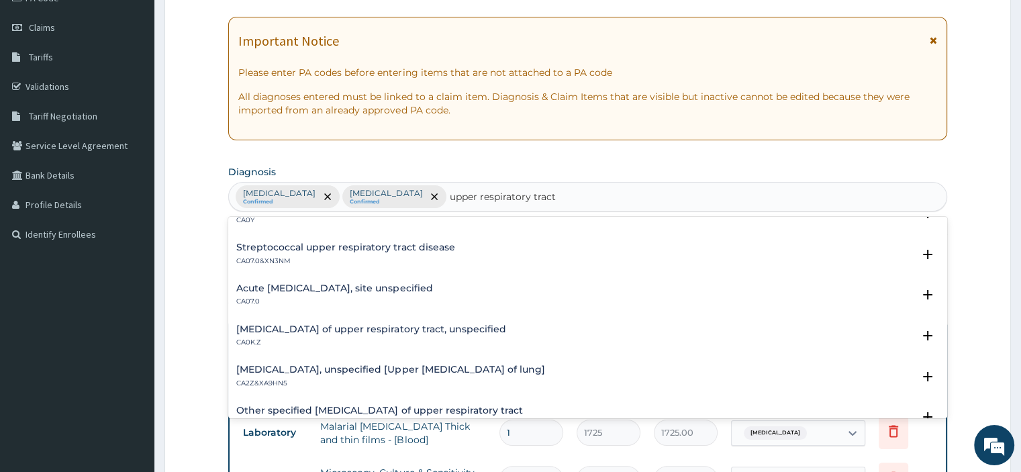
scroll to position [65, 0]
click at [432, 292] on div "Acute upper respiratory infection, site unspecified CA07.0" at bounding box center [334, 294] width 196 height 24
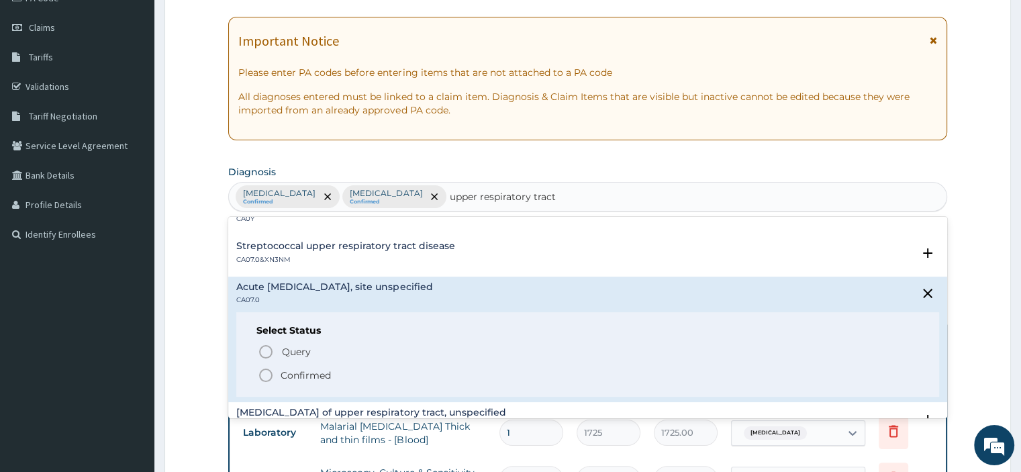
click at [318, 375] on p "Confirmed" at bounding box center [306, 375] width 50 height 13
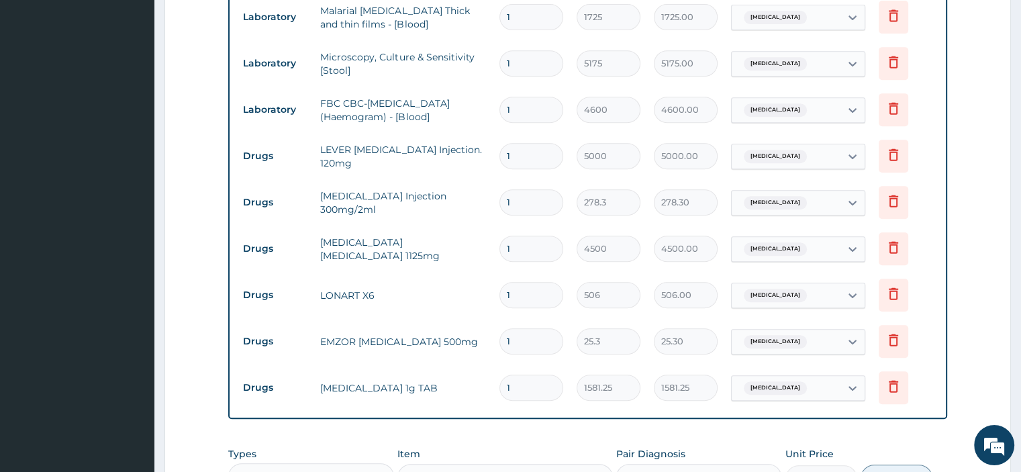
scroll to position [852, 0]
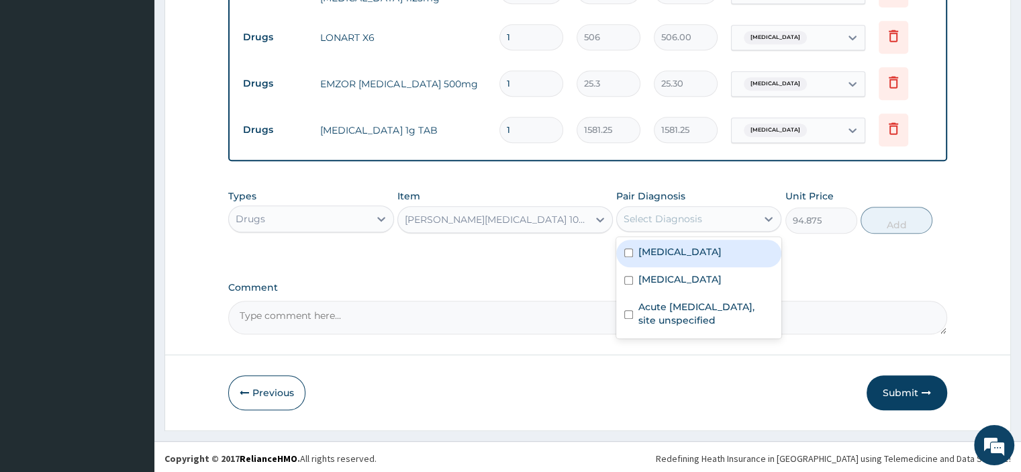
click at [702, 318] on label "Acute upper respiratory infection, site unspecified" at bounding box center [706, 313] width 135 height 27
checkbox input "true"
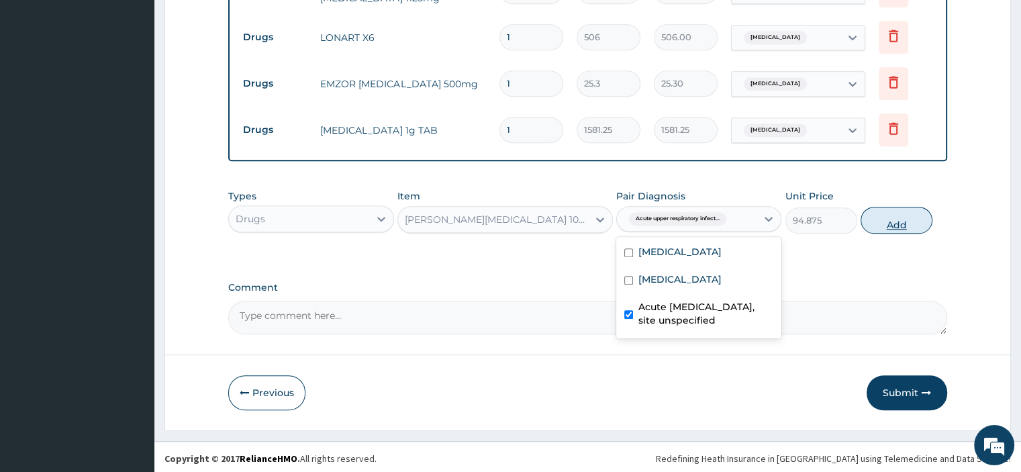
click at [913, 221] on button "Add" at bounding box center [897, 220] width 72 height 27
type input "0"
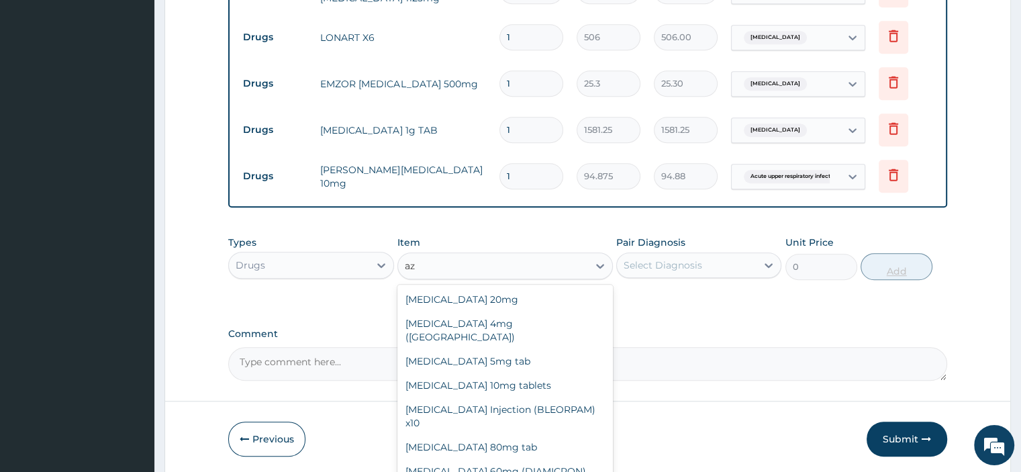
type input "a"
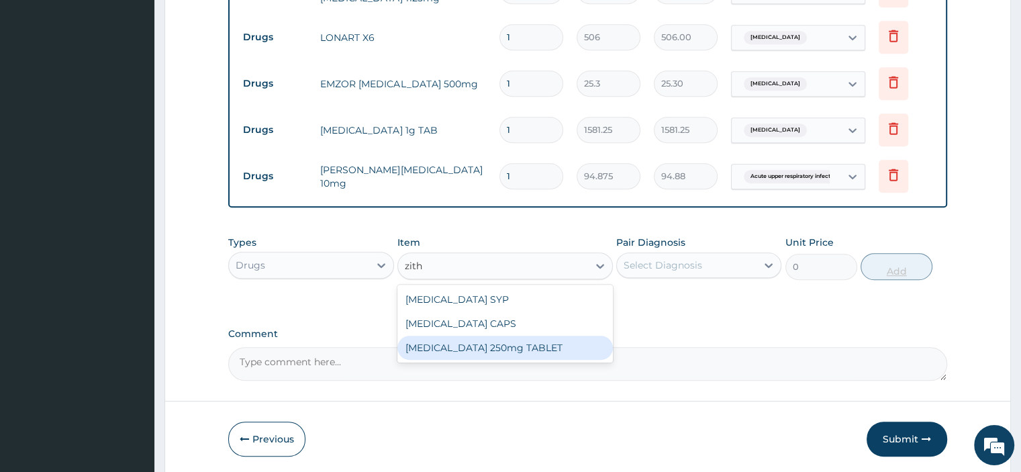
type input "zithr"
click at [499, 321] on div "ZITHROMAX CAPS" at bounding box center [506, 324] width 216 height 24
type input "948.75"
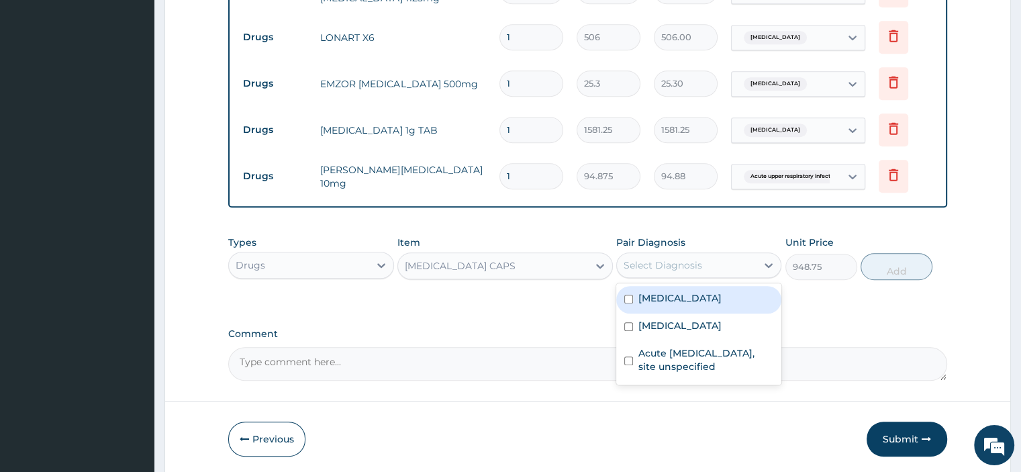
click at [707, 325] on label "Typhoid fever, unspecified" at bounding box center [680, 325] width 83 height 13
checkbox input "true"
click at [704, 357] on label "Acute upper respiratory infection, site unspecified" at bounding box center [706, 360] width 135 height 27
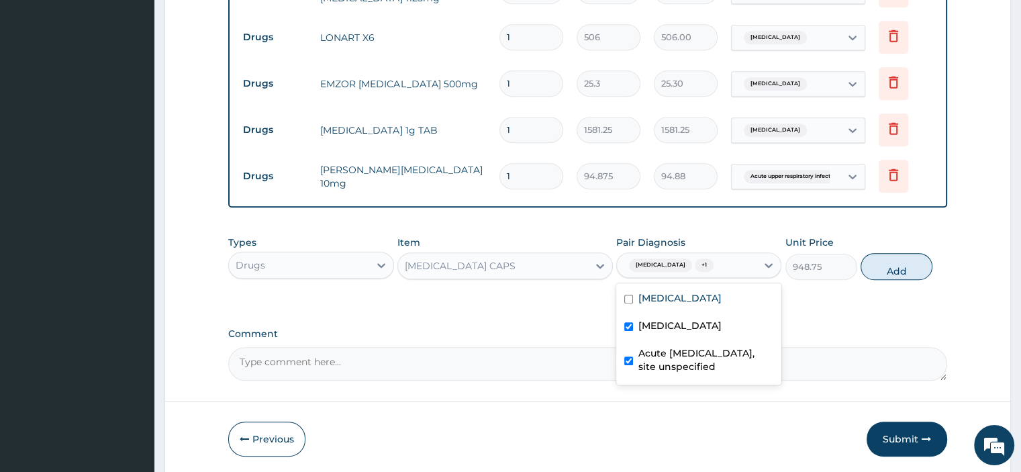
checkbox input "true"
click at [907, 273] on button "Add" at bounding box center [897, 266] width 72 height 27
type input "0"
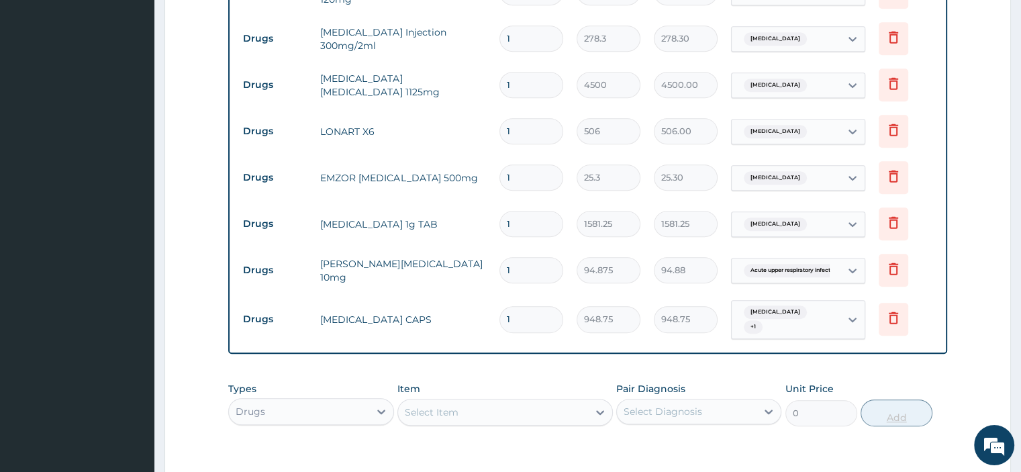
scroll to position [755, 0]
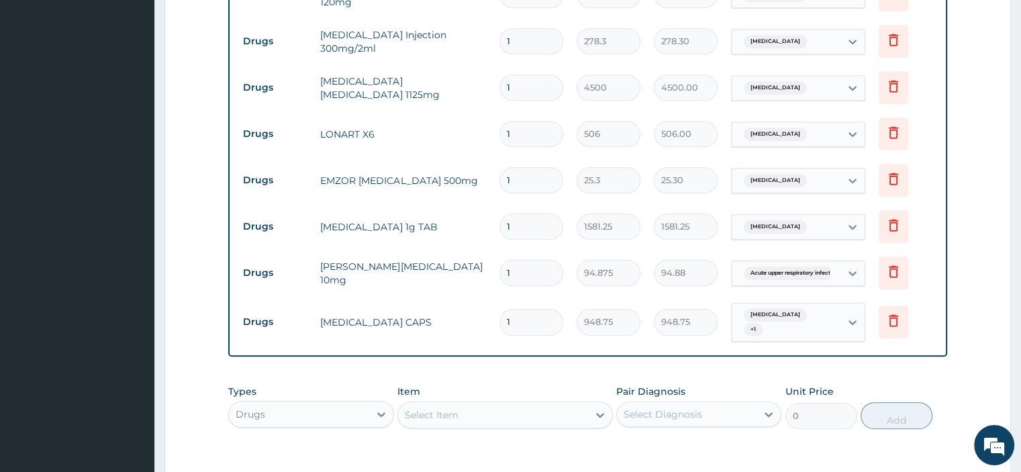
click at [532, 324] on input "1" at bounding box center [532, 322] width 64 height 26
type input "13"
type input "12333.75"
type input "1"
type input "948.75"
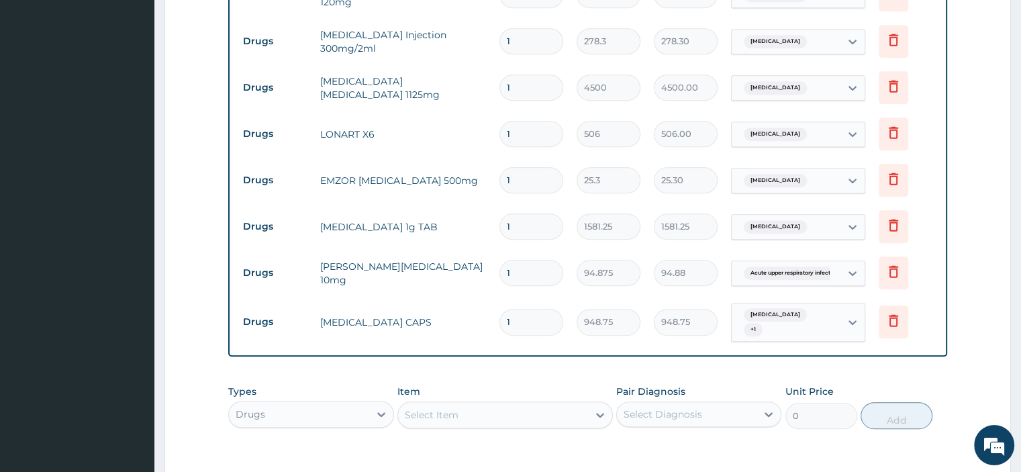
type input "0.00"
type input "3"
type input "2846.25"
type input "3"
click at [537, 267] on input "1" at bounding box center [532, 273] width 64 height 26
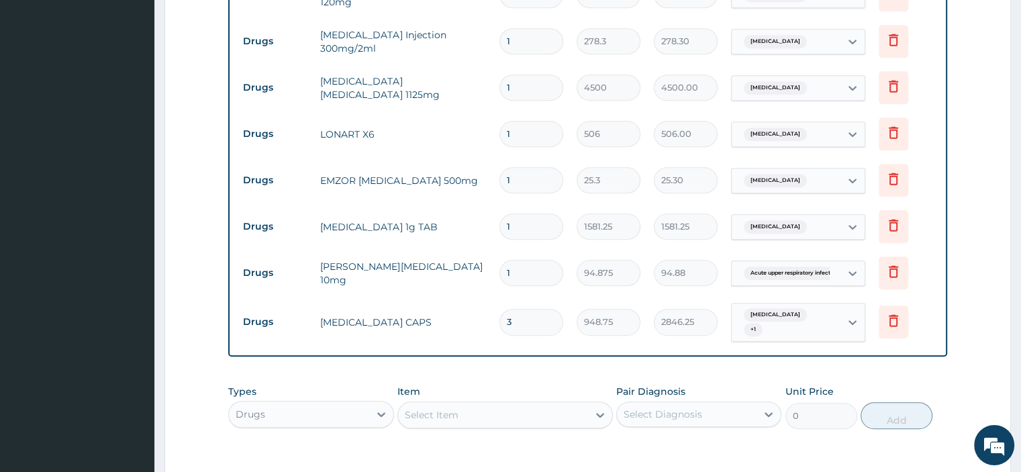
type input "0.00"
type input "5"
type input "474.38"
type input "5"
click at [538, 228] on input "1" at bounding box center [532, 227] width 64 height 26
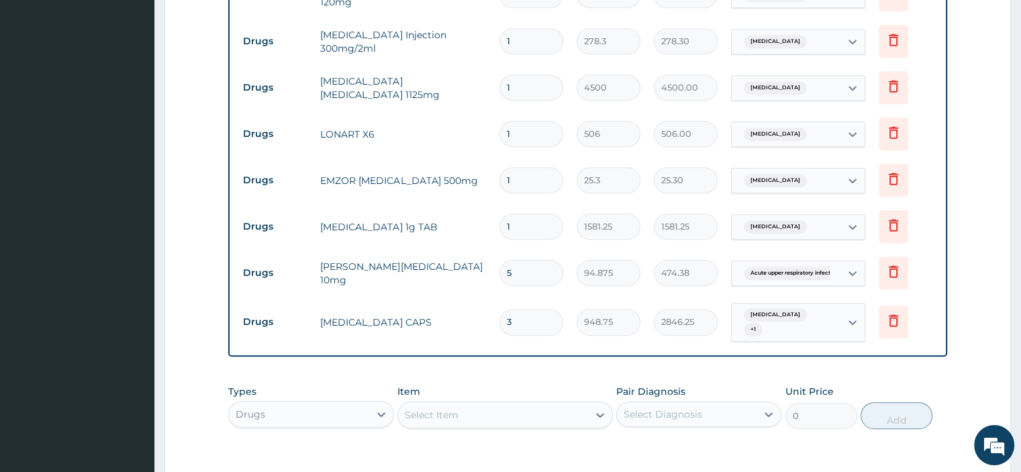
type input "10"
type input "15812.50"
type input "10"
click at [542, 180] on input "1" at bounding box center [532, 180] width 64 height 26
type input "18"
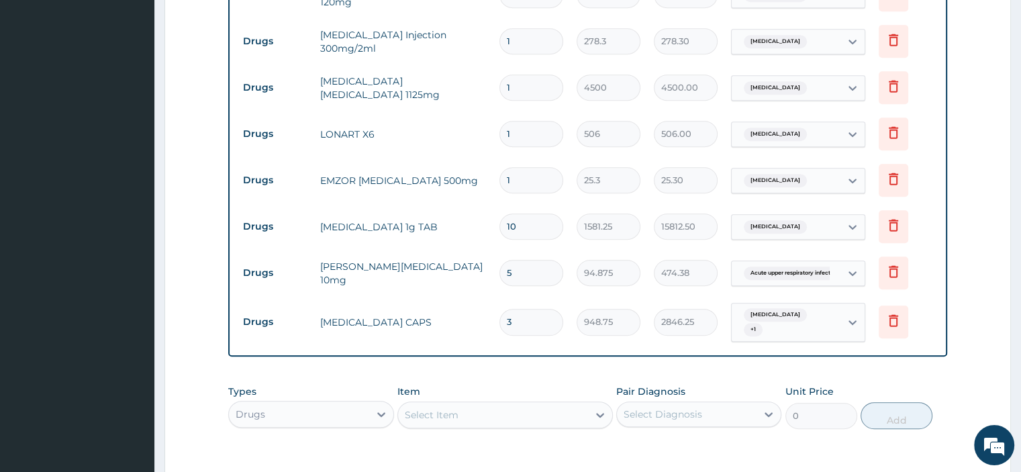
type input "455.40"
type input "18"
click at [535, 126] on input "1" at bounding box center [532, 134] width 64 height 26
type input "0.00"
type input "6"
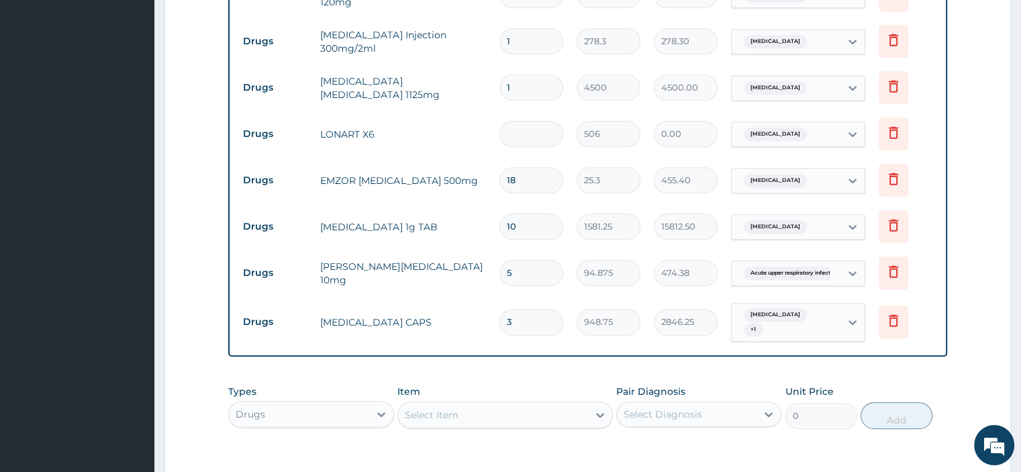
type input "3036.00"
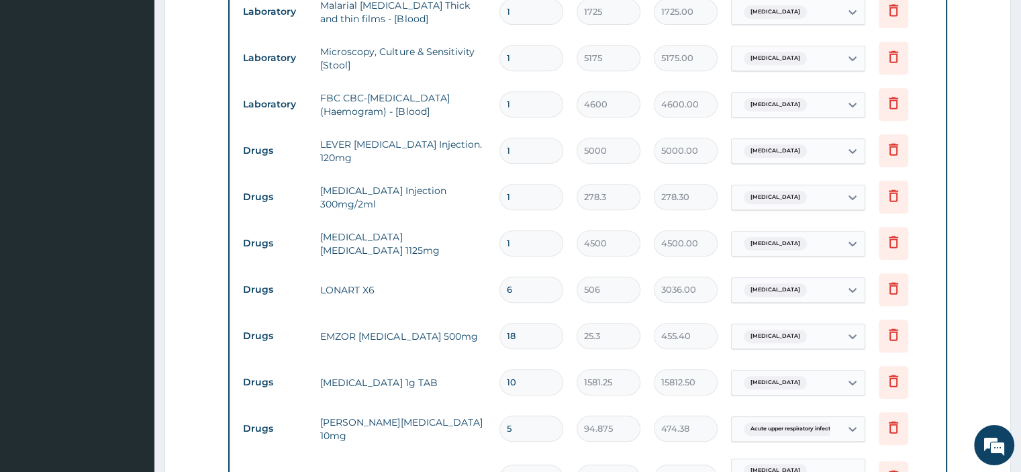
scroll to position [596, 0]
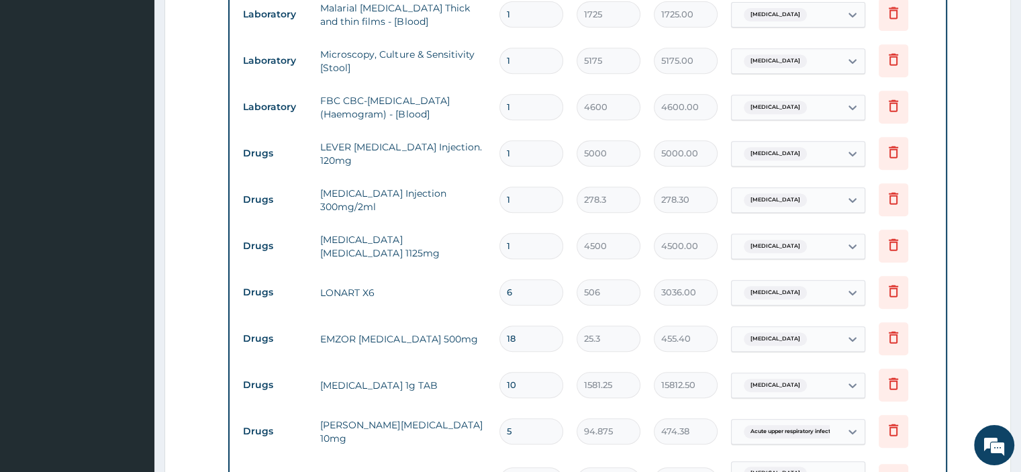
type input "6"
click at [524, 238] on input "1" at bounding box center [532, 246] width 64 height 26
type input "0.00"
type input "2"
type input "9000.00"
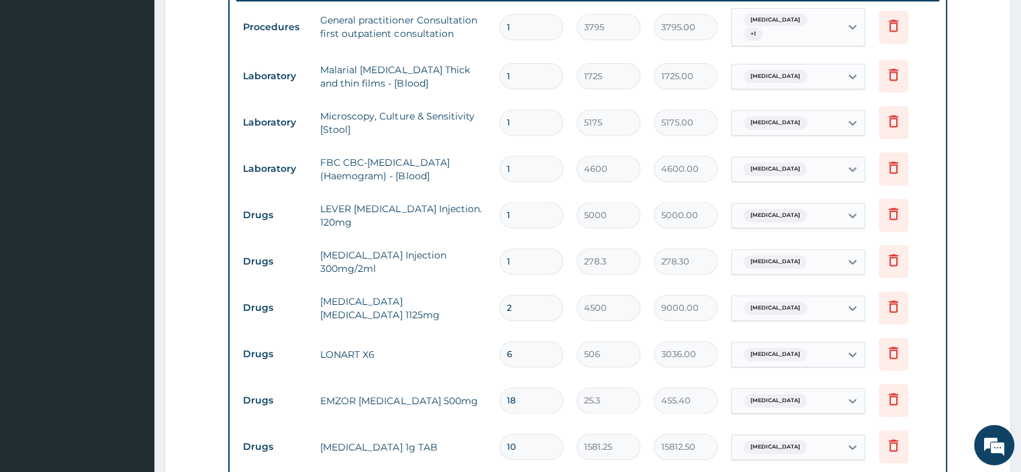
scroll to position [532, 0]
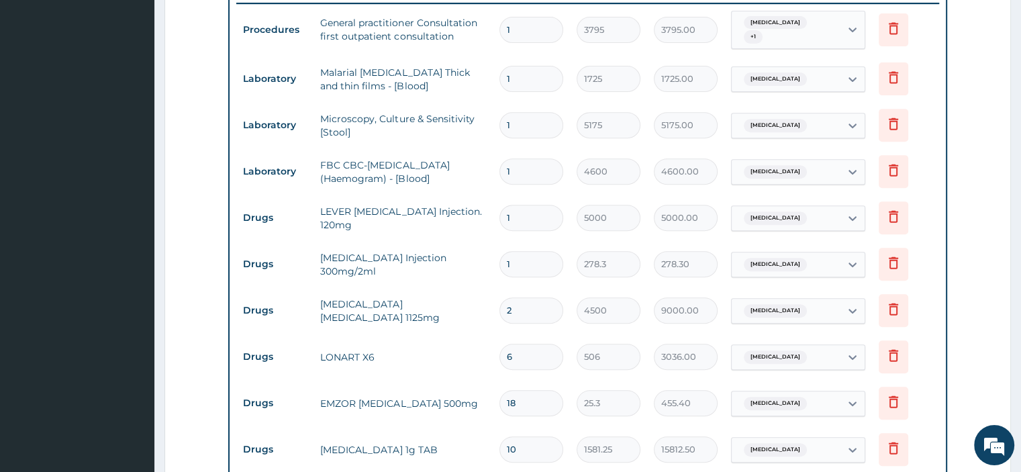
type input "2"
click at [535, 258] on input "1" at bounding box center [532, 264] width 64 height 26
type input "0.00"
type input "2"
type input "556.60"
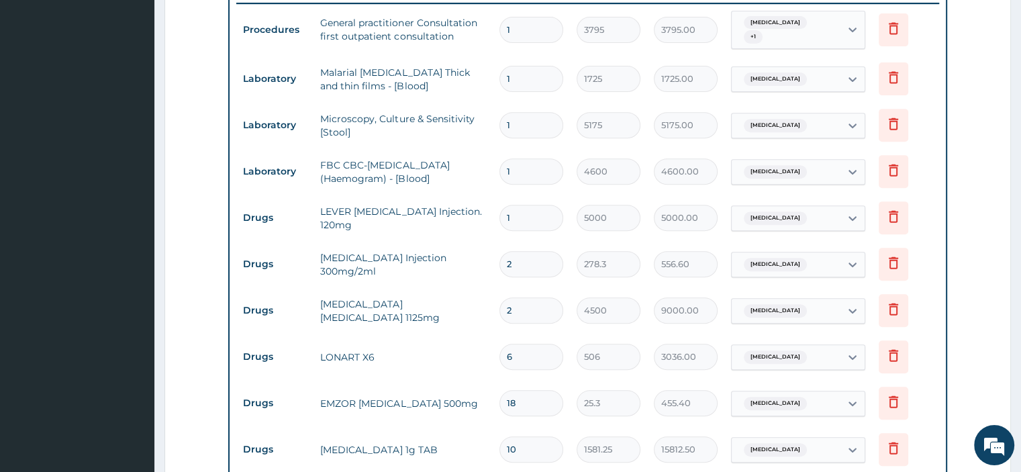
type input "2"
click at [526, 218] on input "1" at bounding box center [532, 218] width 64 height 26
type input "0.00"
type input "4"
type input "20000.00"
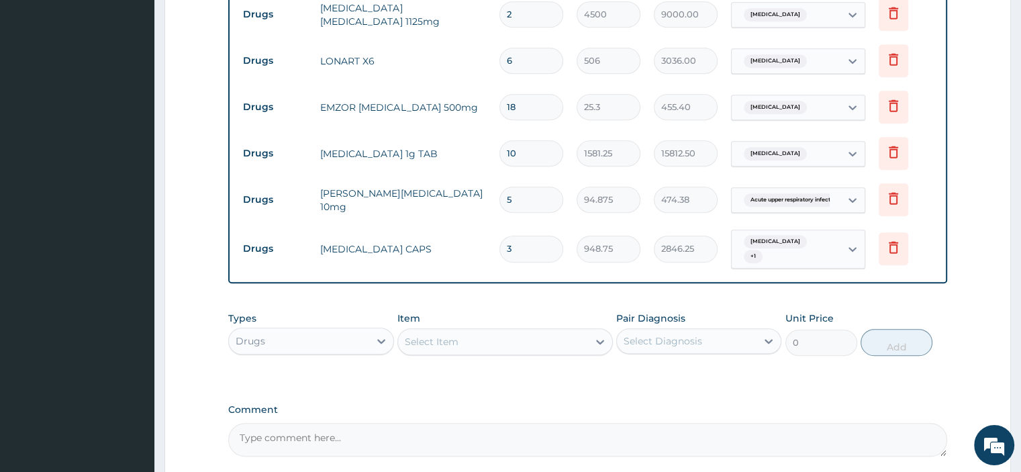
scroll to position [949, 0]
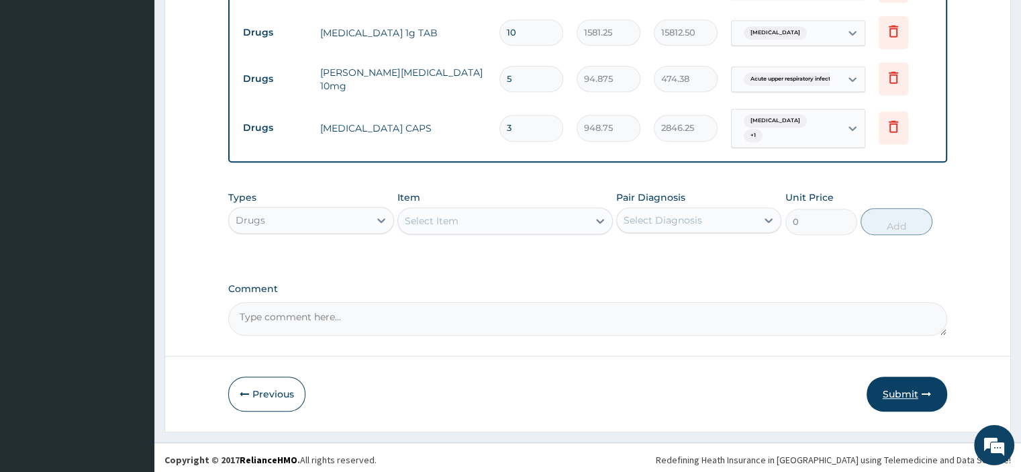
click at [908, 392] on button "Submit" at bounding box center [907, 394] width 81 height 35
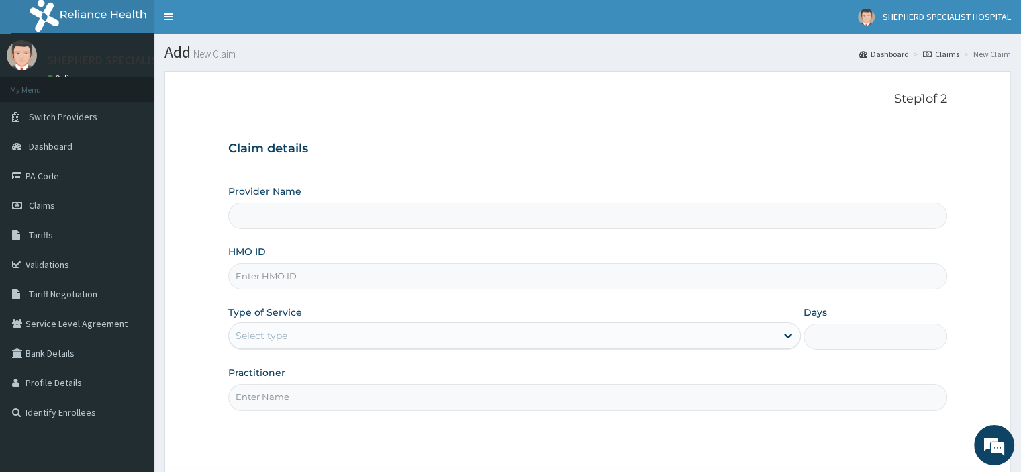
click at [422, 281] on input "HMO ID" at bounding box center [587, 276] width 719 height 26
type input "SHEPHERD SPECIALIST HOSPITAL"
type input "c"
paste input "CYU/10091/B"
type input "CYU/10091/C"
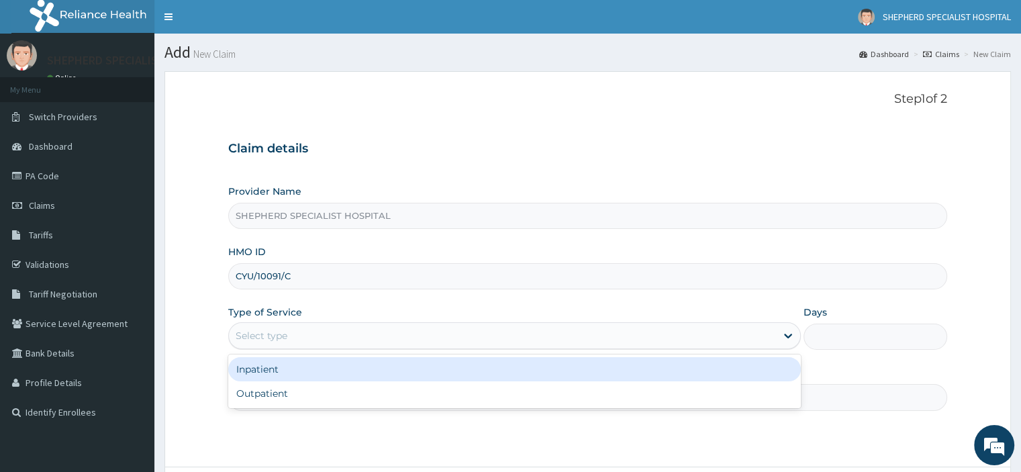
click at [395, 392] on div "Outpatient" at bounding box center [514, 393] width 573 height 24
type input "1"
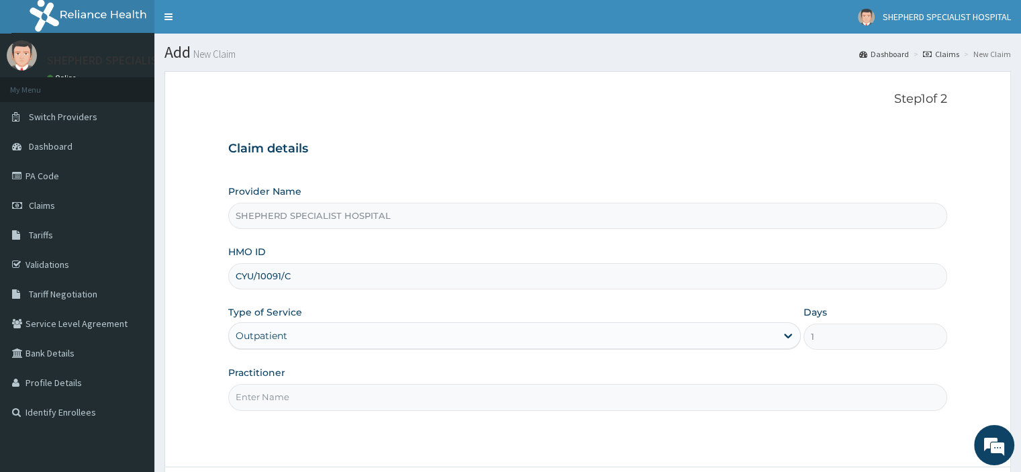
click at [461, 400] on input "Practitioner" at bounding box center [587, 397] width 719 height 26
type input "Prof [PERSON_NAME]"
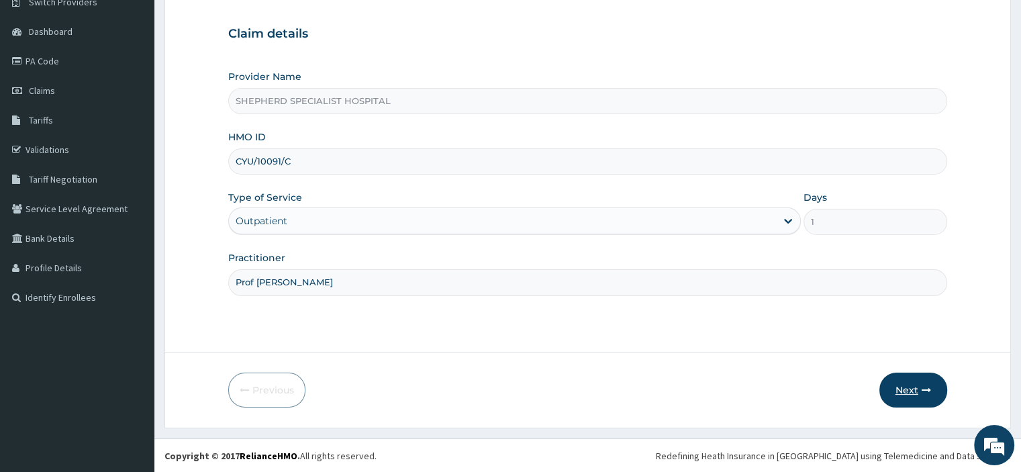
click at [916, 389] on button "Next" at bounding box center [914, 390] width 68 height 35
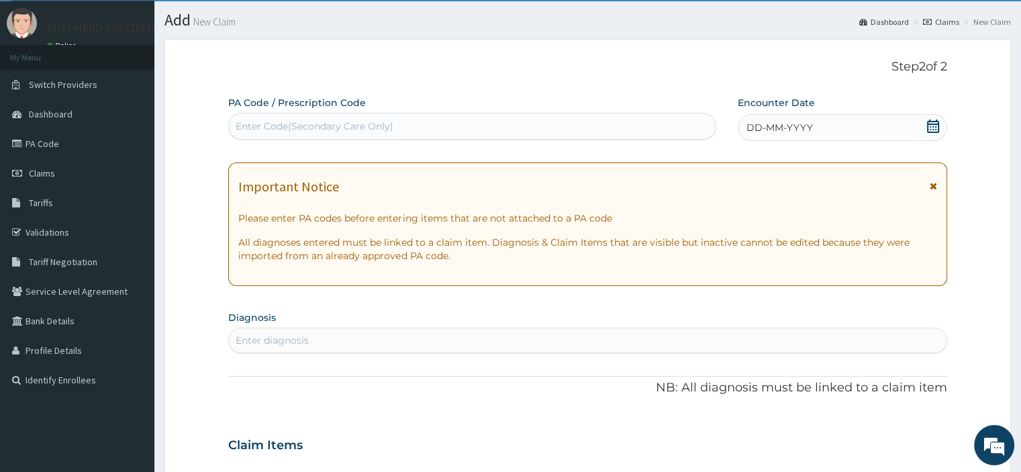
scroll to position [26, 0]
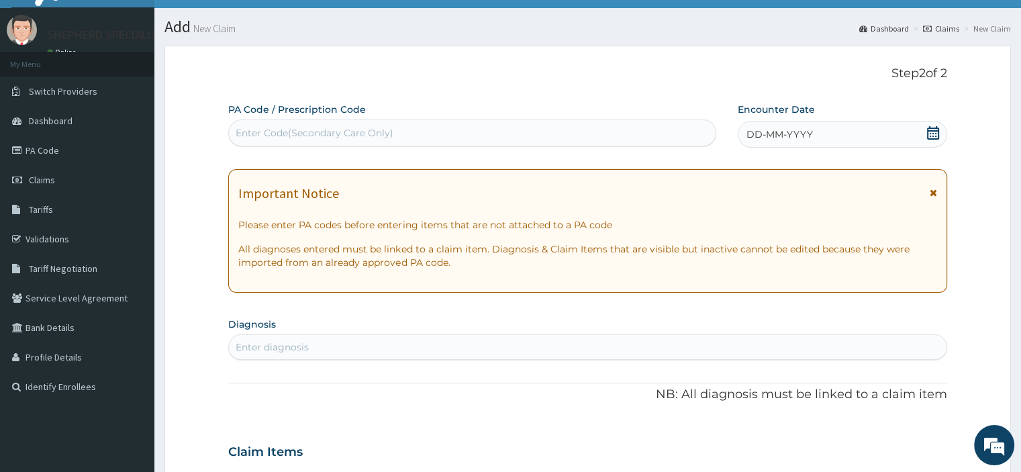
click at [935, 140] on span at bounding box center [933, 134] width 13 height 17
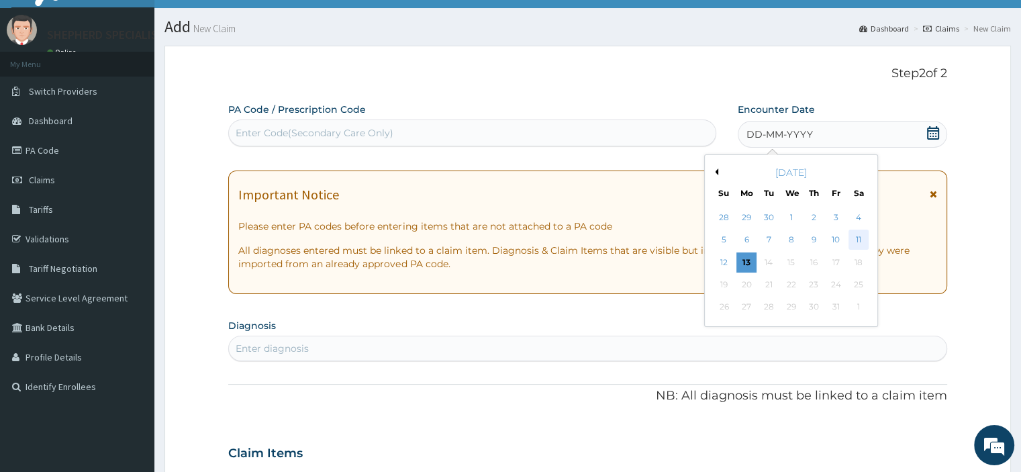
click at [863, 238] on div "11" at bounding box center [859, 240] width 20 height 20
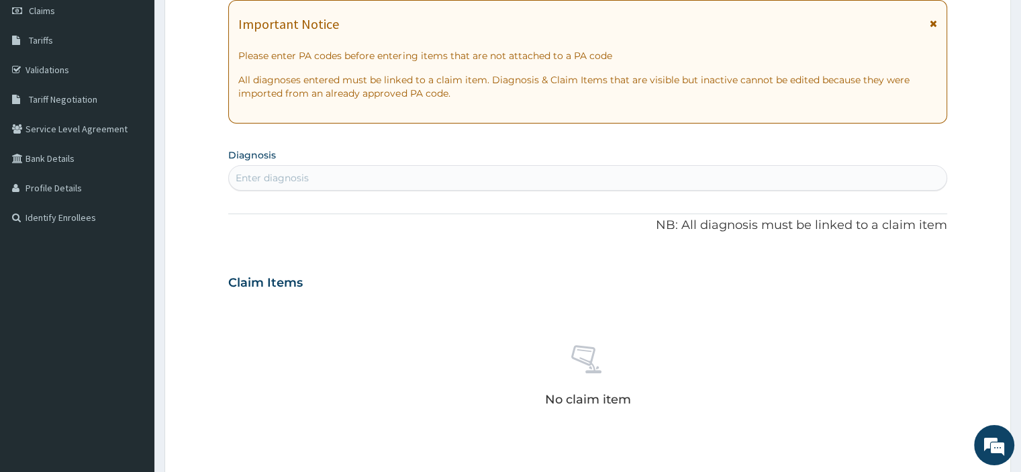
scroll to position [199, 0]
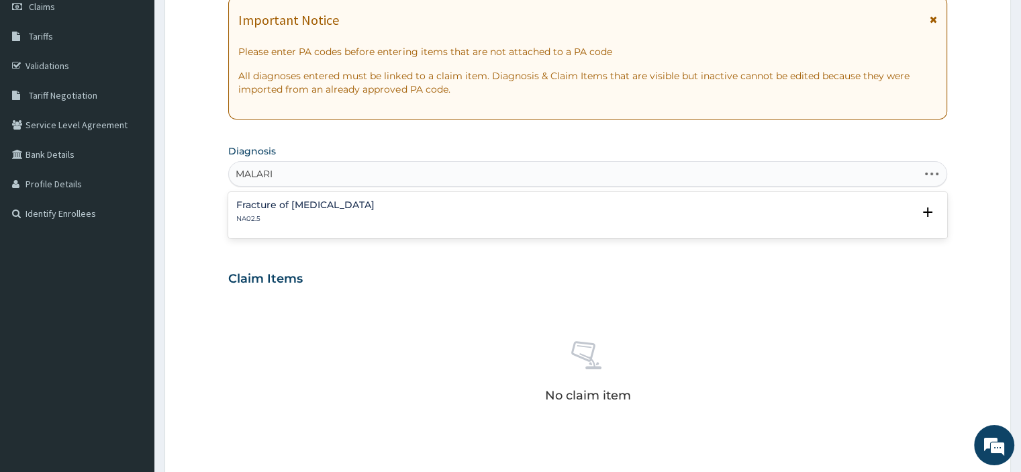
type input "[MEDICAL_DATA]"
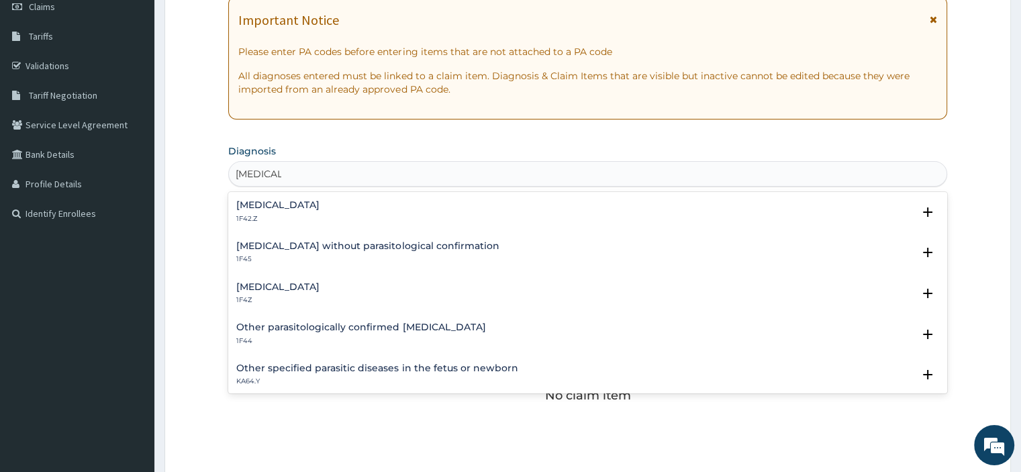
click at [320, 293] on div "[MEDICAL_DATA] 1F4Z" at bounding box center [277, 294] width 83 height 24
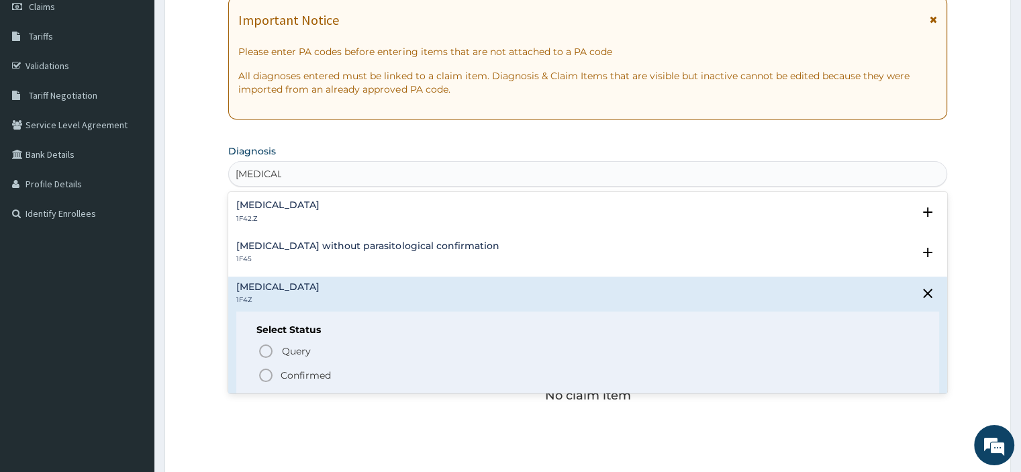
click at [324, 371] on p "Confirmed" at bounding box center [306, 375] width 50 height 13
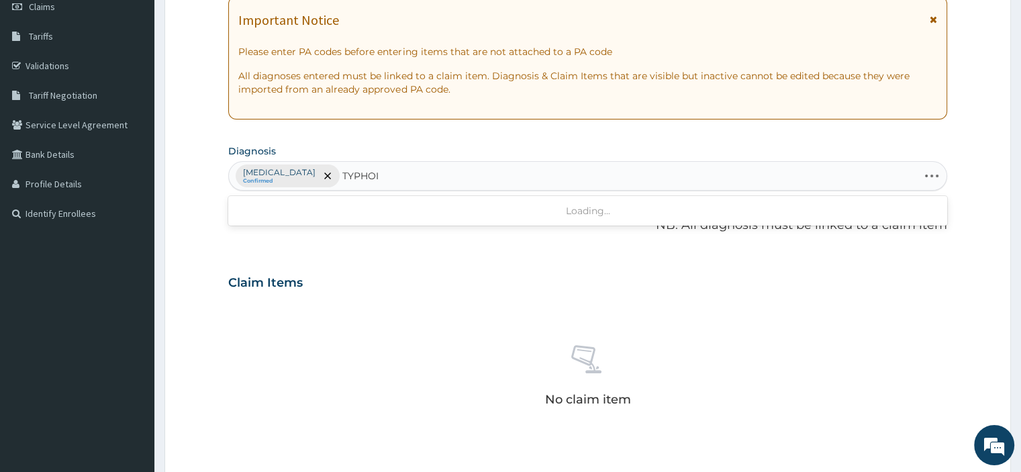
type input "[MEDICAL_DATA]"
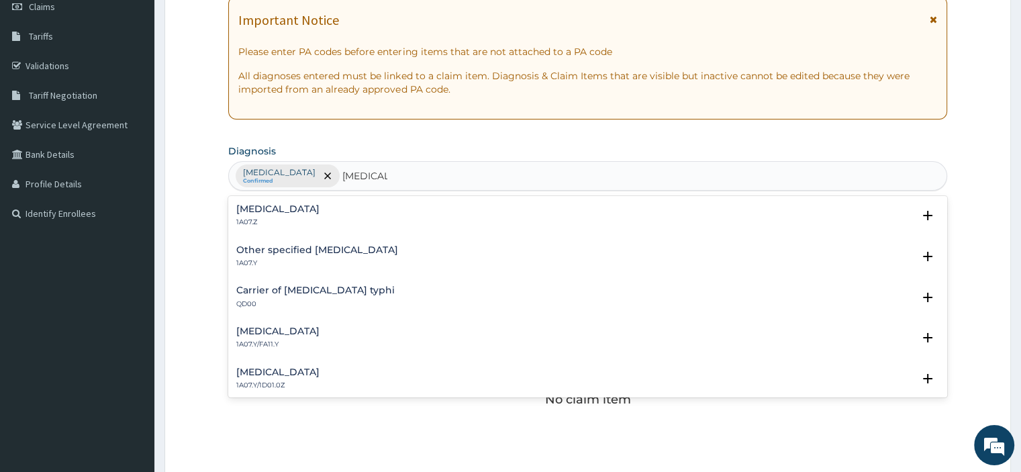
click at [387, 212] on div "[MEDICAL_DATA] 1A07.Z" at bounding box center [587, 216] width 702 height 24
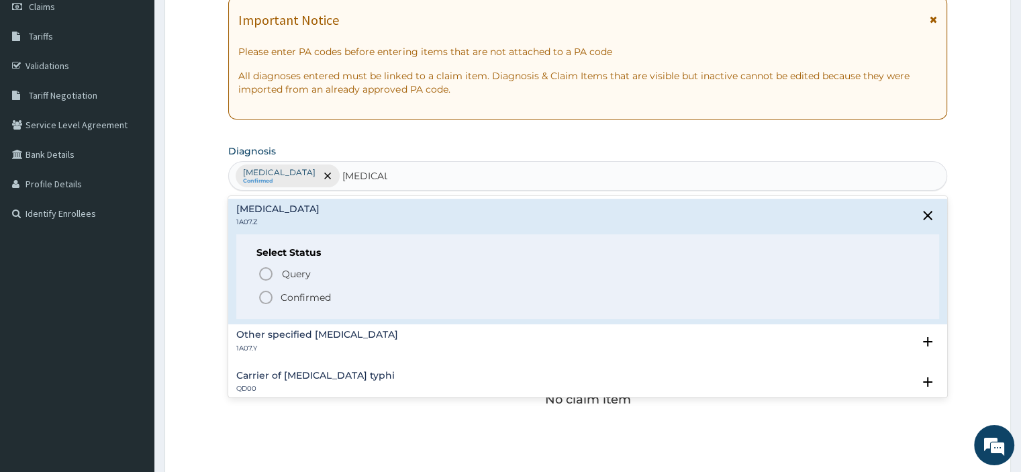
click at [316, 271] on p "Query Query covers suspected (?), Keep in view (kiv), Ruled out (r/o)" at bounding box center [432, 274] width 302 height 18
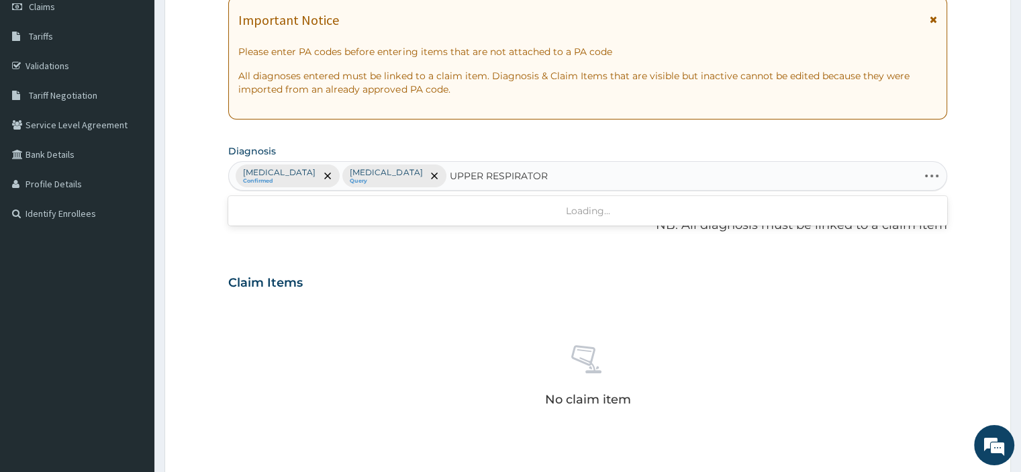
type input "UPPER RESPIRATORY"
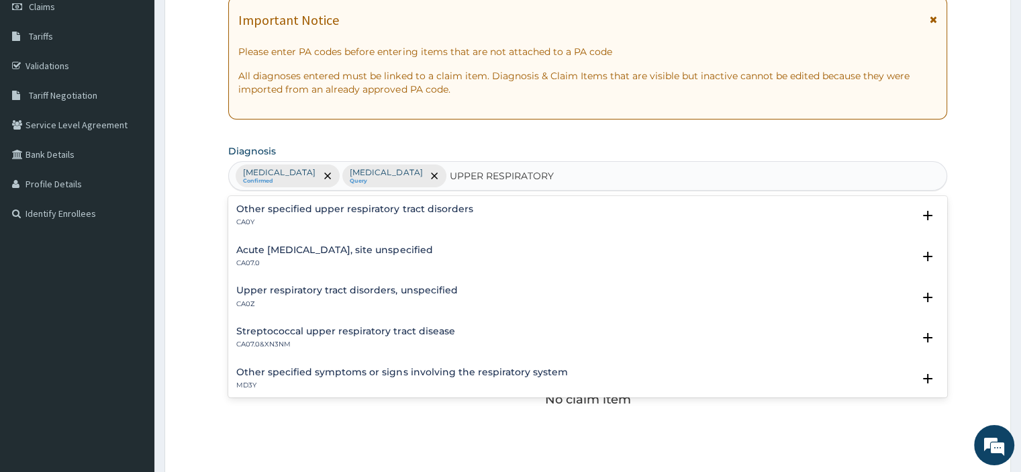
click at [482, 248] on div "Acute [MEDICAL_DATA], site unspecified CA07.0" at bounding box center [587, 257] width 702 height 24
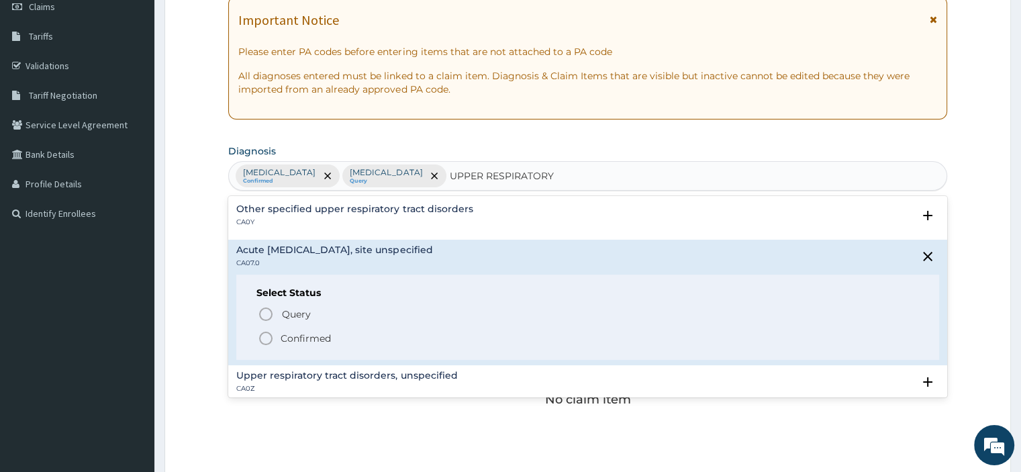
click at [326, 340] on p "Confirmed" at bounding box center [306, 338] width 50 height 13
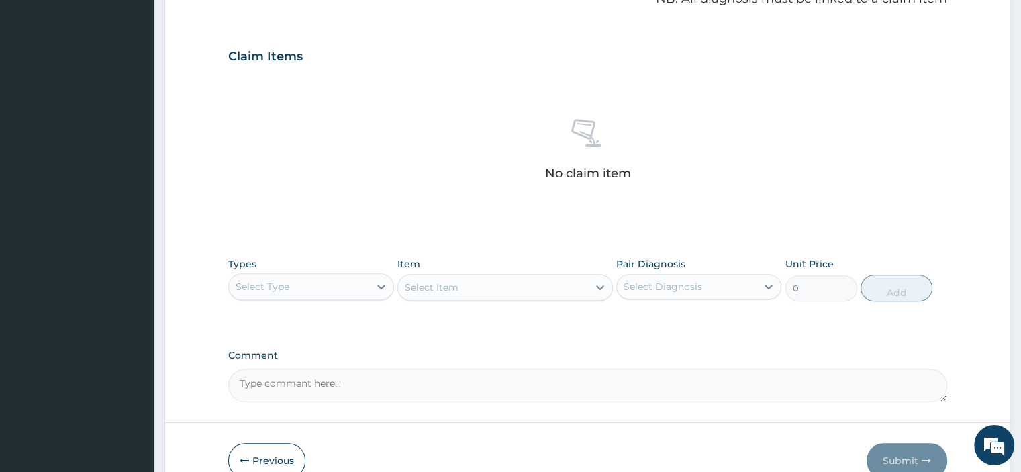
scroll to position [494, 0]
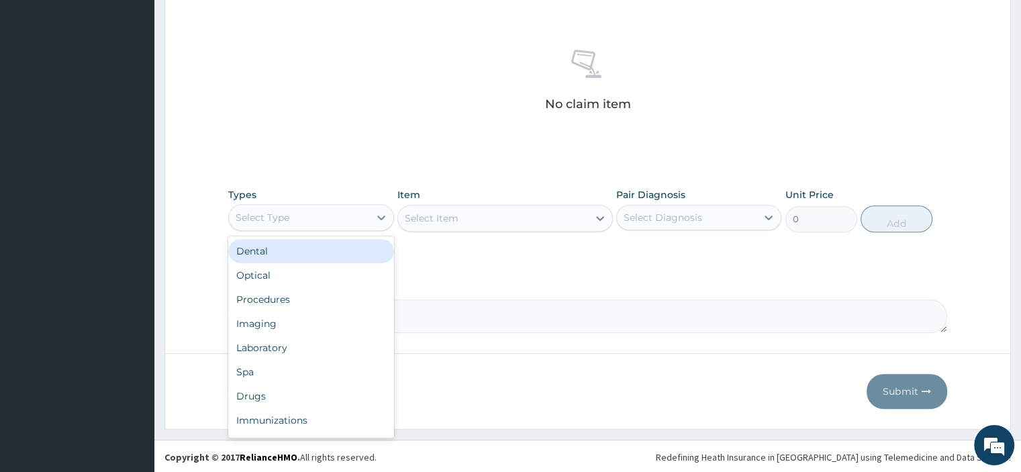
click at [328, 298] on div "Procedures" at bounding box center [310, 299] width 165 height 24
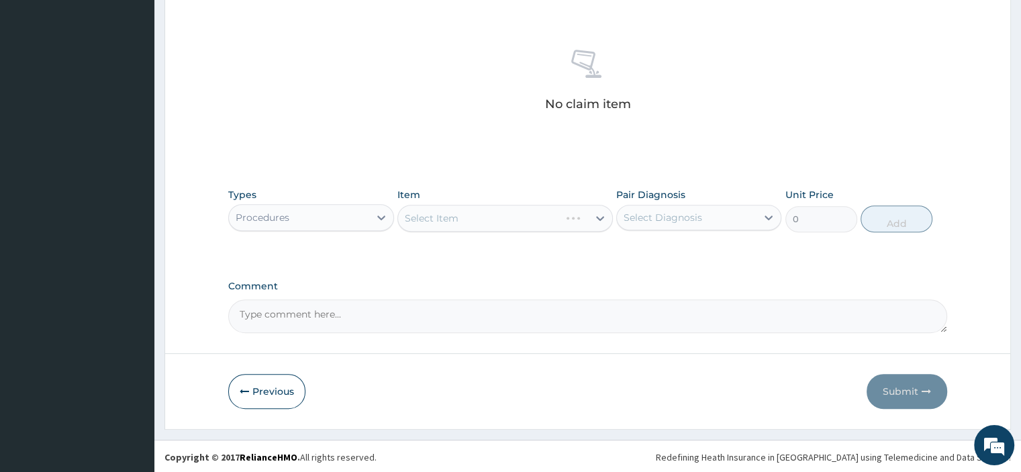
click at [500, 219] on div "Select Item" at bounding box center [506, 218] width 216 height 27
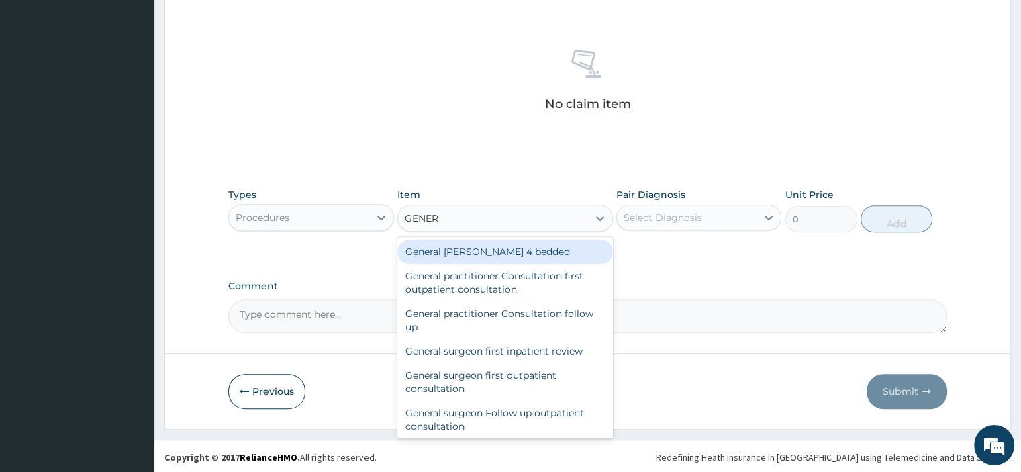
type input "GENERA"
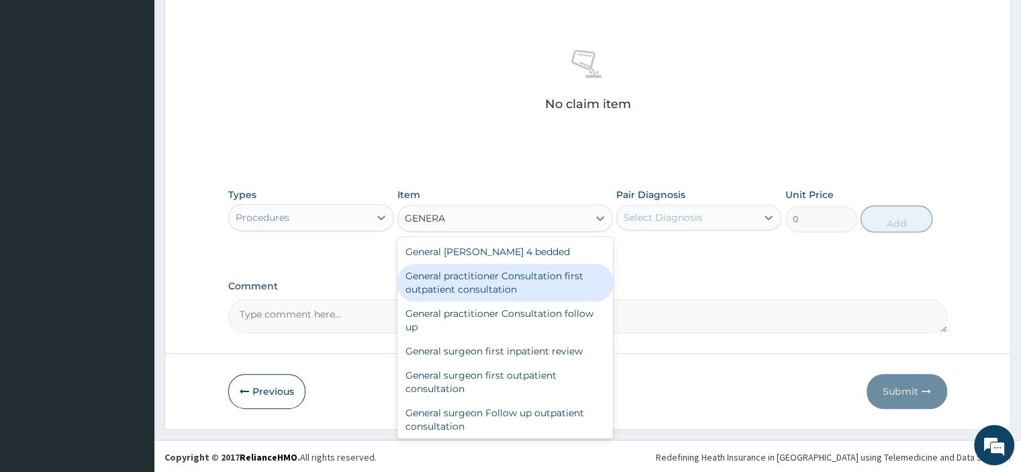
click at [496, 279] on div "General practitioner Consultation first outpatient consultation" at bounding box center [506, 283] width 216 height 38
type input "3795"
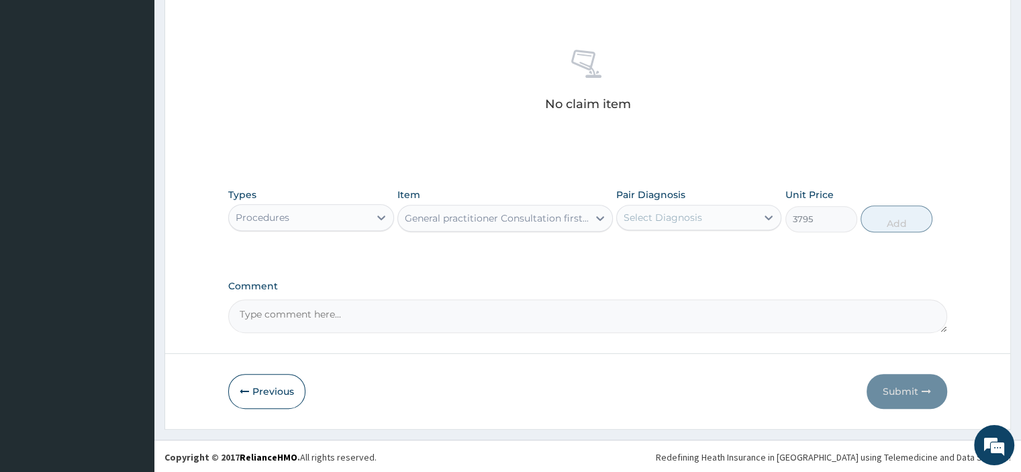
click at [722, 214] on div "Select Diagnosis" at bounding box center [687, 217] width 140 height 21
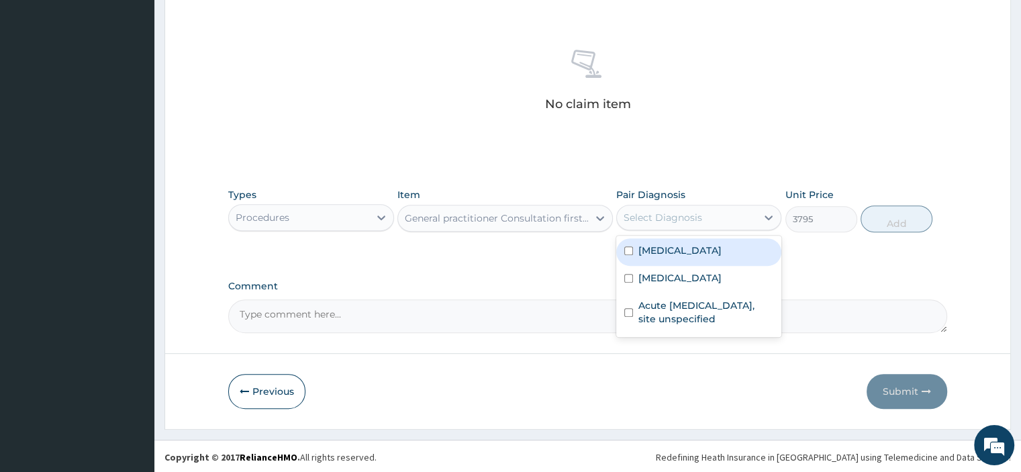
click at [676, 249] on label "[MEDICAL_DATA]" at bounding box center [680, 250] width 83 height 13
checkbox input "true"
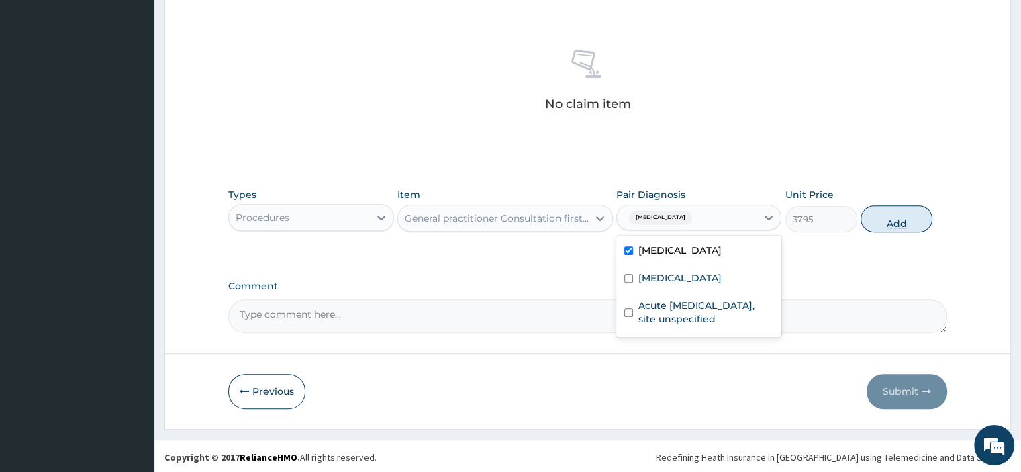
click at [903, 222] on button "Add" at bounding box center [897, 218] width 72 height 27
type input "0"
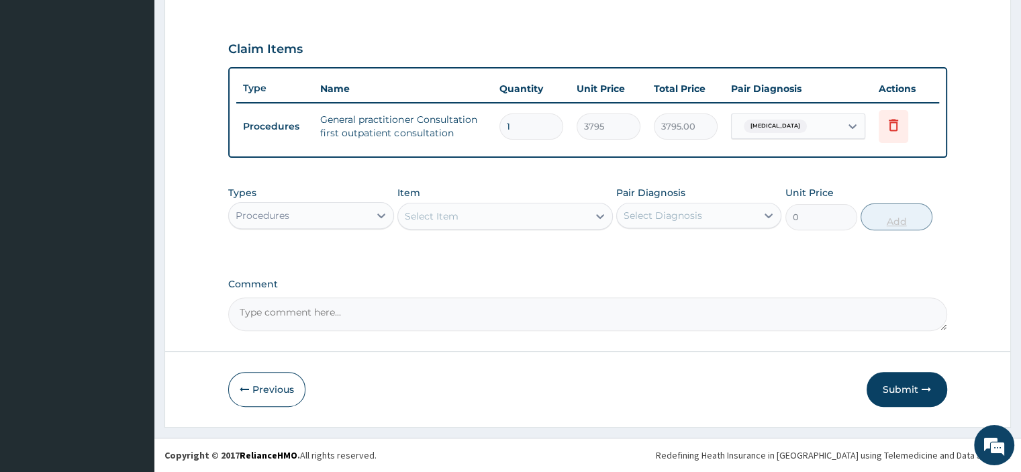
scroll to position [430, 0]
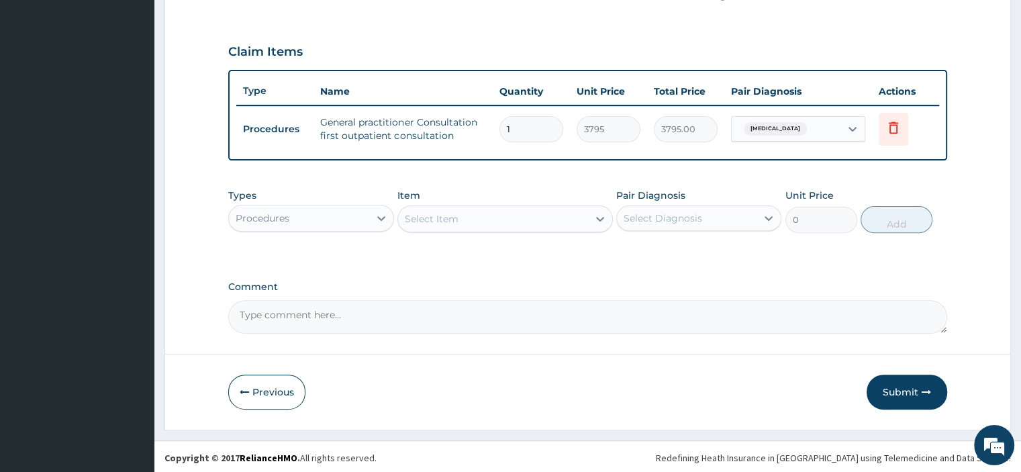
click at [480, 216] on div "Select Item" at bounding box center [493, 218] width 190 height 21
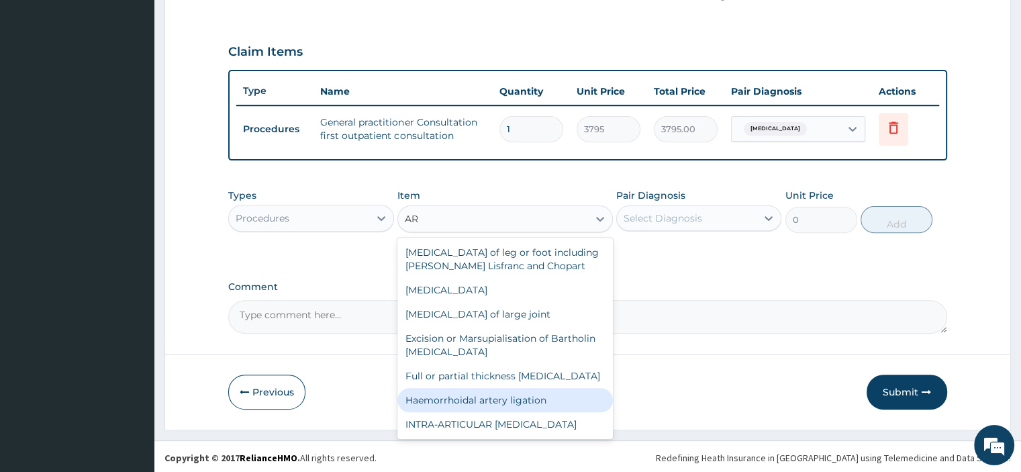
type input "A"
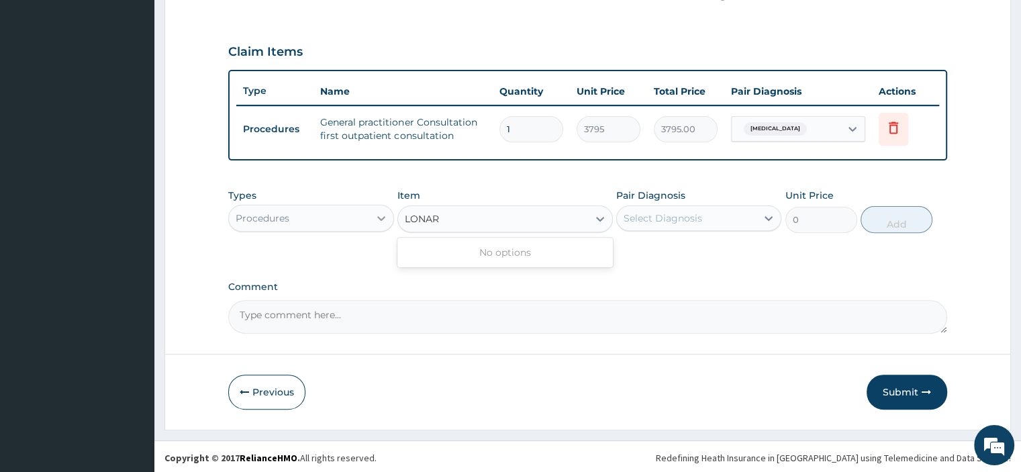
type input "LONAR"
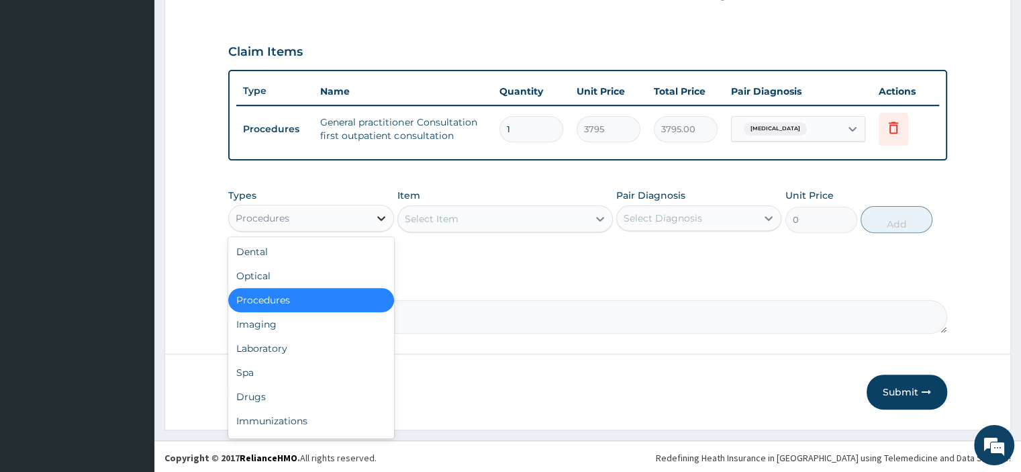
click at [371, 216] on div at bounding box center [381, 218] width 24 height 24
click at [315, 386] on div "Drugs" at bounding box center [310, 397] width 165 height 24
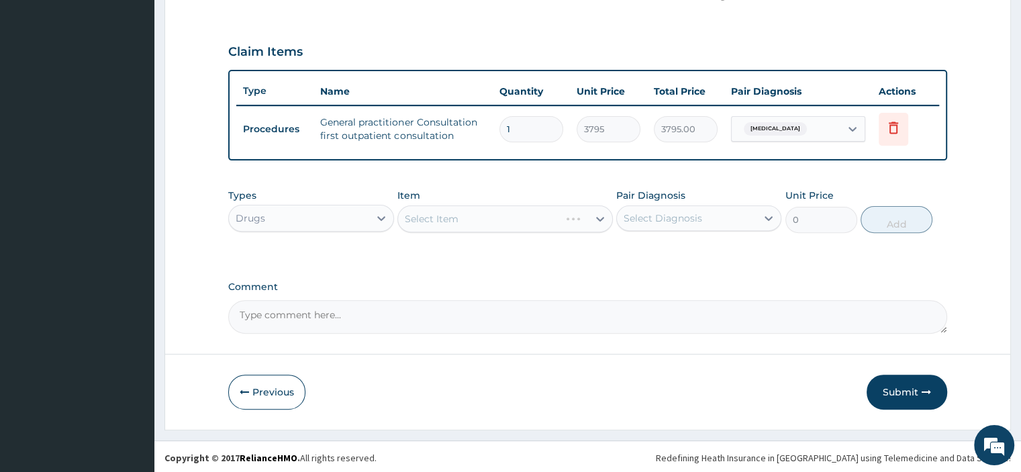
click at [465, 212] on div "Select Item" at bounding box center [506, 218] width 216 height 27
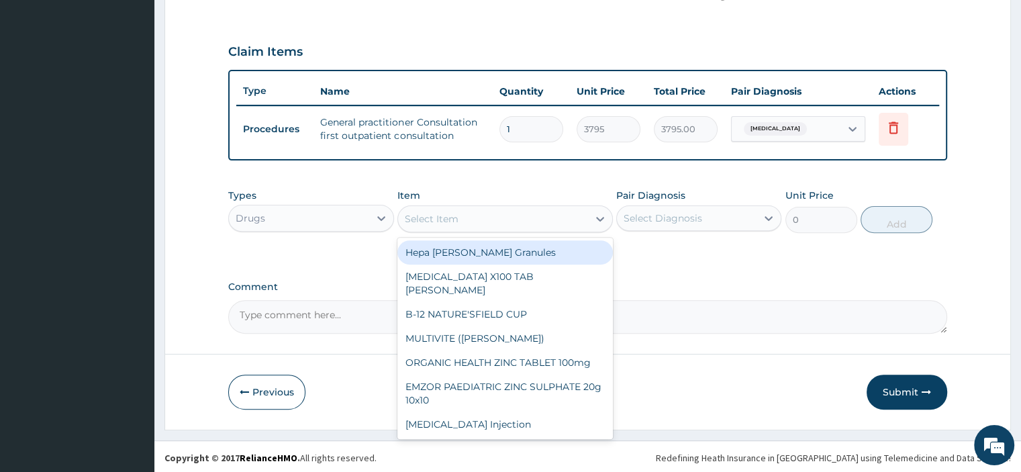
click at [465, 212] on div "Select Item" at bounding box center [493, 218] width 190 height 21
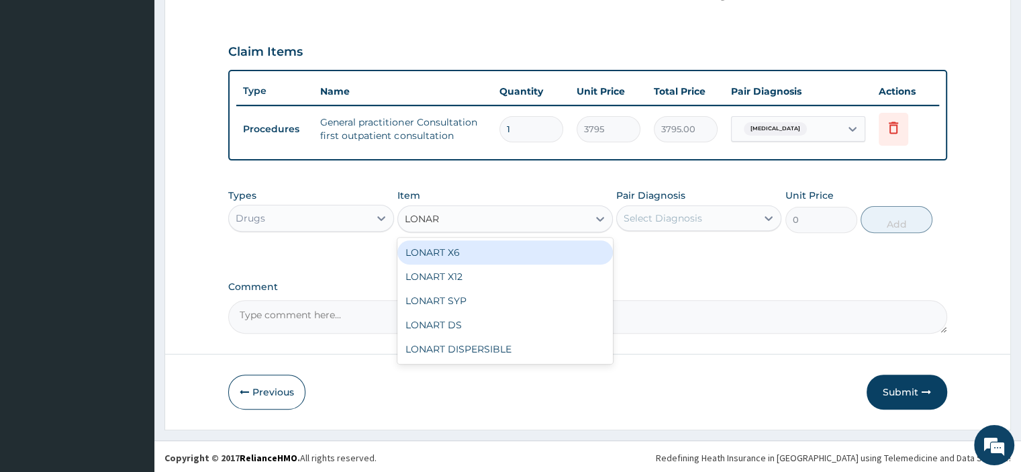
type input "LONART"
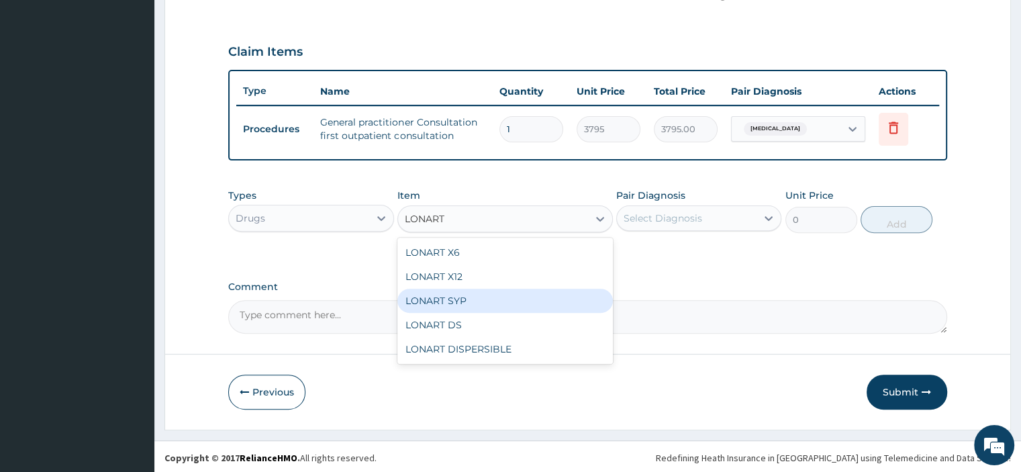
click at [448, 295] on div "LONART SYP" at bounding box center [506, 301] width 216 height 24
type input "2909.5"
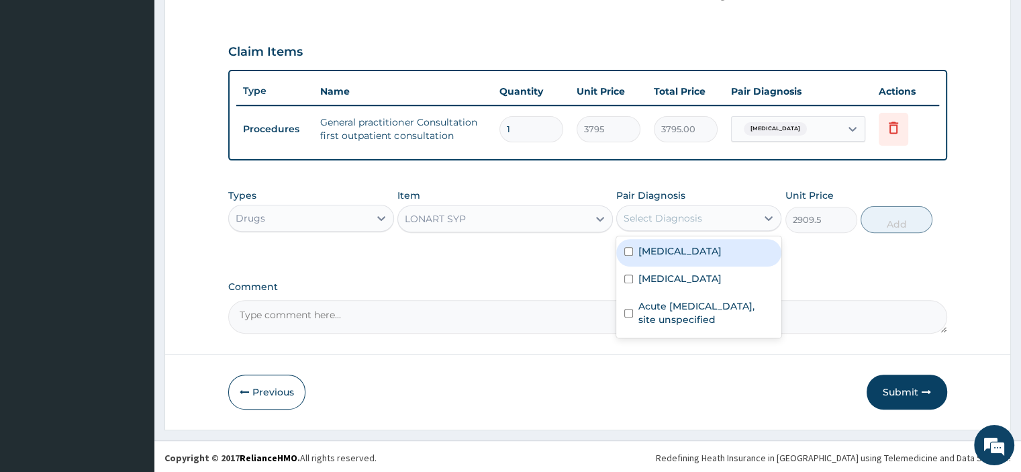
click at [655, 217] on div "Select Diagnosis" at bounding box center [663, 218] width 79 height 13
click at [651, 250] on label "[MEDICAL_DATA]" at bounding box center [680, 250] width 83 height 13
checkbox input "true"
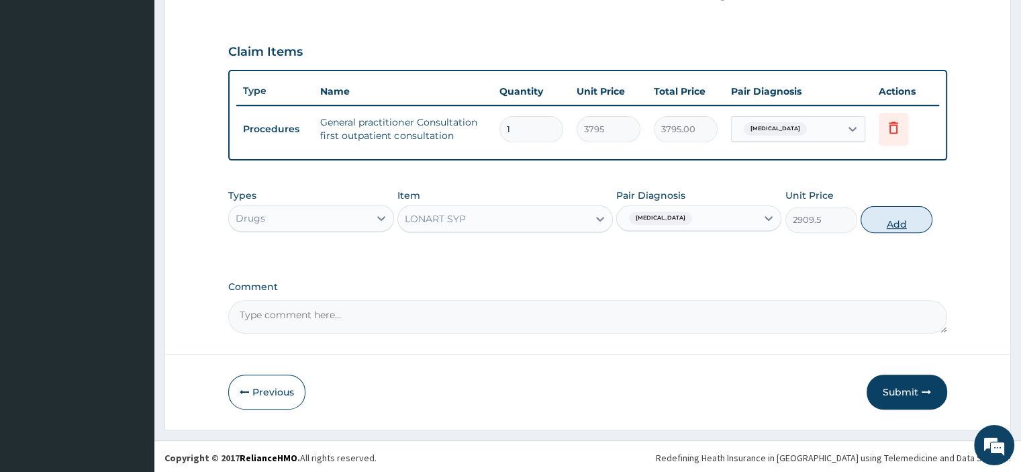
click at [878, 224] on button "Add" at bounding box center [897, 219] width 72 height 27
type input "0"
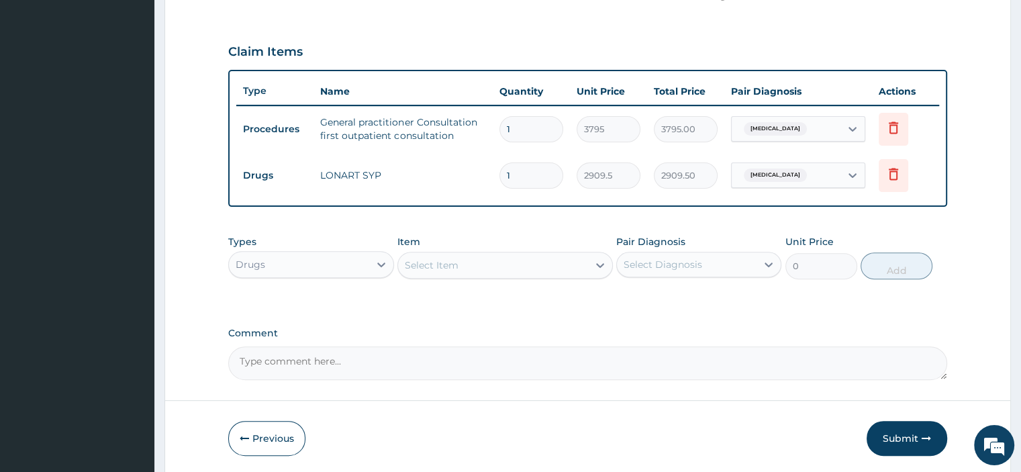
click at [492, 255] on div "Select Item" at bounding box center [493, 265] width 190 height 21
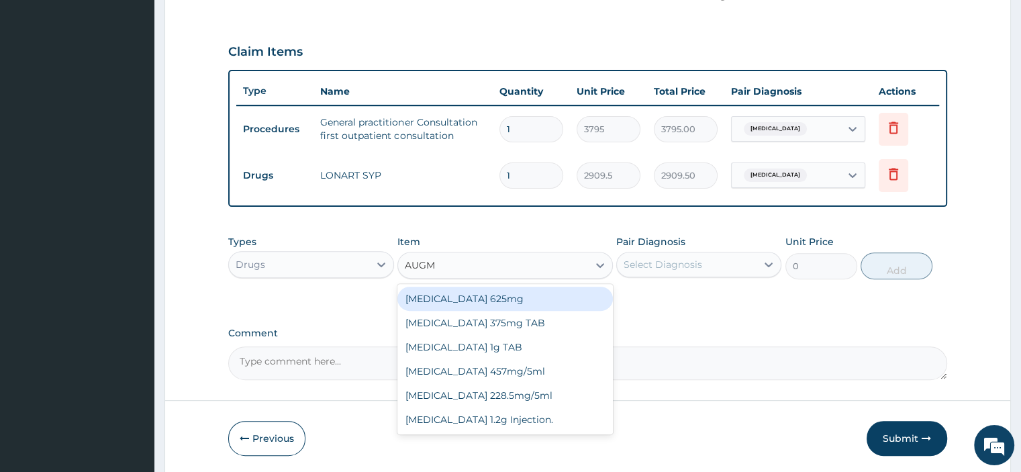
type input "AUGME"
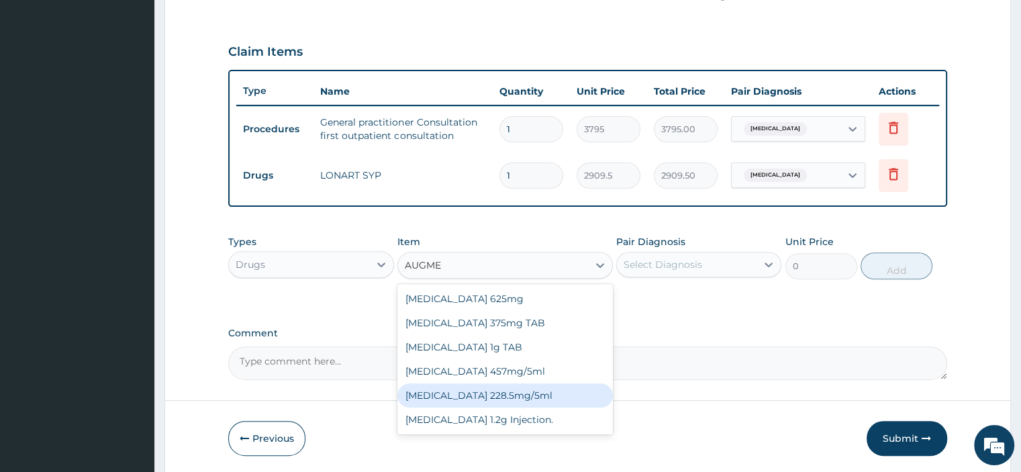
click at [465, 396] on div "[MEDICAL_DATA] 228.5mg/5ml" at bounding box center [506, 395] width 216 height 24
type input "7590"
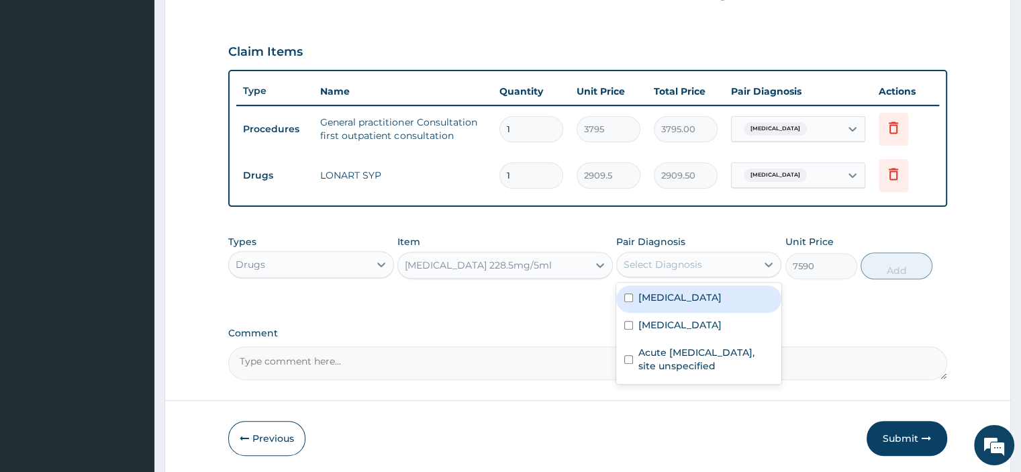
click at [696, 261] on div "Select Diagnosis" at bounding box center [663, 264] width 79 height 13
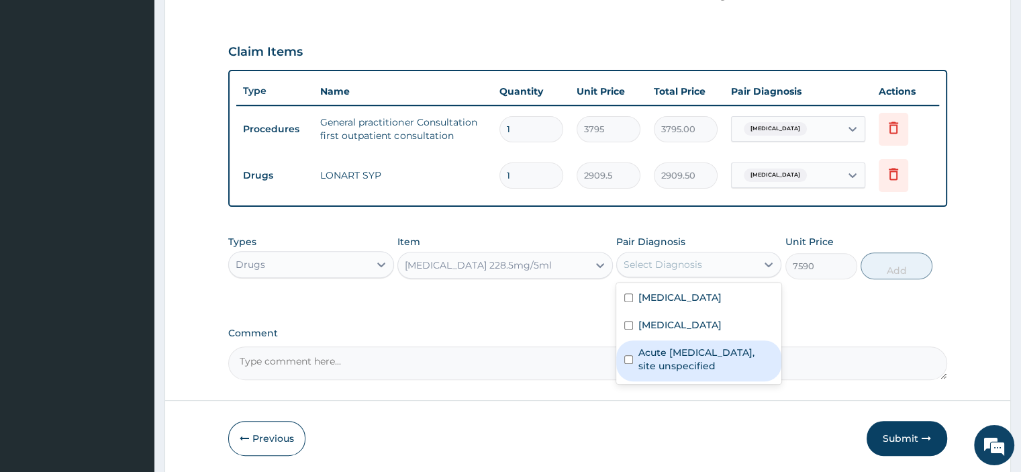
click at [676, 346] on label "Acute [MEDICAL_DATA], site unspecified" at bounding box center [706, 359] width 135 height 27
checkbox input "true"
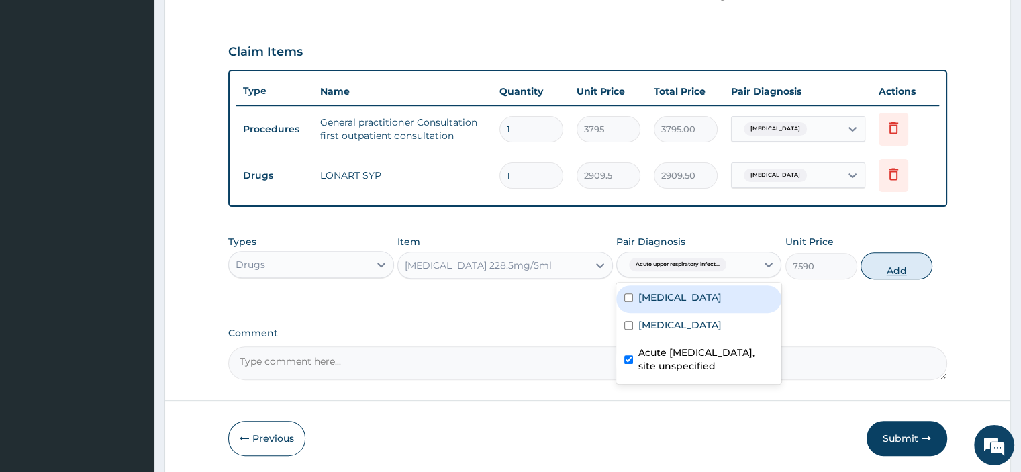
click at [895, 264] on button "Add" at bounding box center [897, 266] width 72 height 27
type input "0"
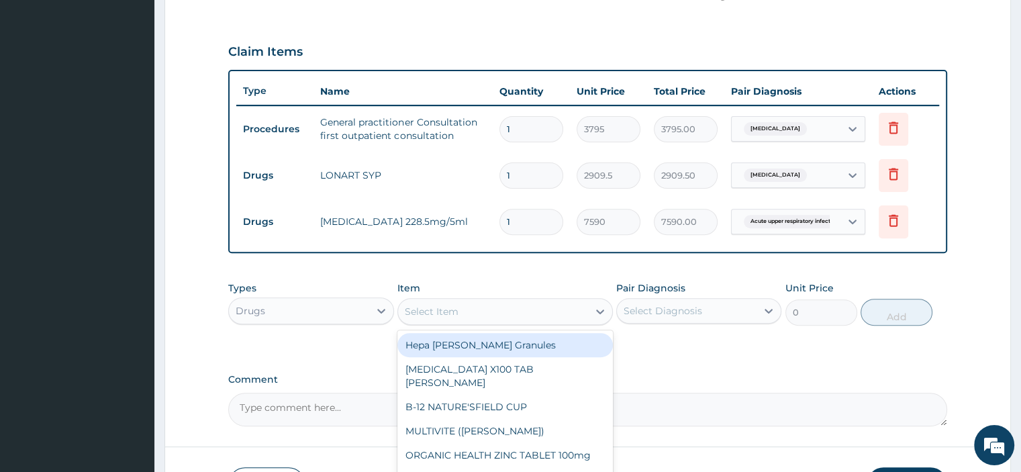
click at [586, 301] on div "Select Item" at bounding box center [493, 311] width 190 height 21
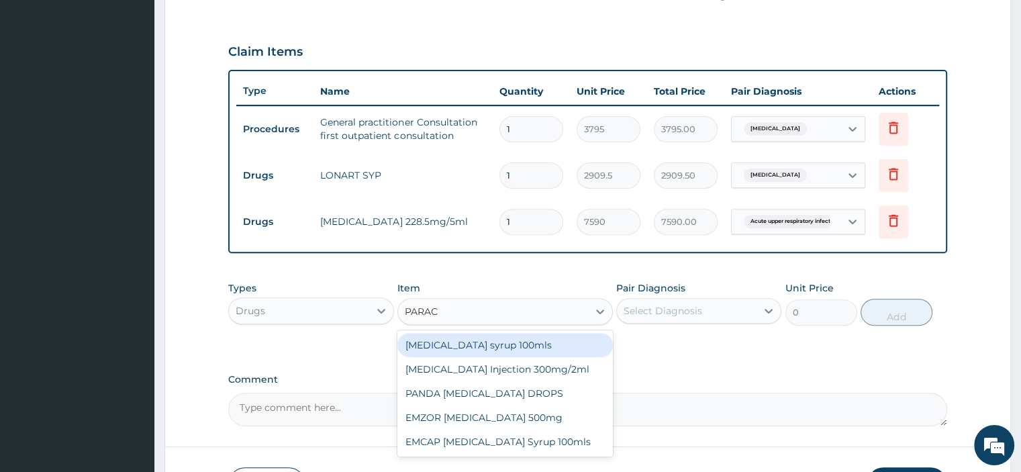
type input "PARACE"
click at [508, 342] on div "[MEDICAL_DATA] syrup 100mls" at bounding box center [506, 345] width 216 height 24
type input "759"
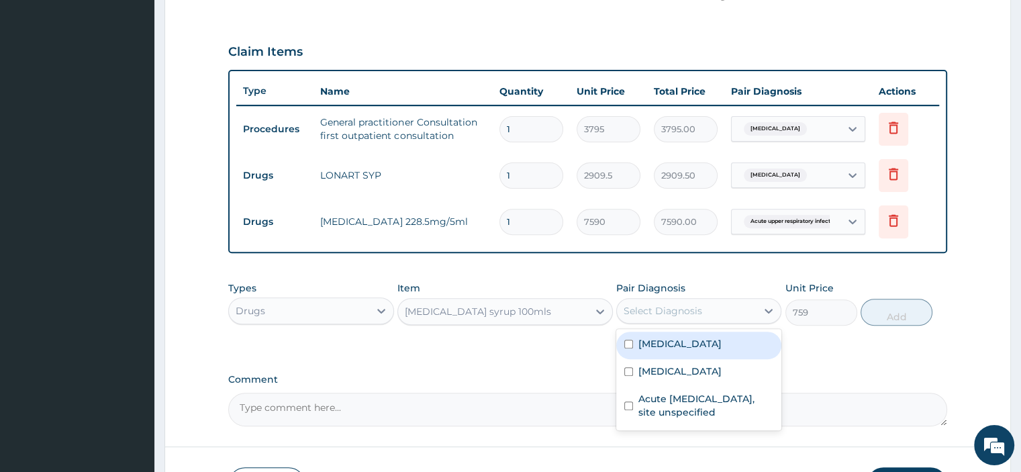
click at [662, 304] on div "Select Diagnosis" at bounding box center [663, 310] width 79 height 13
click at [665, 346] on label "[MEDICAL_DATA]" at bounding box center [680, 343] width 83 height 13
checkbox input "true"
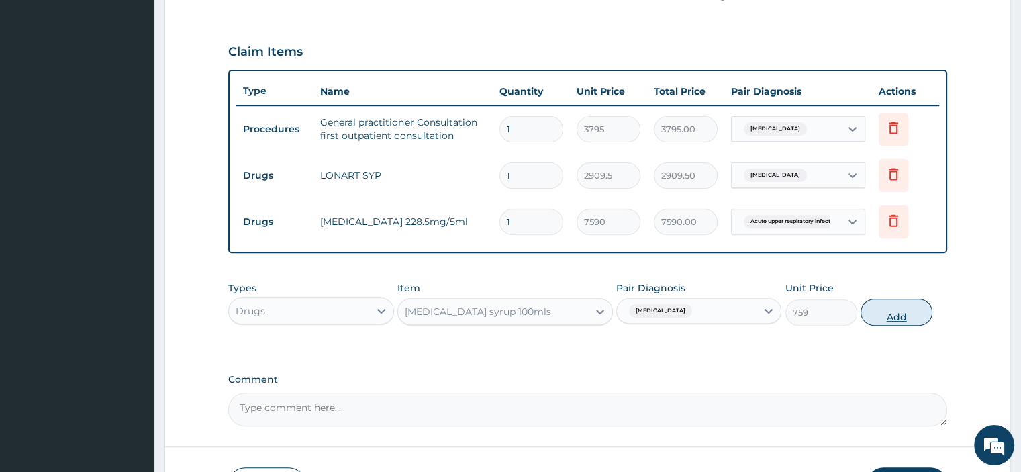
click at [884, 306] on button "Add" at bounding box center [897, 312] width 72 height 27
type input "0"
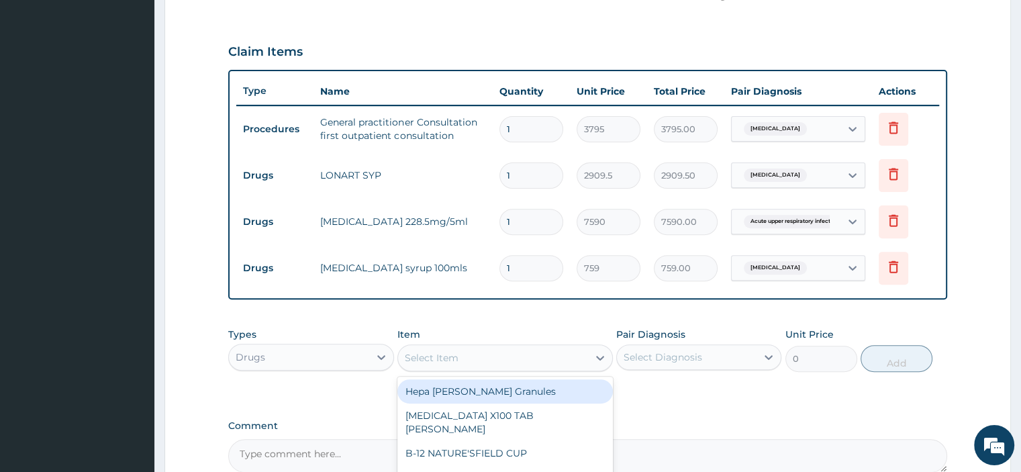
click at [514, 347] on div "Select Item" at bounding box center [493, 357] width 190 height 21
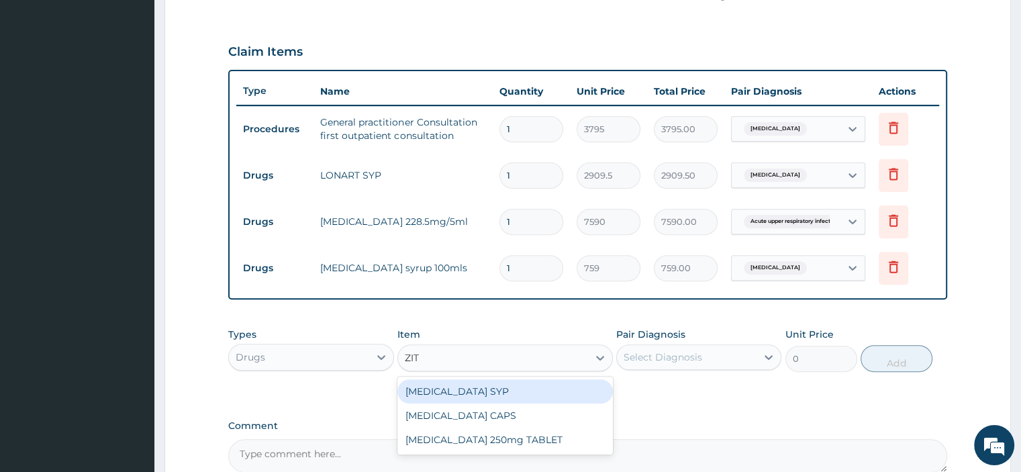
type input "ZITH"
click at [562, 379] on div "ZITHROMAX SYP" at bounding box center [506, 391] width 216 height 24
type input "9867"
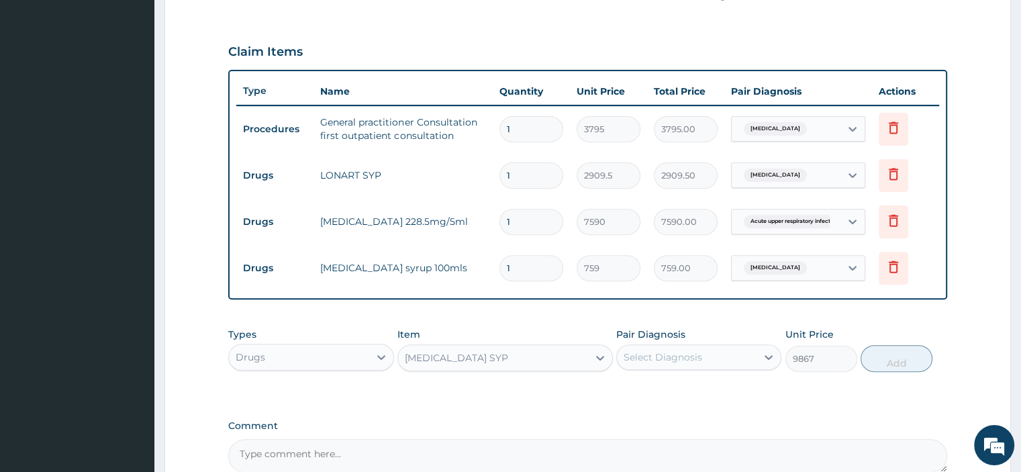
click at [712, 370] on div "Types Drugs Item ZITHROMAX SYP Pair Diagnosis Select Diagnosis Unit Price 9867 …" at bounding box center [587, 350] width 719 height 58
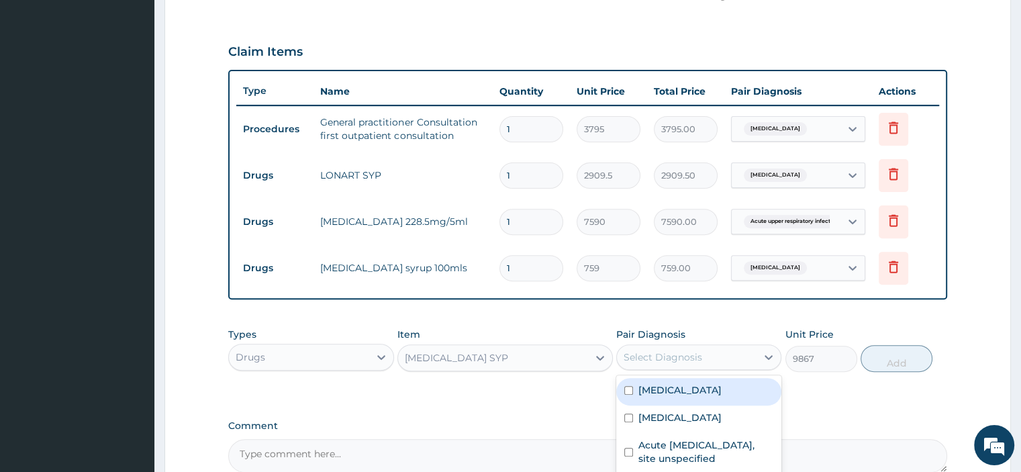
click at [682, 347] on div "Select Diagnosis" at bounding box center [687, 357] width 140 height 21
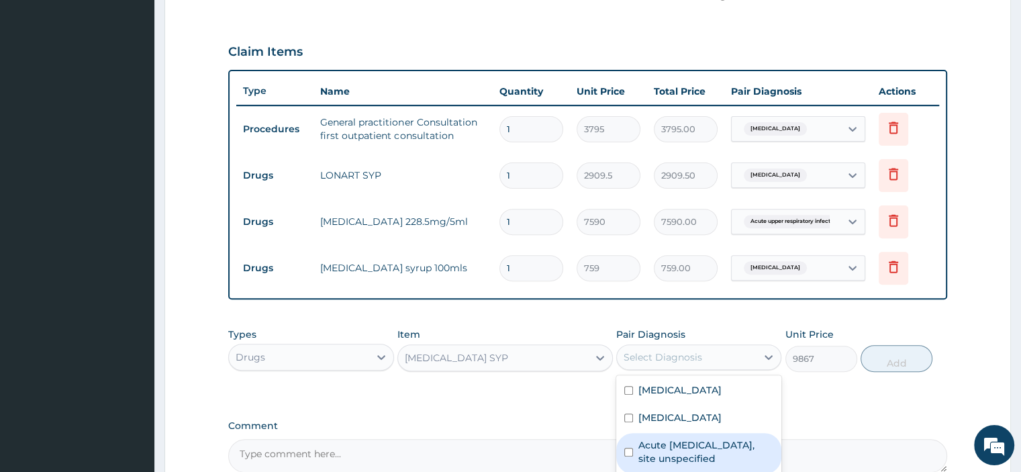
drag, startPoint x: 666, startPoint y: 421, endPoint x: 651, endPoint y: 448, distance: 31.0
click at [651, 448] on div "Malaria, unspecified Typhoid fever, unspecified Acute upper respiratory infecti…" at bounding box center [698, 425] width 165 height 101
click at [651, 448] on label "Acute upper respiratory infection, site unspecified" at bounding box center [706, 452] width 135 height 27
checkbox input "true"
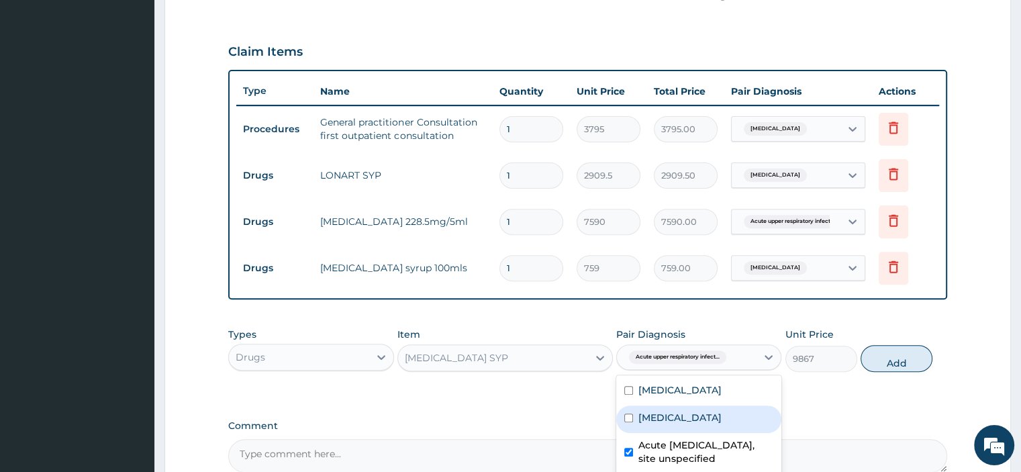
click at [670, 411] on label "Typhoid fever, unspecified" at bounding box center [680, 417] width 83 height 13
checkbox input "true"
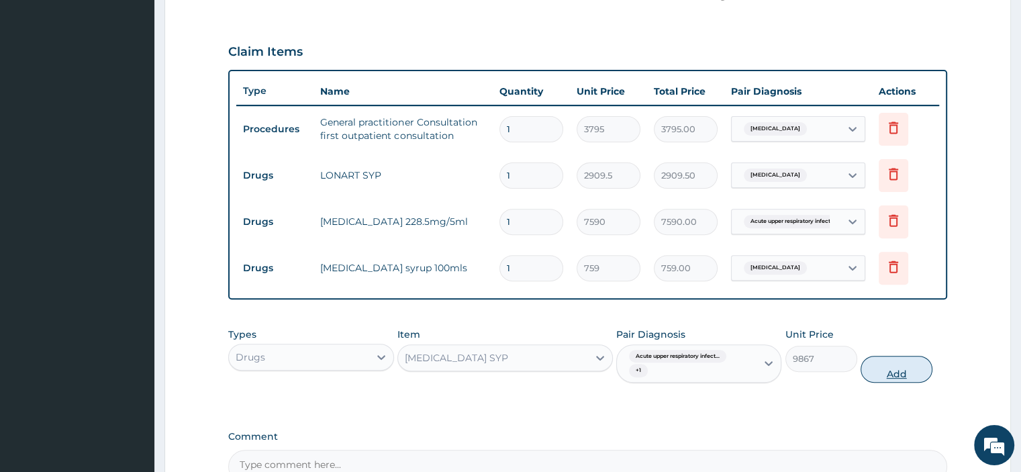
click at [907, 377] on button "Add" at bounding box center [897, 369] width 72 height 27
type input "0"
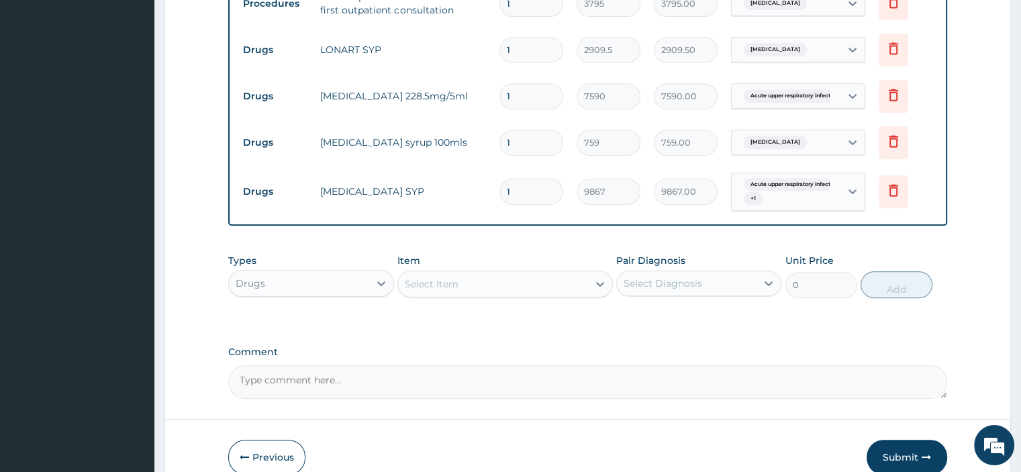
scroll to position [568, 0]
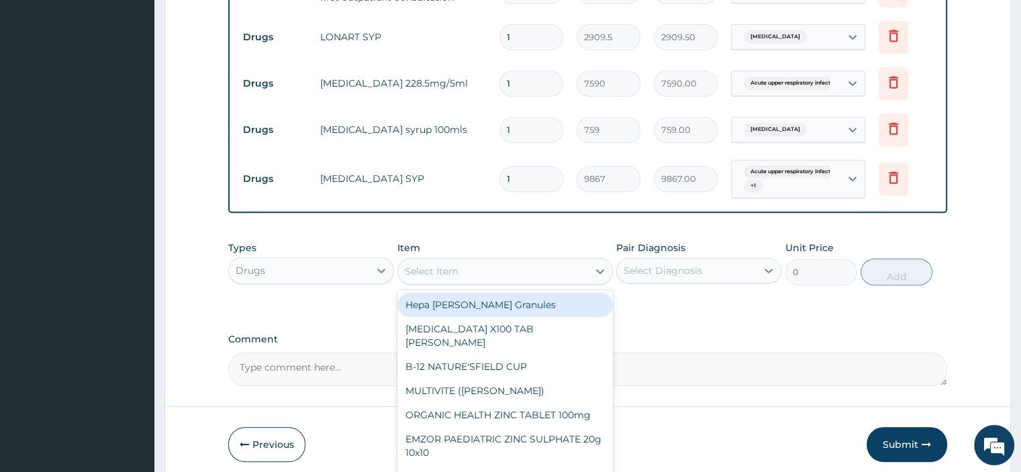
click at [504, 263] on div "Select Item" at bounding box center [493, 271] width 190 height 21
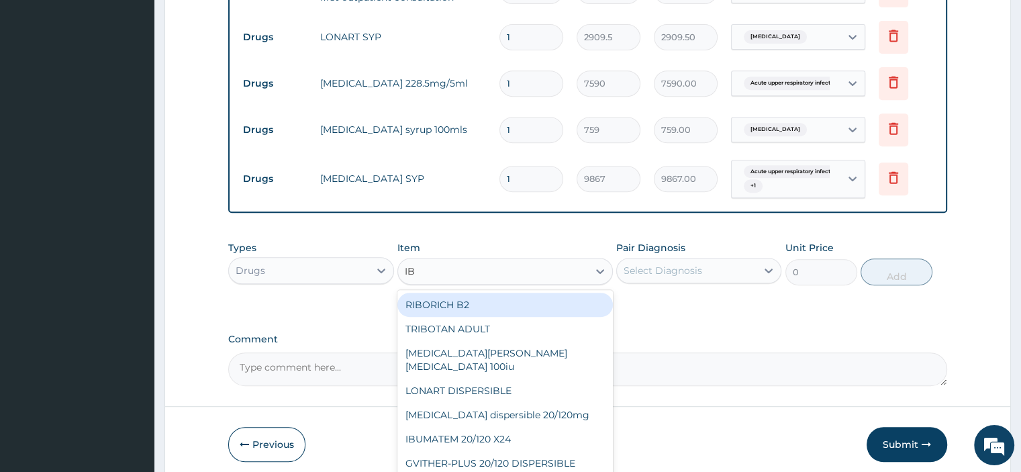
type input "IBU"
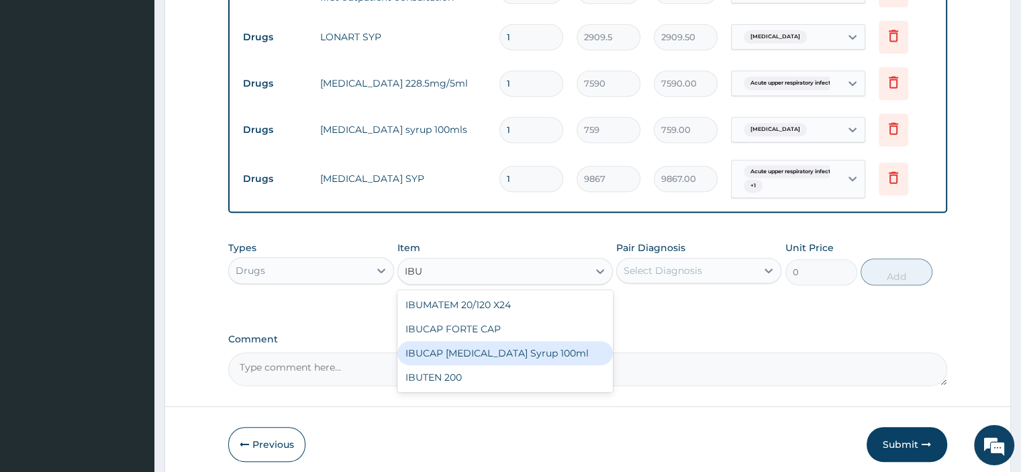
click at [457, 353] on div "IBUCAP [MEDICAL_DATA] Syrup 100ml" at bounding box center [506, 353] width 216 height 24
type input "822.25"
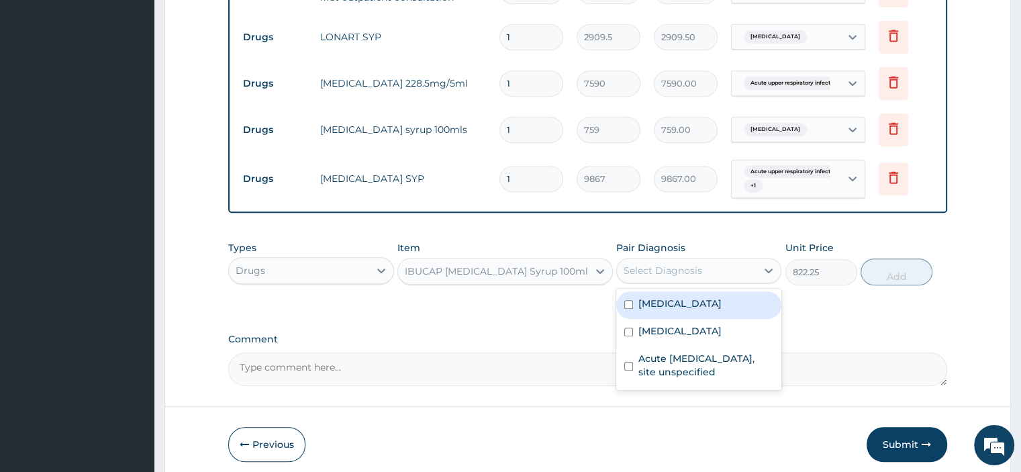
click at [715, 267] on div "Select Diagnosis" at bounding box center [687, 270] width 140 height 21
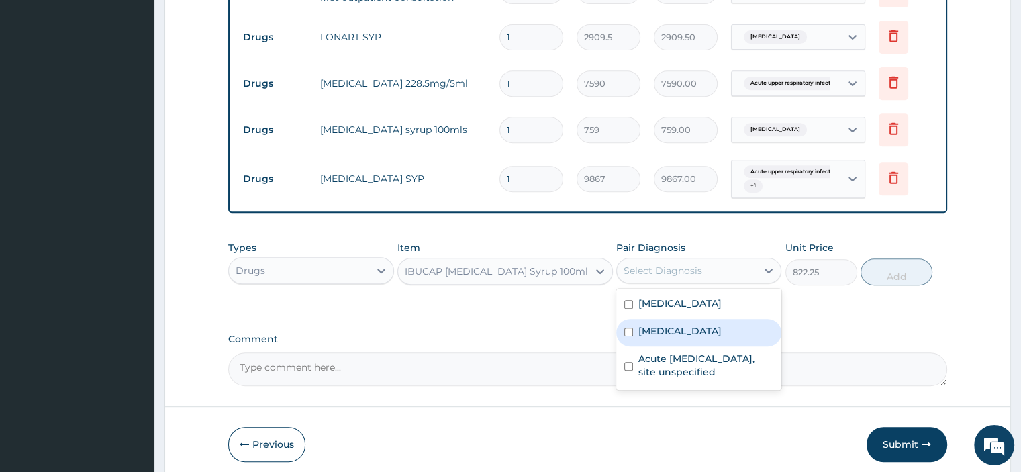
click at [664, 331] on label "Typhoid fever, unspecified" at bounding box center [680, 330] width 83 height 13
checkbox input "true"
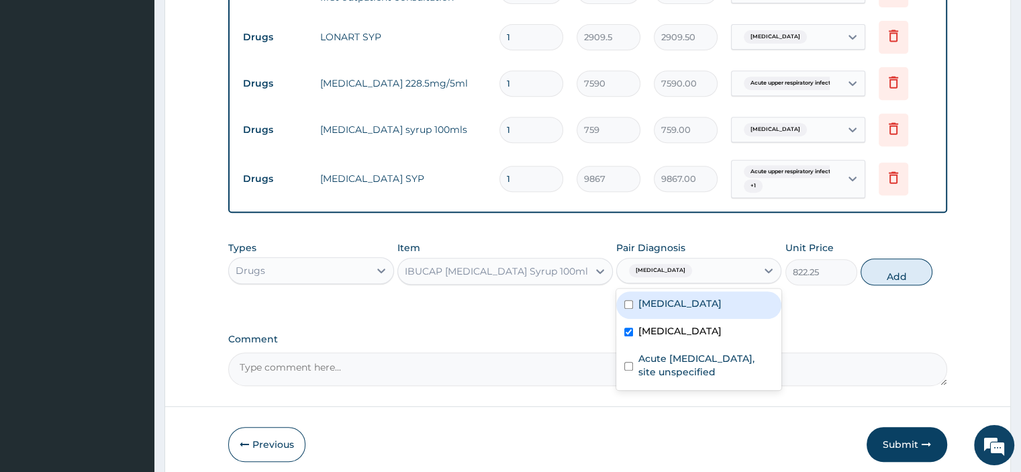
click at [678, 297] on label "Malaria, unspecified" at bounding box center [680, 303] width 83 height 13
checkbox input "true"
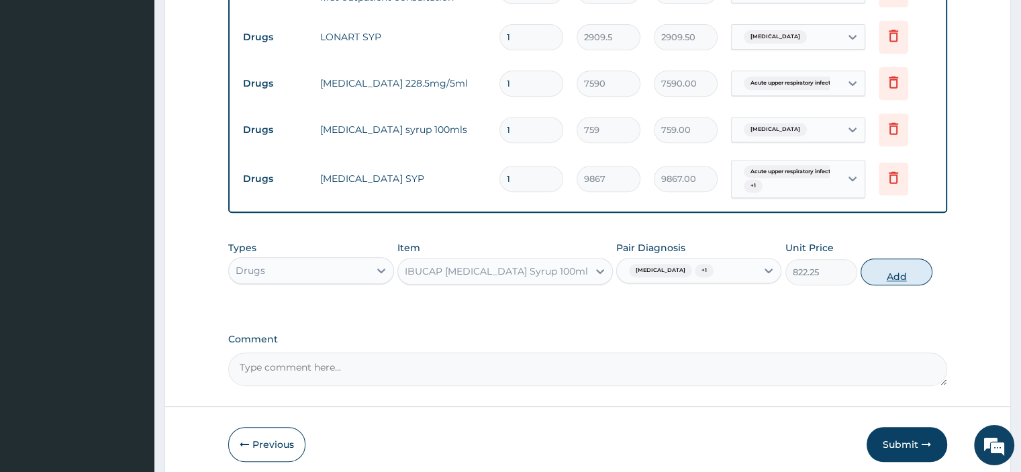
click at [897, 272] on button "Add" at bounding box center [897, 272] width 72 height 27
type input "0"
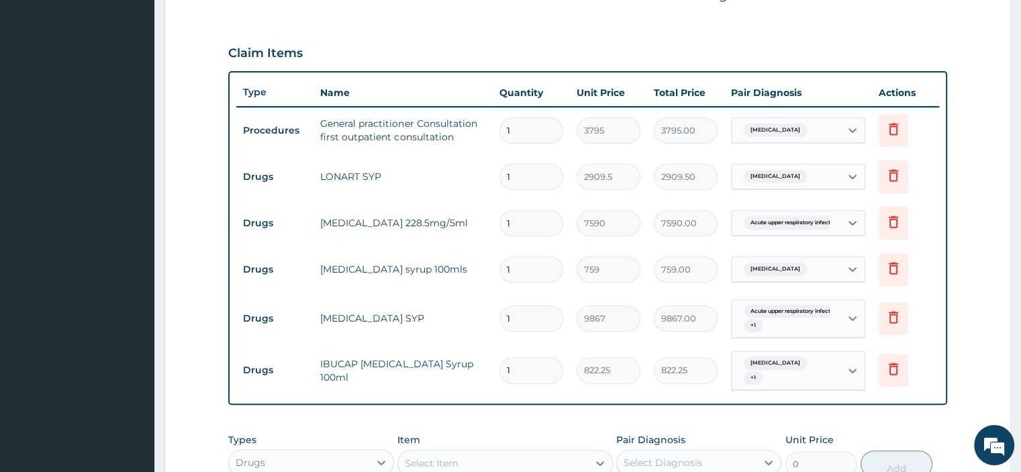
scroll to position [672, 0]
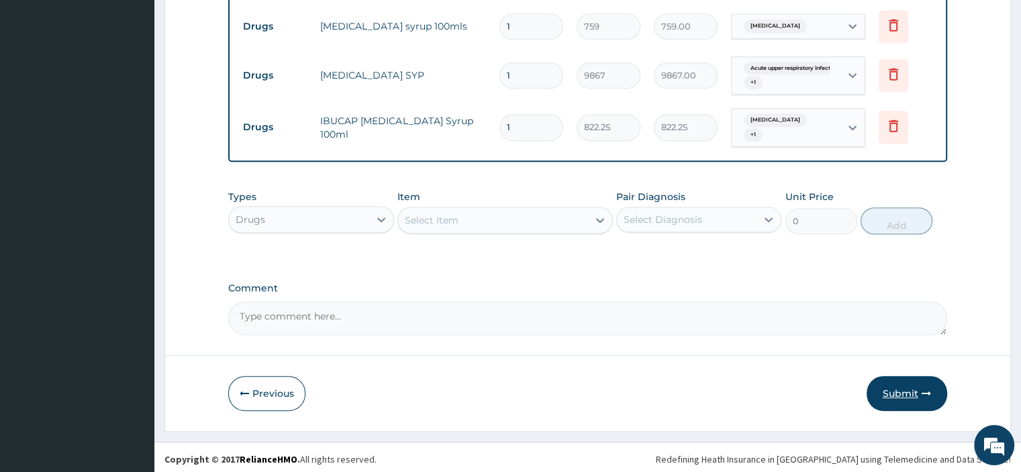
click at [880, 383] on button "Submit" at bounding box center [907, 393] width 81 height 35
click at [261, 386] on button "Previous" at bounding box center [266, 393] width 77 height 35
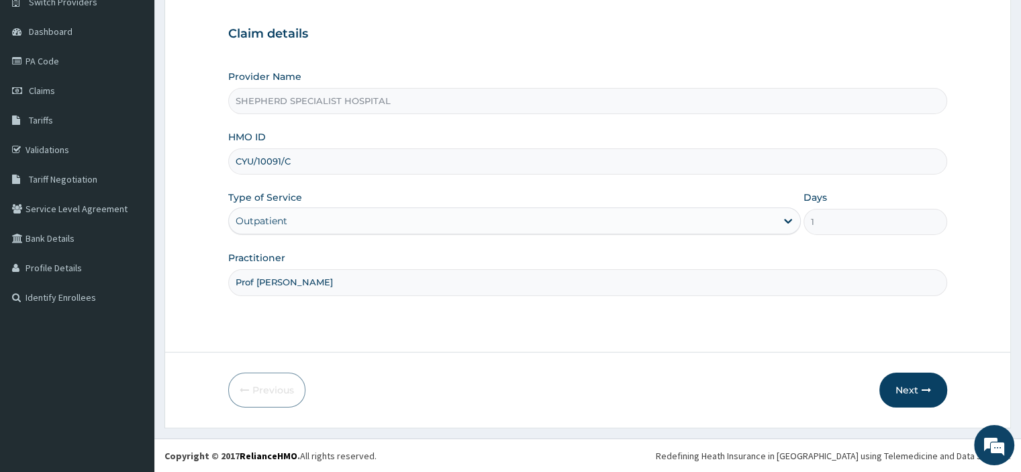
click at [298, 159] on input "CYU/10091/C" at bounding box center [587, 161] width 719 height 26
type input "CYU/10091/D"
click at [907, 373] on button "Next" at bounding box center [914, 390] width 68 height 35
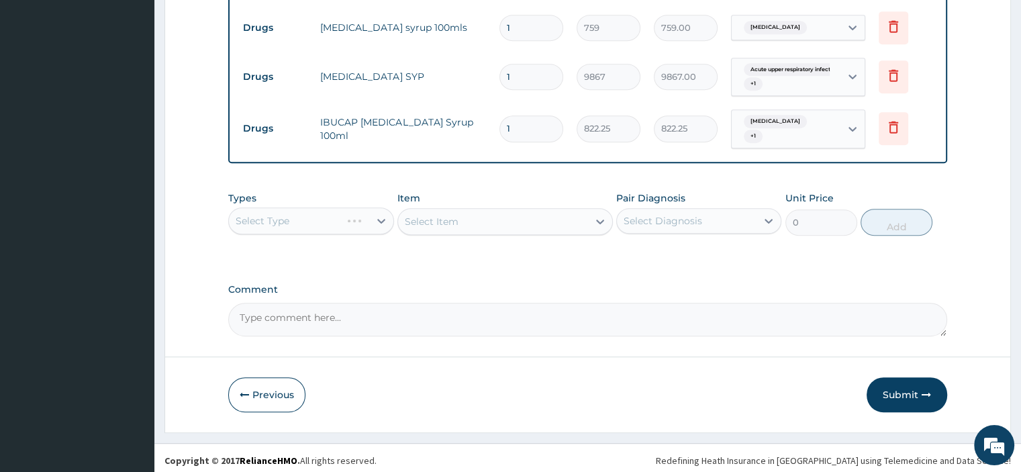
scroll to position [672, 0]
click at [905, 390] on button "Submit" at bounding box center [907, 393] width 81 height 35
click at [263, 388] on button "Previous" at bounding box center [266, 393] width 77 height 35
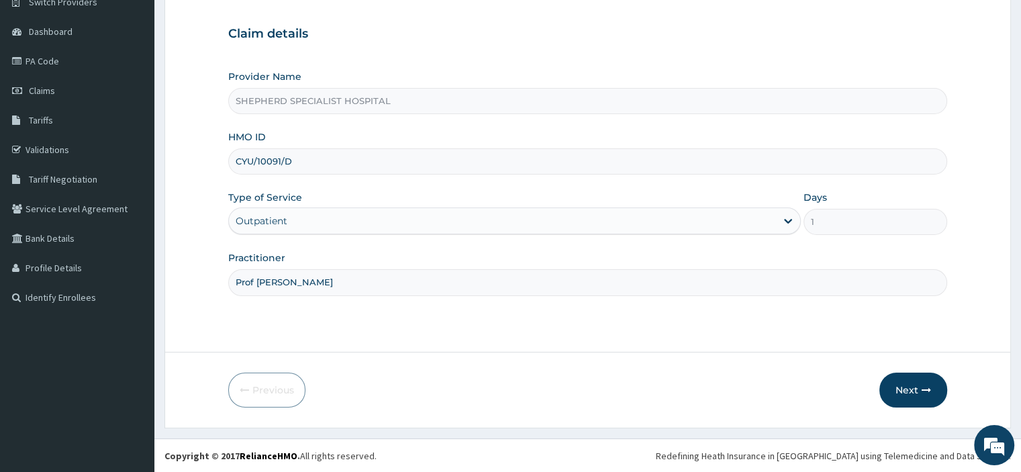
click at [316, 165] on input "CYU/10091/D" at bounding box center [587, 161] width 719 height 26
type input "CYU/10091/A"
click at [919, 396] on button "Next" at bounding box center [914, 390] width 68 height 35
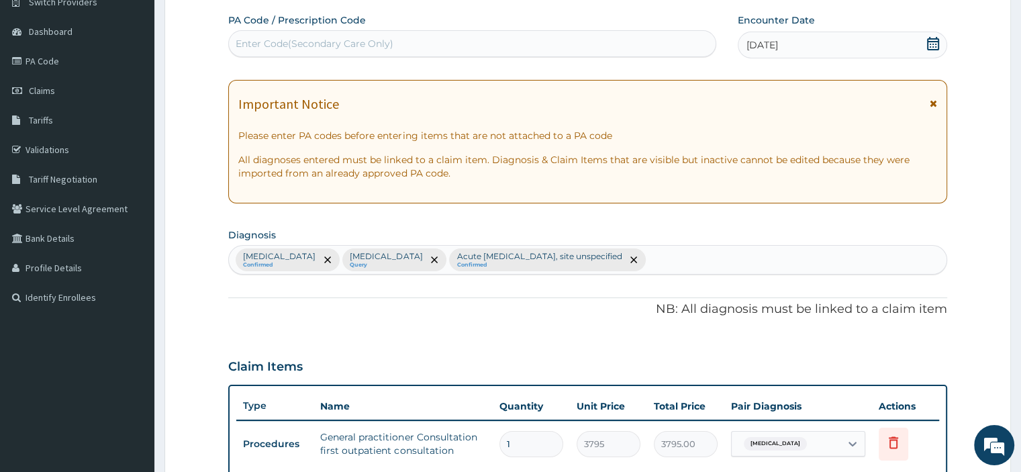
scroll to position [672, 0]
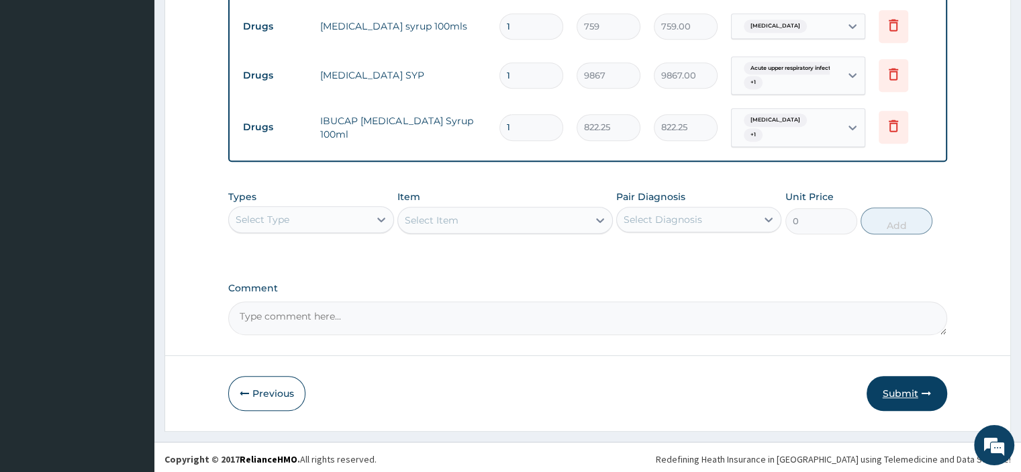
click at [908, 385] on button "Submit" at bounding box center [907, 393] width 81 height 35
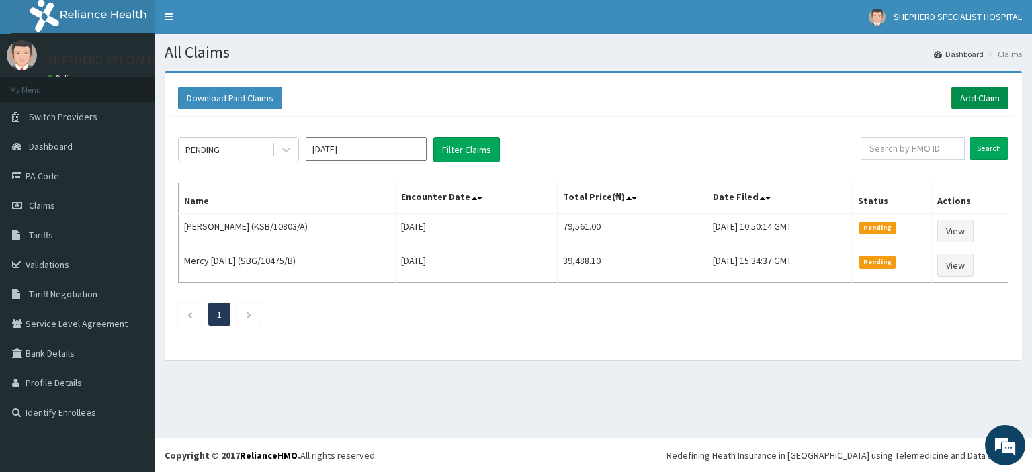
click at [992, 93] on link "Add Claim" at bounding box center [979, 98] width 57 height 23
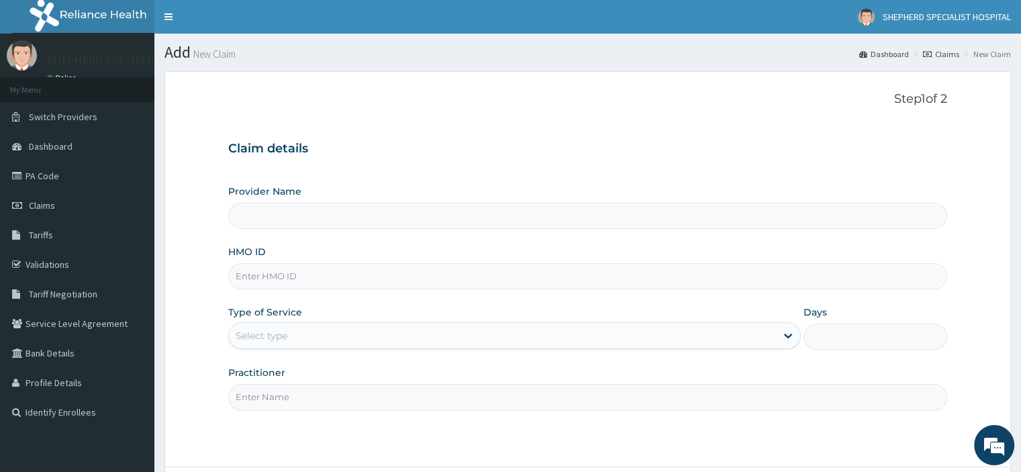
type input "SHEPHERD SPECIALIST HOSPITAL"
click at [35, 179] on link "PA Code" at bounding box center [77, 176] width 154 height 30
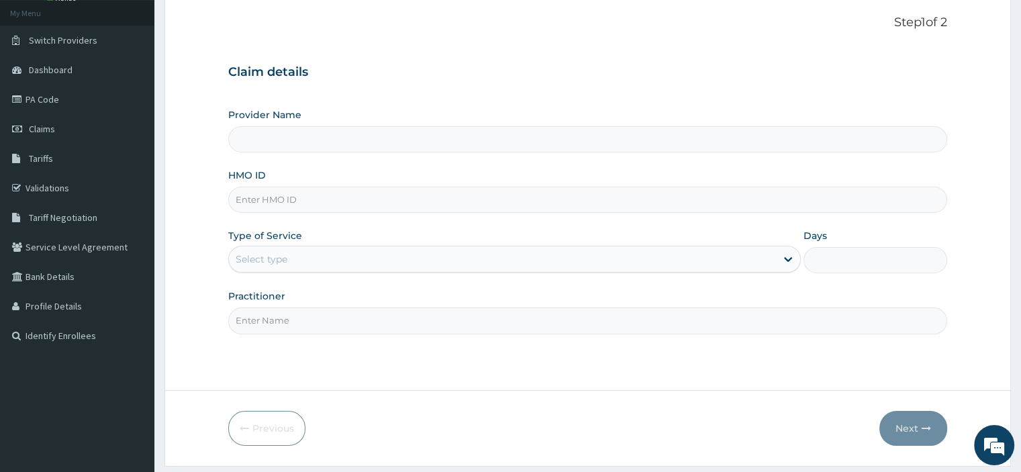
type input "SHEPHERD SPECIALIST HOSPITAL"
click at [340, 203] on input "HMO ID" at bounding box center [587, 200] width 719 height 26
type input "SBG/11141/C"
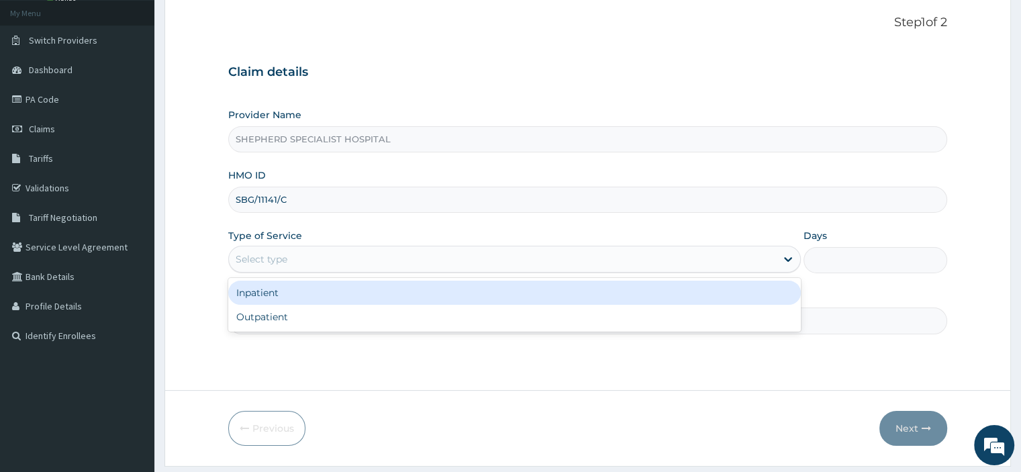
click at [293, 254] on div "Select type" at bounding box center [502, 258] width 547 height 21
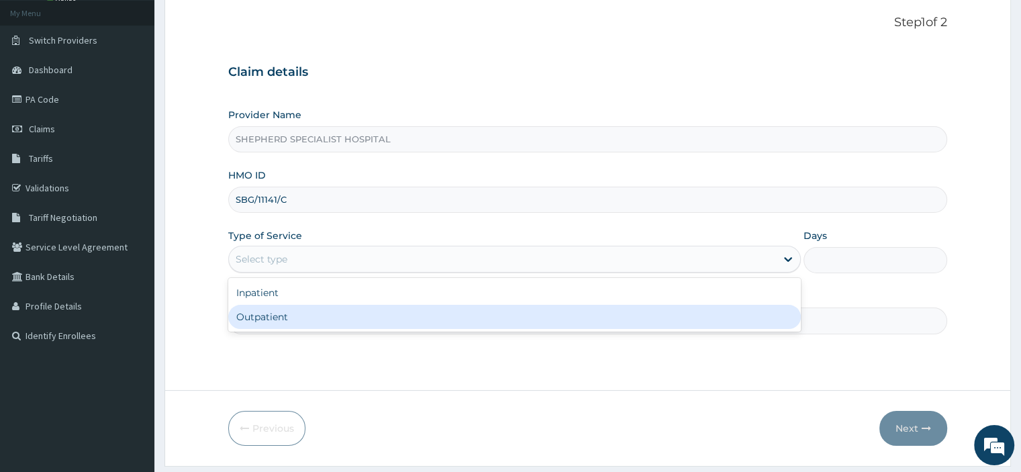
click at [263, 317] on div "Outpatient" at bounding box center [514, 317] width 573 height 24
type input "1"
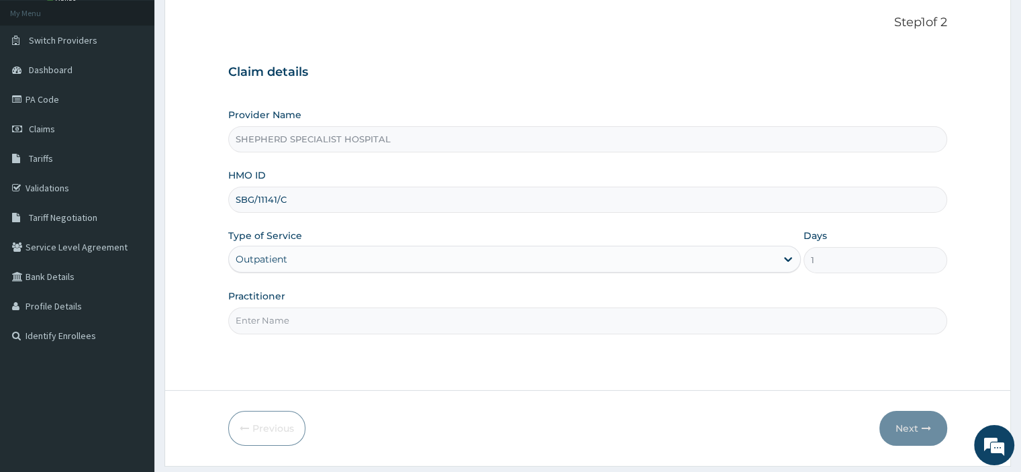
click at [263, 317] on input "Practitioner" at bounding box center [587, 321] width 719 height 26
type input "Prof [PERSON_NAME]"
click at [919, 432] on button "Next" at bounding box center [914, 428] width 68 height 35
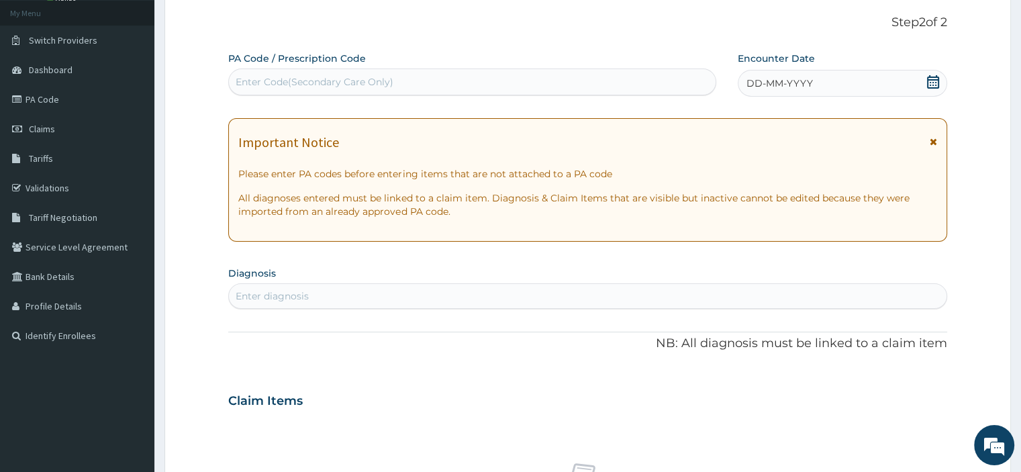
click at [933, 85] on icon at bounding box center [933, 81] width 13 height 13
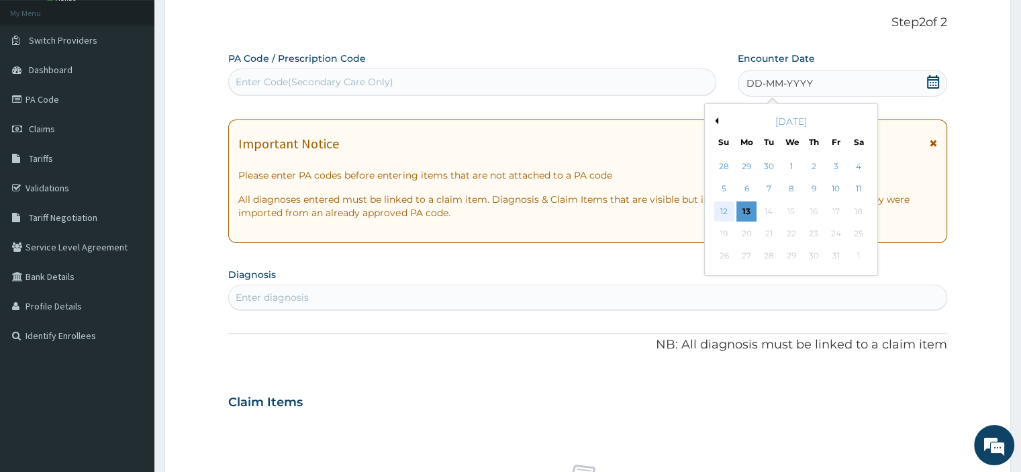
click at [720, 210] on div "12" at bounding box center [725, 211] width 20 height 20
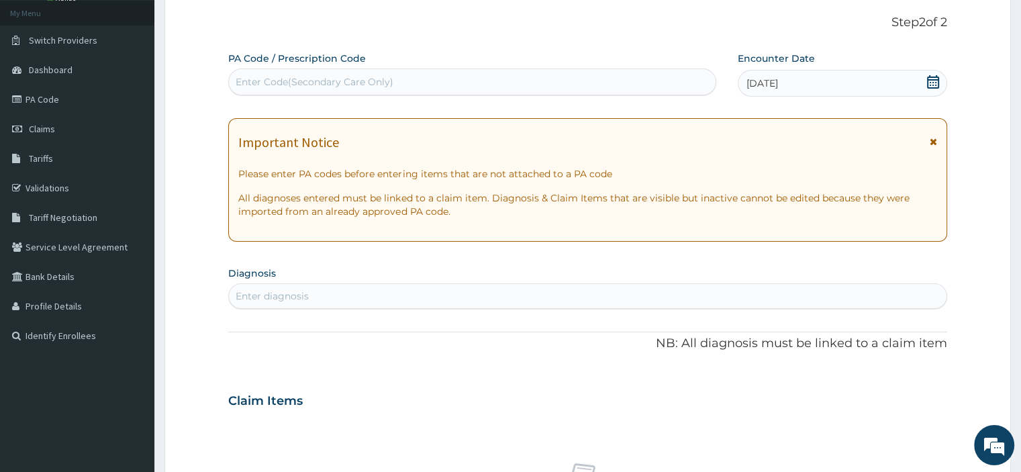
click at [278, 285] on div "Enter diagnosis" at bounding box center [587, 295] width 717 height 21
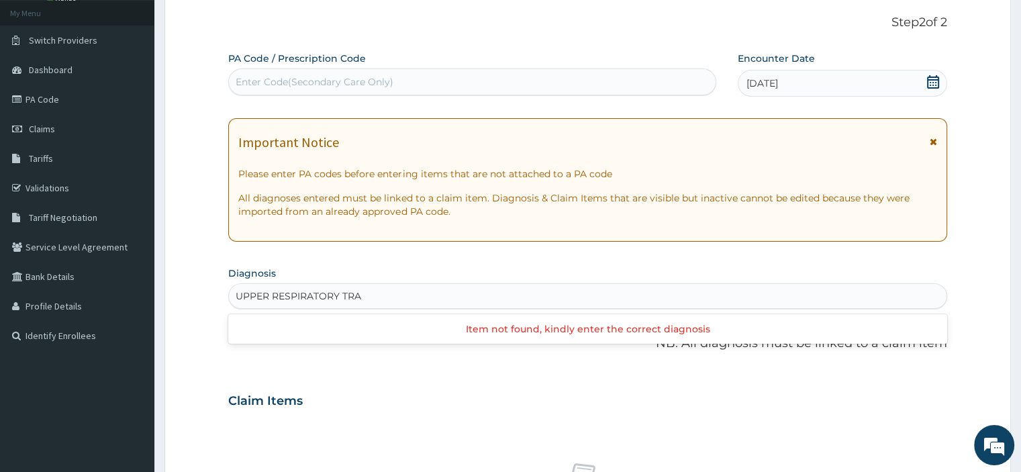
type input "UPPER RESPIRATORY TRA"
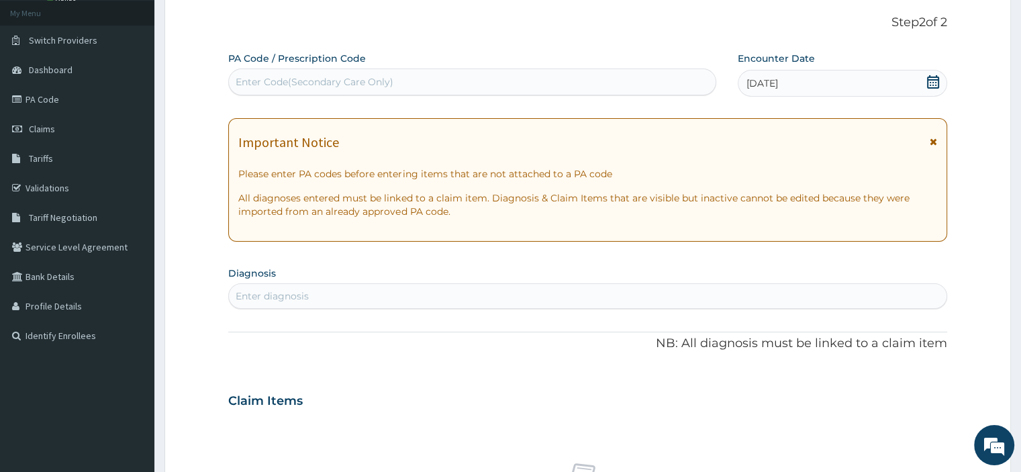
click at [357, 295] on div "Enter diagnosis" at bounding box center [587, 295] width 717 height 21
type input "UPPER RESPIRATORY TRACT"
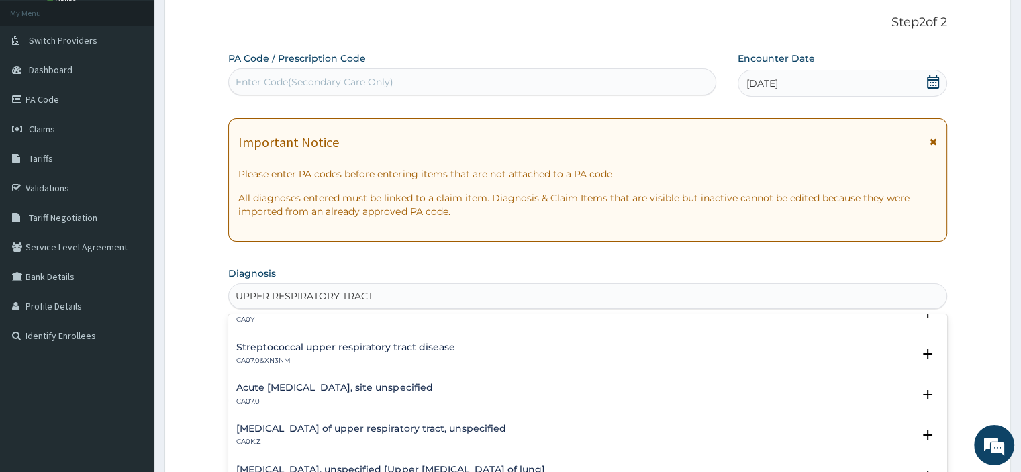
scroll to position [62, 0]
click at [432, 393] on div "Acute upper respiratory infection, site unspecified CA07.0" at bounding box center [334, 394] width 196 height 24
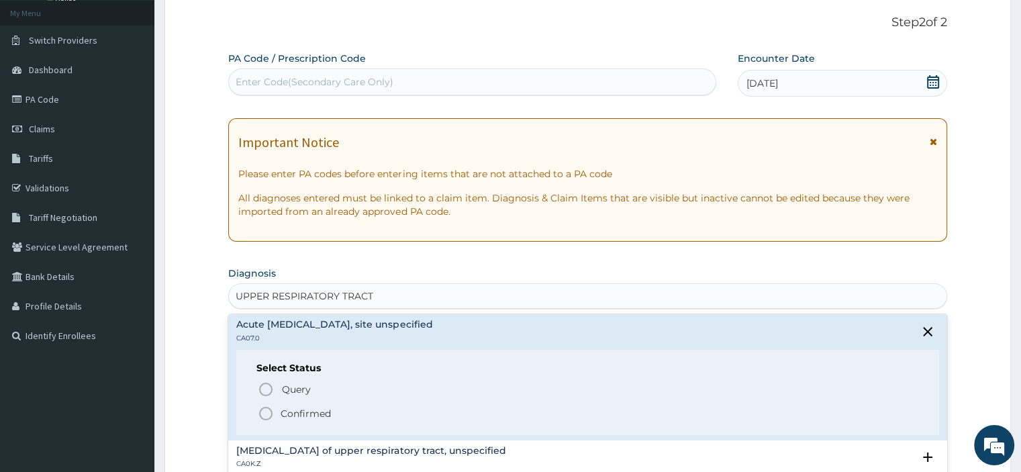
scroll to position [146, 0]
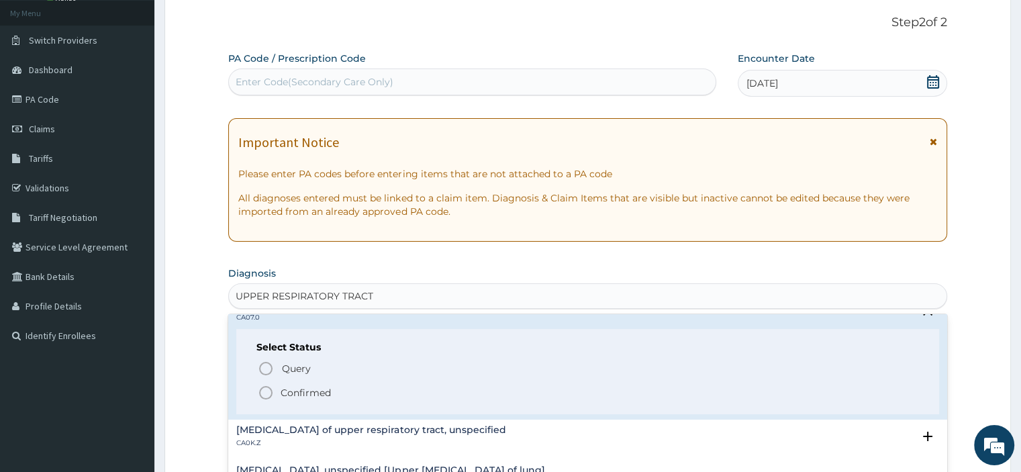
click at [322, 393] on p "Confirmed" at bounding box center [306, 392] width 50 height 13
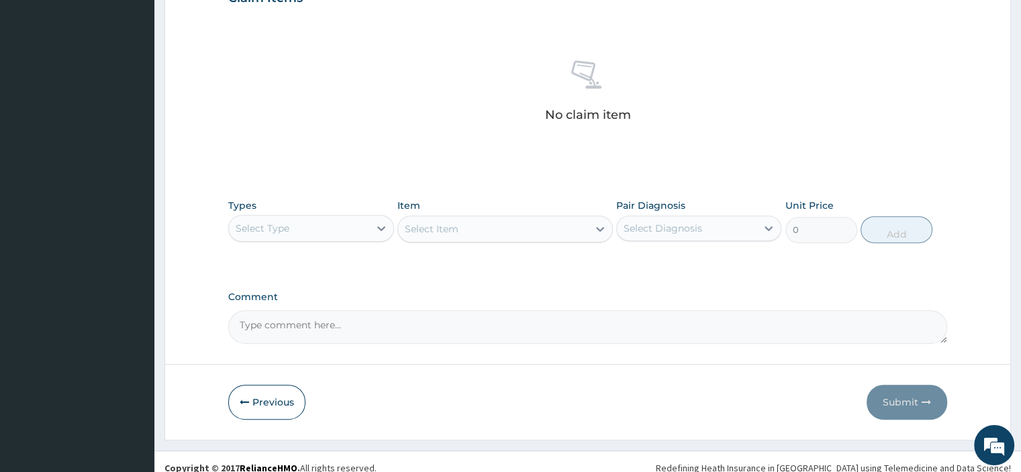
scroll to position [488, 0]
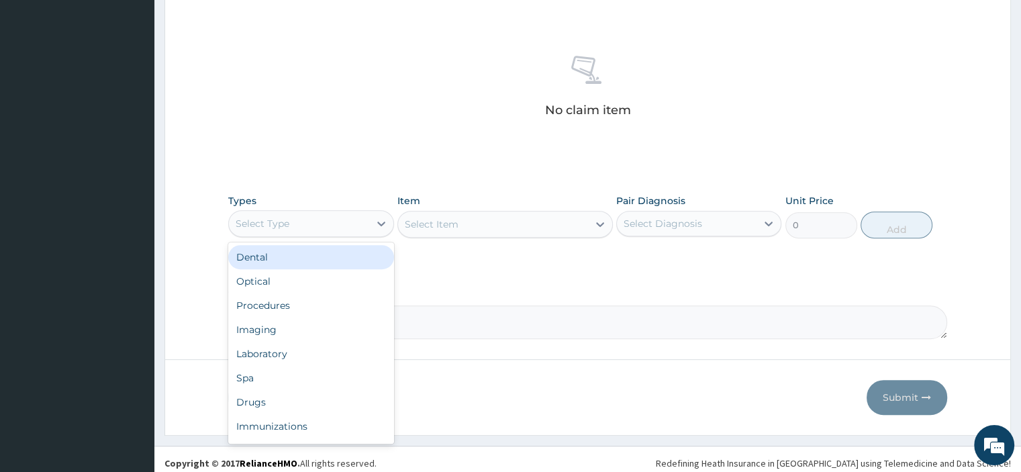
click at [325, 297] on div "Procedures" at bounding box center [310, 305] width 165 height 24
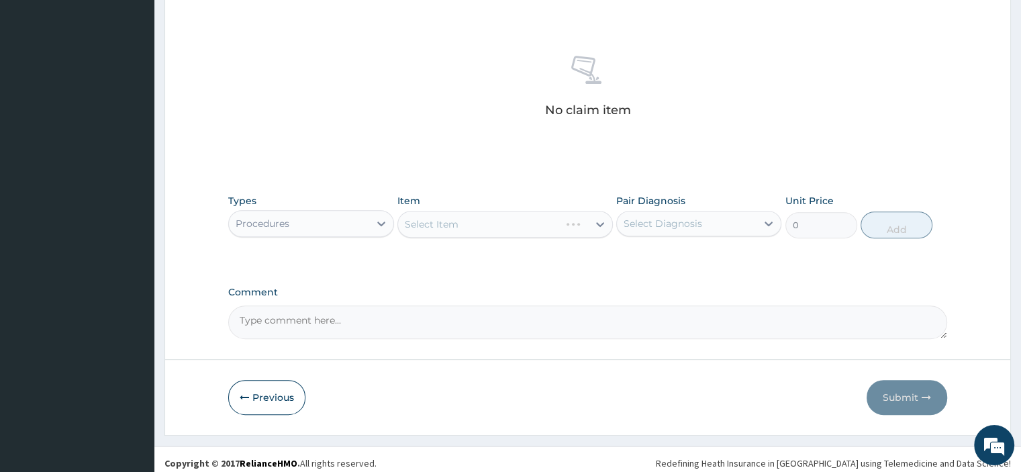
click at [514, 236] on div "Select Item" at bounding box center [506, 224] width 216 height 27
type input "J"
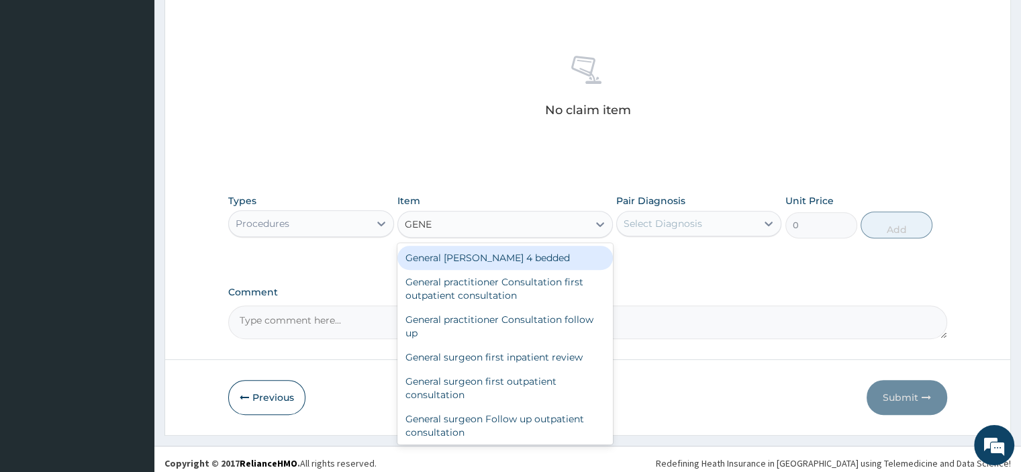
type input "GENER"
click at [529, 293] on div "General practitioner Consultation first outpatient consultation" at bounding box center [506, 289] width 216 height 38
type input "3795"
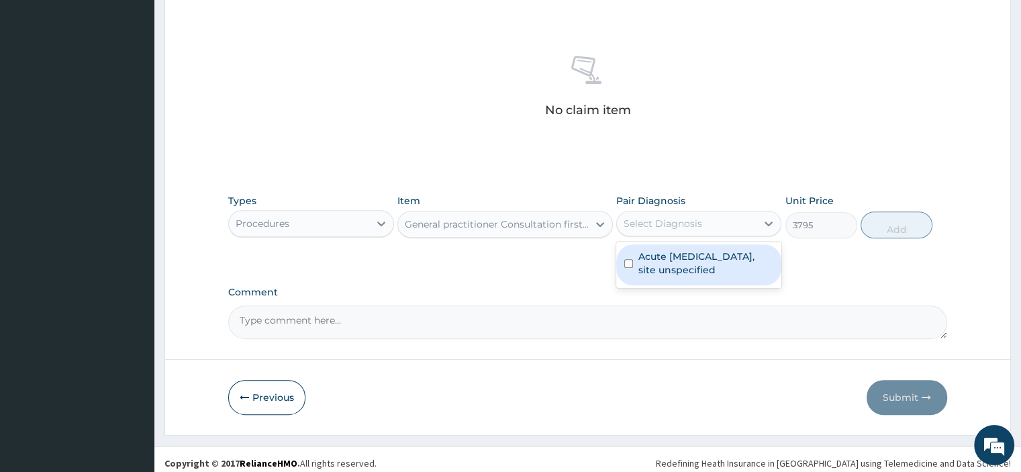
click at [720, 263] on label "Acute upper respiratory infection, site unspecified" at bounding box center [706, 263] width 135 height 27
checkbox input "true"
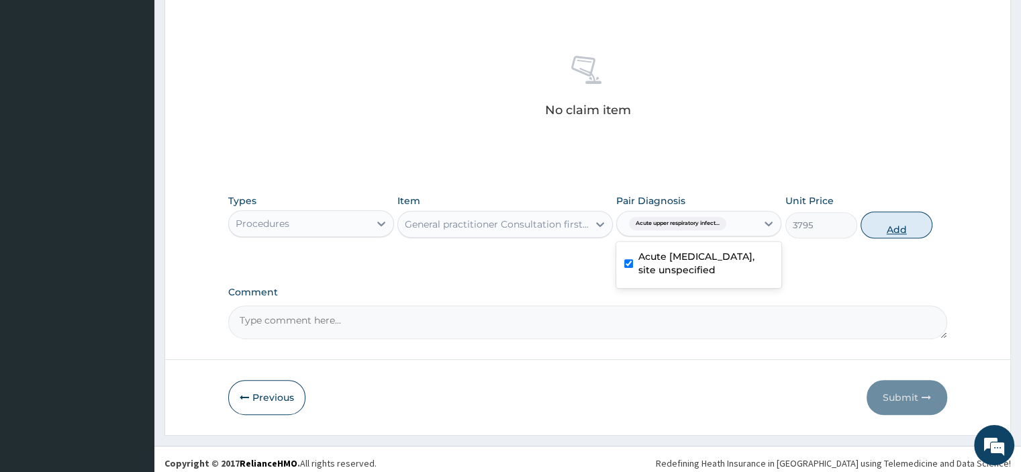
click at [904, 227] on button "Add" at bounding box center [897, 225] width 72 height 27
type input "0"
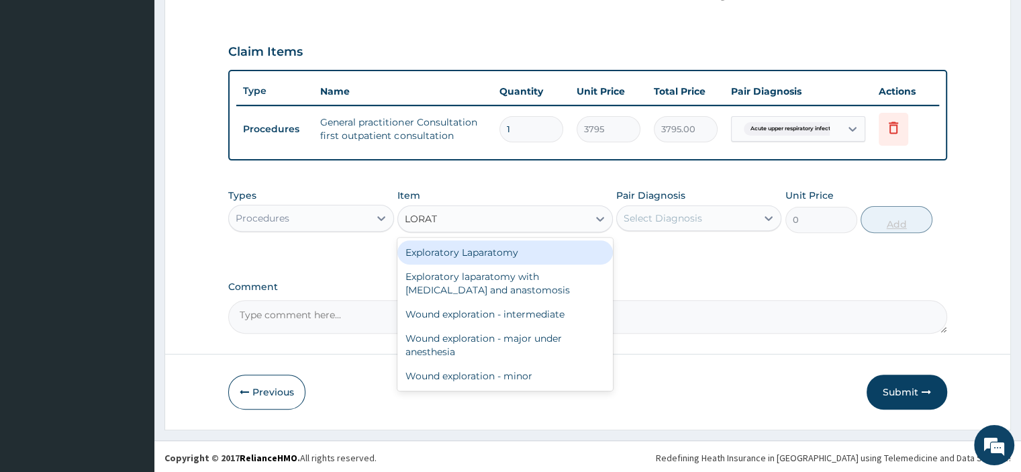
type input "LORAT"
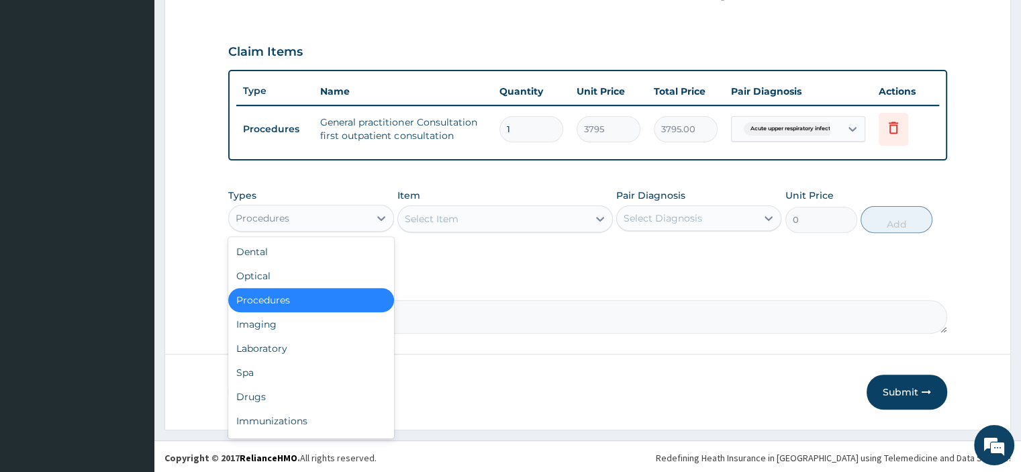
click at [293, 396] on div "Drugs" at bounding box center [310, 397] width 165 height 24
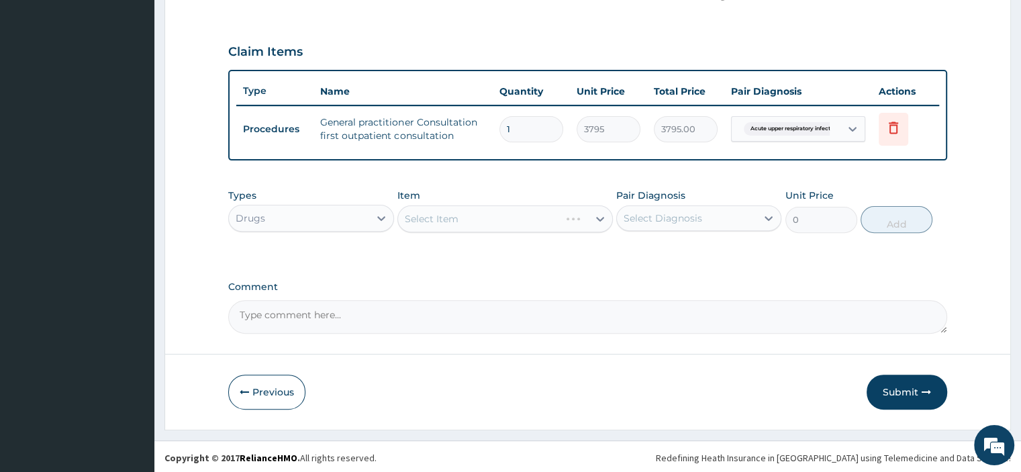
click at [533, 220] on div "Select Item" at bounding box center [506, 218] width 216 height 27
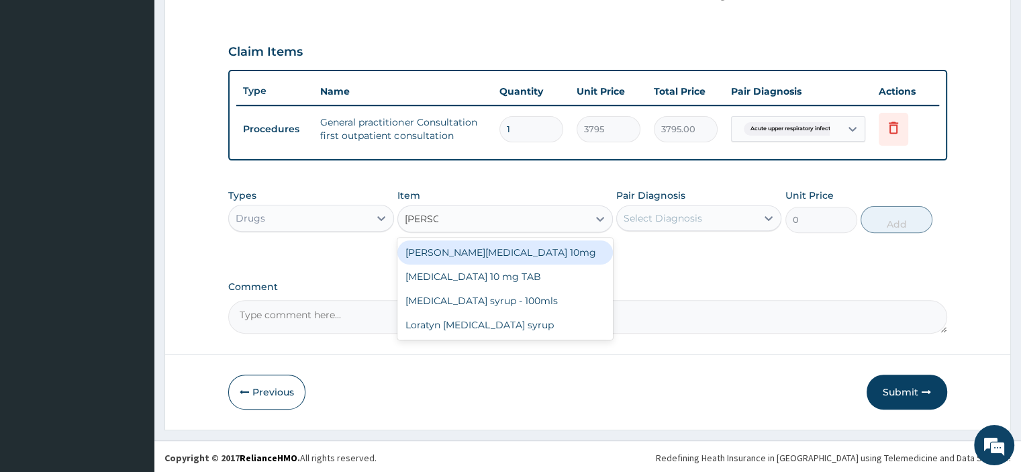
type input "LORAT"
click at [524, 247] on div "Loratyn Loratadine 10mg" at bounding box center [506, 252] width 216 height 24
type input "94.875"
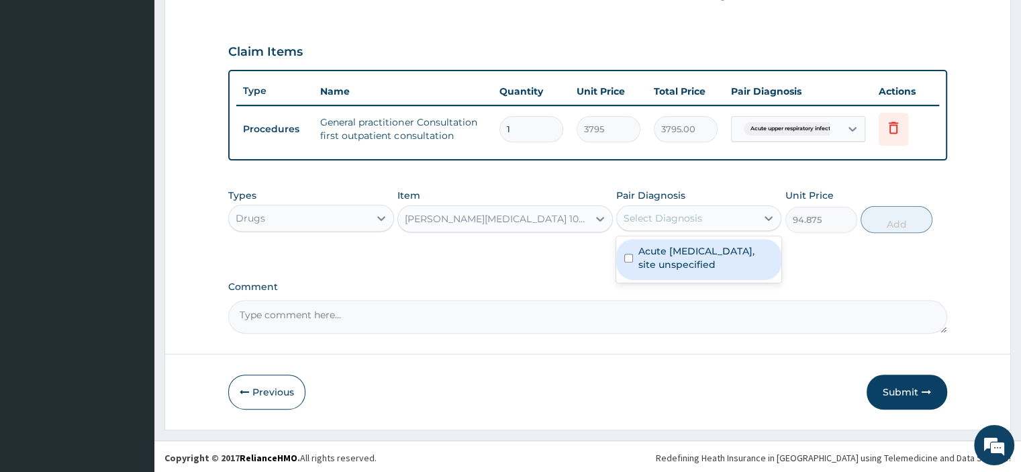
click at [735, 253] on label "Acute upper respiratory infection, site unspecified" at bounding box center [706, 257] width 135 height 27
checkbox input "true"
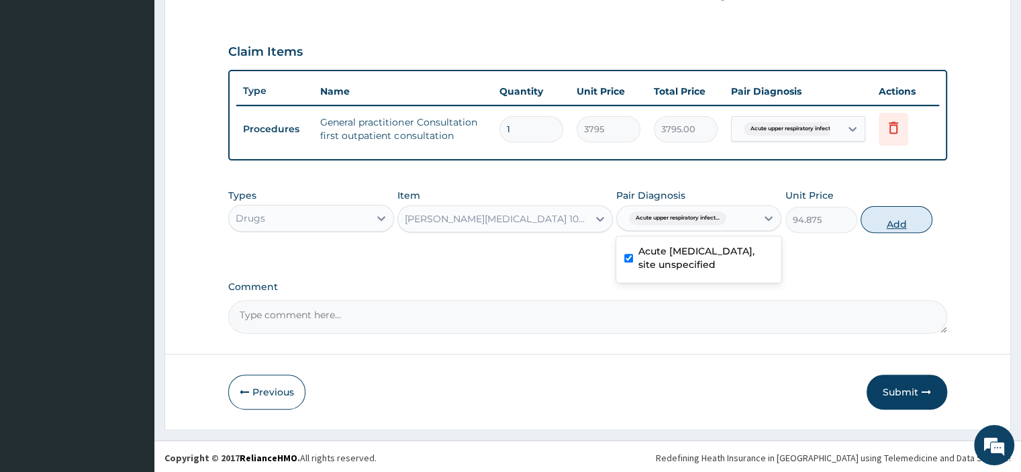
click at [907, 223] on button "Add" at bounding box center [897, 219] width 72 height 27
type input "0"
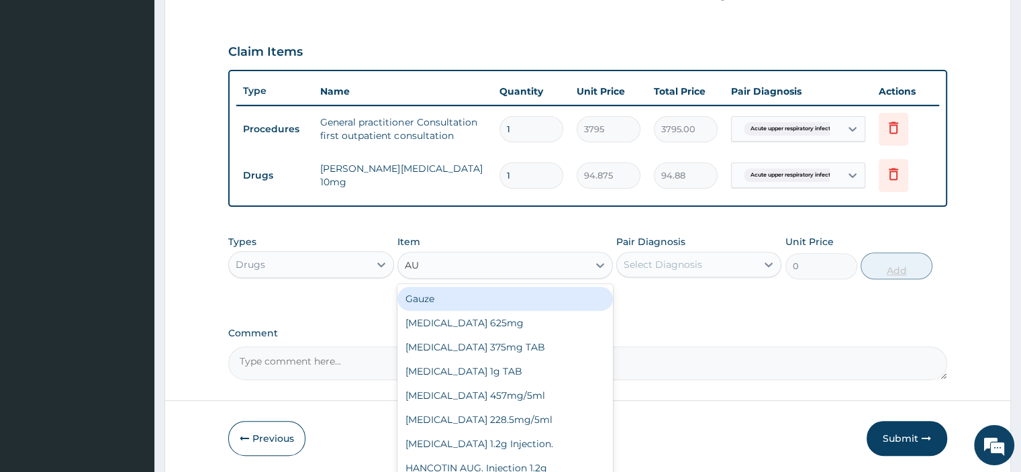
type input "AUG"
click at [508, 390] on div "AUGMENTIN 228.5mg/5ml" at bounding box center [506, 395] width 216 height 24
type input "7590"
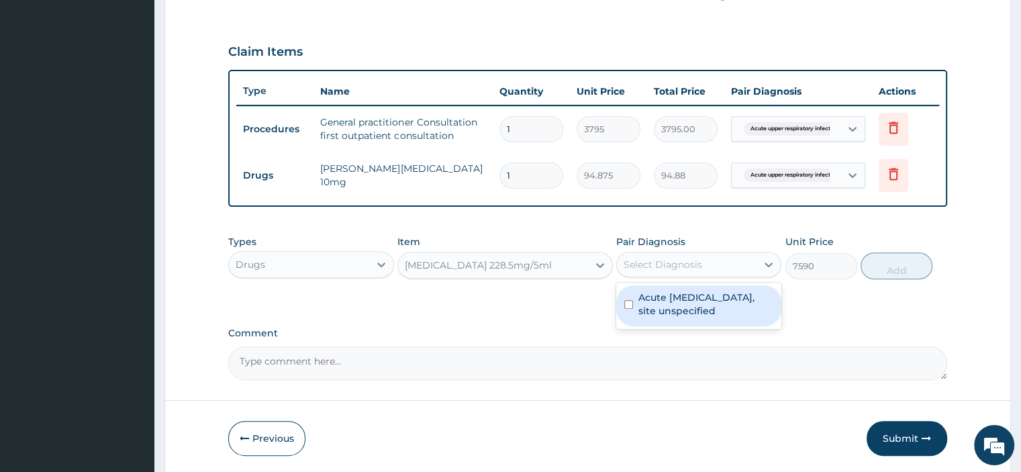
click at [717, 303] on label "Acute upper respiratory infection, site unspecified" at bounding box center [706, 304] width 135 height 27
checkbox input "true"
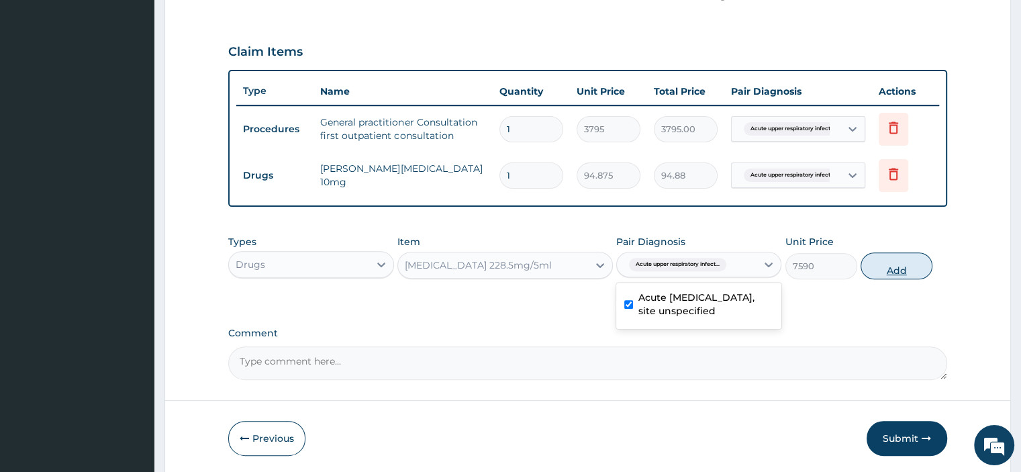
click at [898, 267] on button "Add" at bounding box center [897, 266] width 72 height 27
type input "0"
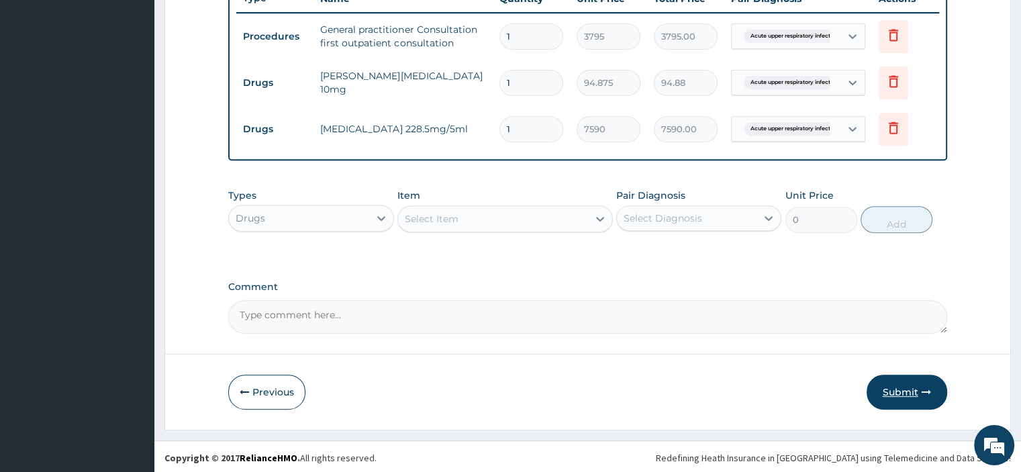
click at [913, 396] on button "Submit" at bounding box center [907, 392] width 81 height 35
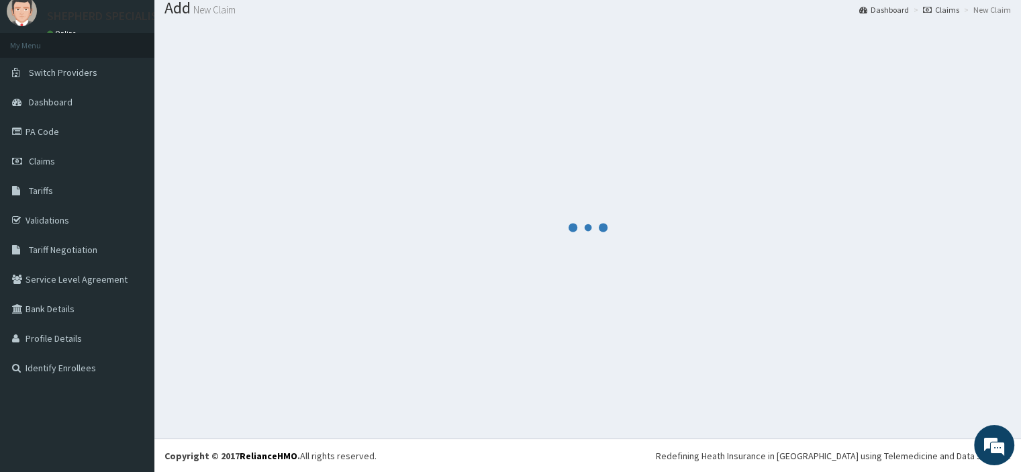
scroll to position [522, 0]
